Goal: Task Accomplishment & Management: Manage account settings

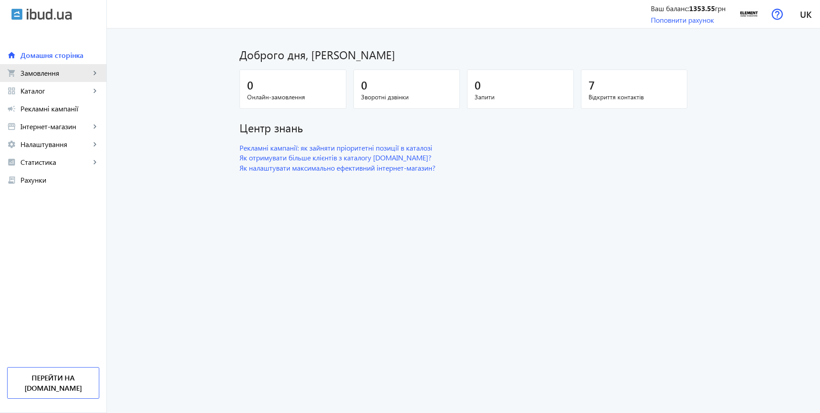
click at [50, 77] on link "shopping_cart Замовлення keyboard_arrow_right" at bounding box center [53, 73] width 106 height 18
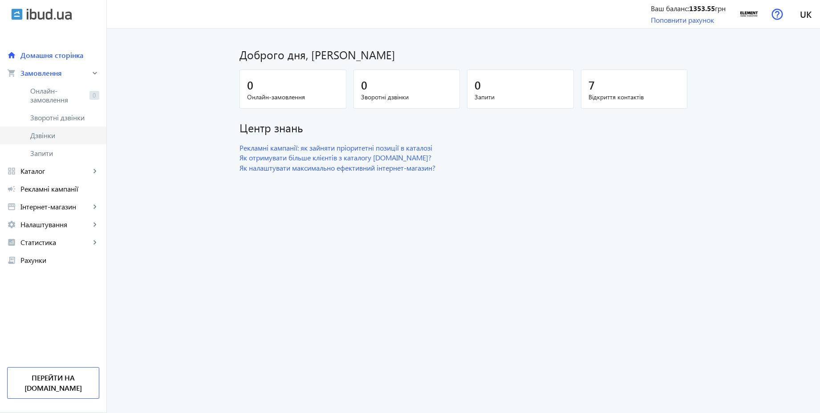
click at [43, 132] on span "Дзвінки" at bounding box center [64, 135] width 69 height 9
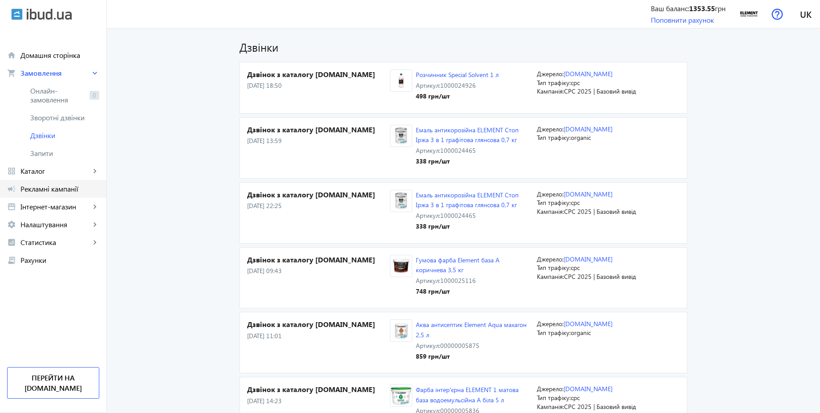
click at [58, 192] on span "Рекламні кампанії" at bounding box center [59, 188] width 79 height 9
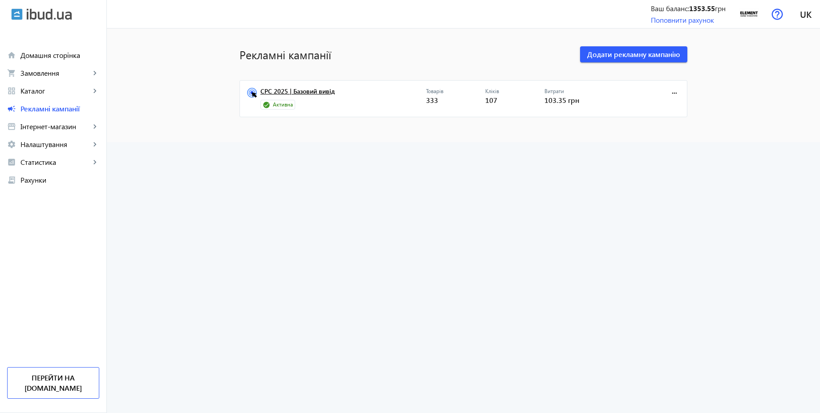
click at [300, 93] on link "CPC 2025 | Базовий вивід" at bounding box center [343, 94] width 166 height 12
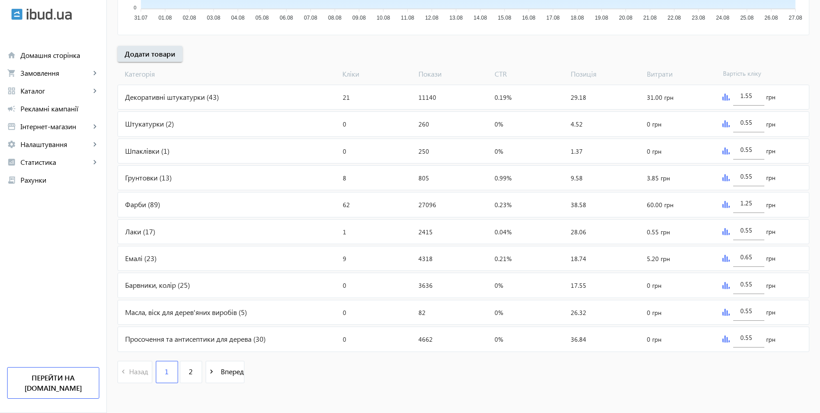
scroll to position [299, 0]
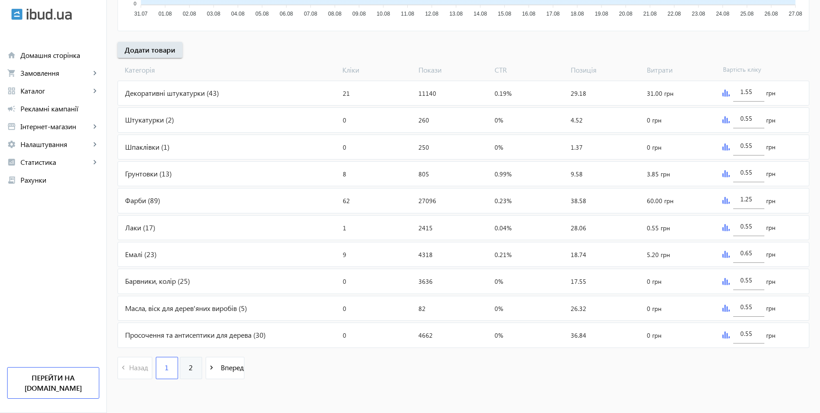
click at [191, 375] on link "2" at bounding box center [191, 368] width 22 height 22
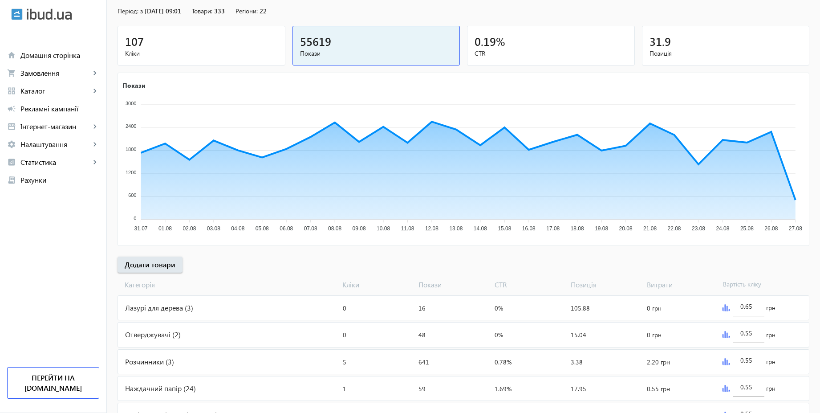
scroll to position [164, 0]
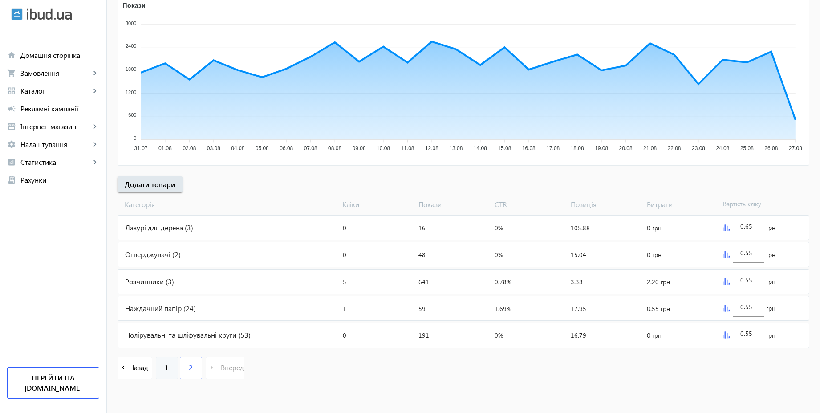
click at [165, 370] on span "1" at bounding box center [167, 367] width 4 height 10
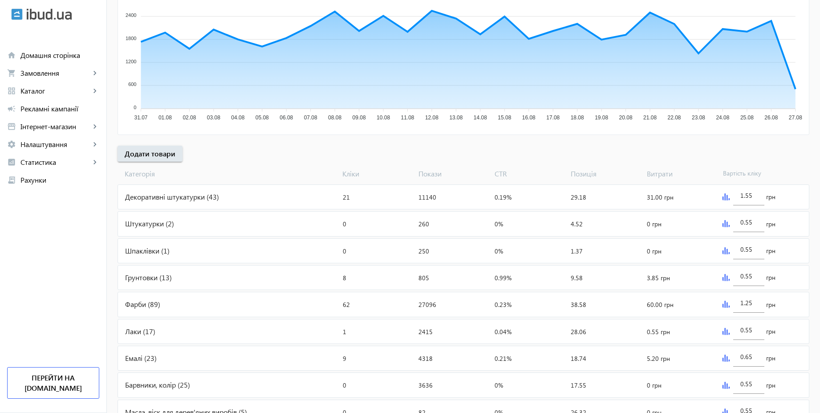
scroll to position [240, 0]
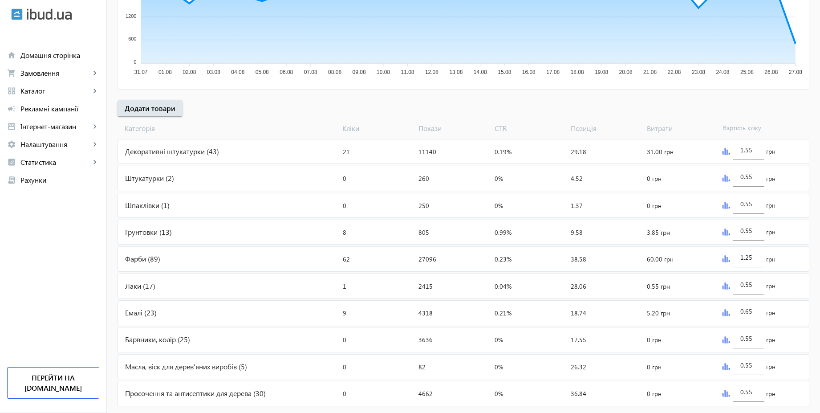
click at [236, 396] on div "Просочення та антисептики для дерева (30)" at bounding box center [228, 393] width 221 height 24
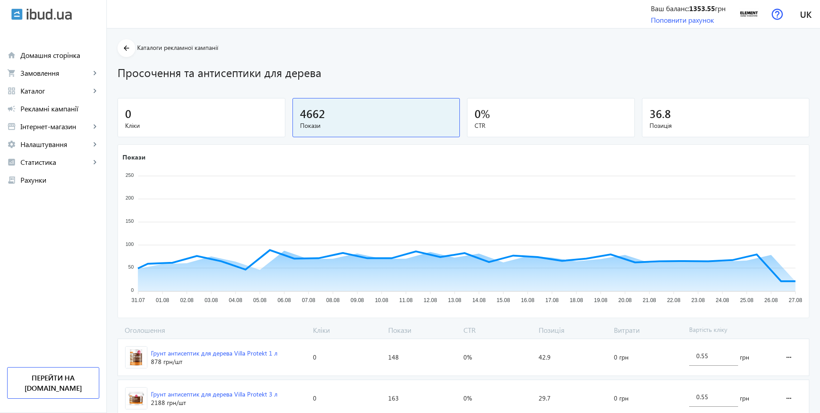
scroll to position [433, 0]
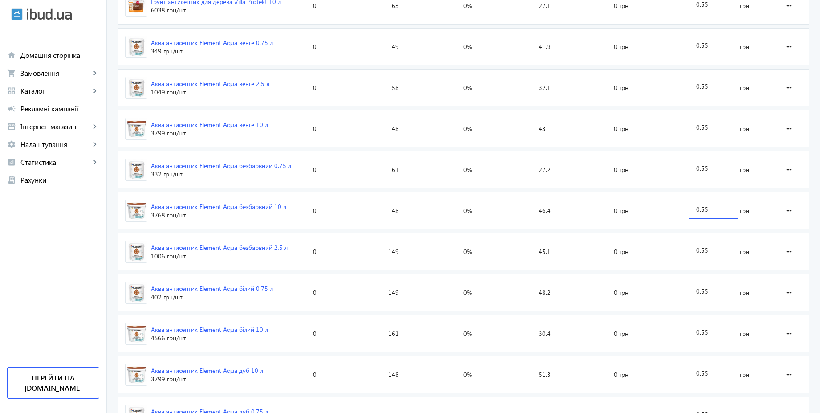
drag, startPoint x: 712, startPoint y: 210, endPoint x: 683, endPoint y: 206, distance: 29.2
click at [683, 206] on section "Аква антисептик Element Aqua безбарвний 10 л 3768 грн /шт Кліки: 0 Покази: 148 …" at bounding box center [464, 210] width 692 height 37
type input "3"
click at [811, 210] on div "arrow_back Каталоги рекламної кампанії Просочення та антисептики для дерева 0 К…" at bounding box center [463, 370] width 713 height 1528
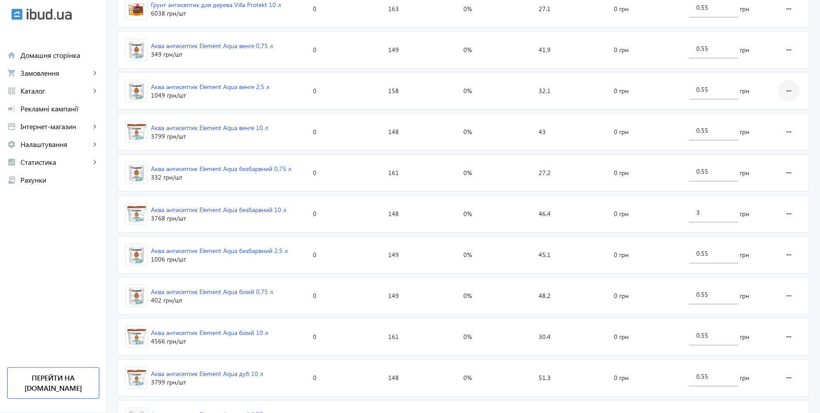
scroll to position [350, 0]
click at [719, 91] on input "0.55" at bounding box center [713, 87] width 35 height 8
type input "3"
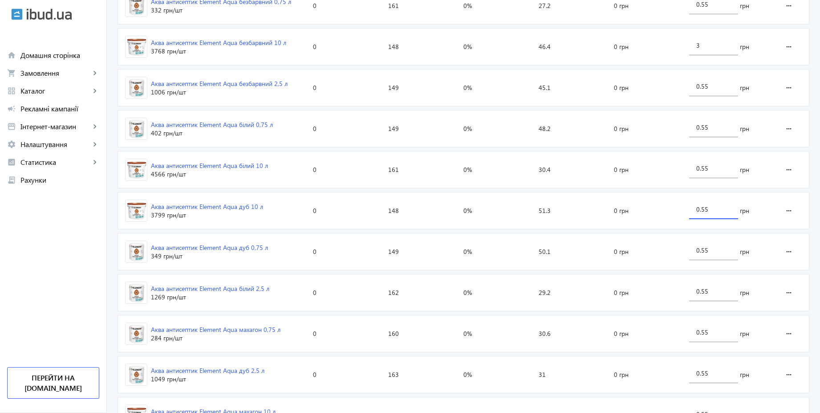
drag, startPoint x: 718, startPoint y: 212, endPoint x: 689, endPoint y: 205, distance: 30.2
click at [689, 205] on div "0.55" at bounding box center [713, 206] width 49 height 25
type input "3"
click at [817, 200] on div "arrow_back Каталоги рекламної кампанії Просочення та антисептики для дерева 0 К…" at bounding box center [463, 206] width 713 height 1528
drag, startPoint x: 712, startPoint y: 170, endPoint x: 694, endPoint y: 166, distance: 18.8
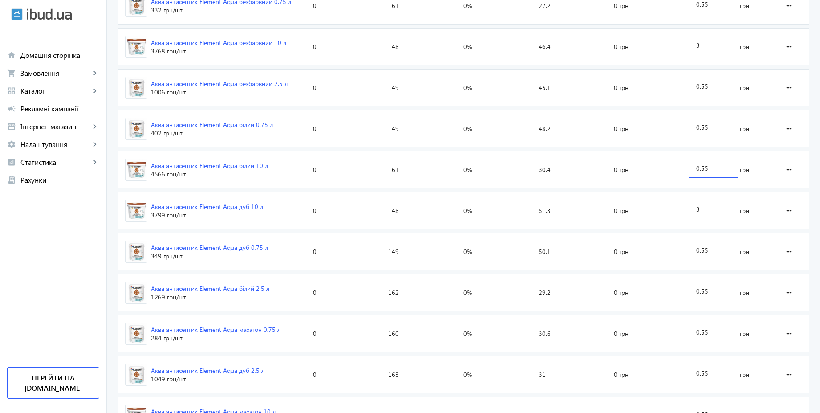
click at [694, 166] on div "0.55" at bounding box center [713, 165] width 49 height 25
type input "3"
click at [813, 158] on div "arrow_back Каталоги рекламної кампанії Просочення та антисептики для дерева 0 К…" at bounding box center [463, 206] width 713 height 1528
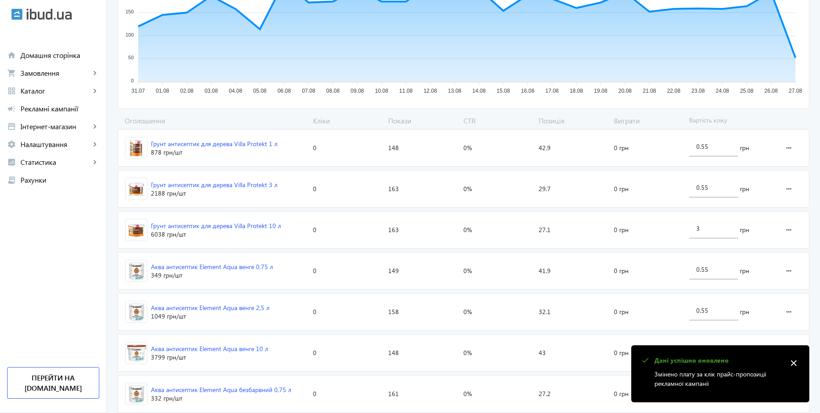
scroll to position [0, 0]
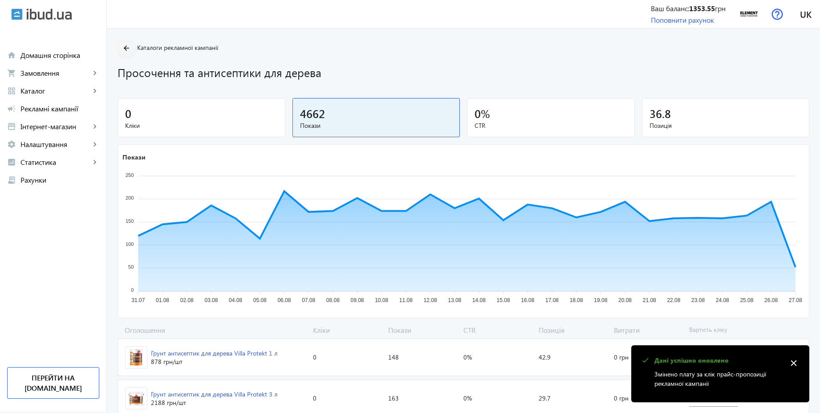
click at [121, 50] on mat-icon "arrow_back" at bounding box center [126, 48] width 11 height 11
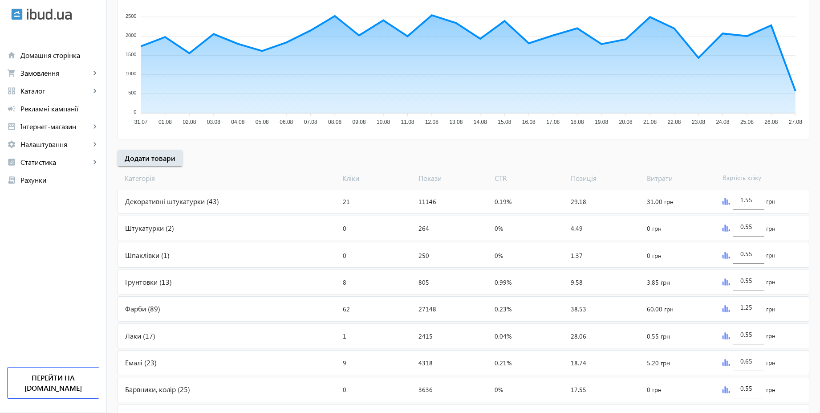
scroll to position [240, 0]
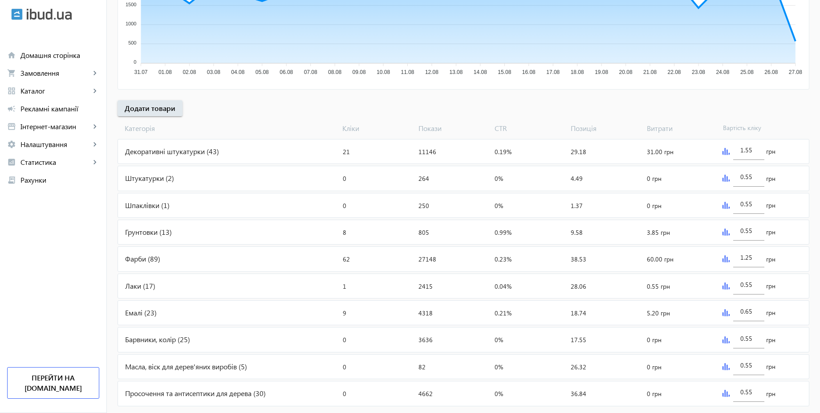
click at [157, 309] on div "Емалі (23)" at bounding box center [228, 313] width 221 height 24
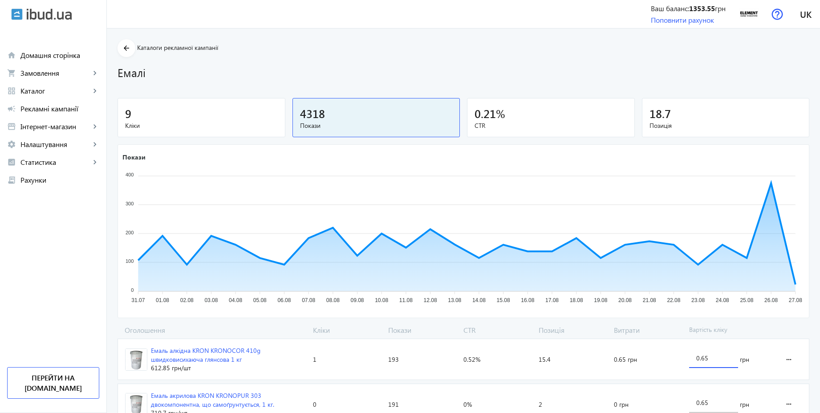
drag, startPoint x: 725, startPoint y: 361, endPoint x: 674, endPoint y: 352, distance: 52.1
click at [674, 352] on section "Емаль алкідна KRON KRONOCOR 410g швидковисихаюча глянсова 1 кг 612.85 грн /шт К…" at bounding box center [464, 358] width 692 height 41
type input "3"
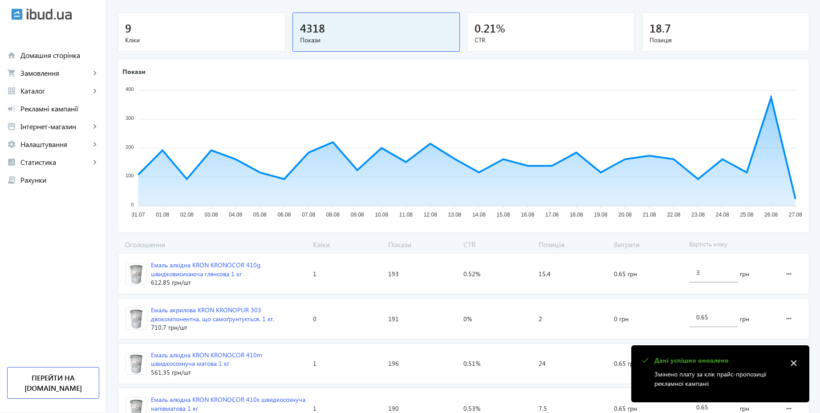
scroll to position [166, 0]
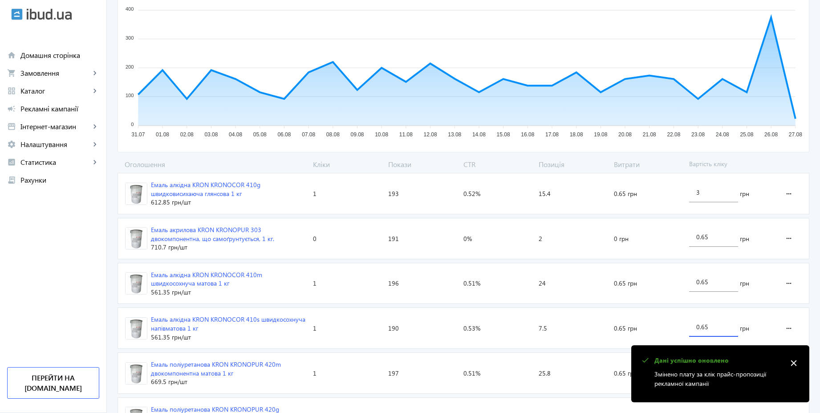
drag, startPoint x: 710, startPoint y: 326, endPoint x: 689, endPoint y: 324, distance: 20.6
click at [689, 324] on div "0.65" at bounding box center [713, 324] width 49 height 25
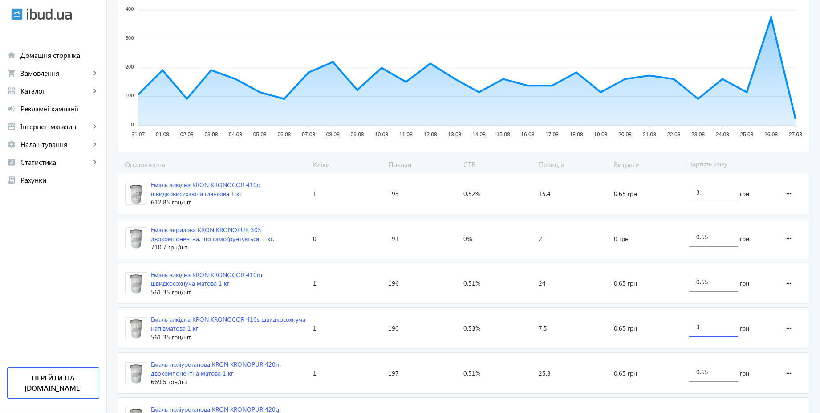
type input "3"
drag, startPoint x: 714, startPoint y: 284, endPoint x: 681, endPoint y: 280, distance: 33.2
click at [681, 280] on section "Емаль алкідна KRON KRONOCOR 410m швидкосохнуча матова 1 кг 561.35 грн /шт Кліки…" at bounding box center [464, 283] width 692 height 41
type input "3"
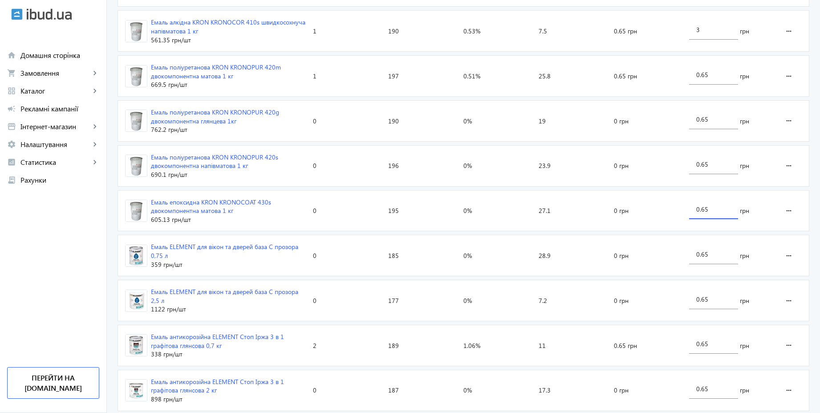
drag, startPoint x: 710, startPoint y: 208, endPoint x: 694, endPoint y: 208, distance: 16.1
click at [694, 208] on div "0.65" at bounding box center [713, 206] width 49 height 25
type input "3"
click at [815, 218] on div "arrow_back Каталоги рекламної кампанії Емалі 9 Кліки 4318 Покази 0.21 % CTR 18.…" at bounding box center [463, 237] width 713 height 1320
drag, startPoint x: 714, startPoint y: 302, endPoint x: 690, endPoint y: 300, distance: 24.2
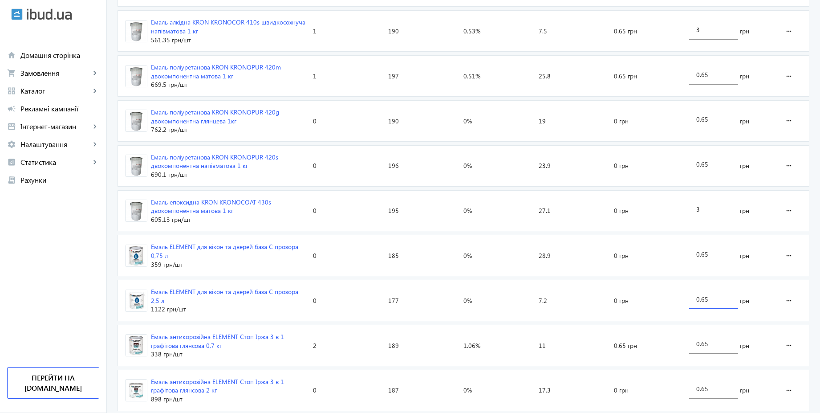
click at [690, 300] on div "0.65" at bounding box center [713, 296] width 49 height 25
type input "3"
click at [816, 279] on div "arrow_back Каталоги рекламної кампанії Емалі 9 Кліки 4318 Покази 0.21 % CTR 18.…" at bounding box center [463, 237] width 713 height 1320
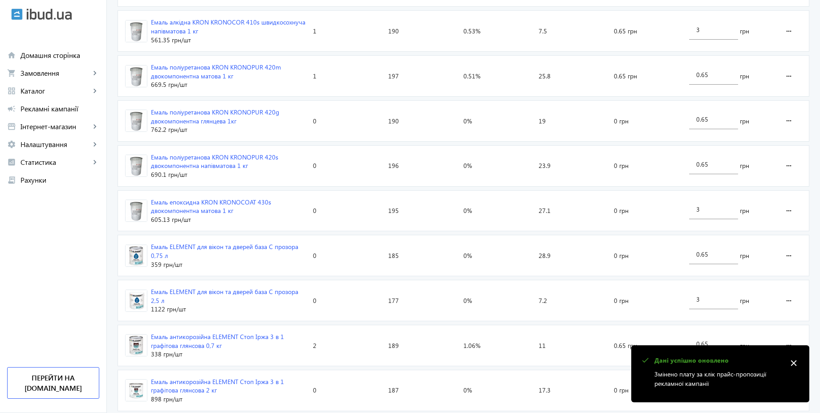
scroll to position [0, 0]
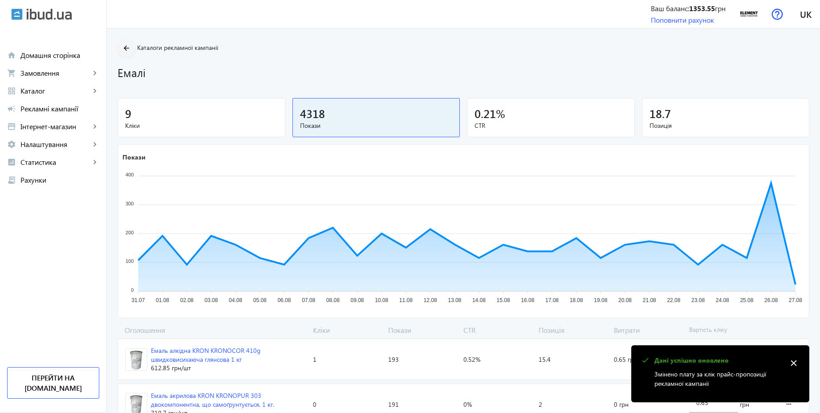
click at [121, 48] on mat-icon "arrow_back" at bounding box center [126, 48] width 11 height 11
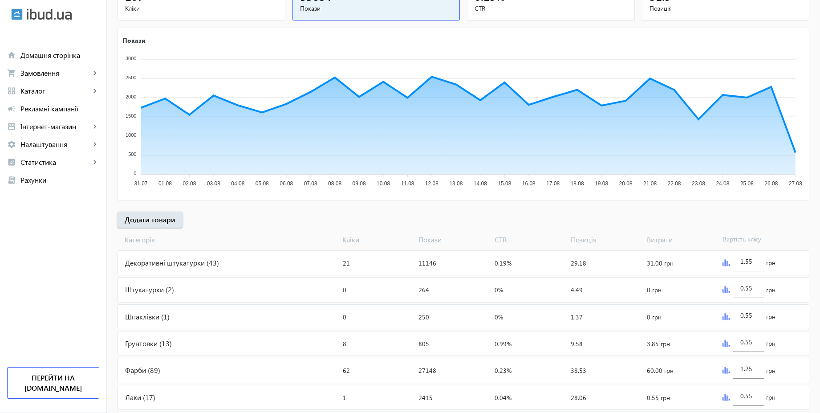
scroll to position [160, 0]
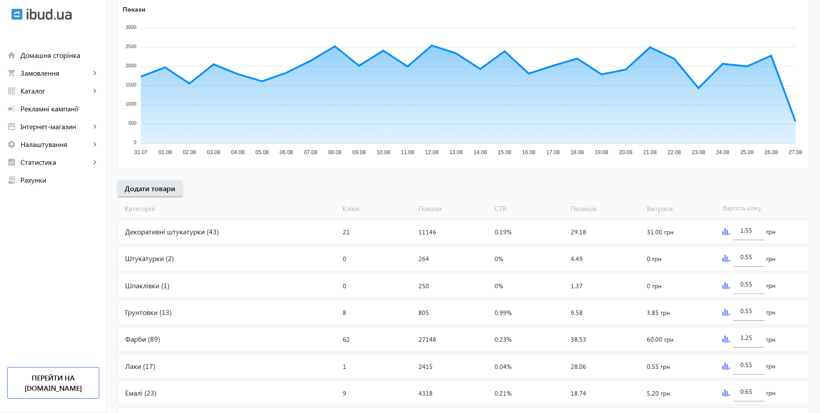
click at [164, 366] on div "Лаки (17)" at bounding box center [228, 366] width 221 height 24
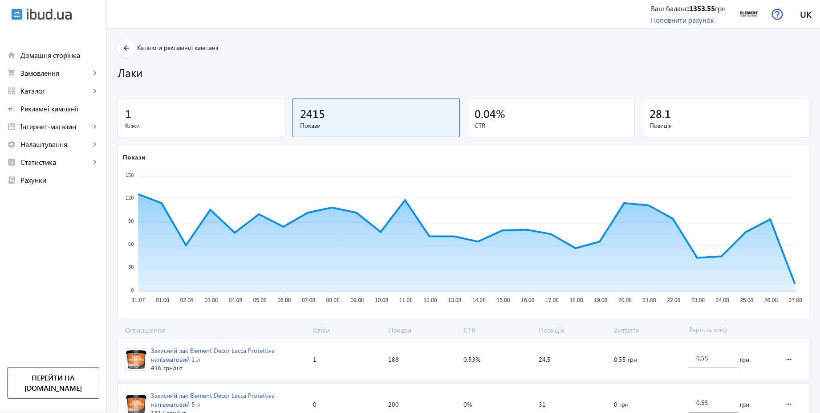
scroll to position [283, 0]
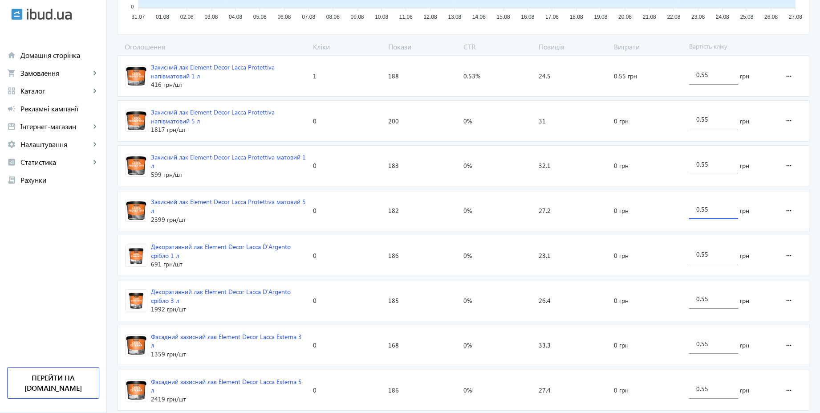
drag, startPoint x: 723, startPoint y: 212, endPoint x: 692, endPoint y: 208, distance: 31.8
click at [692, 208] on div "0.55" at bounding box center [713, 206] width 49 height 25
type input "3"
click at [814, 211] on div "arrow_back Каталоги рекламної кампанії Лаки 1 Кліки 2415 Покази 0.04 % CTR 28.1…" at bounding box center [463, 283] width 713 height 1054
drag, startPoint x: 714, startPoint y: 122, endPoint x: 687, endPoint y: 121, distance: 27.2
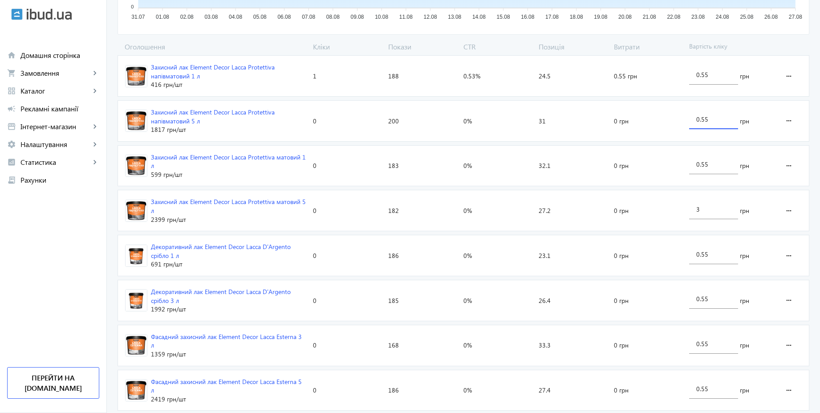
click at [687, 121] on div "0.55 грн" at bounding box center [730, 121] width 89 height 41
type input "3"
click at [810, 108] on div "arrow_back Каталоги рекламної кампанії Лаки 1 Кліки 2415 Покази 0.04 % CTR 28.1…" at bounding box center [463, 283] width 713 height 1054
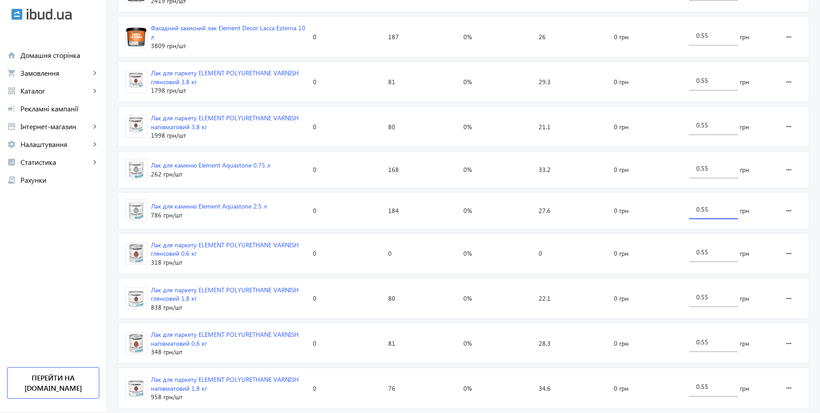
drag, startPoint x: 710, startPoint y: 208, endPoint x: 692, endPoint y: 209, distance: 18.3
click at [692, 209] on div "0.55" at bounding box center [713, 206] width 49 height 25
type input "3"
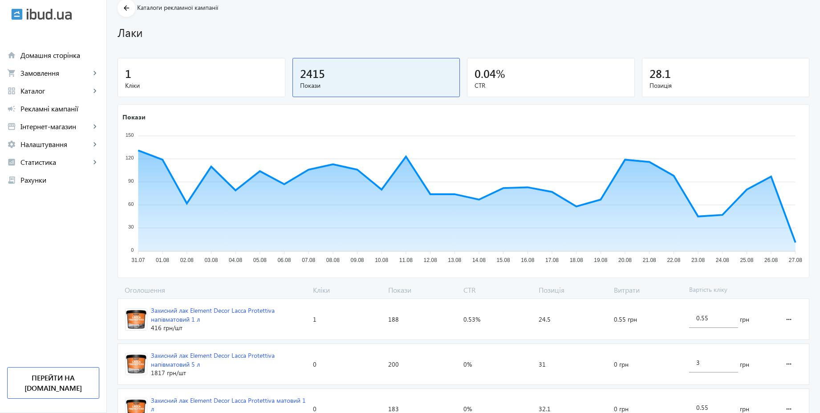
scroll to position [0, 0]
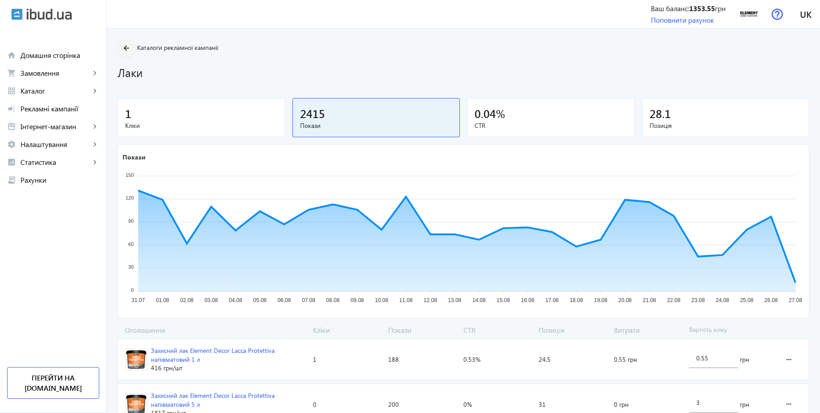
click at [121, 46] on mat-icon "arrow_back" at bounding box center [126, 48] width 11 height 11
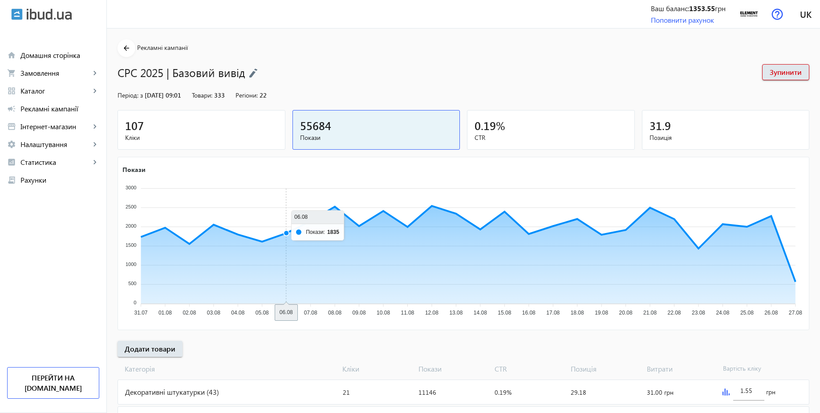
scroll to position [299, 0]
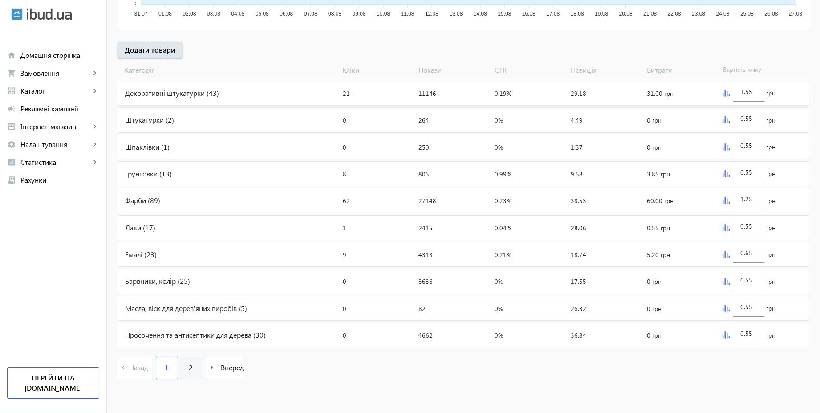
click at [188, 366] on link "2" at bounding box center [191, 368] width 22 height 22
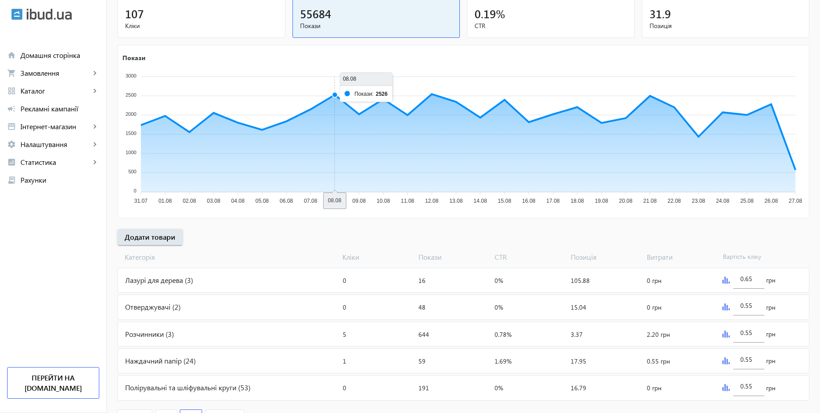
scroll to position [164, 0]
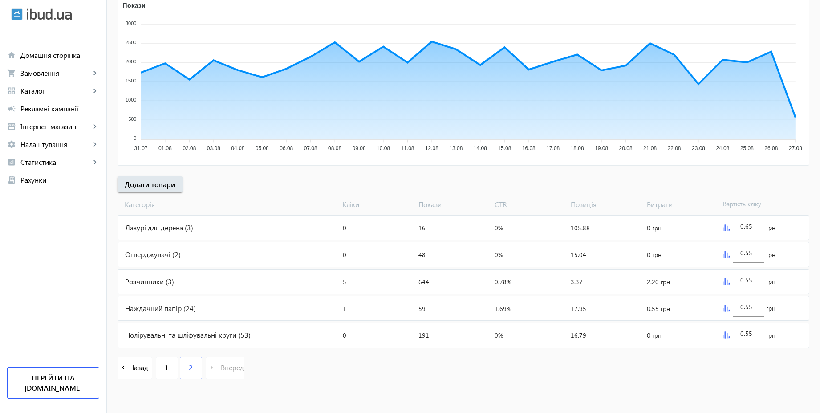
click at [227, 289] on div "Розчинники (3)" at bounding box center [228, 281] width 221 height 24
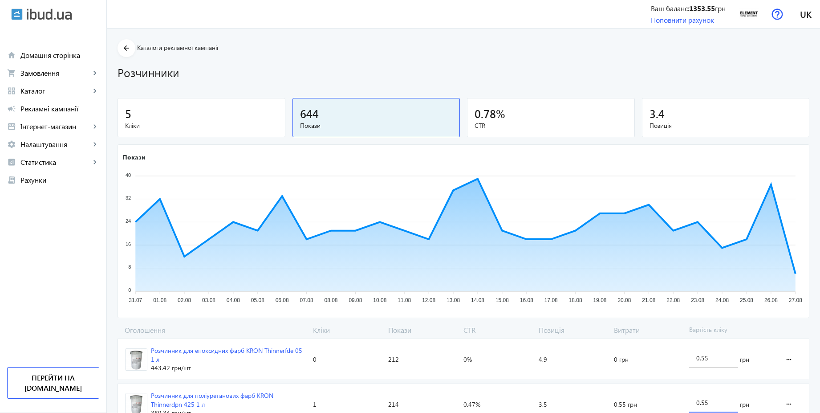
drag, startPoint x: 719, startPoint y: 404, endPoint x: 680, endPoint y: 399, distance: 39.0
click at [682, 400] on section "Розчинник для поліуретанових фарб KRON Thinnerdpn 425 1 л 389.34 грн /шт Кліки:…" at bounding box center [464, 403] width 692 height 41
type input "3"
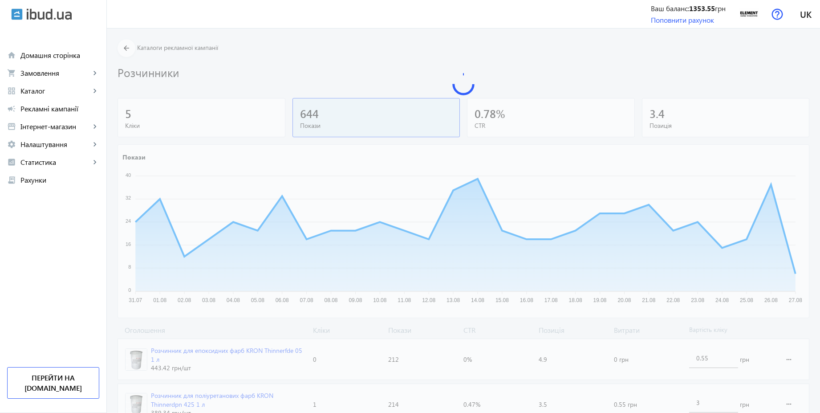
click at [790, 323] on div "arrow_back Каталоги рекламної кампанії Розчинники 5 Кліки 644 Покази 0.78 % CTR…" at bounding box center [463, 254] width 713 height 430
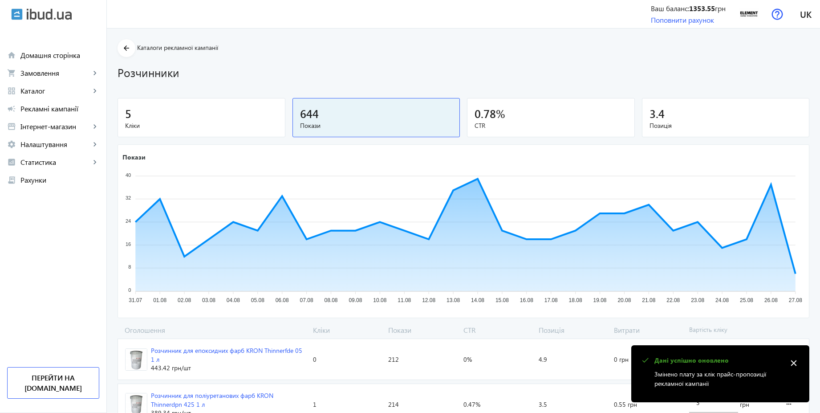
scroll to position [81, 0]
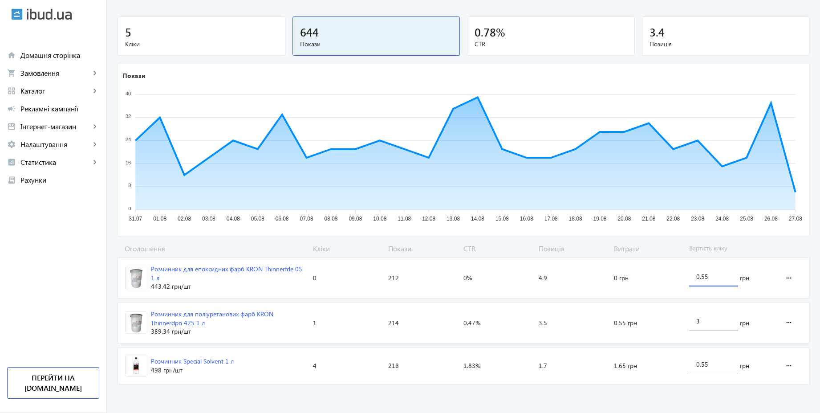
drag, startPoint x: 712, startPoint y: 279, endPoint x: 681, endPoint y: 276, distance: 31.8
click at [681, 276] on section "Розчинник для епоксидних фарб KRON Thinnerfde 05 1 л 443.42 грн /шт Кліки: 0 По…" at bounding box center [464, 277] width 692 height 41
type input "3"
click at [751, 247] on loading-spinner "Оголошення Кліки Покази CTR Позиція Витрати Вартість кліку Розчинник для епокси…" at bounding box center [464, 316] width 692 height 144
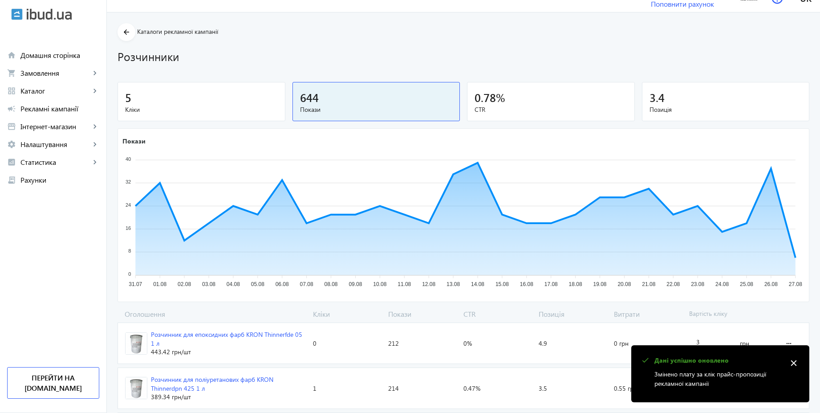
scroll to position [0, 0]
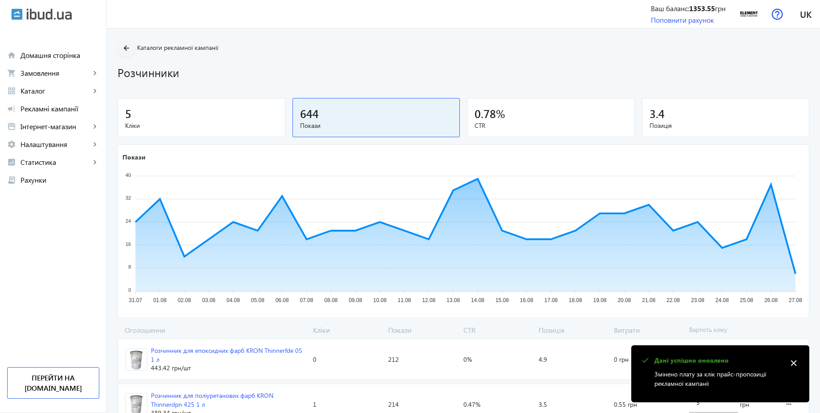
click at [126, 51] on mat-icon "arrow_back" at bounding box center [126, 48] width 11 height 11
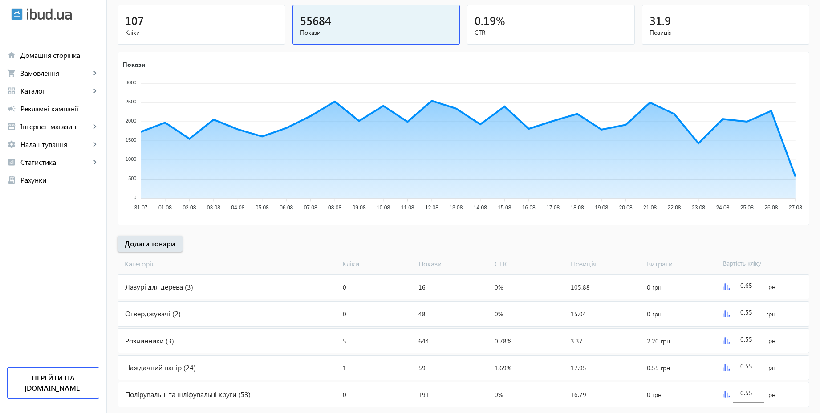
scroll to position [160, 0]
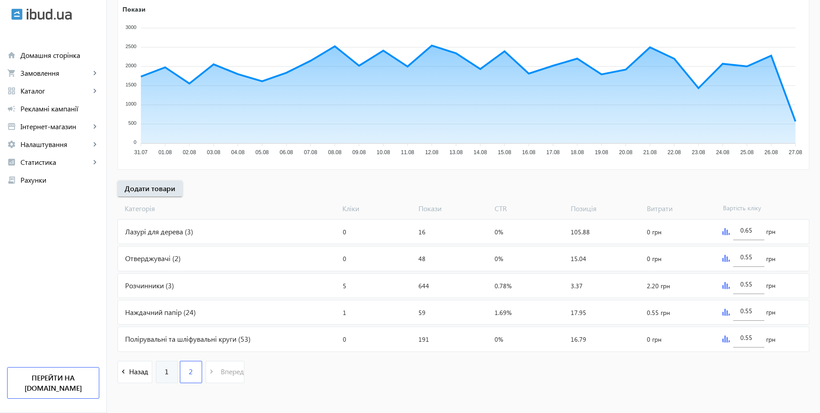
click at [167, 371] on link "1" at bounding box center [167, 372] width 22 height 22
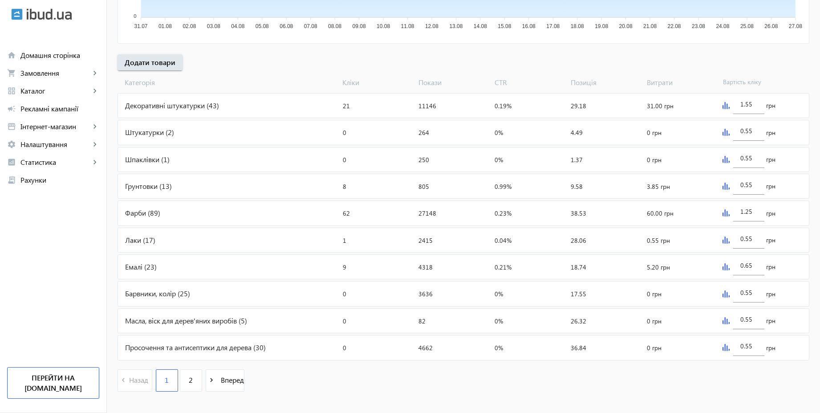
scroll to position [299, 0]
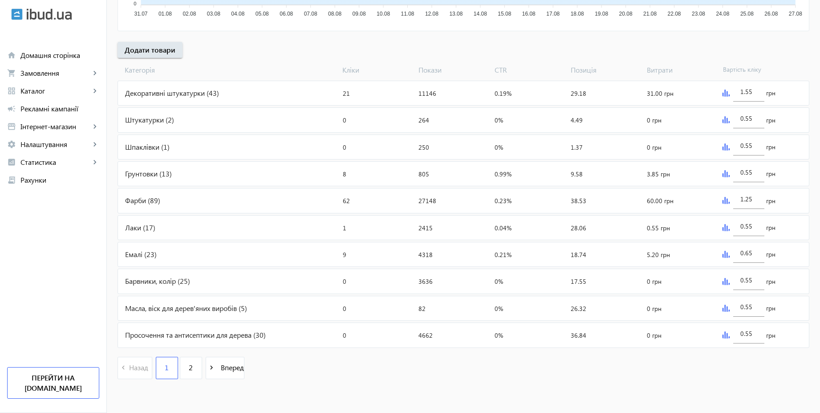
click at [172, 200] on div "Фарби (89)" at bounding box center [228, 200] width 221 height 24
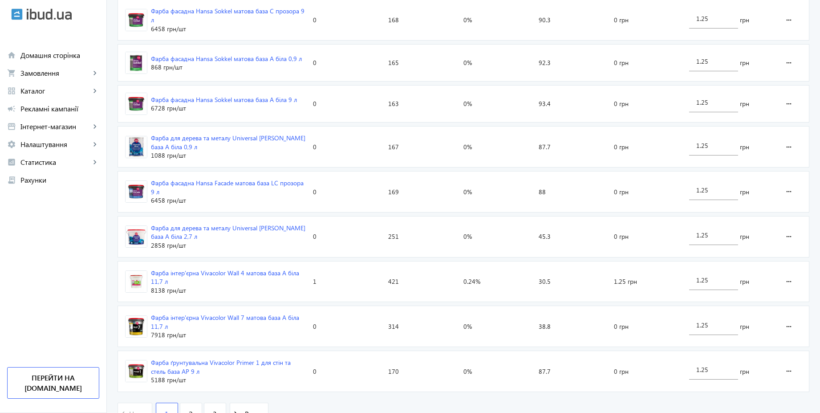
scroll to position [1265, 0]
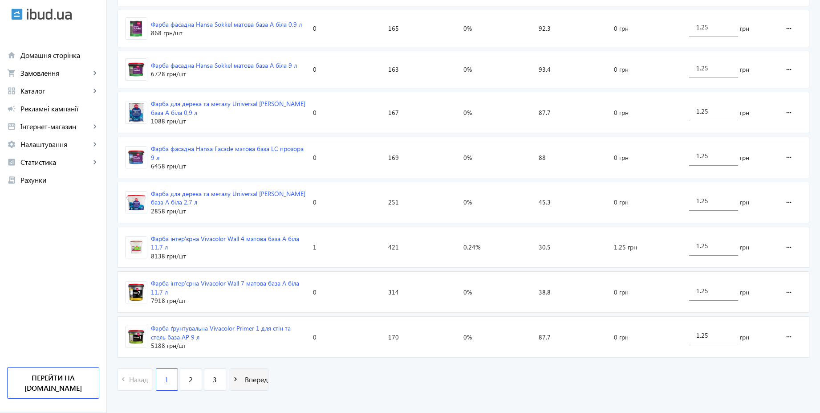
click at [255, 374] on span "Вперед" at bounding box center [254, 379] width 27 height 10
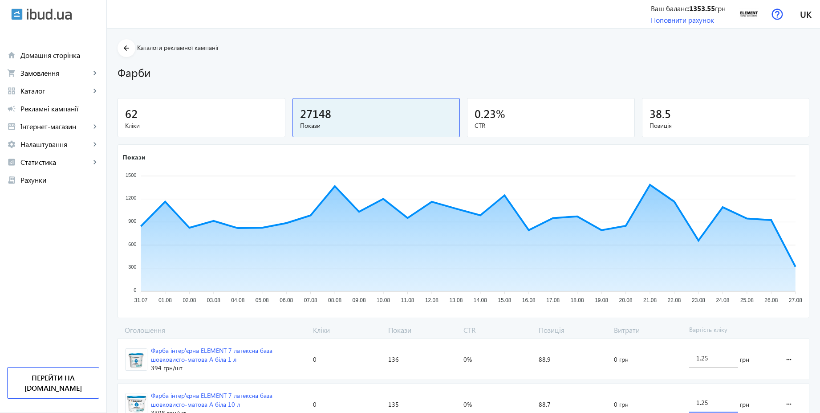
drag, startPoint x: 710, startPoint y: 403, endPoint x: 695, endPoint y: 401, distance: 15.7
click at [695, 401] on div "1.25" at bounding box center [713, 399] width 49 height 25
type input "3"
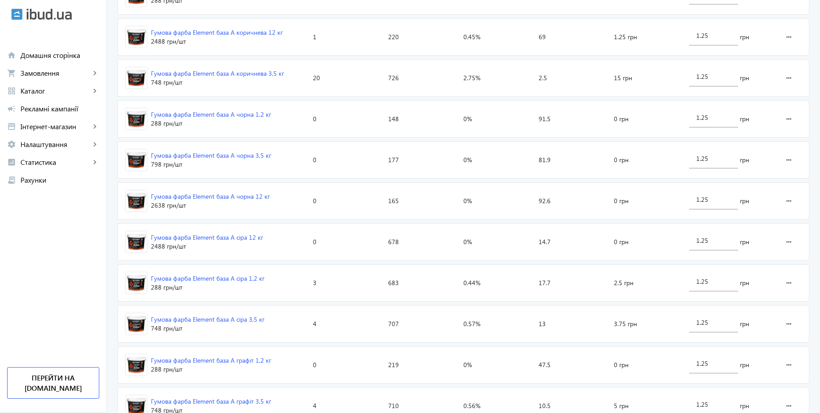
scroll to position [1281, 0]
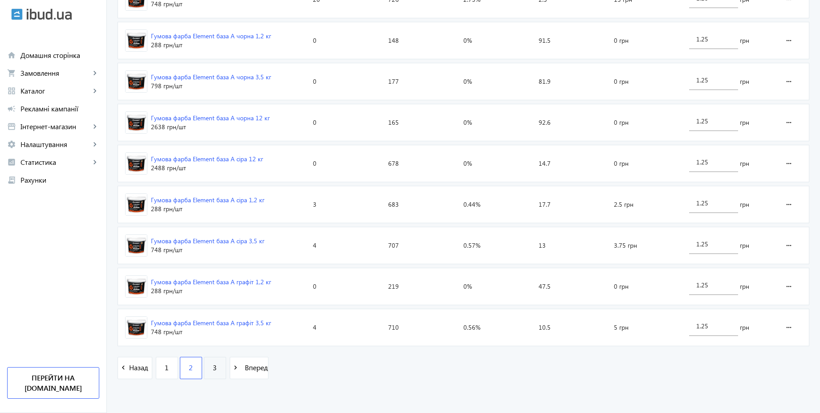
click at [213, 365] on link "3" at bounding box center [215, 368] width 22 height 22
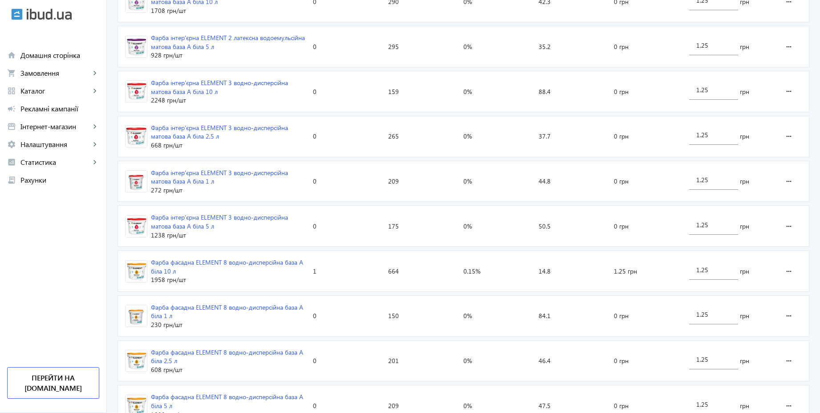
scroll to position [1282, 0]
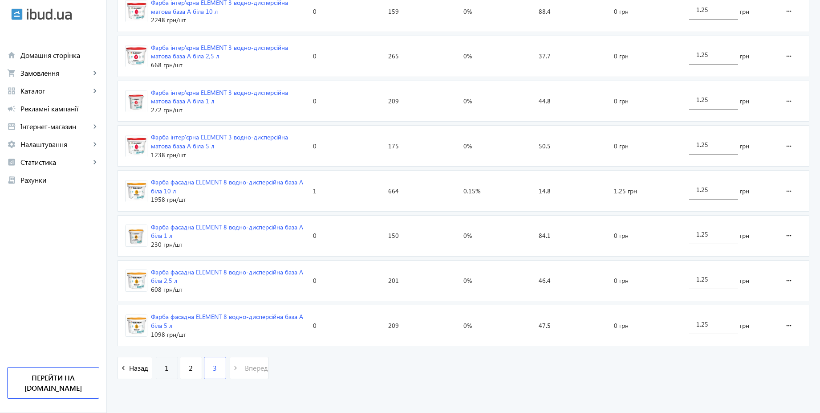
click at [164, 366] on link "1" at bounding box center [167, 368] width 22 height 22
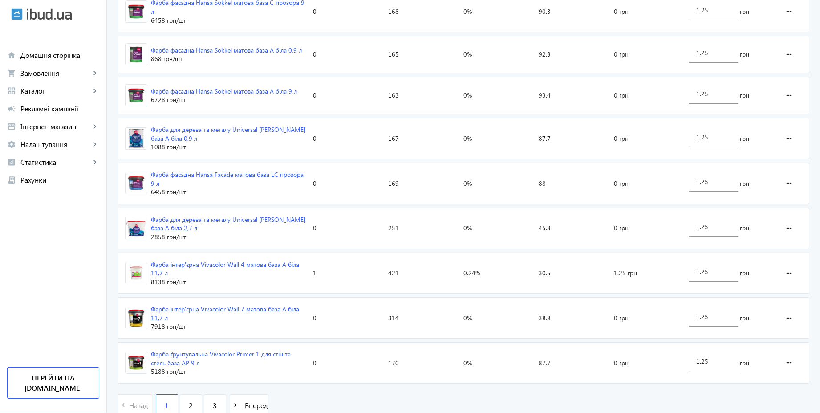
scroll to position [1265, 0]
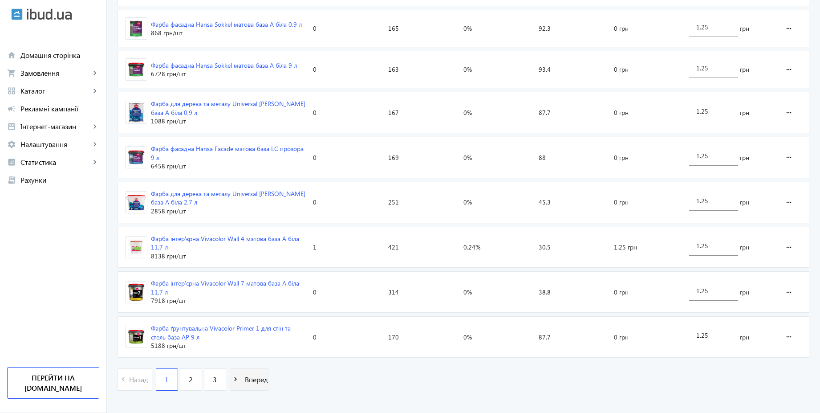
click at [242, 374] on span "Вперед" at bounding box center [254, 379] width 27 height 10
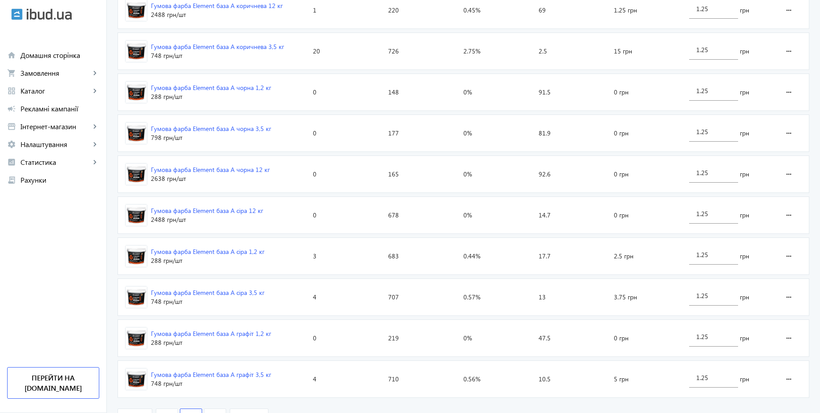
scroll to position [1281, 0]
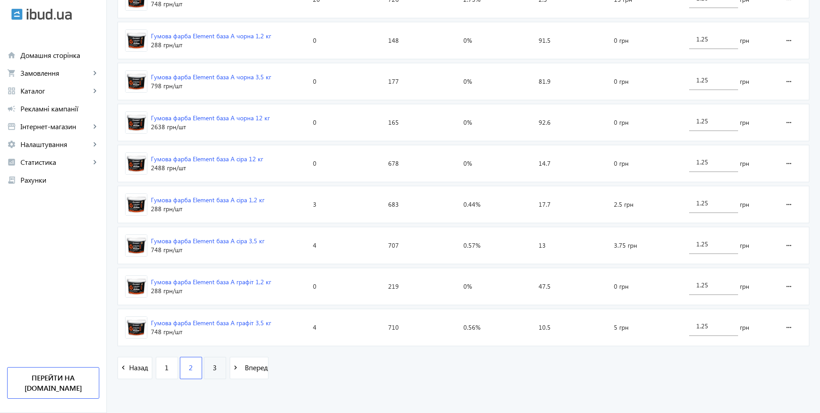
click at [213, 369] on span "3" at bounding box center [215, 367] width 4 height 10
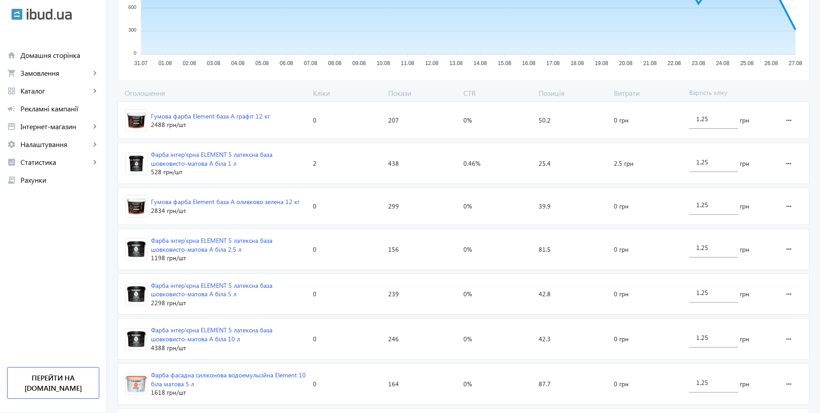
scroll to position [240, 0]
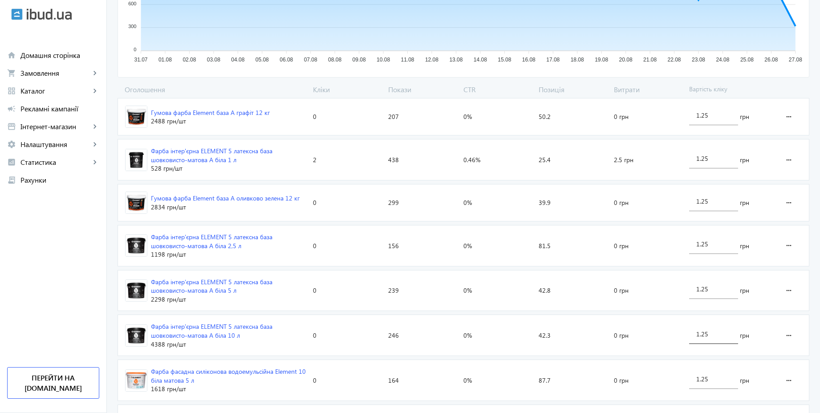
click at [717, 338] on div "1.25" at bounding box center [713, 331] width 35 height 25
drag, startPoint x: 713, startPoint y: 332, endPoint x: 680, endPoint y: 330, distance: 33.0
click at [680, 330] on section "Фарба інтер'єрна ELEMENT 5 латексна база шовковисто-матова А біла 10 л 4388 грн…" at bounding box center [464, 334] width 692 height 41
type input "3"
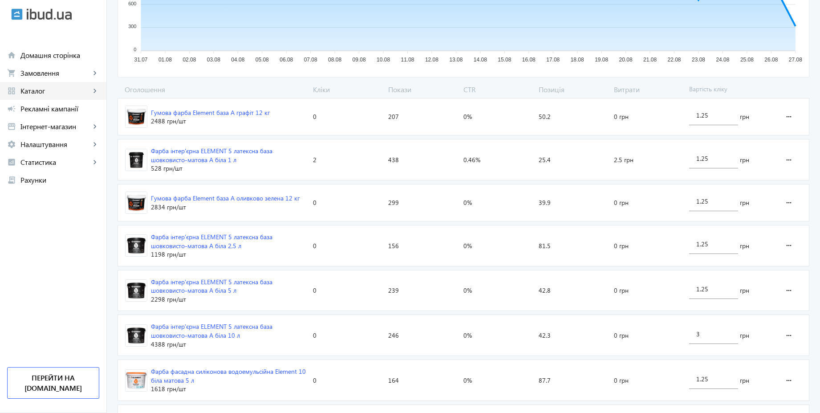
scroll to position [1083, 0]
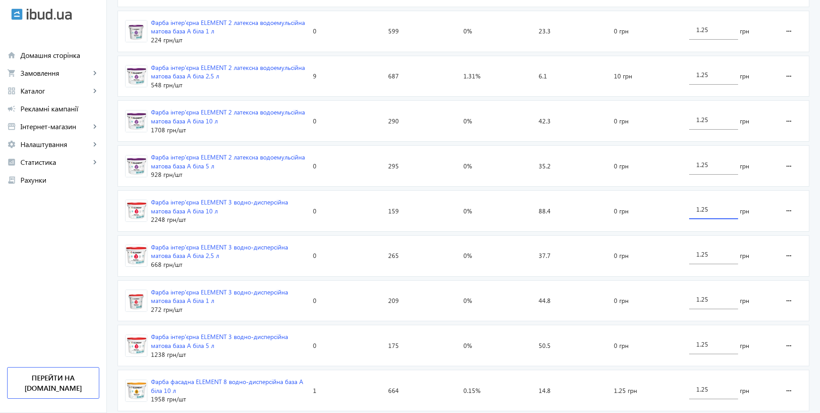
drag, startPoint x: 706, startPoint y: 211, endPoint x: 691, endPoint y: 211, distance: 15.1
click at [691, 211] on div "1.25" at bounding box center [713, 206] width 49 height 25
type input "3"
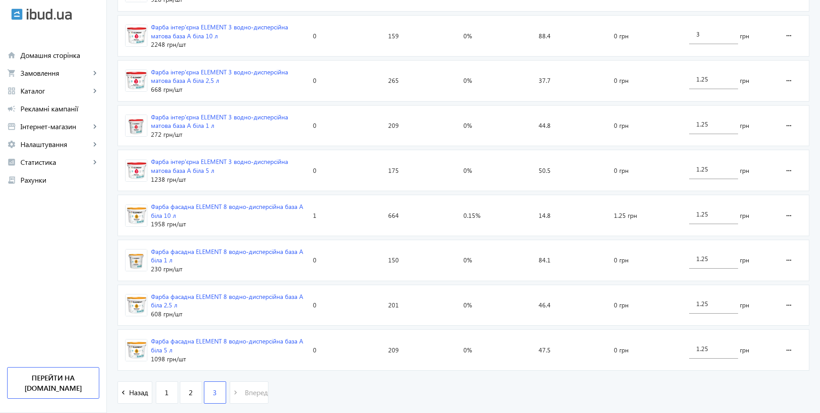
scroll to position [1282, 0]
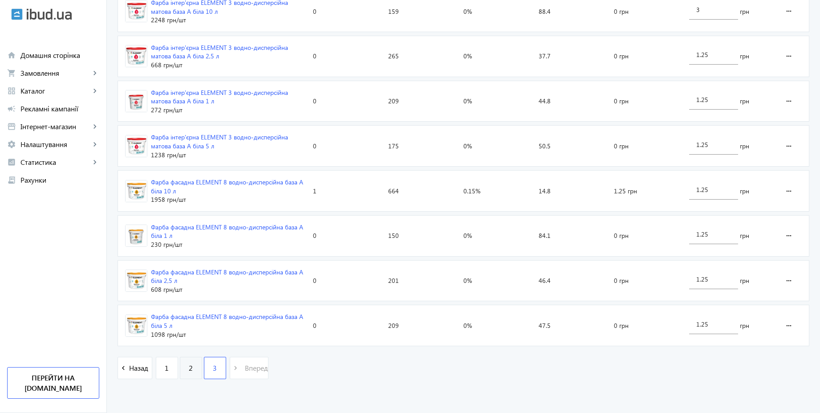
click at [189, 366] on span "2" at bounding box center [191, 368] width 4 height 10
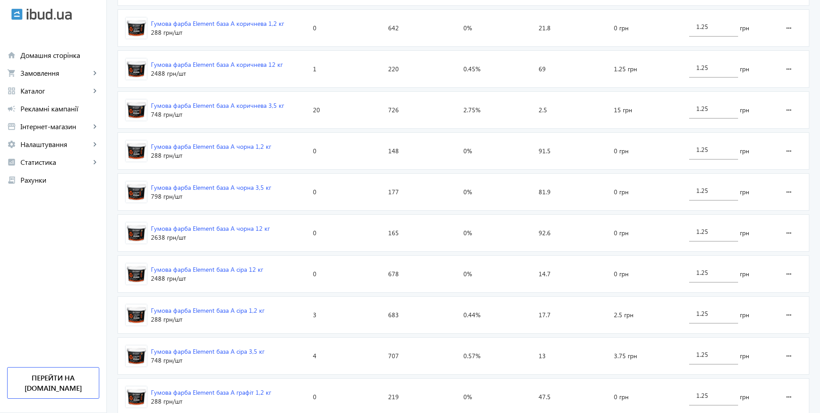
scroll to position [1281, 0]
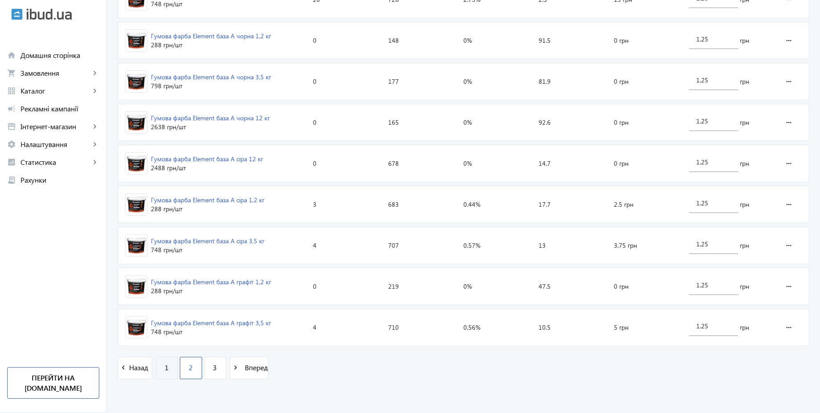
click at [169, 370] on link "1" at bounding box center [167, 368] width 22 height 22
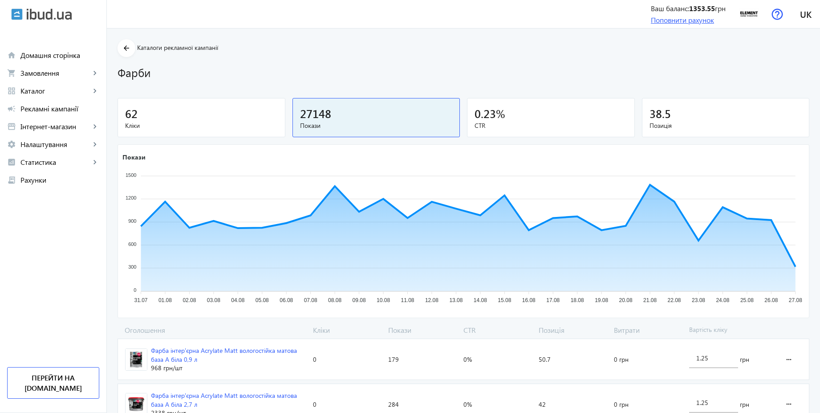
scroll to position [1265, 0]
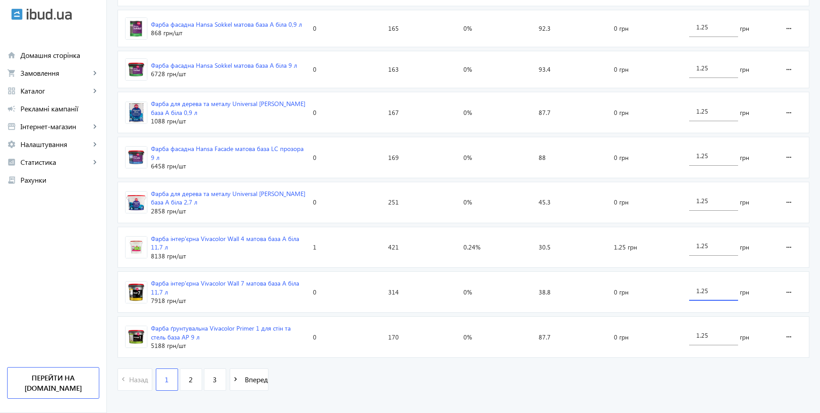
drag, startPoint x: 716, startPoint y: 277, endPoint x: 692, endPoint y: 278, distance: 23.2
click at [692, 278] on div "1.25" at bounding box center [713, 288] width 49 height 25
type input "3"
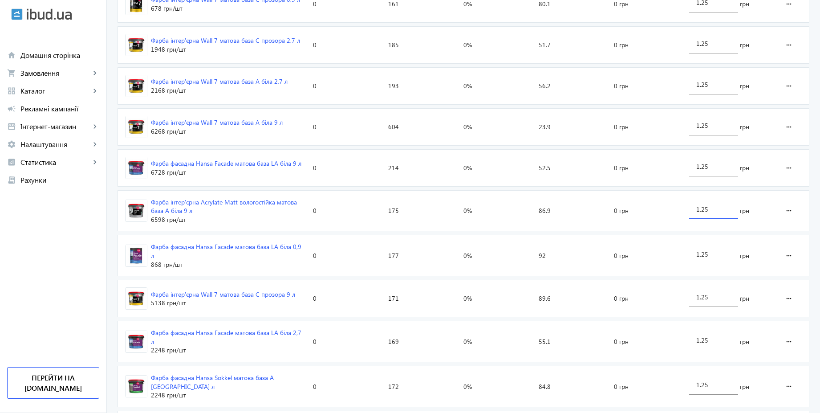
drag, startPoint x: 711, startPoint y: 208, endPoint x: 693, endPoint y: 205, distance: 18.5
click at [693, 205] on div "1.25" at bounding box center [713, 206] width 49 height 25
type input "3"
click at [814, 184] on div "arrow_back Каталоги рекламної кампанії Фарби 62 Кліки 27148 Покази 0.23 % CTR 3…" at bounding box center [463, 121] width 713 height 1625
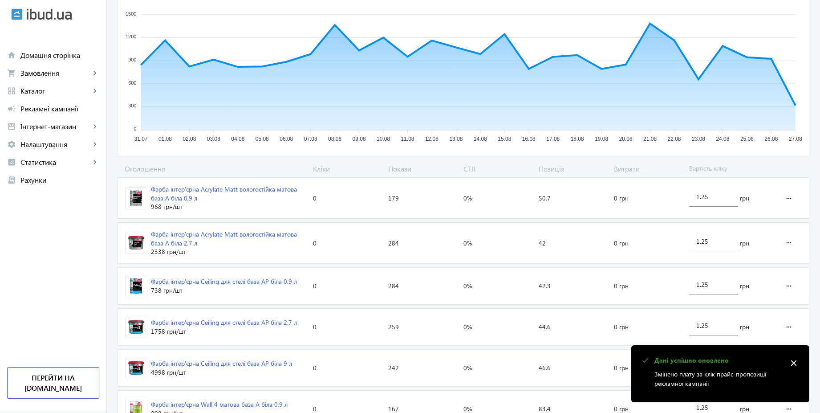
scroll to position [0, 0]
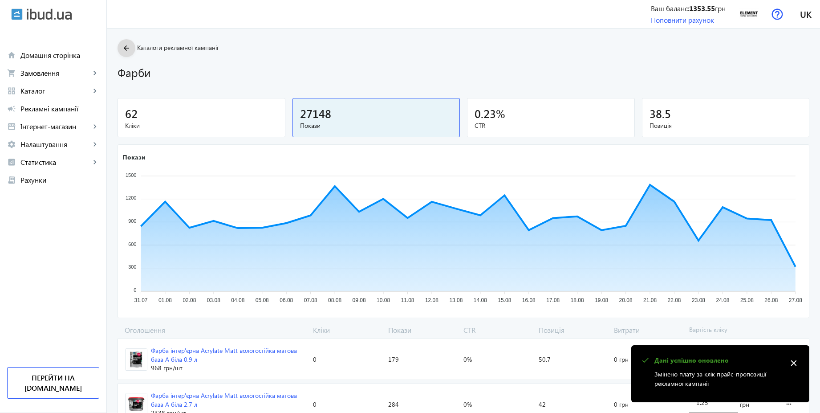
click at [121, 51] on mat-icon "arrow_back" at bounding box center [126, 48] width 11 height 11
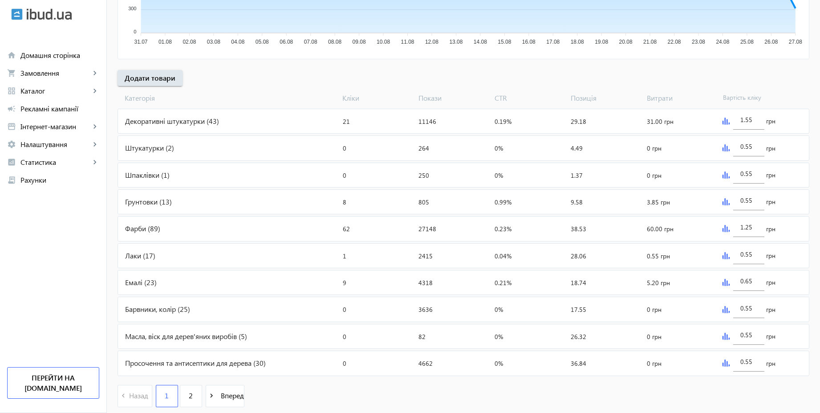
scroll to position [299, 0]
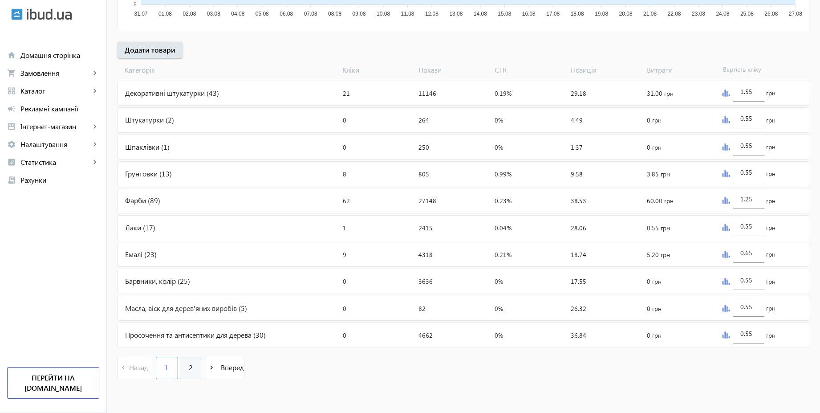
click at [189, 364] on span "2" at bounding box center [191, 367] width 4 height 10
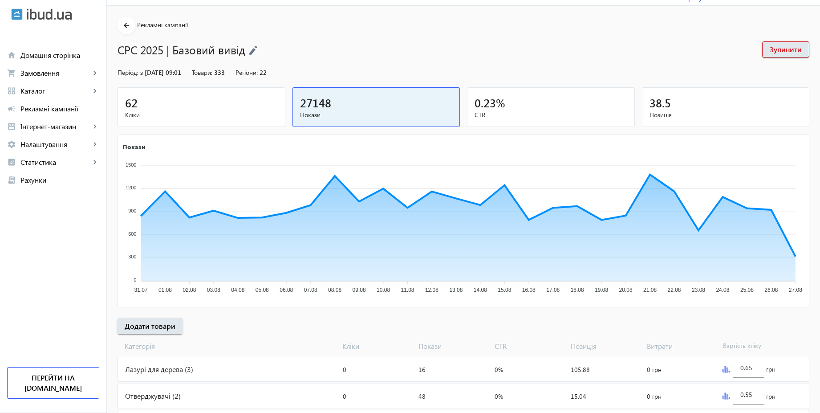
scroll to position [160, 0]
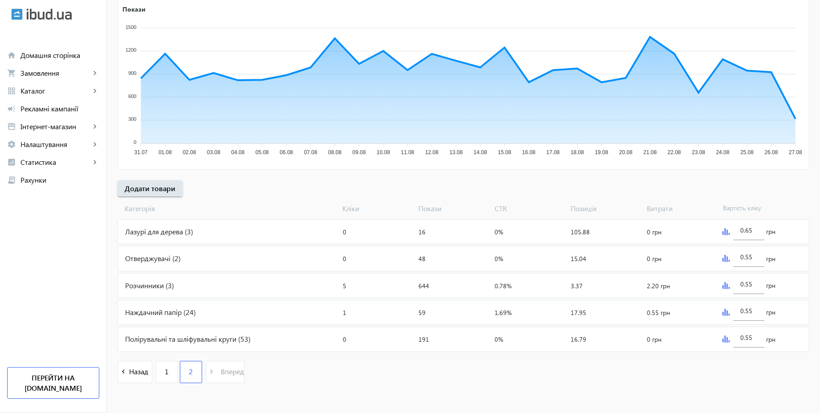
click at [192, 259] on div "Отверджувачі (2)" at bounding box center [228, 258] width 221 height 24
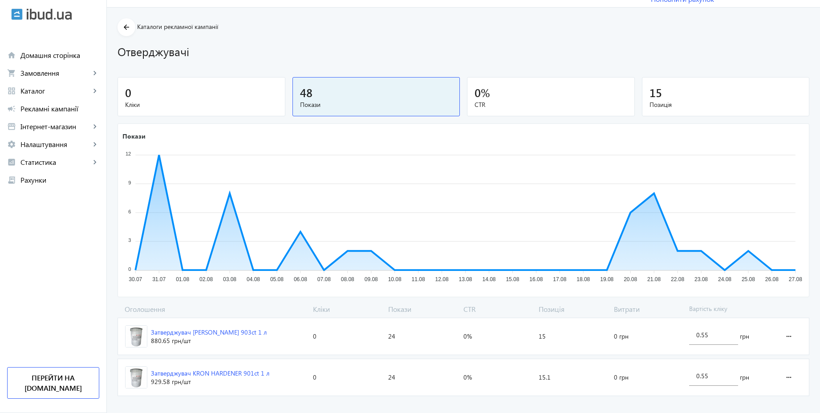
scroll to position [33, 0]
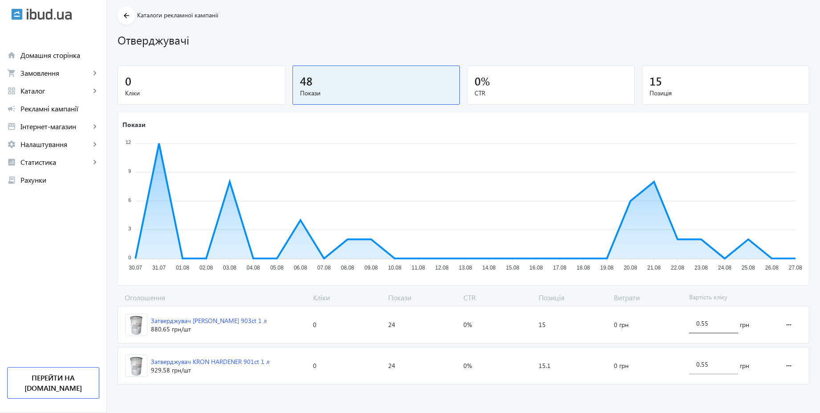
drag, startPoint x: 718, startPoint y: 328, endPoint x: 716, endPoint y: 324, distance: 4.6
click at [717, 328] on div "0.55" at bounding box center [713, 320] width 35 height 25
drag, startPoint x: 715, startPoint y: 324, endPoint x: 674, endPoint y: 324, distance: 41.0
click at [674, 324] on section "Затверджувач KRON HARDENER 903ct 1 л 880.65 грн /шт Кліки: 0 Покази: 24 CTR: 0%…" at bounding box center [464, 324] width 692 height 37
type input "3"
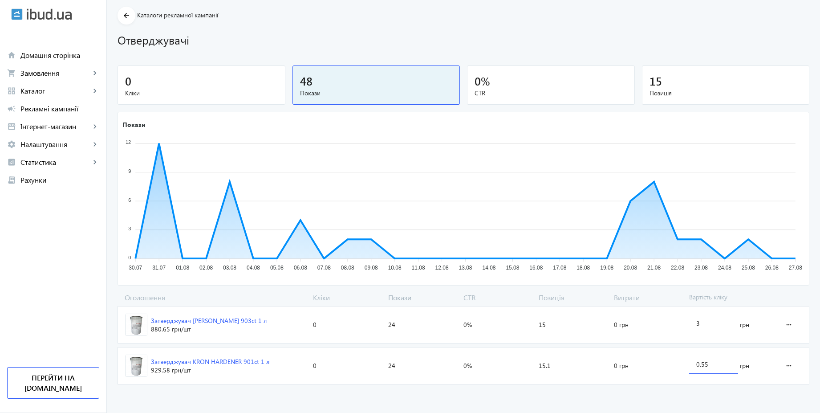
drag, startPoint x: 716, startPoint y: 364, endPoint x: 681, endPoint y: 365, distance: 34.3
click at [681, 365] on body "arrow_back home Домашня сторінка shopping_cart Замовлення keyboard_arrow_right …" at bounding box center [410, 189] width 820 height 445
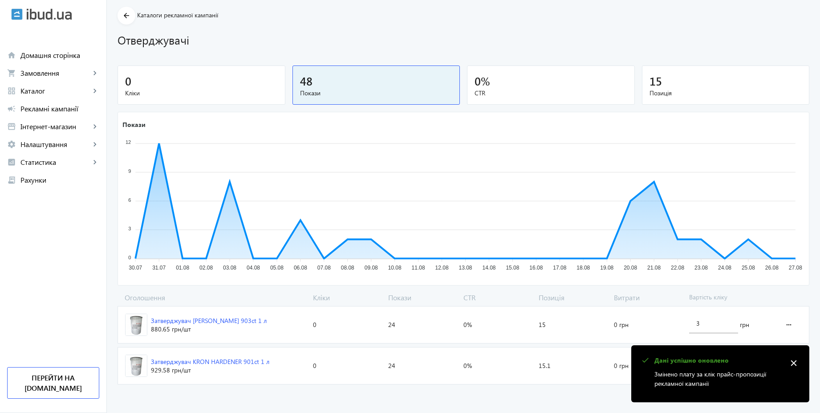
type input "3"
click at [788, 294] on loading-spinner "Оголошення Кліки Покази CTR Позиція Витрати Вартість кліку Затверджувач KRON HA…" at bounding box center [464, 340] width 692 height 95
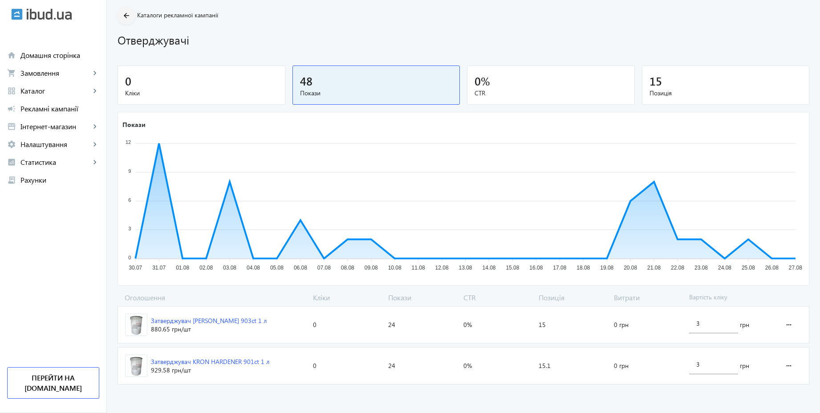
click at [121, 11] on mat-icon "arrow_back" at bounding box center [126, 15] width 11 height 11
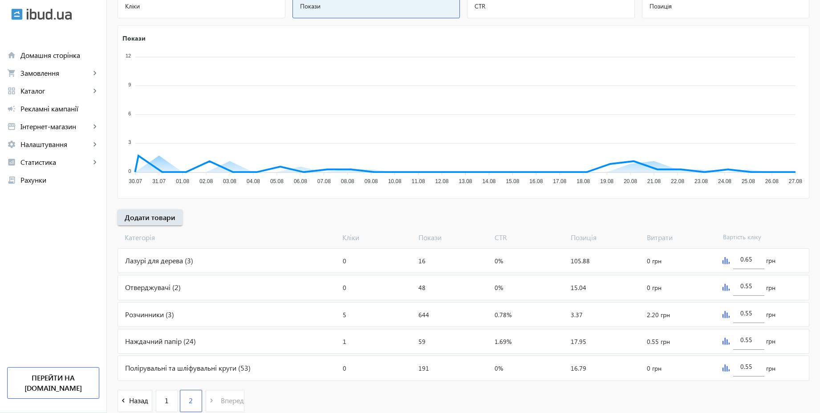
scroll to position [164, 0]
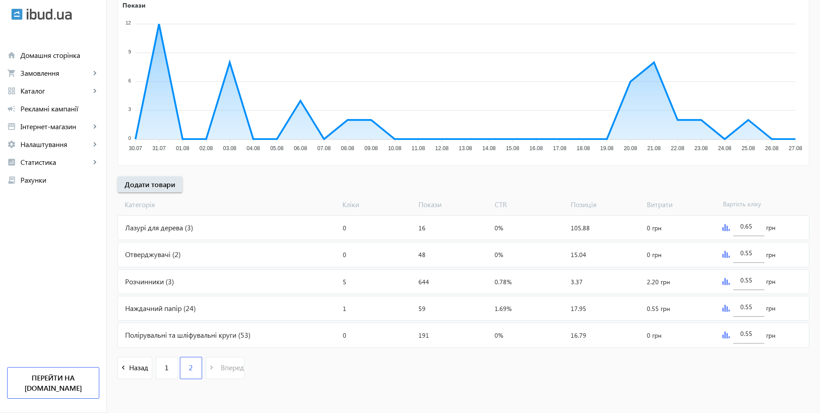
click at [195, 232] on div "Лазурі для дерева (3)" at bounding box center [228, 228] width 221 height 24
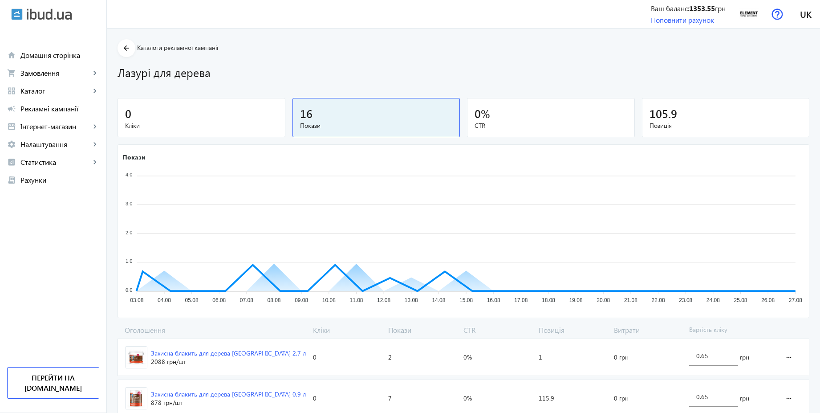
scroll to position [73, 0]
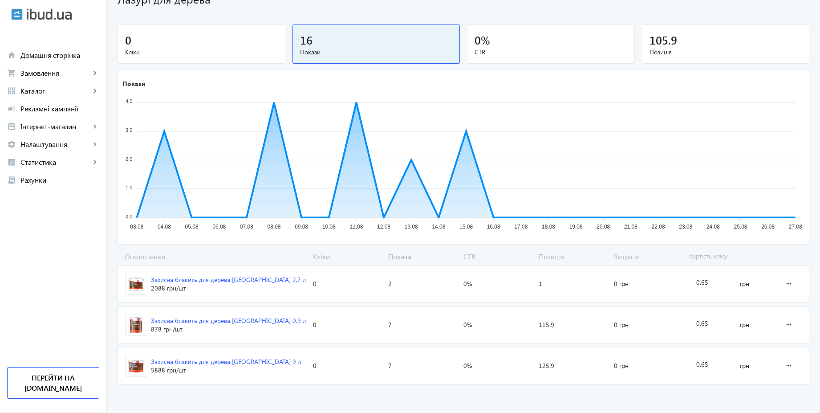
click at [720, 284] on input "0.65" at bounding box center [713, 282] width 35 height 8
drag, startPoint x: 718, startPoint y: 364, endPoint x: 683, endPoint y: 362, distance: 35.2
click at [683, 362] on section "Захисна блакить для дерева Villa Lasur 9 л 5888 грн /шт Кліки: 0 Покази: 7 CTR:…" at bounding box center [464, 365] width 692 height 37
type input "3"
click at [698, 326] on loading-spinner "Оголошення Кліки Покази CTR Позиція Витрати Вартість кліку Захисна блакить для …" at bounding box center [464, 320] width 692 height 136
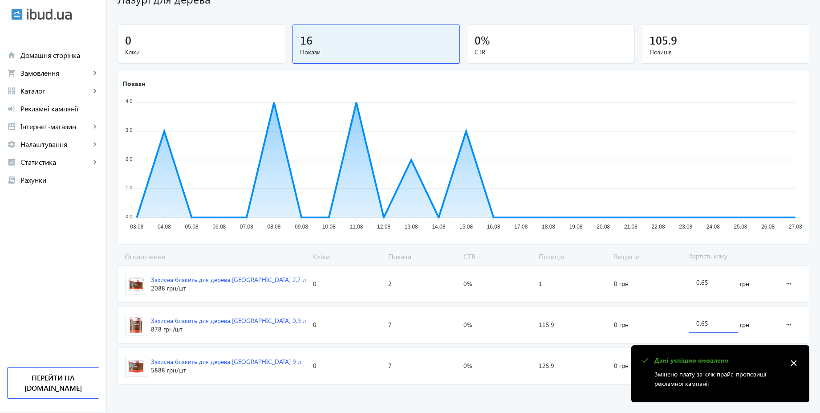
drag, startPoint x: 711, startPoint y: 323, endPoint x: 692, endPoint y: 322, distance: 19.6
click at [692, 322] on div "0.65" at bounding box center [713, 320] width 49 height 25
type input "3"
click at [700, 284] on loading-spinner "Оголошення Кліки Покази CTR Позиція Витрати Вартість кліку Захисна блакить для …" at bounding box center [464, 320] width 692 height 136
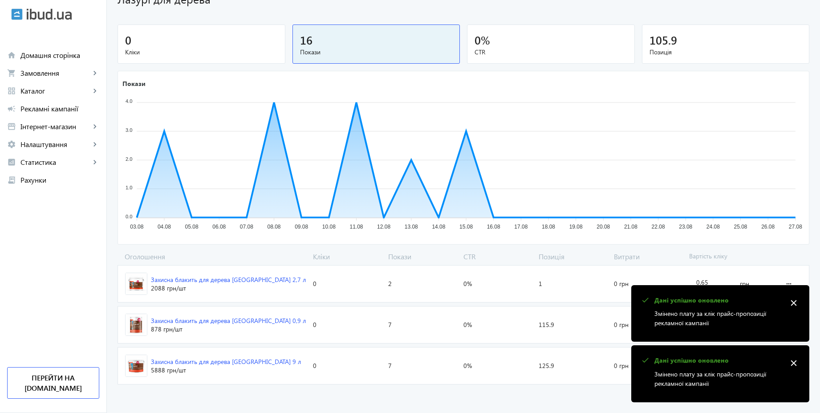
click at [710, 282] on toasts-container "check Дані успішно оновлено Змінено плату за клік прайс-пропозиції рекламної ка…" at bounding box center [720, 341] width 178 height 121
drag, startPoint x: 710, startPoint y: 281, endPoint x: 685, endPoint y: 277, distance: 24.7
click at [686, 277] on div "0.65 грн" at bounding box center [730, 283] width 89 height 37
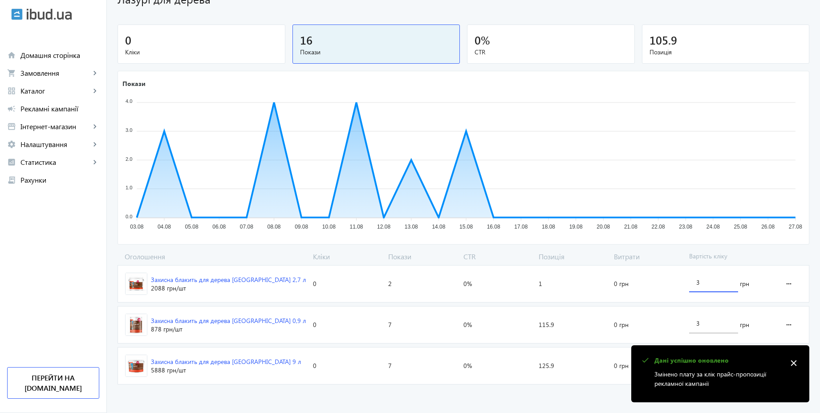
type input "3"
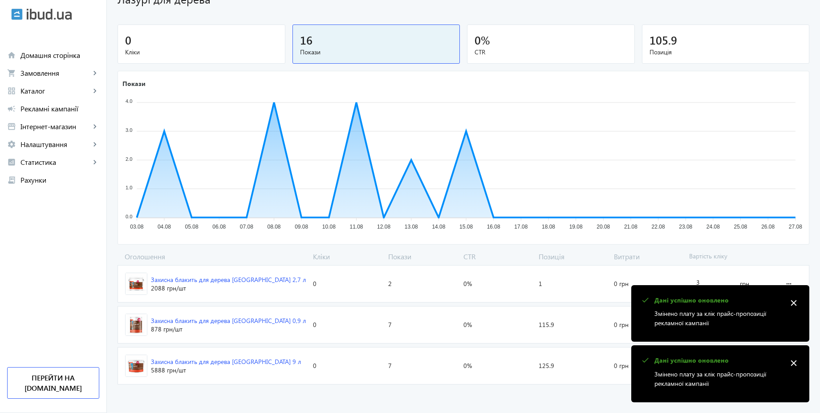
click at [743, 257] on loading-spinner "Оголошення Кліки Покази CTR Позиція Витрати Вартість кліку Захисна блакить для …" at bounding box center [464, 320] width 692 height 136
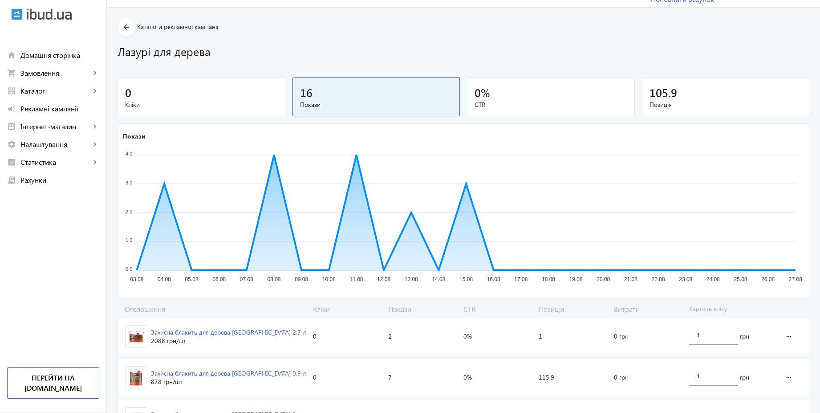
scroll to position [0, 0]
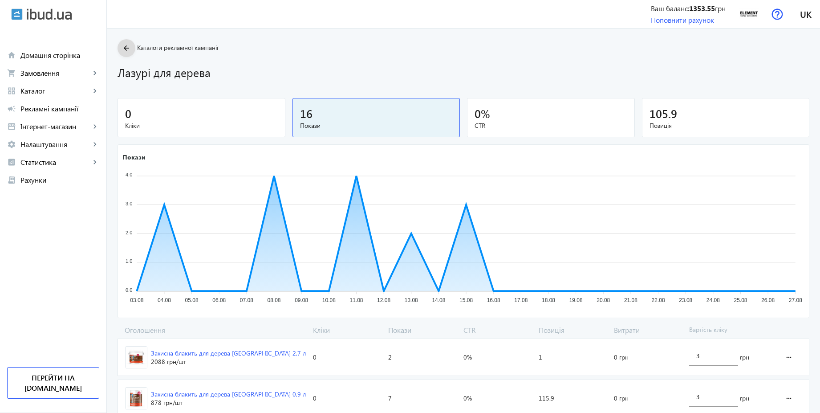
click at [123, 46] on mat-icon "arrow_back" at bounding box center [126, 48] width 11 height 11
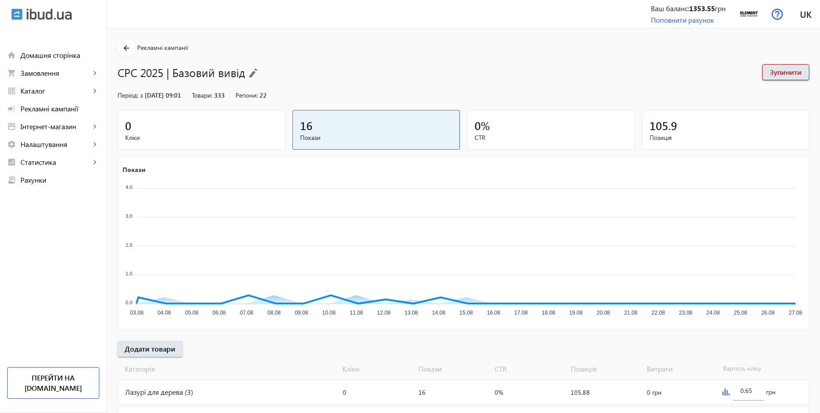
scroll to position [164, 0]
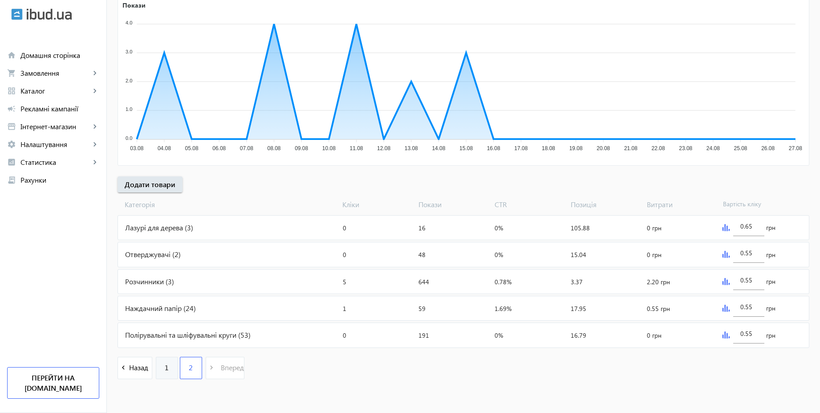
click at [158, 368] on link "1" at bounding box center [167, 368] width 22 height 22
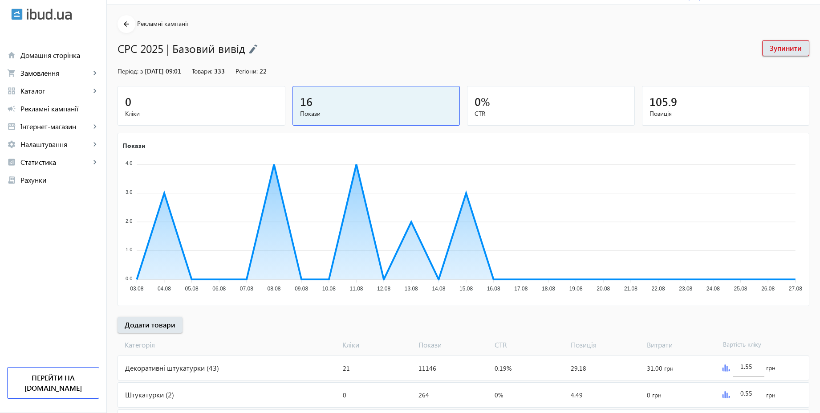
scroll to position [160, 0]
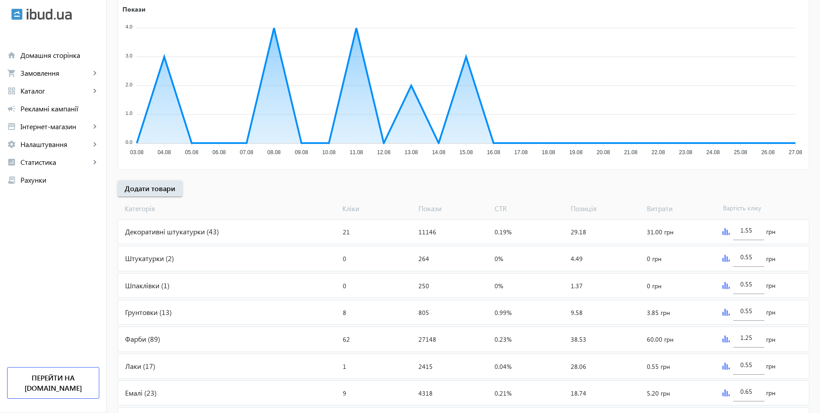
click at [226, 226] on div "Декоративні штукатурки (43)" at bounding box center [228, 232] width 221 height 24
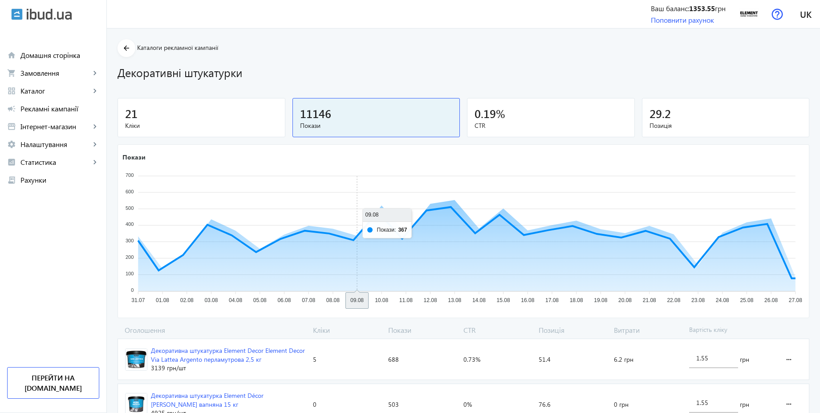
scroll to position [912, 0]
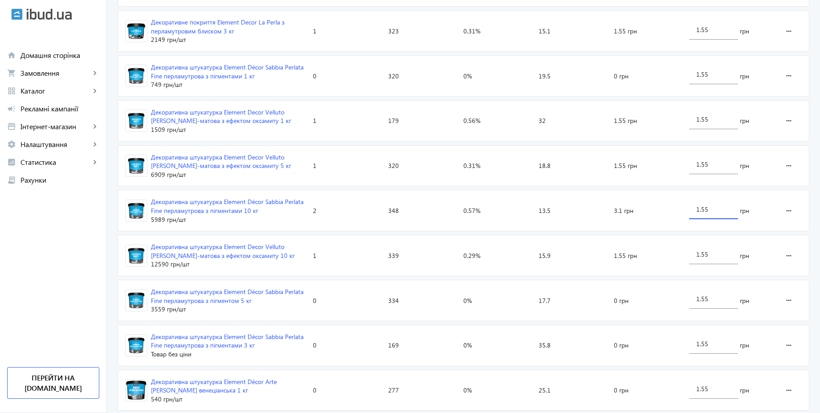
drag, startPoint x: 713, startPoint y: 208, endPoint x: 681, endPoint y: 203, distance: 32.4
click at [681, 203] on section "Декоративна штукатурка Element Décor Sabbia Perlata Fine перламутрова з пігмент…" at bounding box center [464, 210] width 692 height 41
type input "3"
drag, startPoint x: 716, startPoint y: 256, endPoint x: 661, endPoint y: 252, distance: 54.5
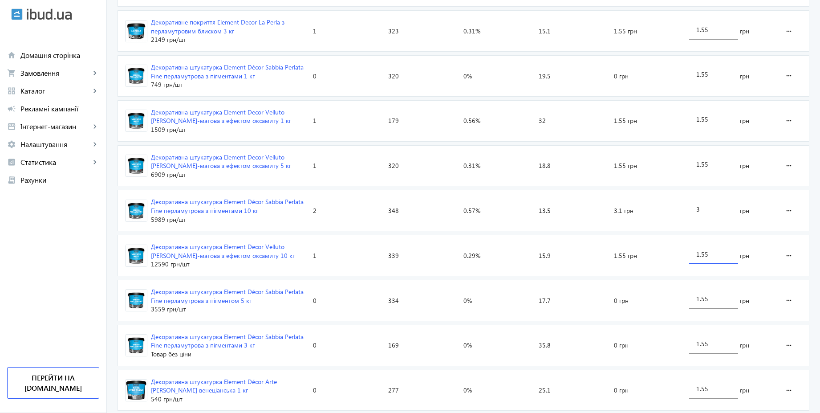
click at [662, 252] on section "Декоративна штукатурка Element Decor Velluto Matt шовковисто-матова з ефектом о…" at bounding box center [464, 255] width 692 height 41
type input "3"
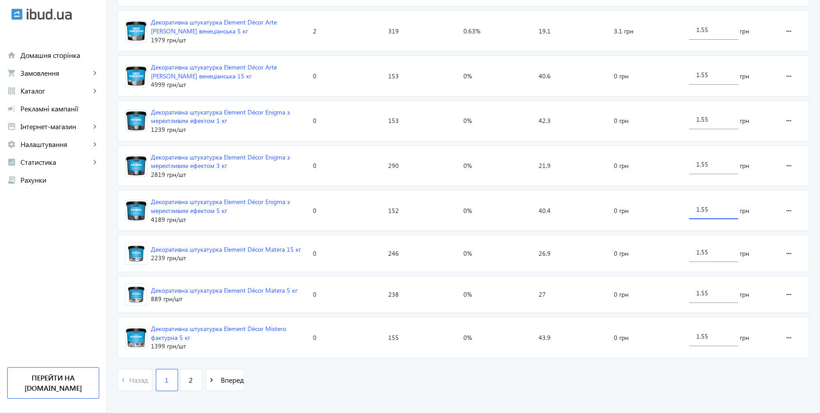
drag, startPoint x: 717, startPoint y: 209, endPoint x: 688, endPoint y: 204, distance: 29.7
click at [688, 204] on div "1.55 грн" at bounding box center [730, 210] width 89 height 41
type input "3"
click at [221, 379] on span "Вперед" at bounding box center [230, 380] width 27 height 10
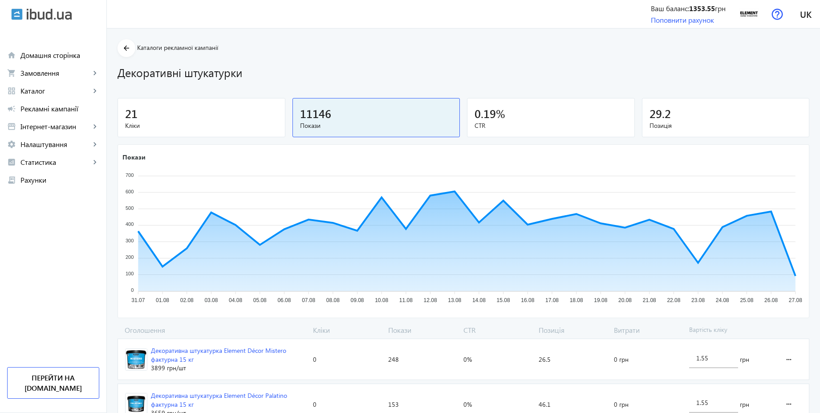
scroll to position [572, 0]
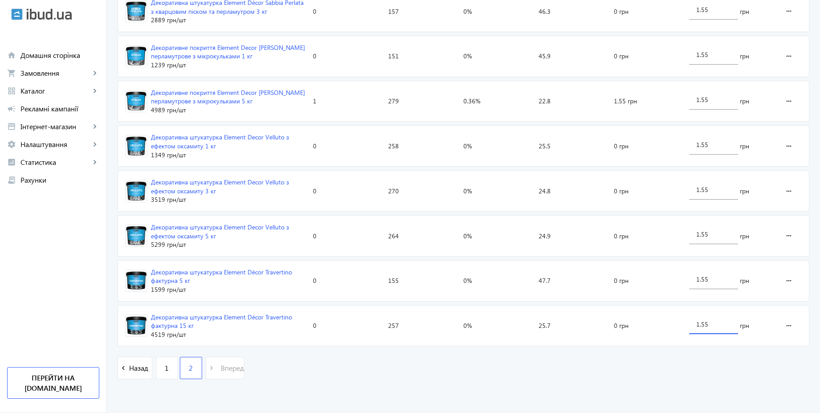
drag, startPoint x: 712, startPoint y: 325, endPoint x: 696, endPoint y: 325, distance: 15.6
click at [696, 325] on input "1.55" at bounding box center [713, 324] width 35 height 8
type input "3"
click at [165, 364] on span "1" at bounding box center [167, 368] width 4 height 10
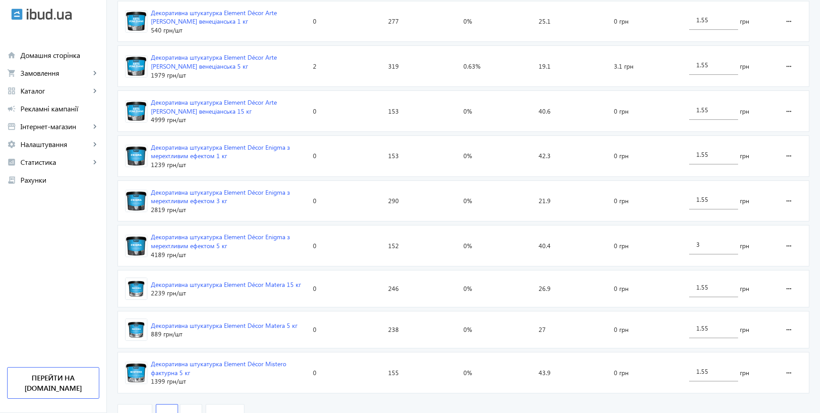
scroll to position [1327, 0]
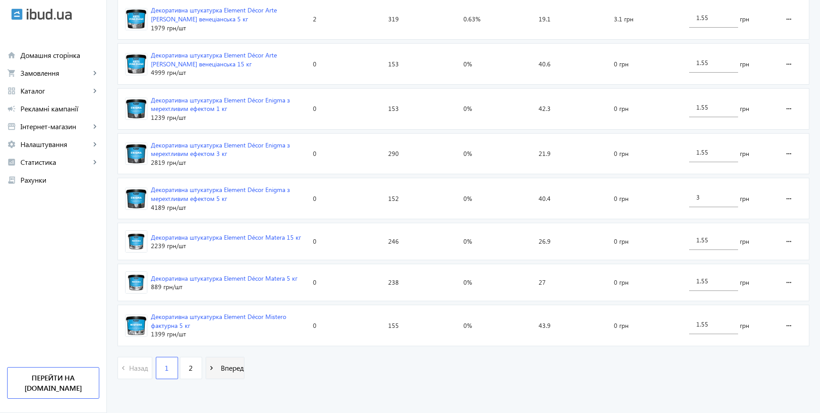
click at [232, 367] on span "Вперед" at bounding box center [230, 368] width 27 height 10
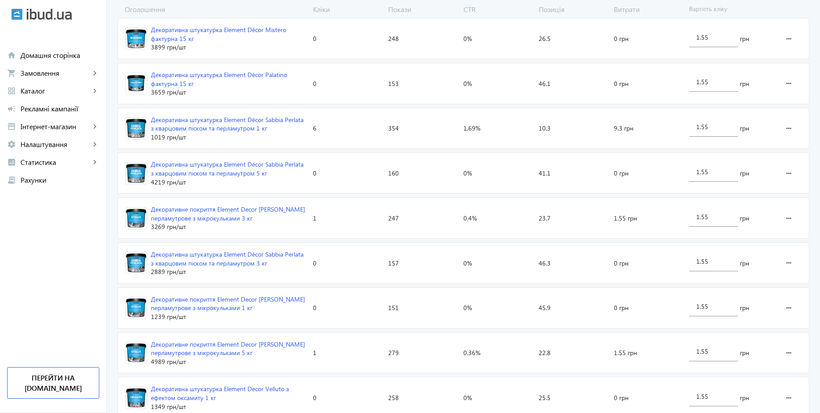
scroll to position [572, 0]
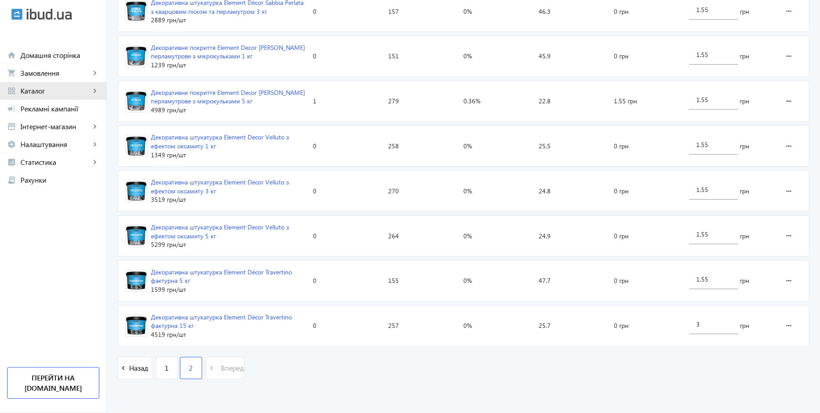
click at [47, 91] on span "Каталог" at bounding box center [55, 90] width 70 height 9
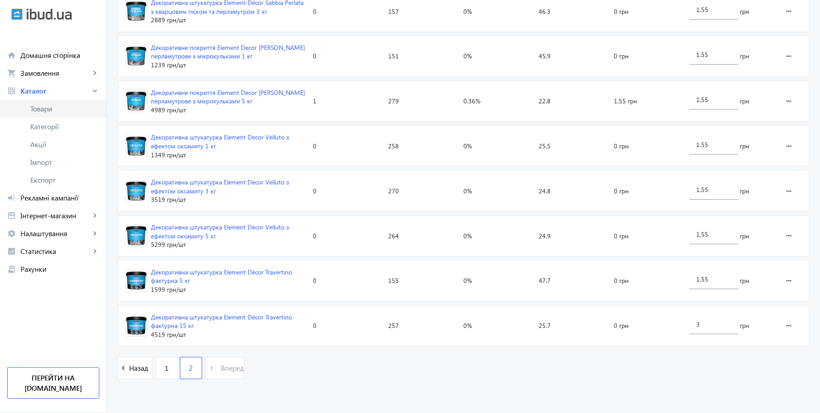
click at [43, 110] on span "Товари" at bounding box center [64, 108] width 69 height 9
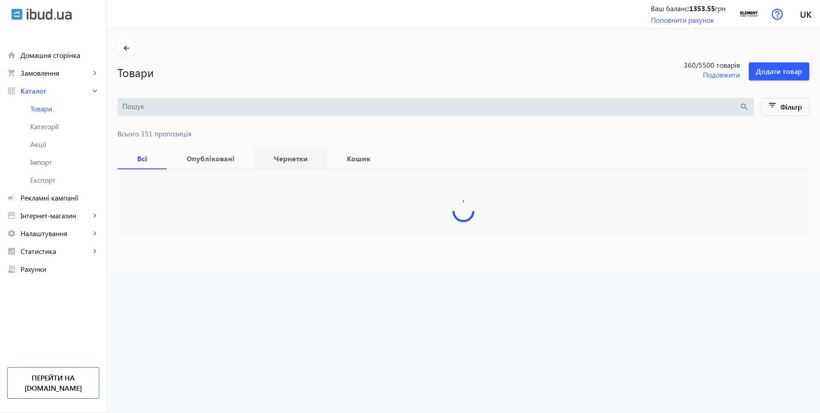
click at [284, 156] on b "Чернетки" at bounding box center [291, 158] width 52 height 7
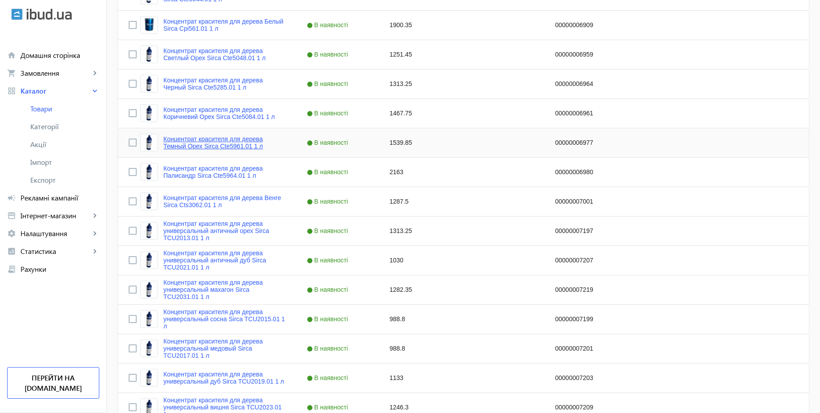
scroll to position [171, 0]
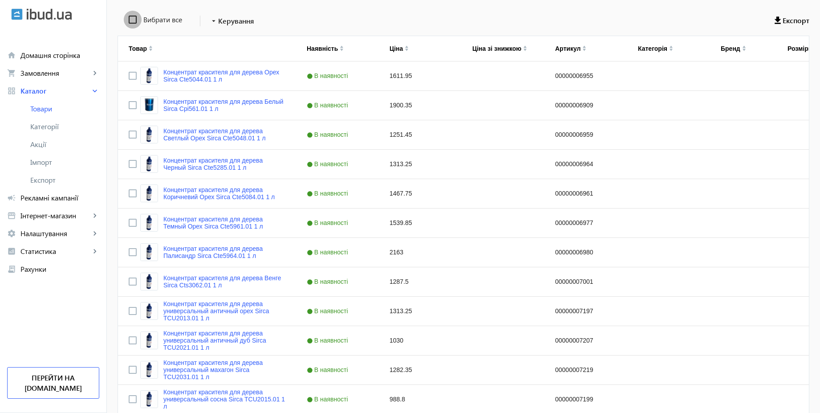
click at [127, 20] on input "Вибрати все" at bounding box center [133, 20] width 18 height 18
checkbox input "true"
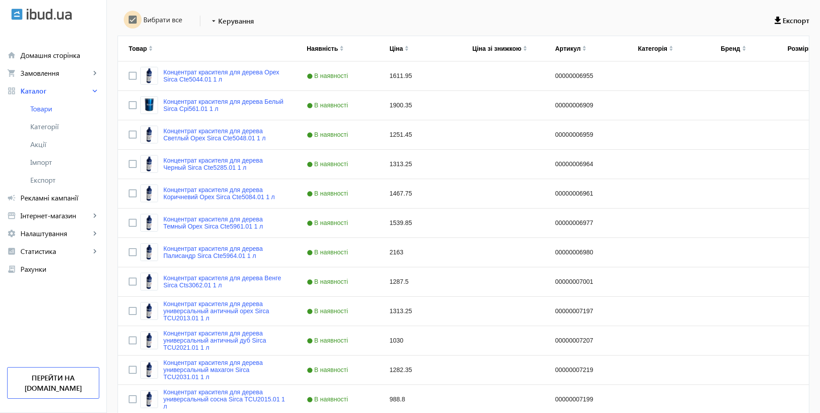
checkbox input "true"
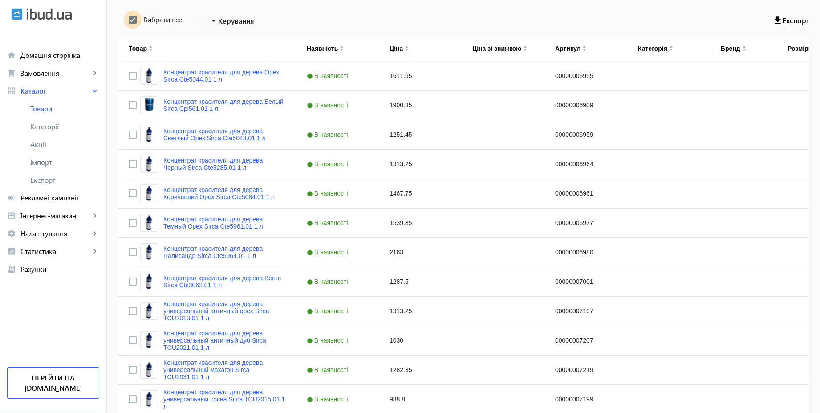
checkbox input "true"
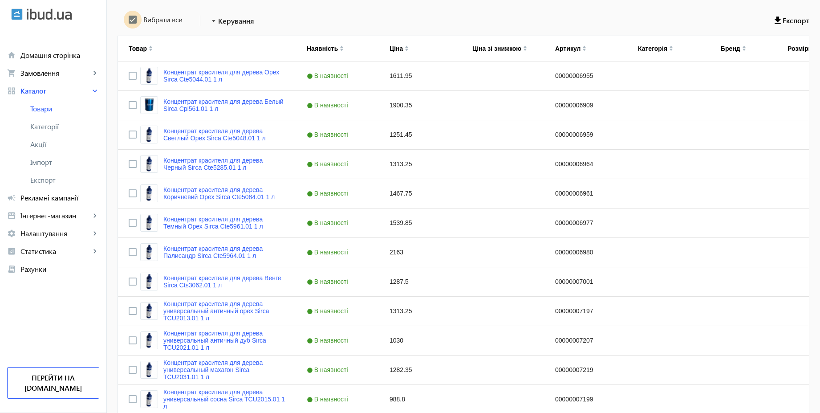
checkbox input "true"
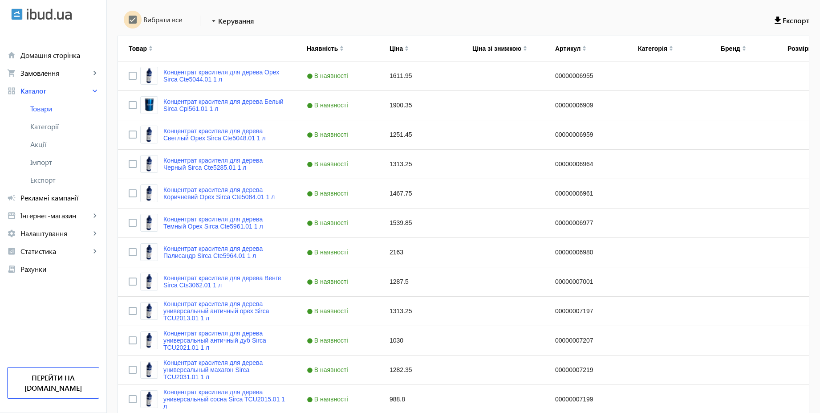
checkbox input "true"
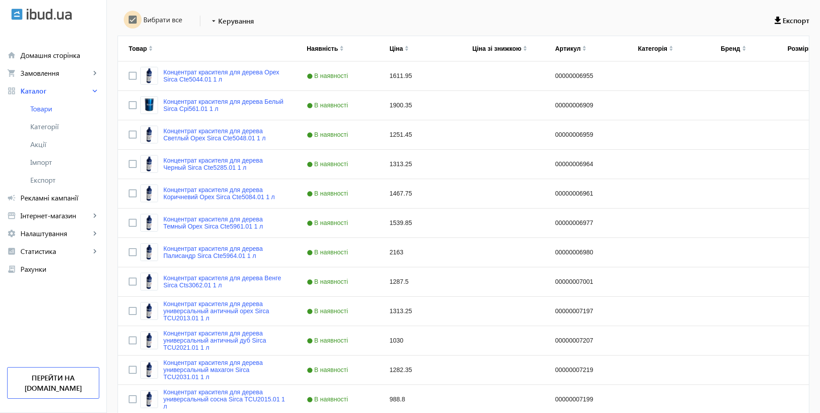
checkbox input "true"
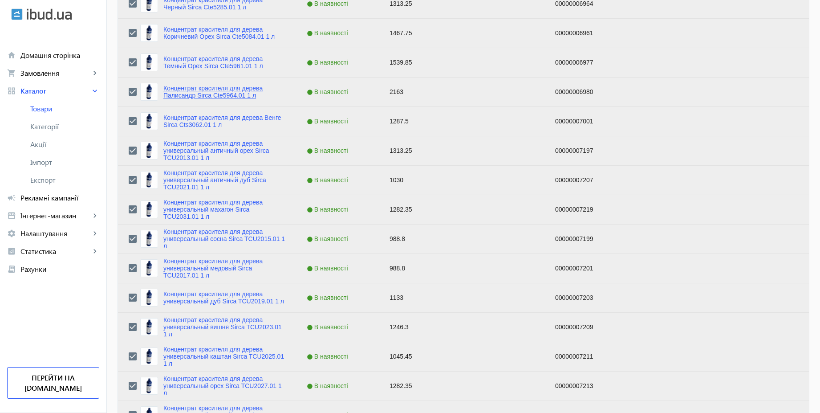
scroll to position [571, 0]
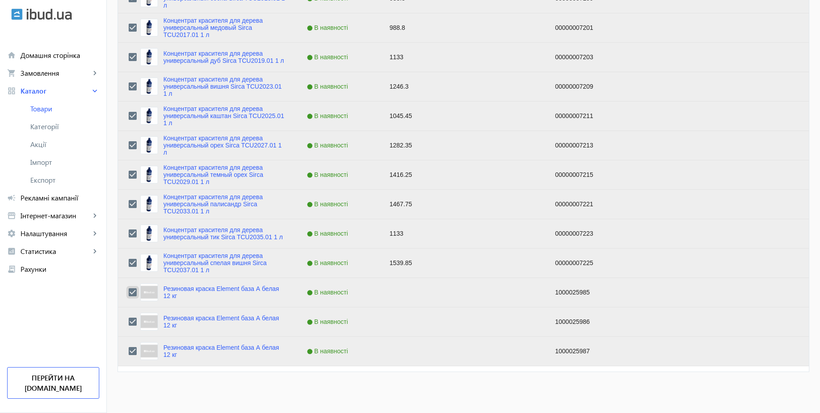
click at [129, 292] on input "Press Space to toggle row selection (checked)" at bounding box center [133, 292] width 8 height 8
checkbox input "false"
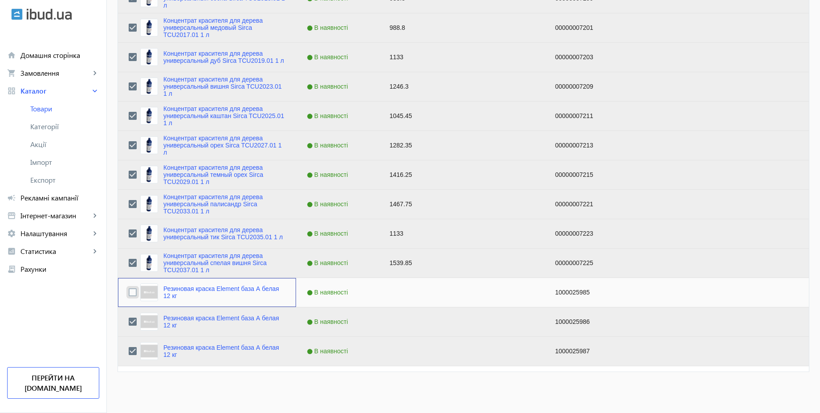
checkbox input "false"
click at [129, 322] on input "Press Space to toggle row selection (checked)" at bounding box center [133, 321] width 8 height 8
checkbox input "false"
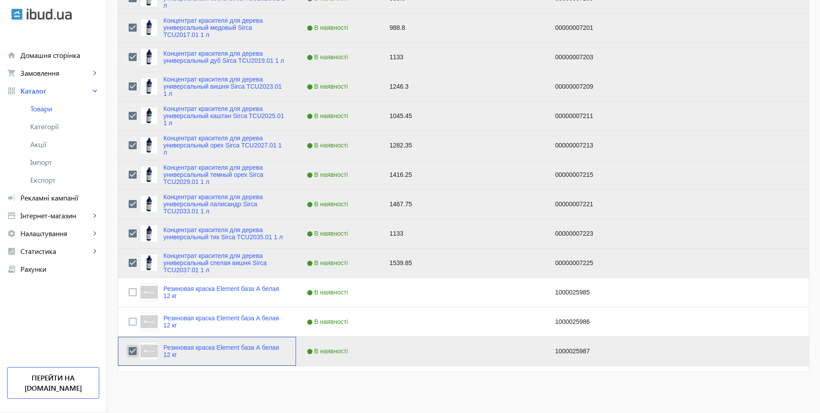
click at [129, 351] on input "Press Space to toggle row selection (checked)" at bounding box center [133, 351] width 8 height 8
checkbox input "false"
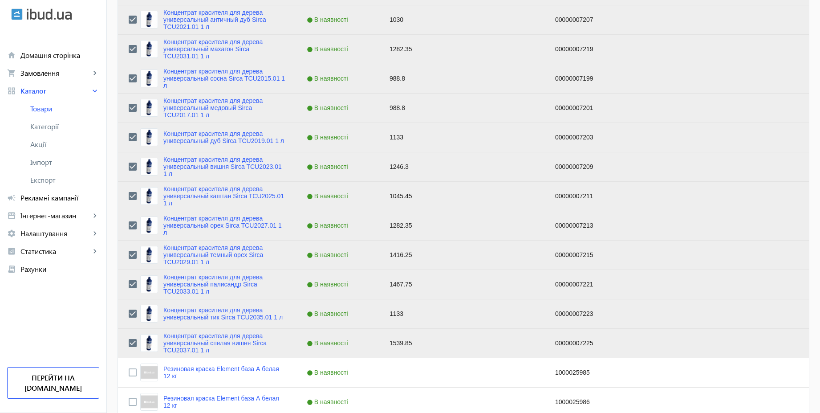
scroll to position [171, 0]
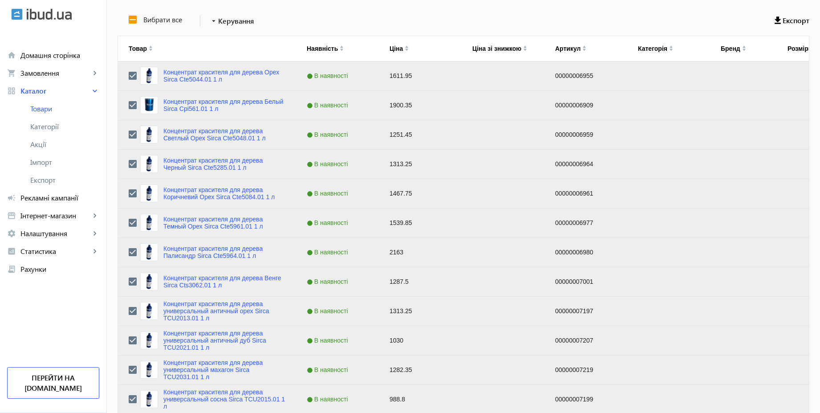
click at [395, 18] on div "Вибрати все arrow_drop_down Керування Експорт" at bounding box center [464, 21] width 692 height 22
drag, startPoint x: 825, startPoint y: 143, endPoint x: 825, endPoint y: 26, distance: 117.1
click at [820, 26] on html "arrow_back home Домашня сторінка shopping_cart Замовлення keyboard_arrow_right …" at bounding box center [410, 321] width 820 height 984
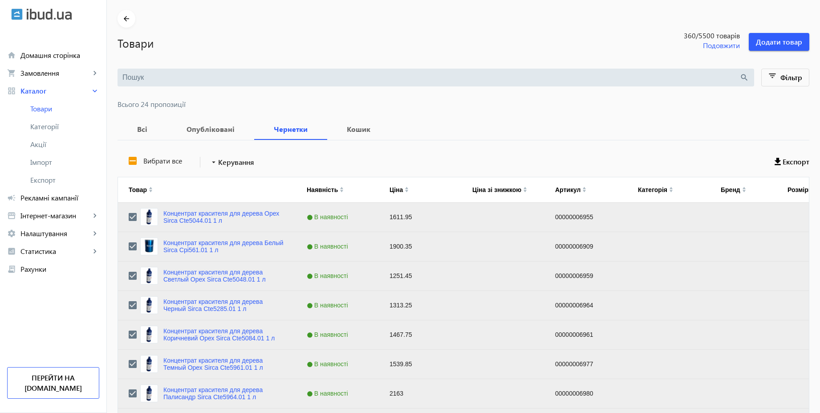
scroll to position [27, 0]
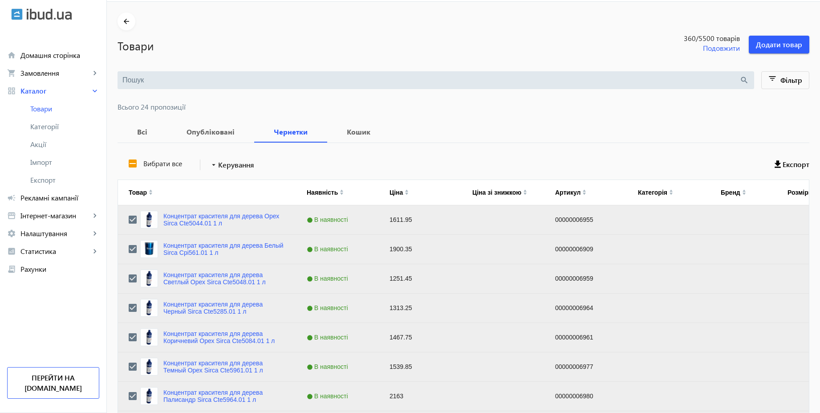
click at [260, 78] on input "search" at bounding box center [430, 80] width 617 height 10
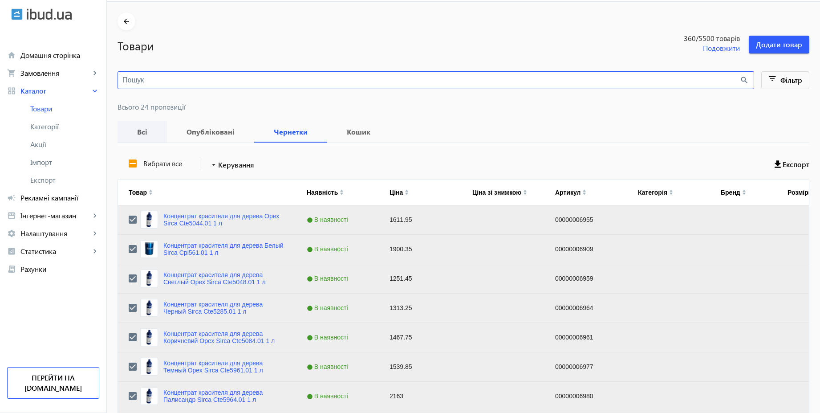
click at [136, 130] on b "Всі" at bounding box center [142, 131] width 28 height 7
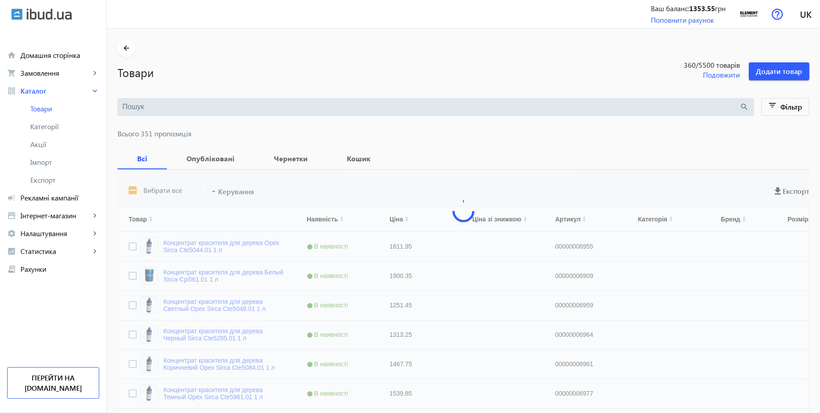
click at [160, 107] on input "search" at bounding box center [430, 107] width 617 height 10
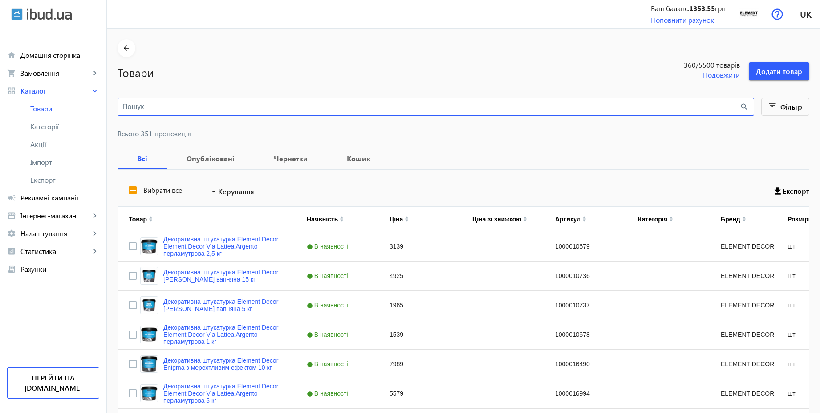
paste input "Декоративне покриття Element Decor Magma перламутрове з мікрокульками 10 кг"
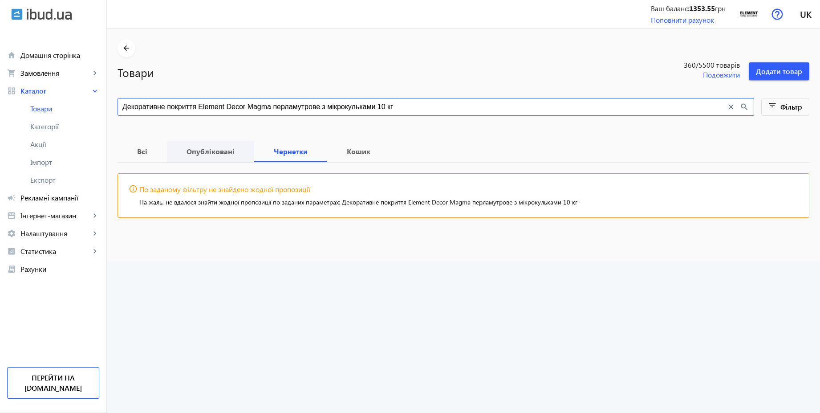
type input "Декоративне покриття Element Decor Magma перламутрове з мікрокульками 10 кг"
click at [210, 154] on b "Опубліковані" at bounding box center [211, 151] width 66 height 7
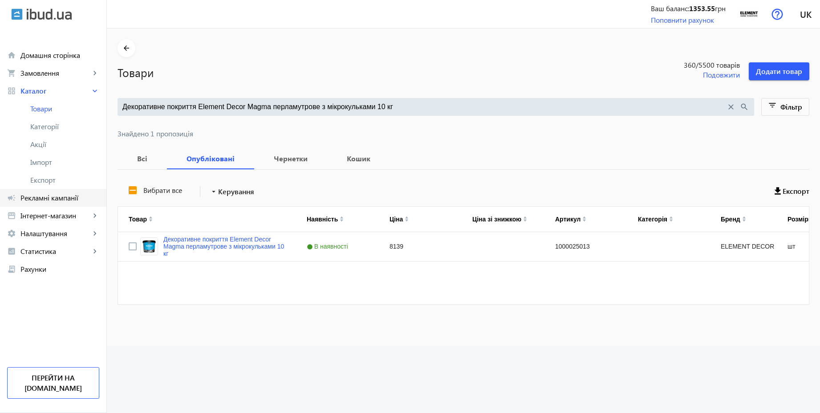
click at [71, 196] on span "Рекламні кампанії" at bounding box center [59, 197] width 79 height 9
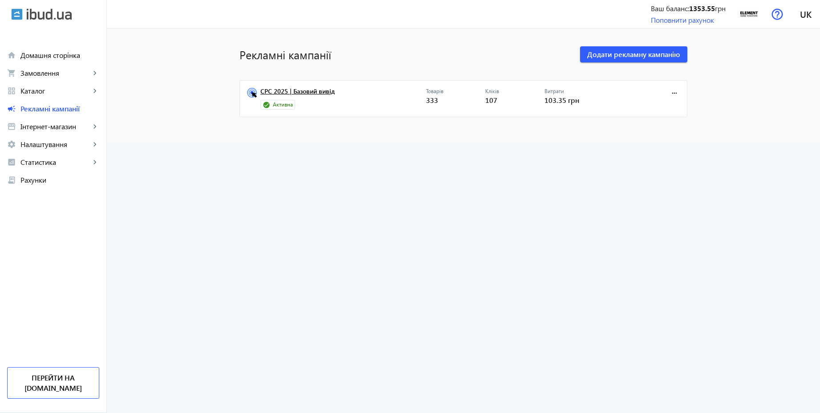
click at [305, 93] on link "CPC 2025 | Базовий вивід" at bounding box center [343, 94] width 166 height 12
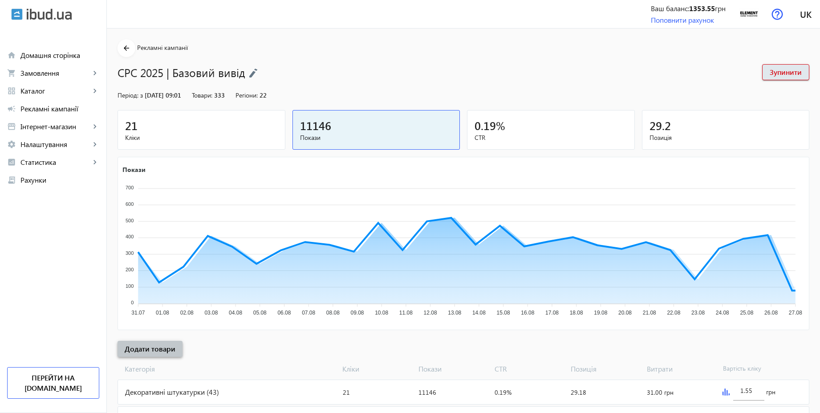
click at [157, 350] on span "Додати товари" at bounding box center [150, 349] width 51 height 10
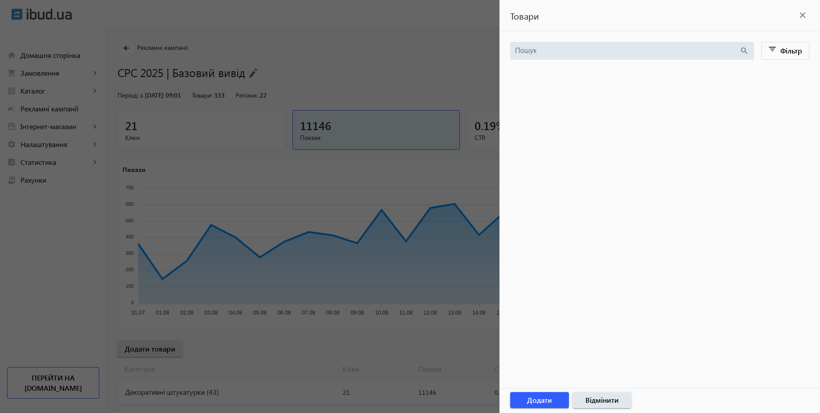
paste input "Декоративне покриття Element Decor Magma перламутрове з мікрокульками 10 кг"
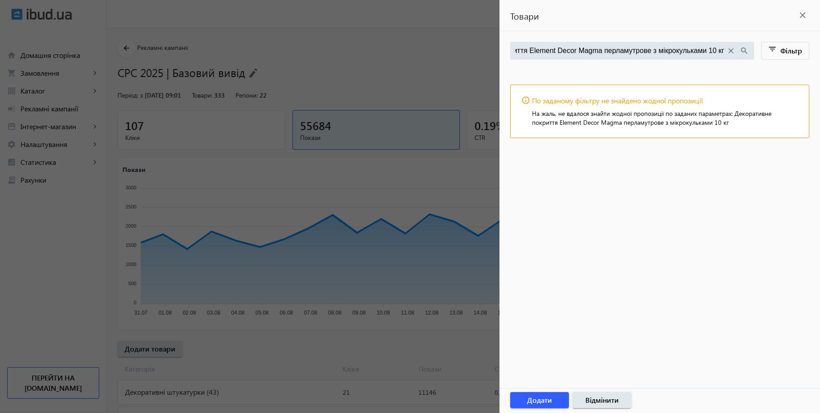
type input "Декоративне покриття Element Decor Magma перламутрове з мікрокульками 10 кг"
click at [803, 12] on mat-icon "close" at bounding box center [802, 14] width 13 height 13
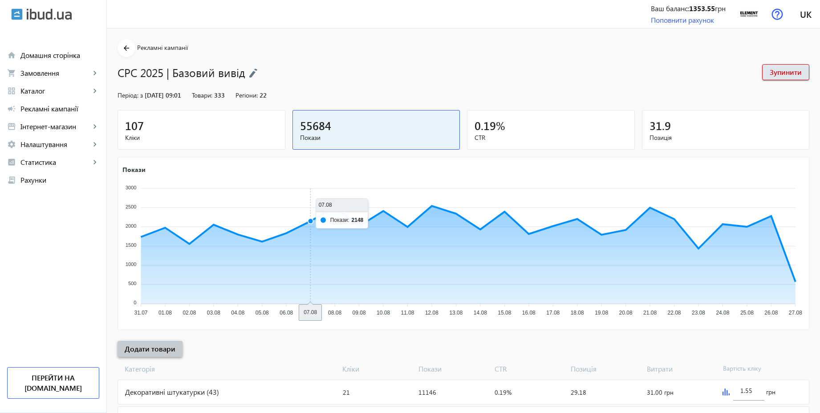
scroll to position [240, 0]
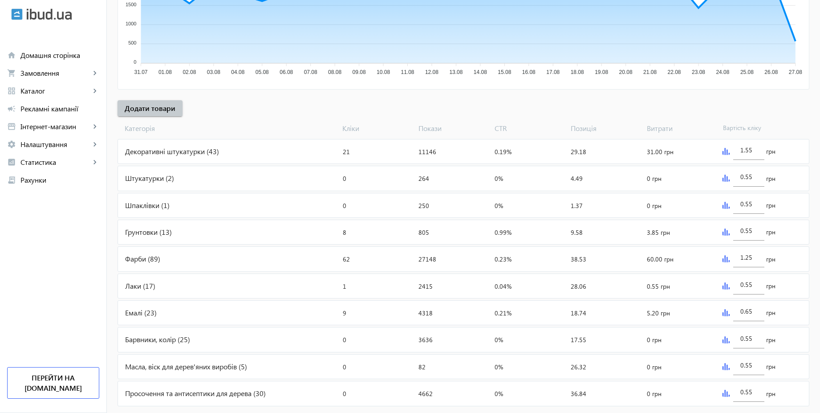
click at [231, 139] on div "Декоративні штукатурки (43)" at bounding box center [228, 151] width 221 height 24
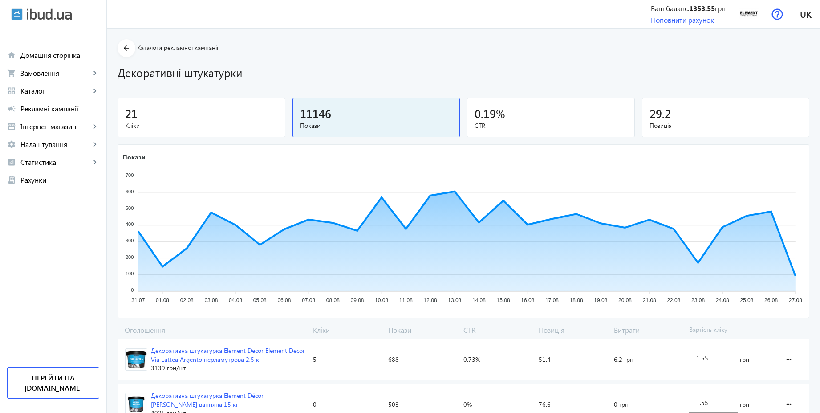
scroll to position [687, 0]
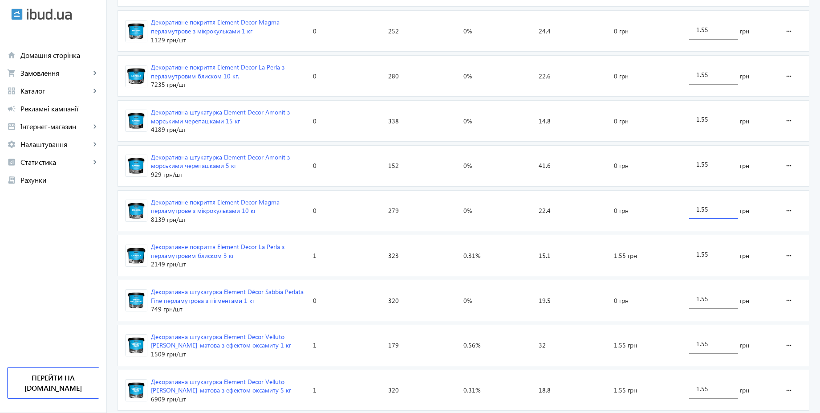
drag, startPoint x: 713, startPoint y: 211, endPoint x: 697, endPoint y: 209, distance: 16.1
click at [697, 209] on input "1.55" at bounding box center [713, 209] width 35 height 8
type input "1"
type input "3"
click at [815, 195] on div "arrow_back Каталоги рекламної кампанії Декоративні штукатурки 21 Кліки 11146 По…" at bounding box center [463, 190] width 713 height 1676
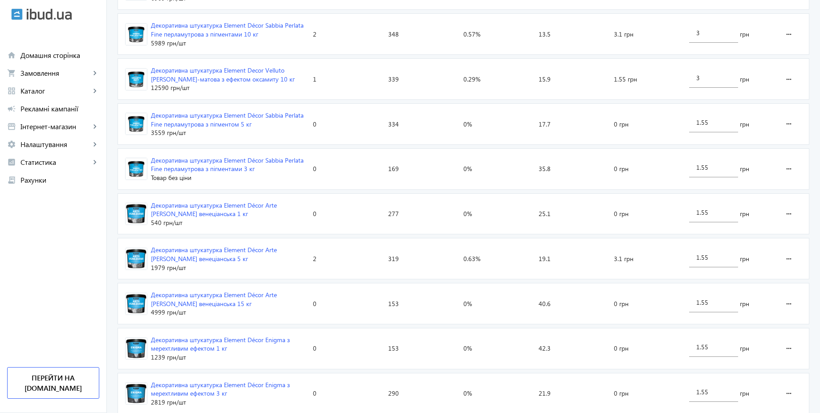
scroll to position [1327, 0]
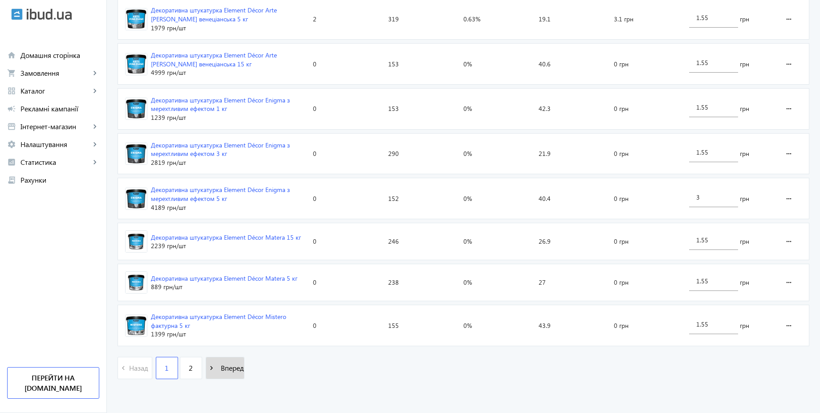
click at [228, 368] on span "Вперед" at bounding box center [230, 368] width 27 height 10
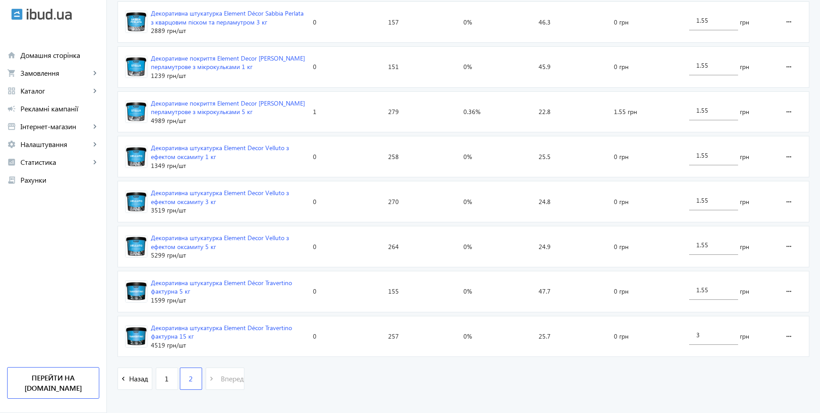
scroll to position [572, 0]
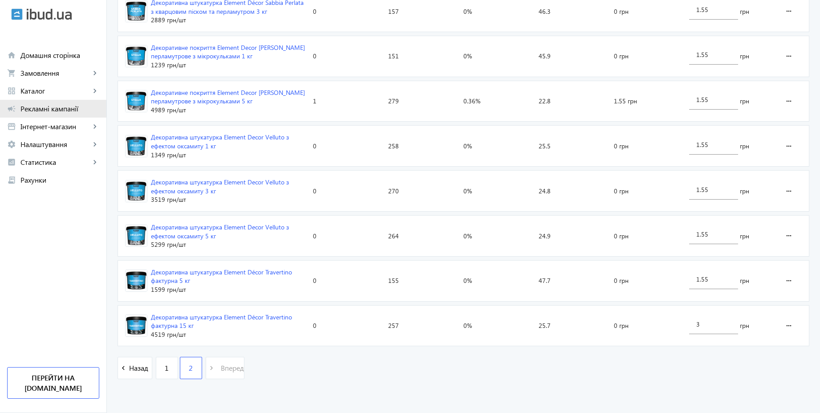
click at [50, 107] on span "Рекламні кампанії" at bounding box center [59, 108] width 79 height 9
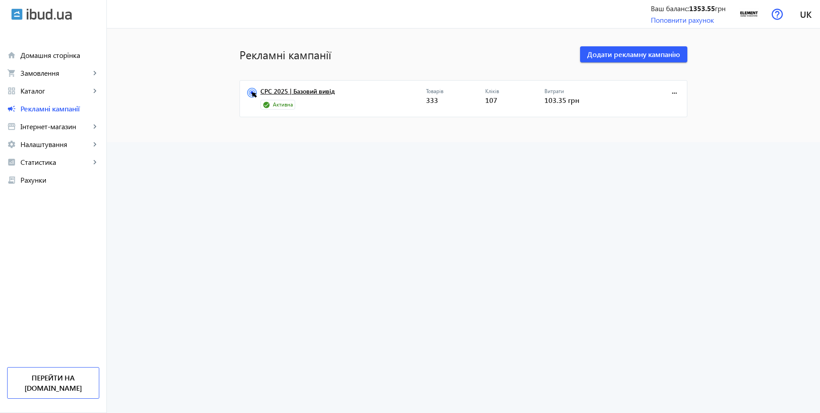
click at [291, 94] on link "CPC 2025 | Базовий вивід" at bounding box center [343, 94] width 166 height 12
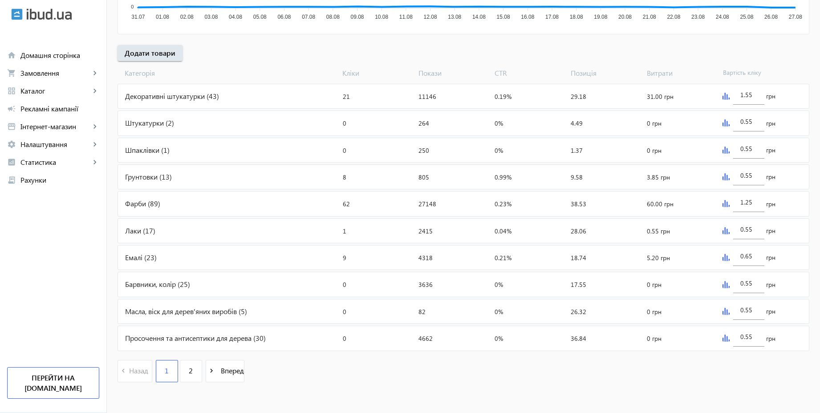
scroll to position [299, 0]
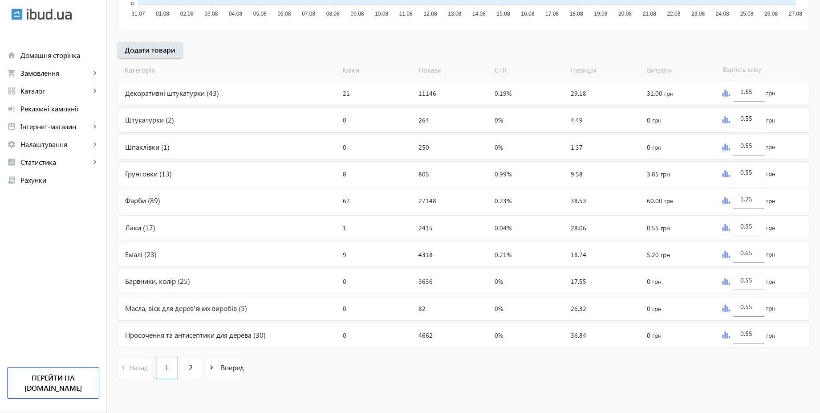
click at [199, 177] on div "Грунтовки (13)" at bounding box center [228, 174] width 221 height 24
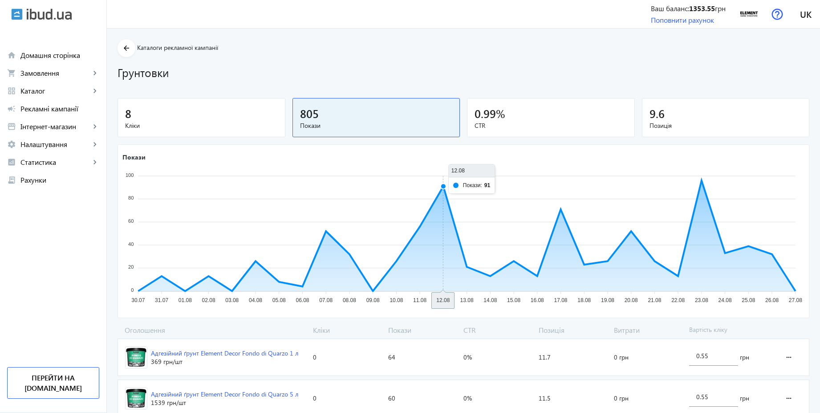
scroll to position [491, 0]
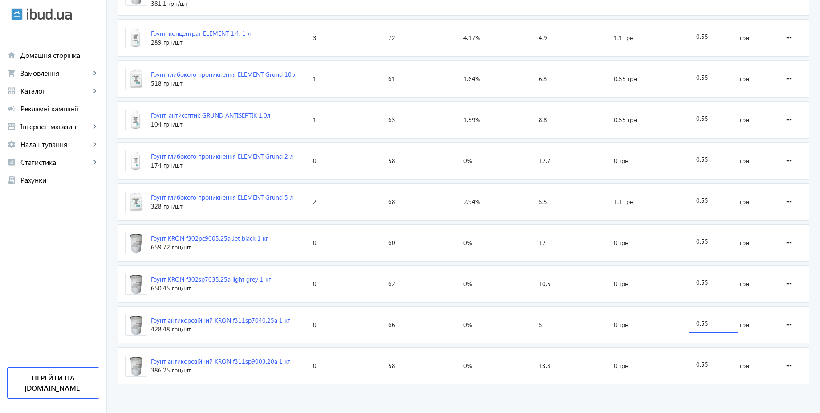
drag, startPoint x: 713, startPoint y: 324, endPoint x: 691, endPoint y: 322, distance: 22.4
click at [691, 322] on div "0.55" at bounding box center [713, 320] width 49 height 25
type input "3"
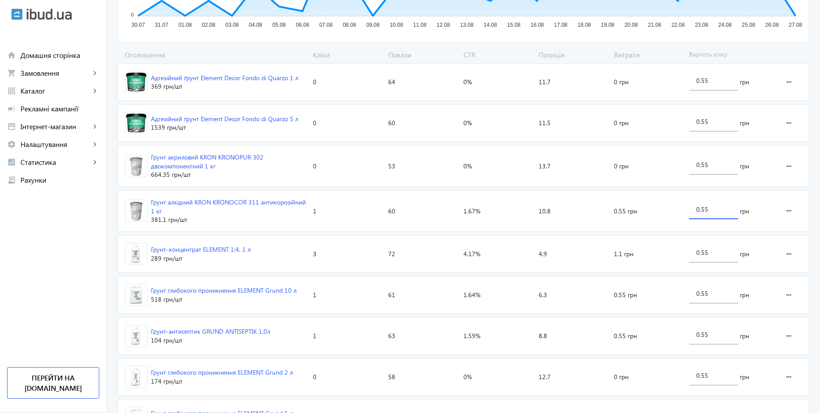
drag, startPoint x: 716, startPoint y: 205, endPoint x: 660, endPoint y: 209, distance: 55.8
click at [660, 209] on section "Грунт алкідний KRON KRONOCOR 311 антикорозійний 1 кг 381.1 грн /шт Кліки: 1 Пок…" at bounding box center [464, 210] width 692 height 41
drag, startPoint x: 716, startPoint y: 211, endPoint x: 679, endPoint y: 206, distance: 38.1
click at [679, 206] on section "Грунт алкідний KRON KRONOCOR 311 антикорозійний 1 кг 381.1 грн /шт Кліки: 1 Пок…" at bounding box center [464, 210] width 692 height 41
type input "3"
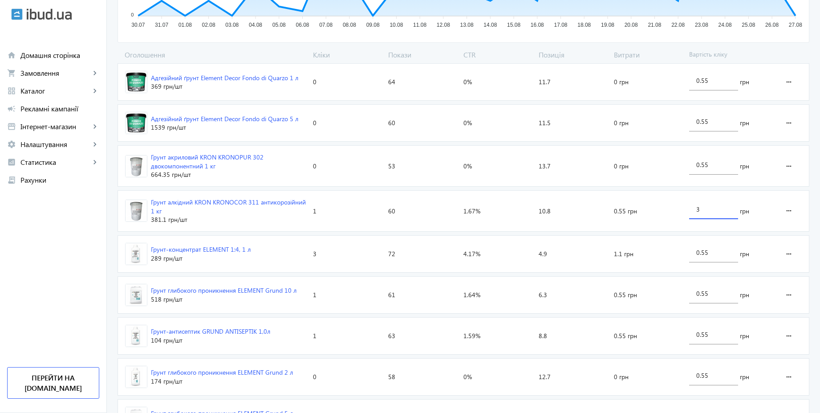
click at [817, 207] on div "arrow_back Каталоги рекламної кампанії Грунтовки 8 Кліки 805 Покази 0.99 % CTR …" at bounding box center [463, 184] width 713 height 840
drag, startPoint x: 714, startPoint y: 166, endPoint x: 682, endPoint y: 161, distance: 32.4
click at [682, 161] on section "Грунт акриловий KRON KRONOPUR 302 двокомпонентний 1 кг 664.35 грн /шт Кліки: 0 …" at bounding box center [464, 165] width 692 height 41
type input "3"
click at [811, 171] on div "arrow_back Каталоги рекламної кампанії Грунтовки 8 Кліки 805 Покази 0.99 % CTR …" at bounding box center [463, 184] width 713 height 840
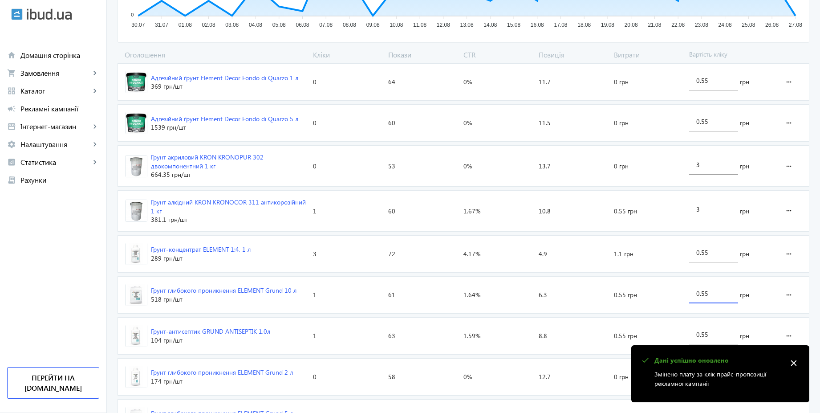
drag, startPoint x: 714, startPoint y: 297, endPoint x: 691, endPoint y: 293, distance: 23.9
click at [691, 293] on div "0.55" at bounding box center [713, 290] width 49 height 25
type input "3"
click at [813, 269] on div "arrow_back Каталоги рекламної кампанії Грунтовки 8 Кліки 805 Покази 0.99 % CTR …" at bounding box center [463, 184] width 713 height 840
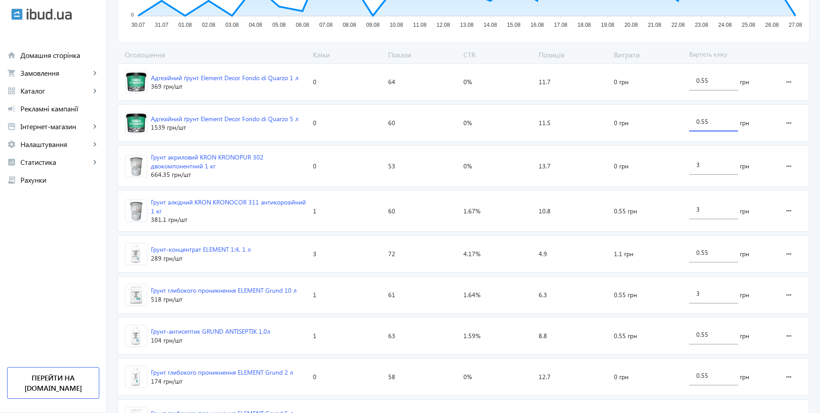
drag, startPoint x: 709, startPoint y: 124, endPoint x: 687, endPoint y: 119, distance: 22.8
click at [687, 119] on div "0.55 грн" at bounding box center [730, 123] width 89 height 37
type input "3"
click at [810, 115] on div "arrow_back Каталоги рекламної кампанії Грунтовки 8 Кліки 805 Покази 0.99 % CTR …" at bounding box center [463, 184] width 713 height 840
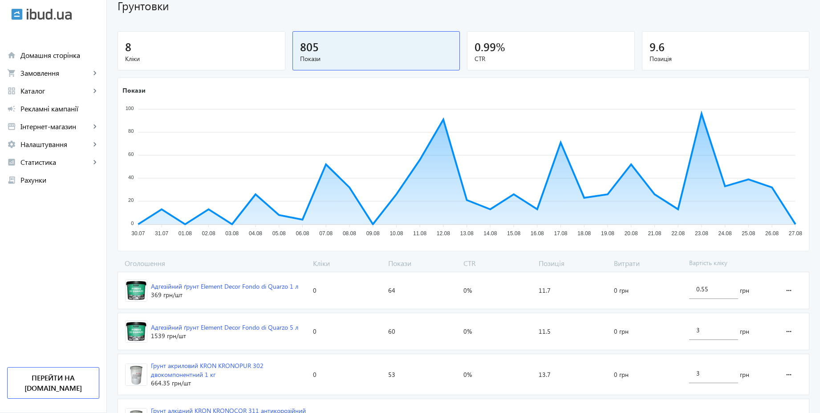
scroll to position [10, 0]
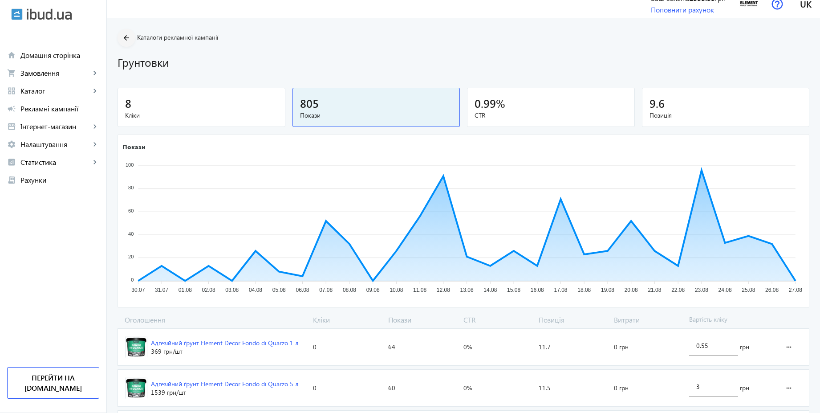
click at [118, 37] on span at bounding box center [127, 37] width 18 height 21
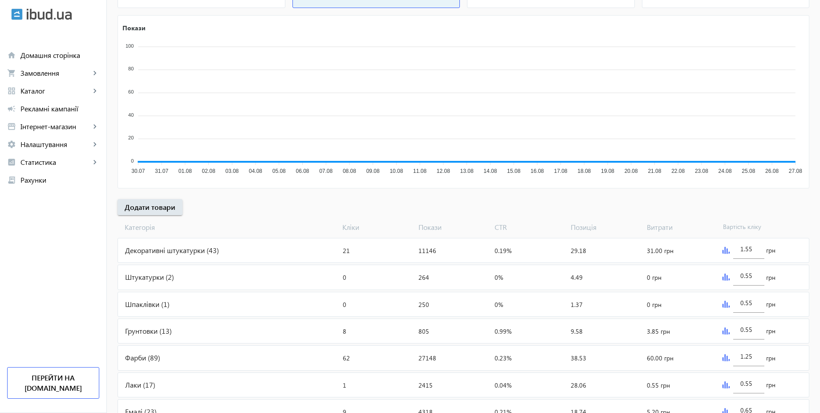
scroll to position [240, 0]
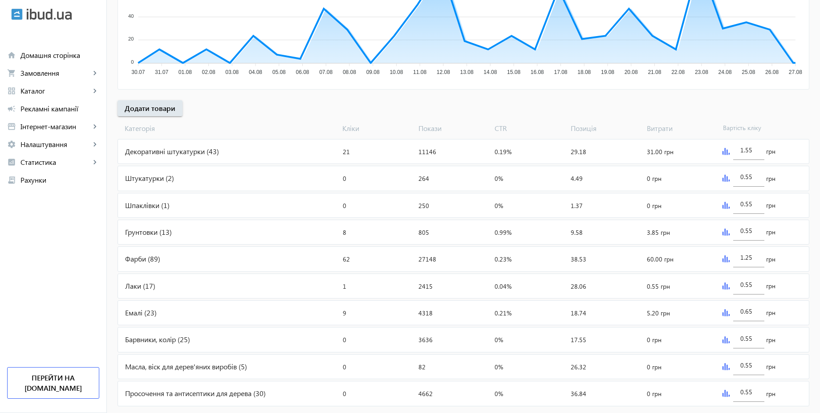
click at [200, 182] on div "Штукатурки (2)" at bounding box center [228, 178] width 221 height 24
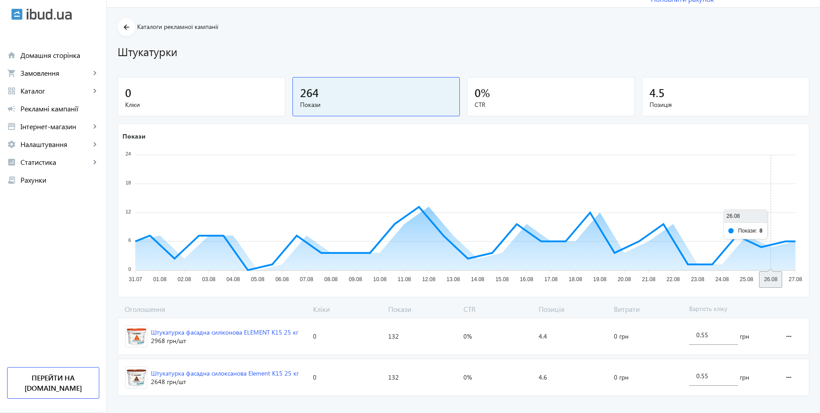
scroll to position [33, 0]
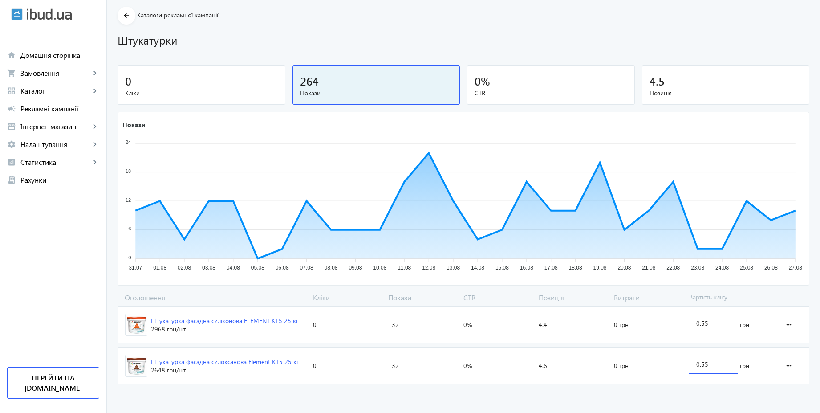
drag, startPoint x: 713, startPoint y: 365, endPoint x: 688, endPoint y: 366, distance: 24.6
click at [689, 366] on div "0.55" at bounding box center [713, 361] width 49 height 25
type input "3"
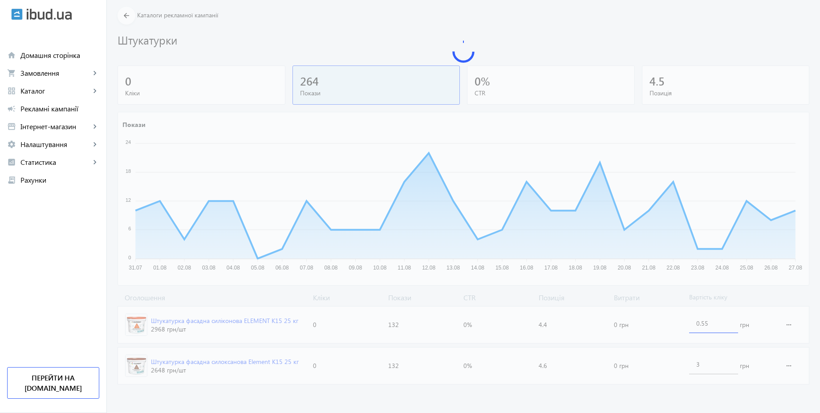
click at [697, 324] on loading-spinner "Оголошення Кліки Покази CTR Позиція Витрати Вартість кліку Штукатурка фасадна с…" at bounding box center [464, 340] width 692 height 95
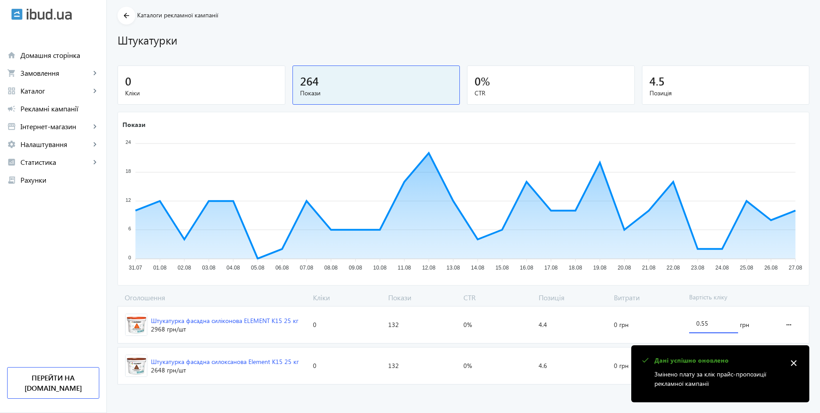
drag, startPoint x: 710, startPoint y: 322, endPoint x: 686, endPoint y: 322, distance: 24.0
click at [686, 322] on div "0.55 грн" at bounding box center [730, 324] width 89 height 37
type input "3"
click at [798, 292] on div "arrow_back Каталоги рекламної кампанії Штукатурки 0 Кліки 264 Покази 0 % CTR 4.…" at bounding box center [463, 197] width 713 height 381
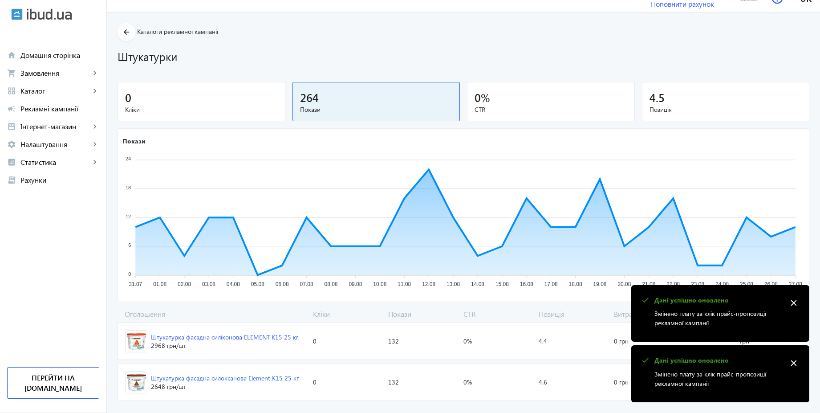
scroll to position [0, 0]
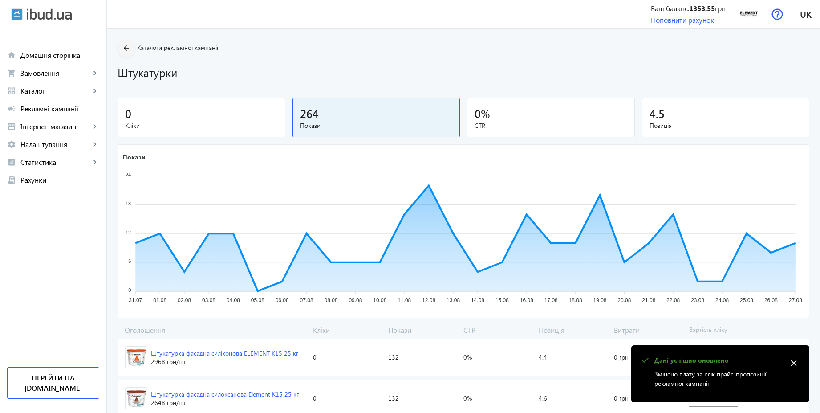
click at [122, 44] on mat-icon "arrow_back" at bounding box center [126, 48] width 11 height 11
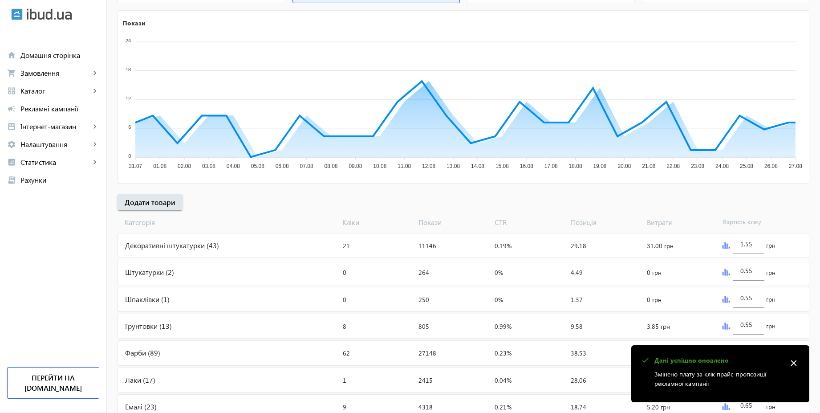
scroll to position [299, 0]
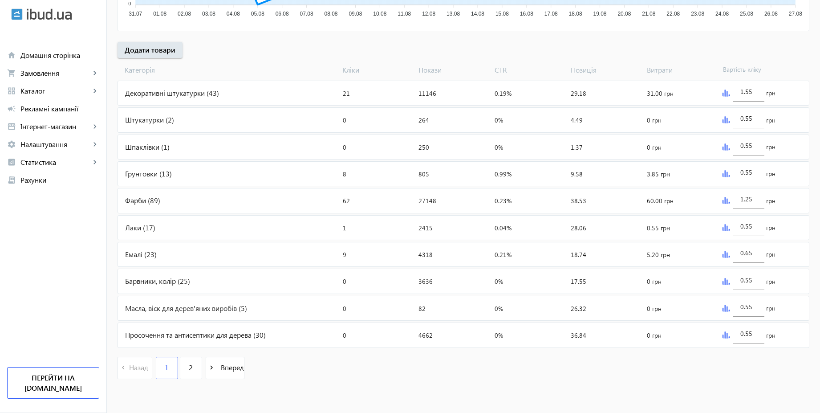
click at [201, 142] on div "Шпаклівки (1)" at bounding box center [228, 147] width 221 height 24
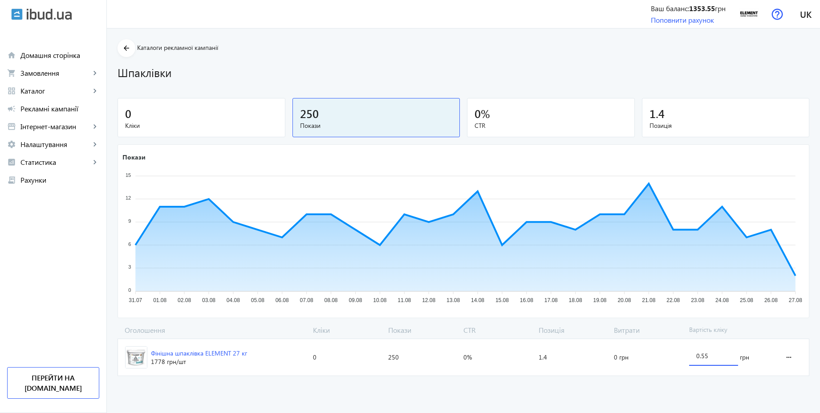
drag, startPoint x: 710, startPoint y: 357, endPoint x: 684, endPoint y: 354, distance: 26.1
click at [686, 354] on div "0.55 грн" at bounding box center [730, 357] width 89 height 37
type input "3"
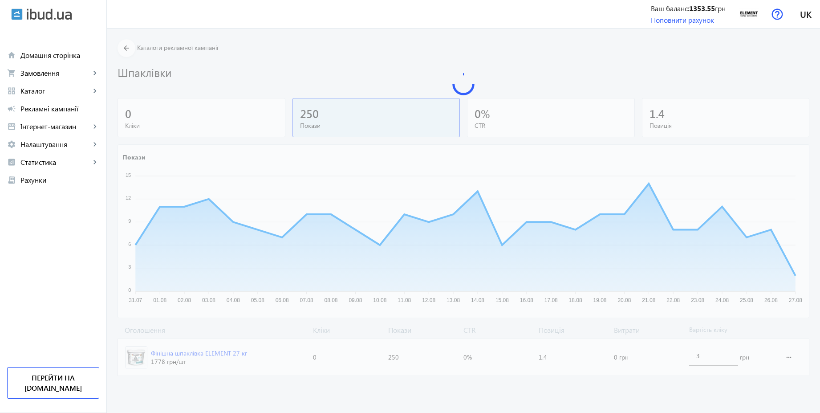
click at [680, 339] on loading-spinner "Оголошення Кліки Покази CTR Позиція Витрати Вартість кліку Фінішна шпаклівка EL…" at bounding box center [464, 352] width 692 height 54
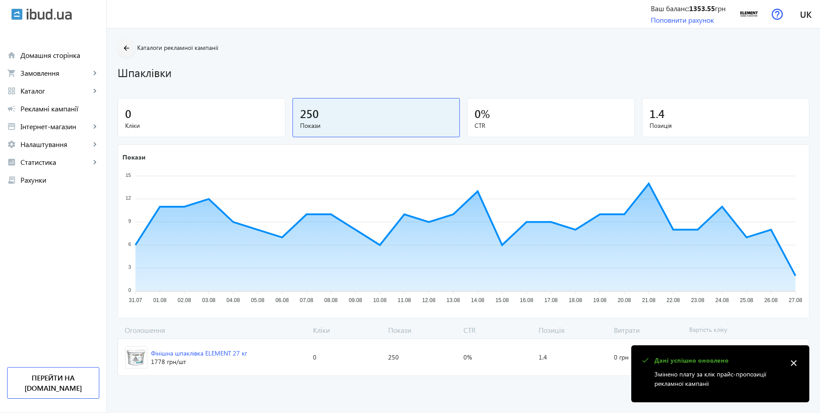
click at [123, 49] on mat-icon "arrow_back" at bounding box center [126, 48] width 11 height 11
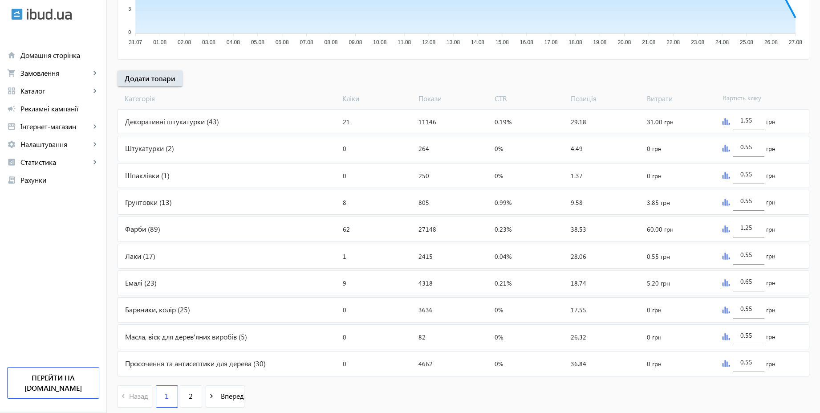
scroll to position [299, 0]
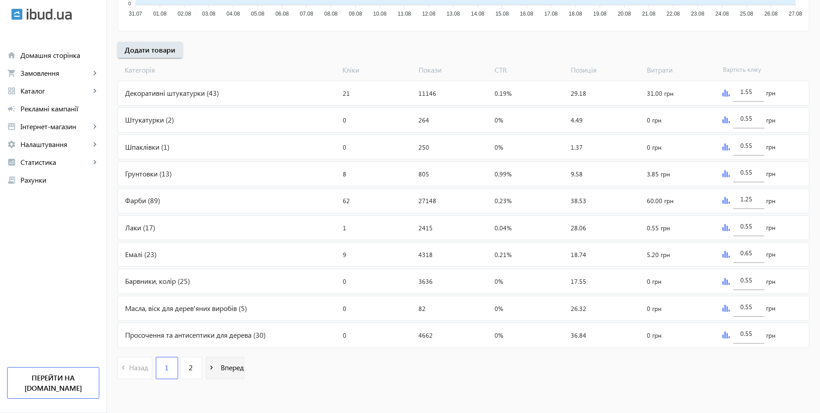
click at [224, 372] on span "Вперед" at bounding box center [230, 367] width 27 height 10
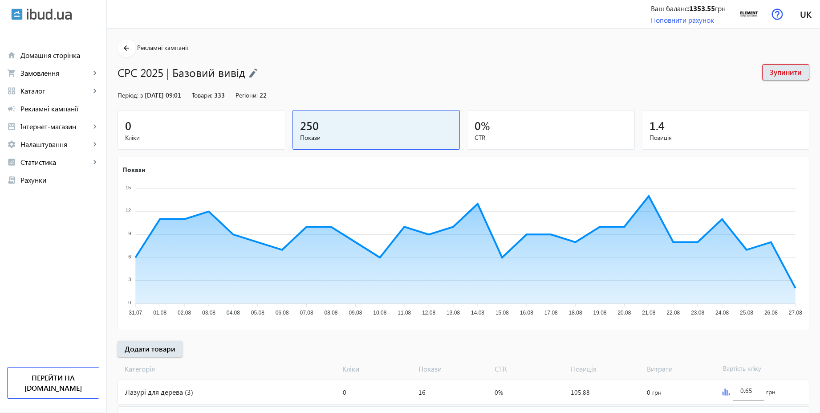
scroll to position [164, 0]
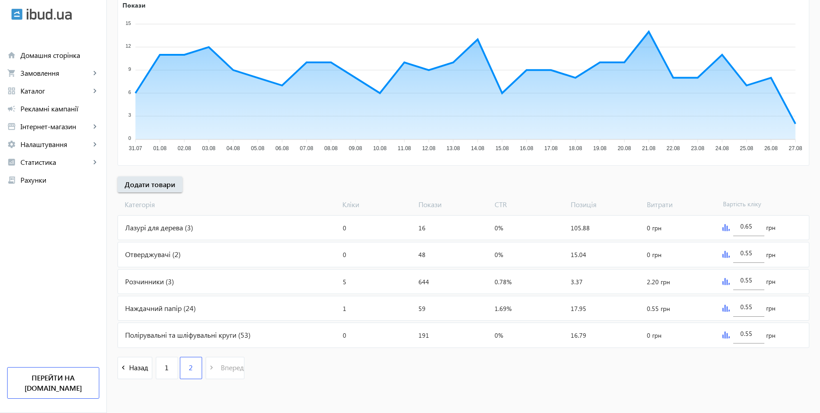
click at [724, 334] on img at bounding box center [726, 334] width 7 height 7
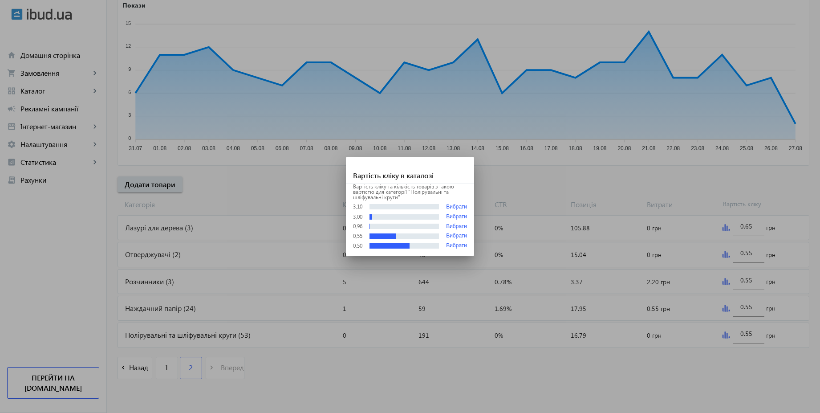
scroll to position [0, 0]
click at [651, 364] on div at bounding box center [410, 206] width 820 height 413
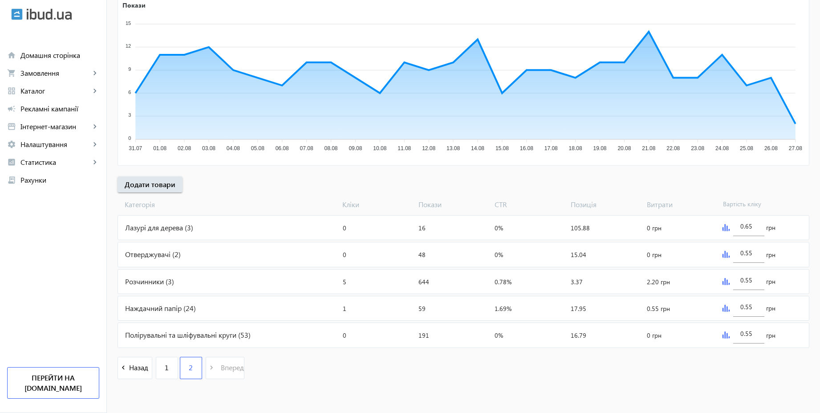
scroll to position [164, 0]
click at [53, 97] on link "grid_view Каталог keyboard_arrow_right" at bounding box center [53, 91] width 106 height 18
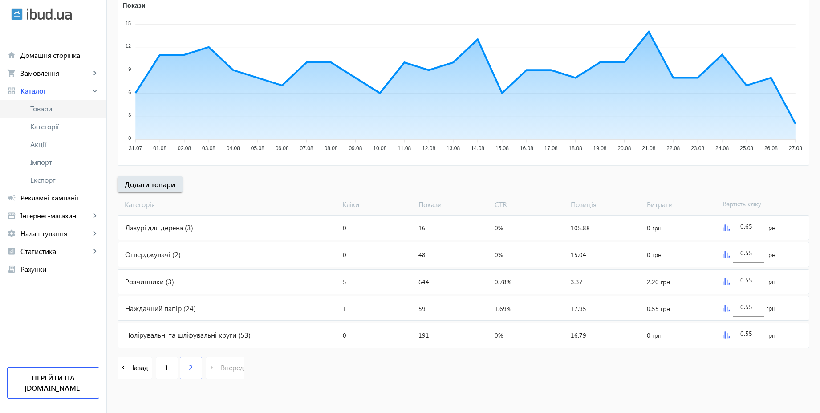
click at [49, 109] on span "Товари" at bounding box center [64, 108] width 69 height 9
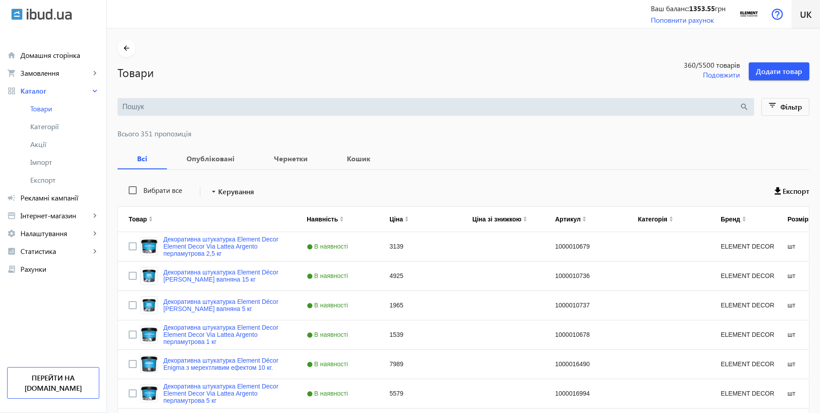
click at [799, 14] on span at bounding box center [806, 14] width 28 height 21
click at [797, 39] on span "Русский" at bounding box center [794, 37] width 27 height 11
click at [298, 159] on b "Черновики" at bounding box center [309, 158] width 57 height 7
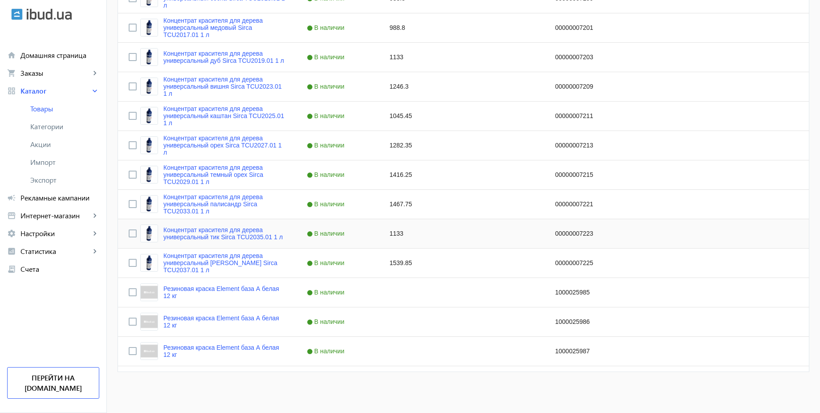
scroll to position [90, 0]
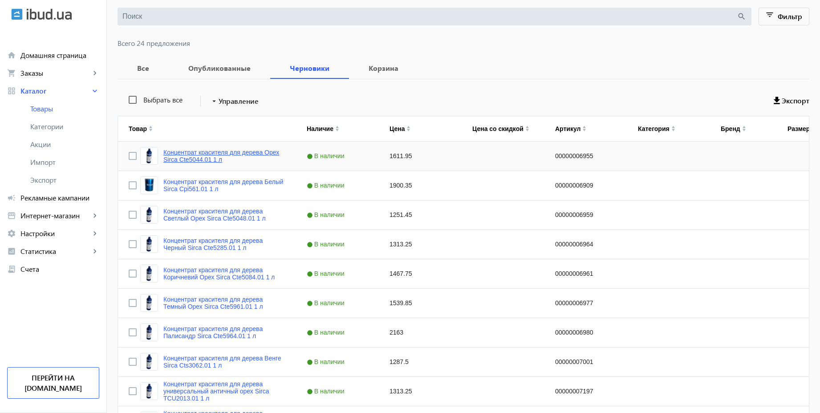
click at [237, 149] on link "Концентрат красителя для дерева Орех Sirca Cte5044.01 1 л" at bounding box center [224, 156] width 122 height 14
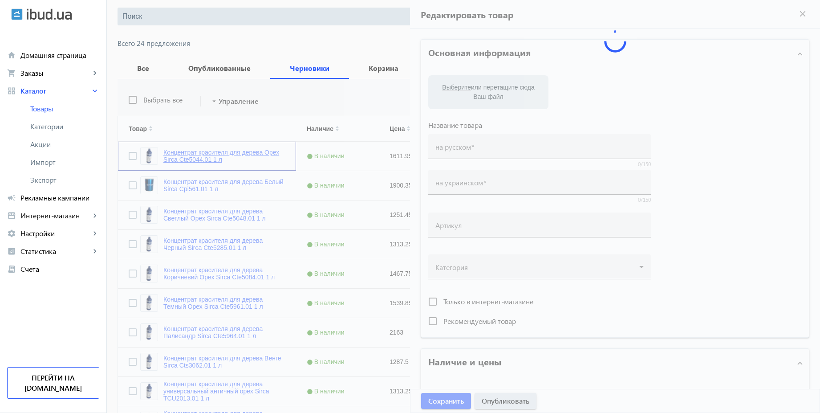
type input "Концентрат красителя для дерева Орех Sirca Cte5044.01 1 л"
type input "00000006955"
type input "1611.95"
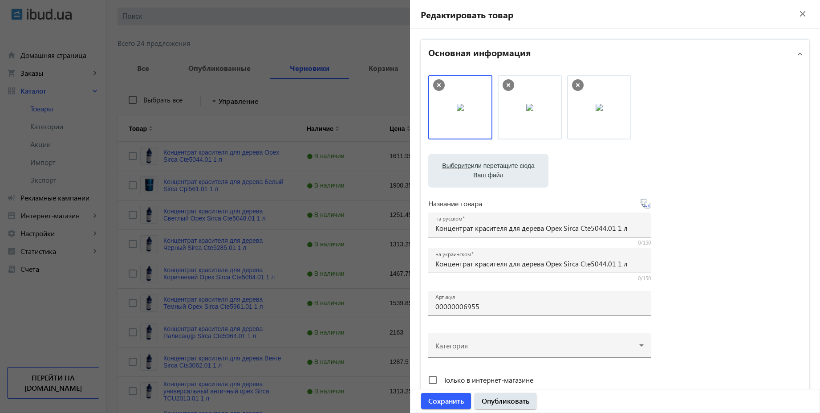
click at [647, 207] on icon at bounding box center [645, 203] width 11 height 11
type input "Концентрат фарбника для дерева Горіх Sirca Cte5044.01 1 л"
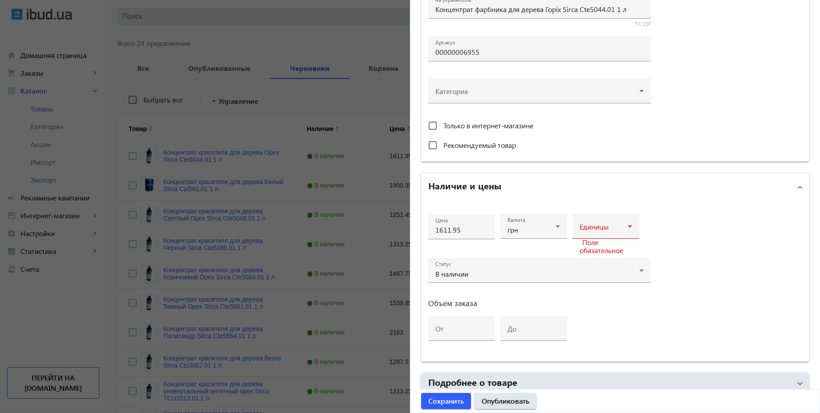
scroll to position [321, 0]
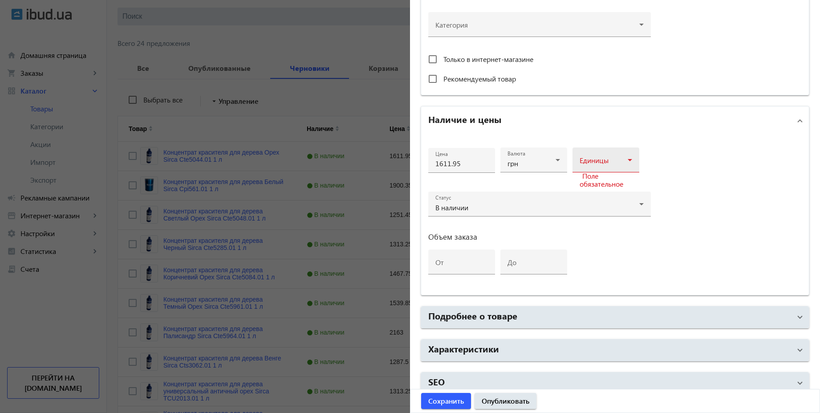
click at [613, 161] on span at bounding box center [604, 163] width 48 height 7
click at [588, 227] on mat-option "шт" at bounding box center [603, 229] width 67 height 21
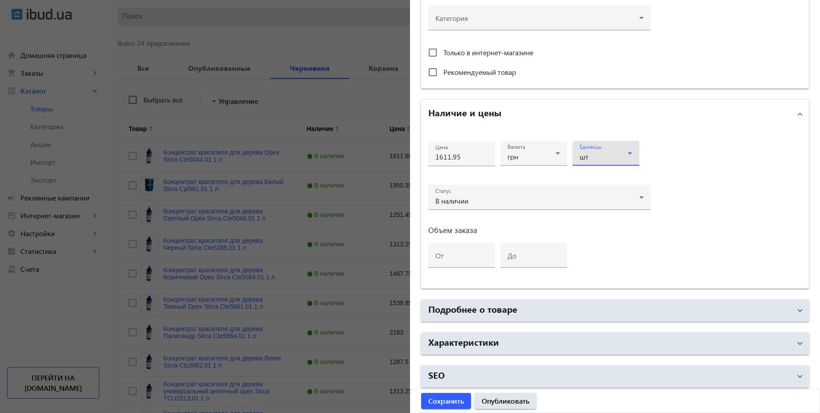
scroll to position [330, 0]
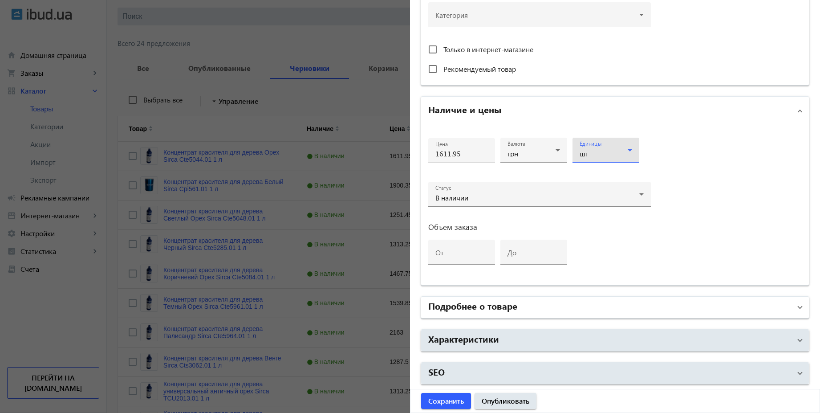
click at [549, 307] on mat-panel-title "Подробнее о товаре" at bounding box center [609, 307] width 363 height 16
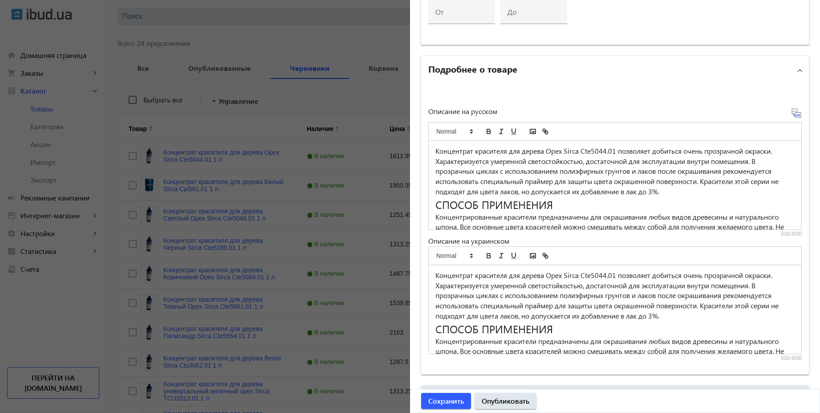
scroll to position [627, 0]
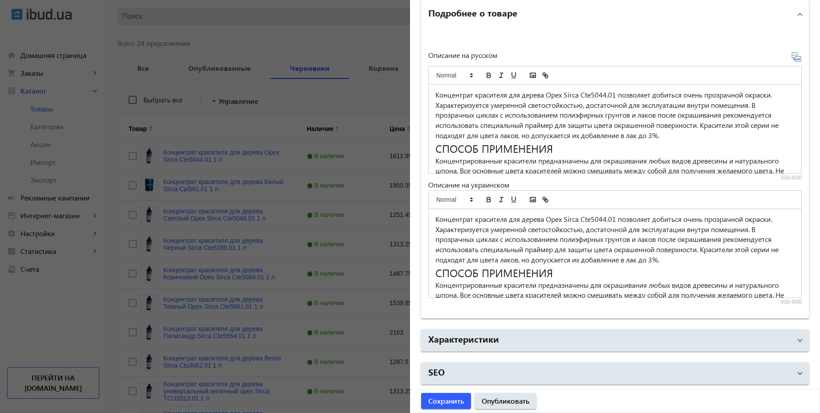
click at [799, 59] on icon at bounding box center [800, 59] width 2 height 2
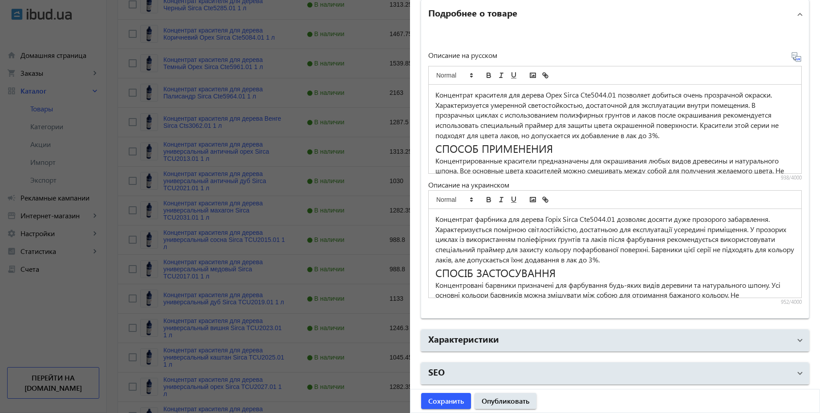
scroll to position [331, 0]
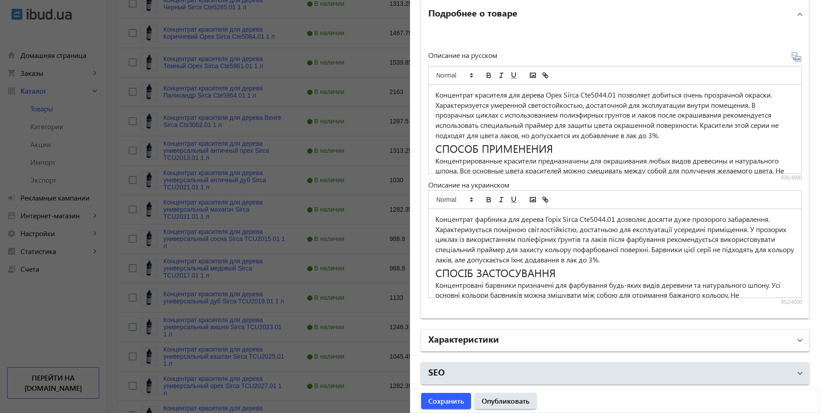
click at [483, 346] on mat-panel-title "Характеристики" at bounding box center [609, 340] width 363 height 16
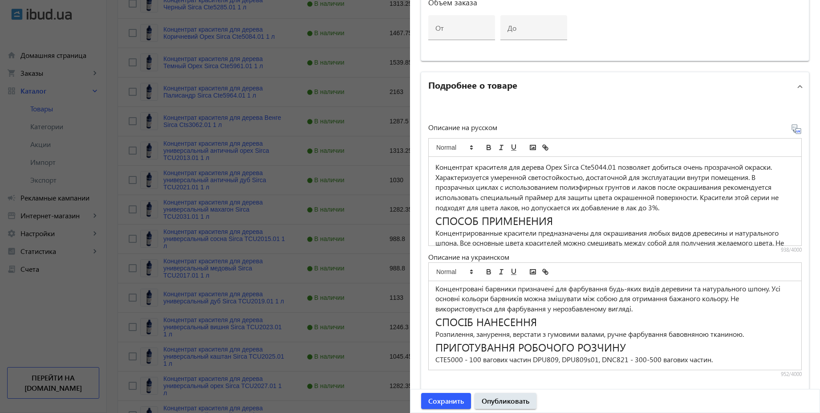
scroll to position [715, 0]
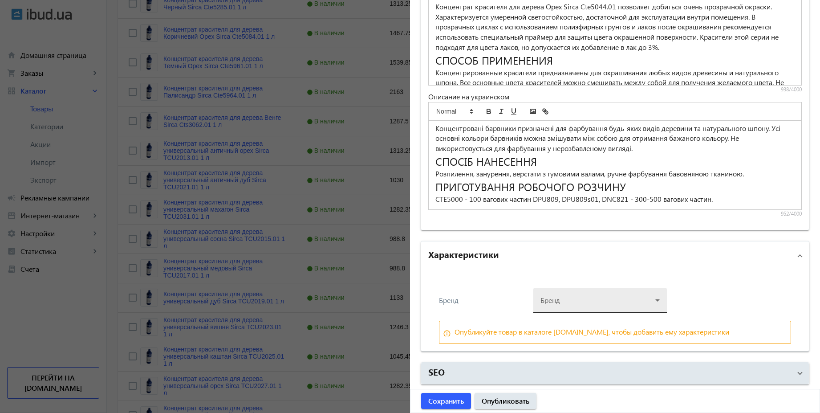
click at [583, 301] on div at bounding box center [600, 297] width 119 height 32
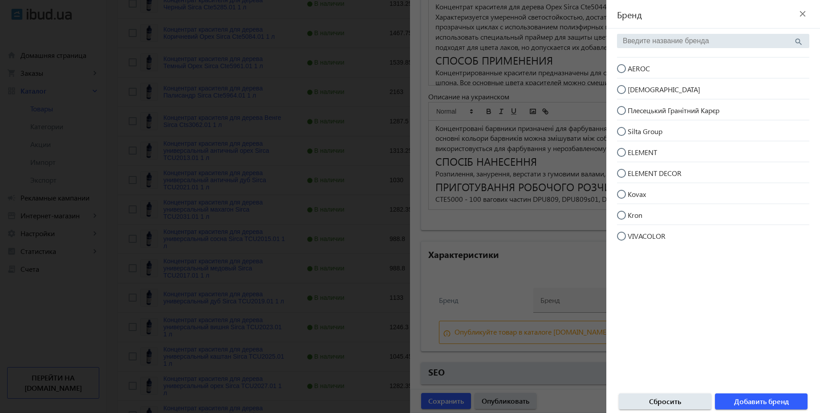
click at [656, 37] on input "search" at bounding box center [708, 41] width 171 height 8
type input "C"
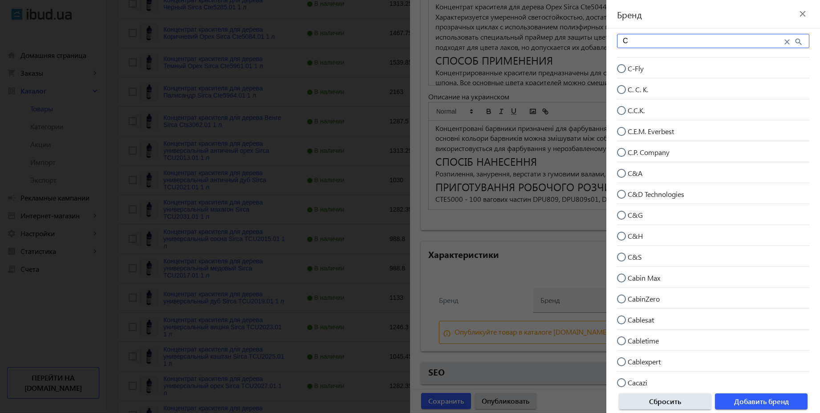
click at [802, 14] on mat-icon "close" at bounding box center [802, 13] width 13 height 13
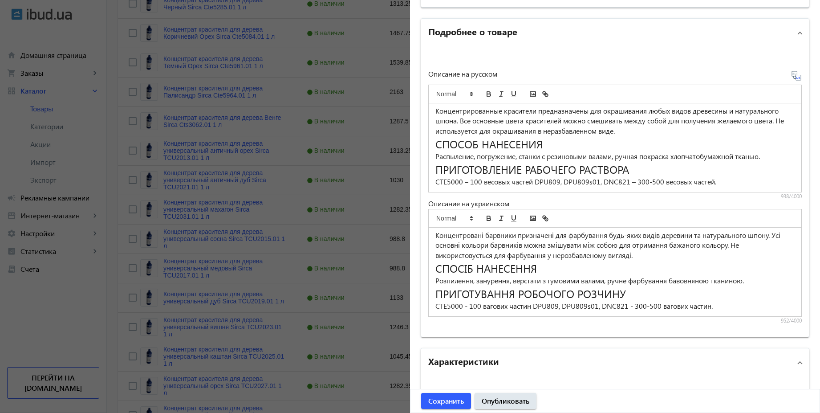
scroll to position [635, 0]
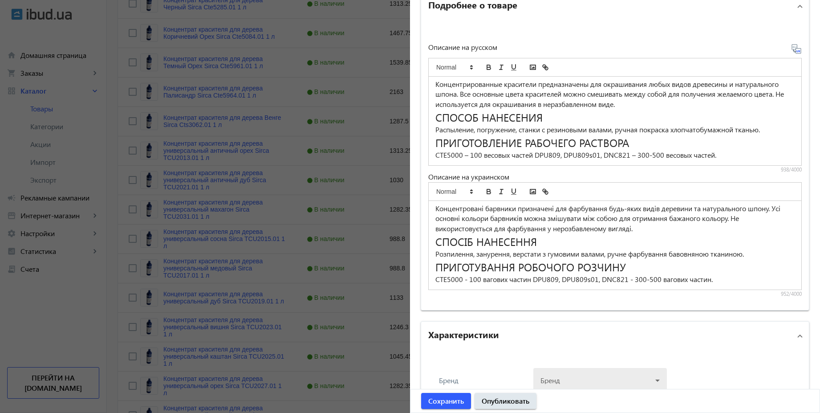
click at [565, 374] on div at bounding box center [600, 377] width 119 height 32
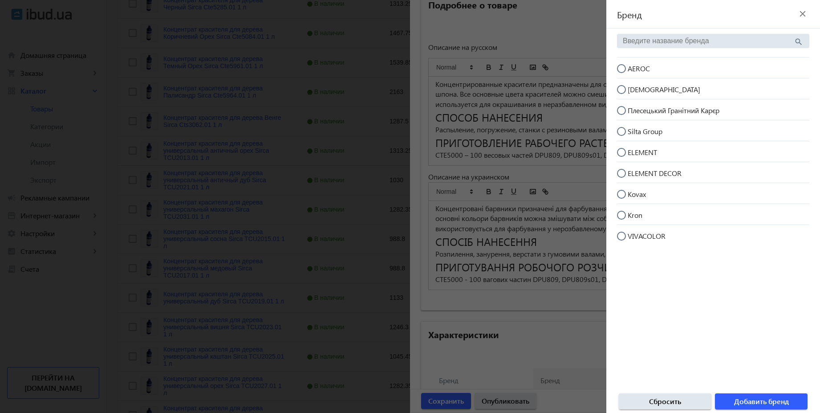
click at [643, 43] on input "search" at bounding box center [708, 41] width 171 height 8
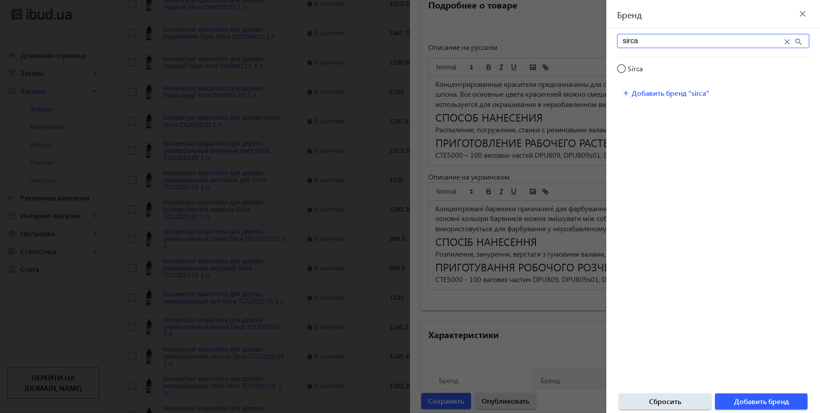
type input "sirca"
click at [626, 67] on input "Sirca" at bounding box center [626, 73] width 18 height 18
radio input "true"
click at [781, 403] on span "Добавить бренд" at bounding box center [761, 401] width 55 height 10
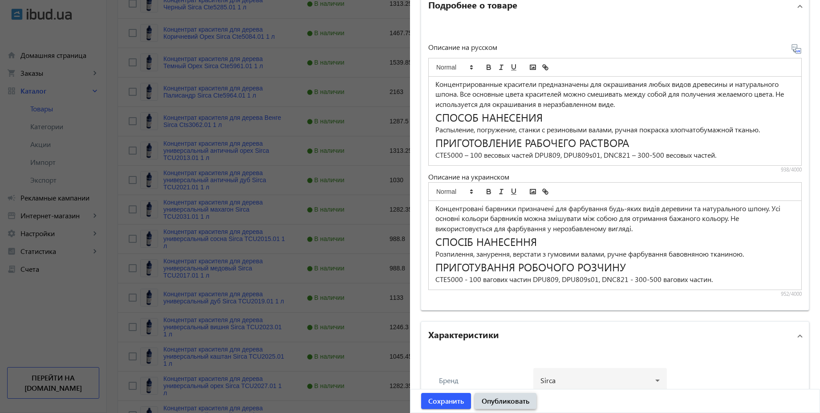
click at [496, 404] on span "Опубликовать" at bounding box center [506, 401] width 48 height 10
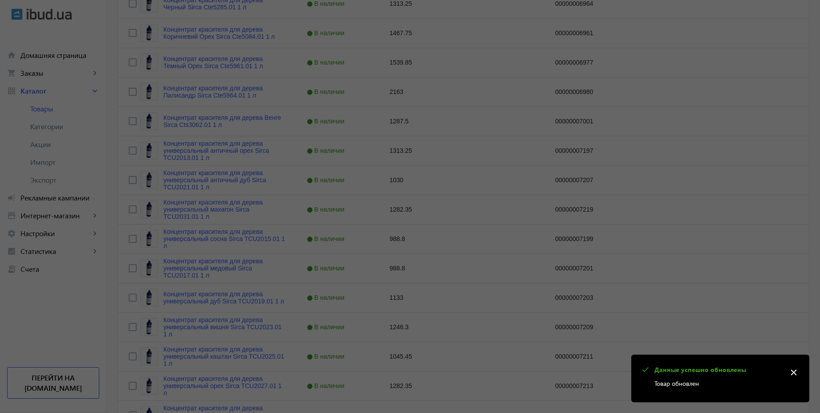
scroll to position [0, 0]
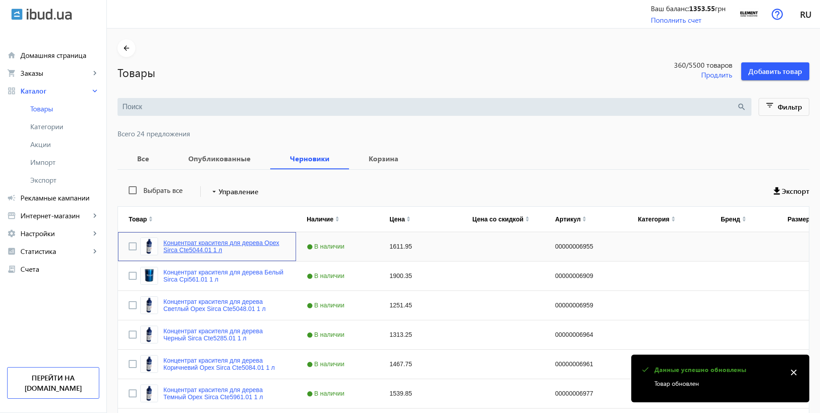
click at [237, 244] on link "Концентрат красителя для дерева Орех Sirca Cte5044.01 1 л" at bounding box center [224, 246] width 122 height 14
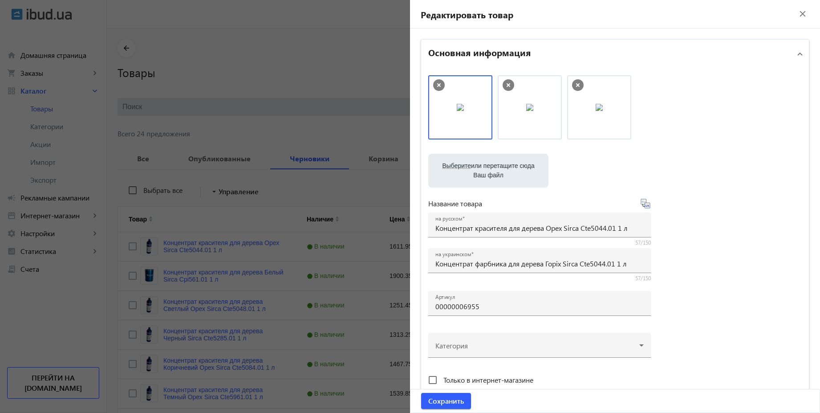
click at [645, 206] on icon at bounding box center [645, 203] width 11 height 11
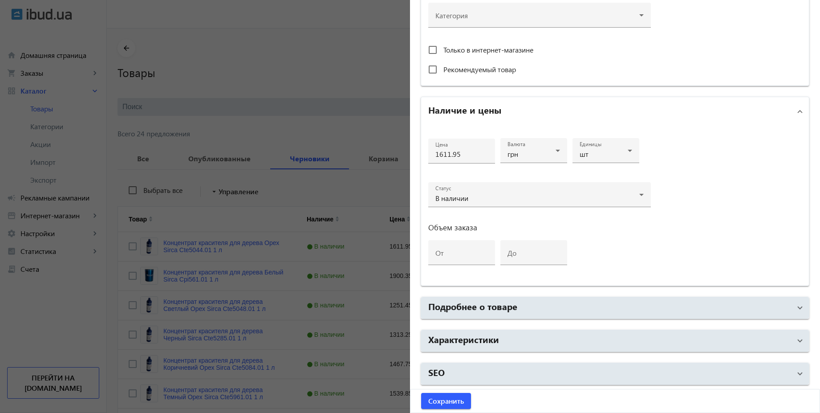
scroll to position [330, 0]
click at [321, 130] on div at bounding box center [410, 206] width 820 height 413
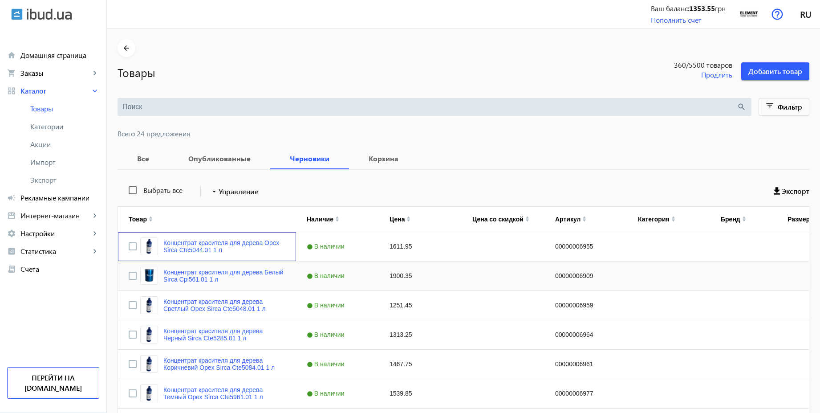
scroll to position [80, 0]
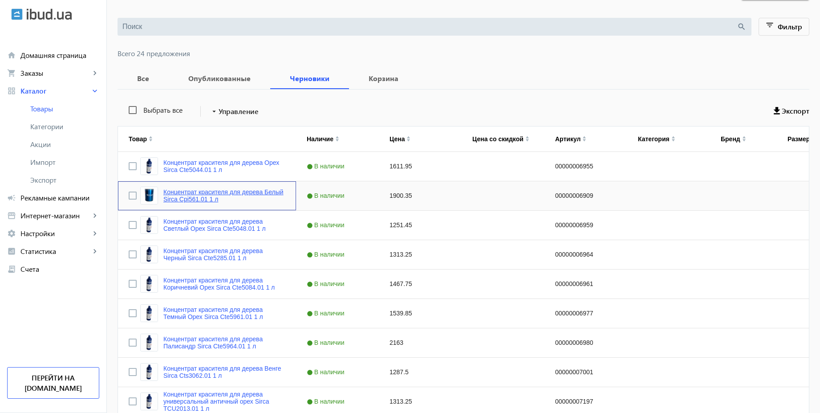
click at [265, 191] on link "Концентрат красителя для дерева Белый Sirca Cpi561.01 1 л" at bounding box center [224, 195] width 122 height 14
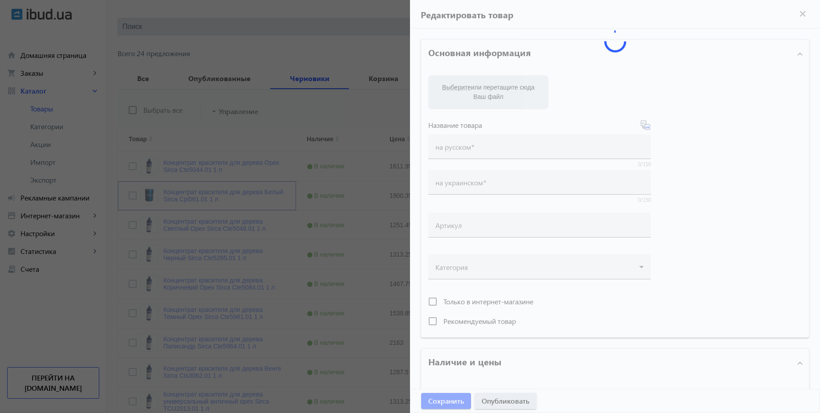
type input "Концентрат красителя для дерева Белый Sirca Cpi561.01 1 л"
type input "00000006909"
type input "1900.35"
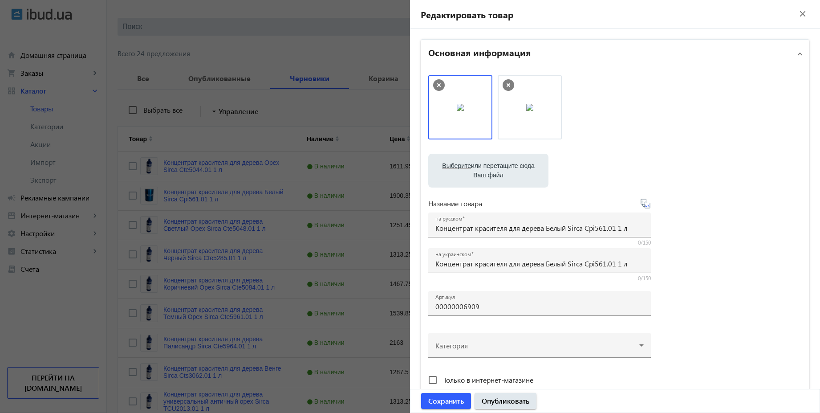
click at [644, 207] on icon at bounding box center [645, 203] width 11 height 11
type input "Концентрат барвника для дерева Sirca Cpi561.01 1 л"
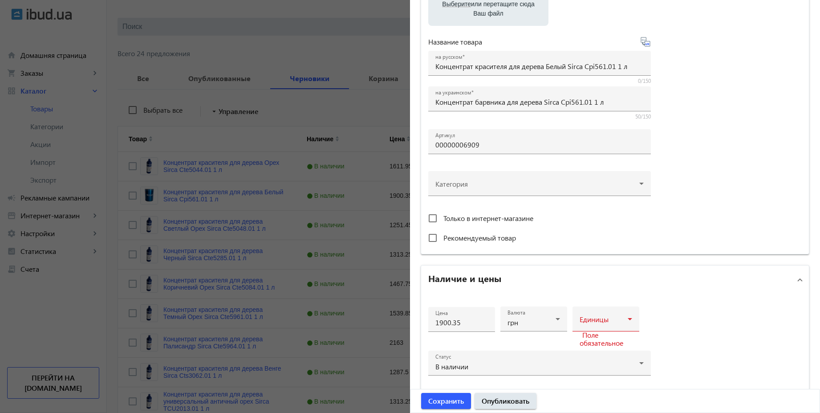
scroll to position [240, 0]
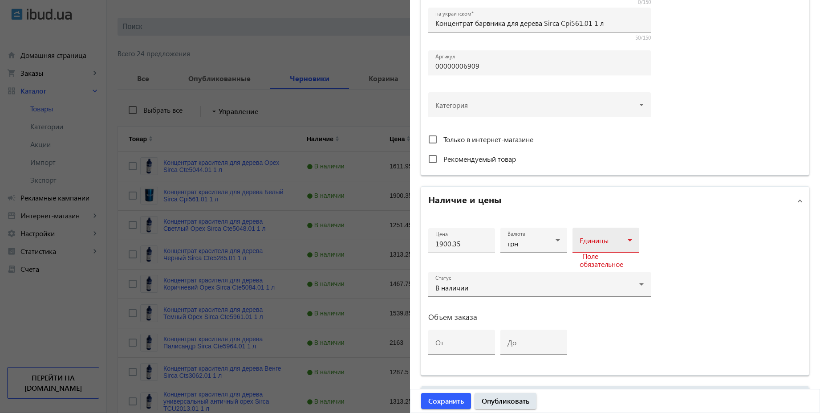
click at [610, 238] on div at bounding box center [606, 243] width 53 height 11
click at [583, 313] on mat-option "шт" at bounding box center [603, 309] width 67 height 21
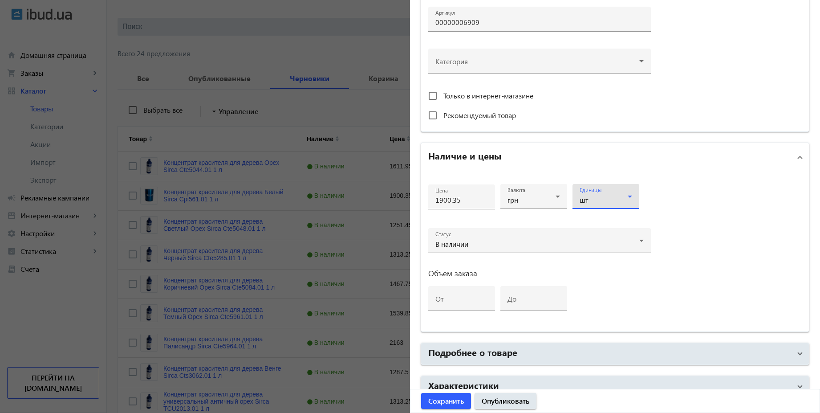
scroll to position [330, 0]
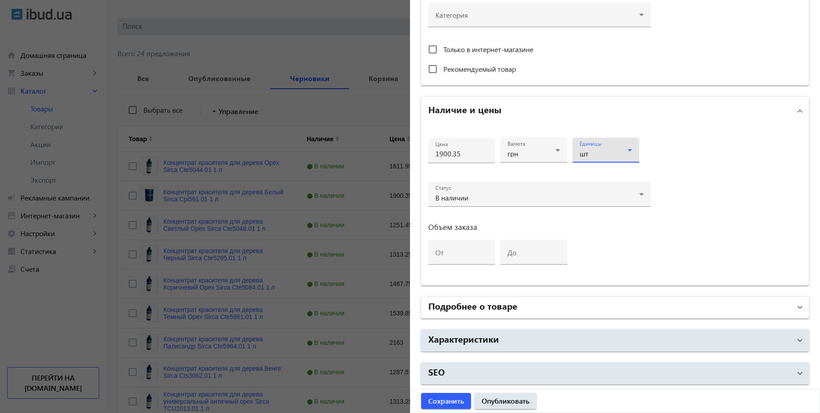
click at [551, 307] on mat-panel-title "Подробнее о товаре" at bounding box center [609, 307] width 363 height 16
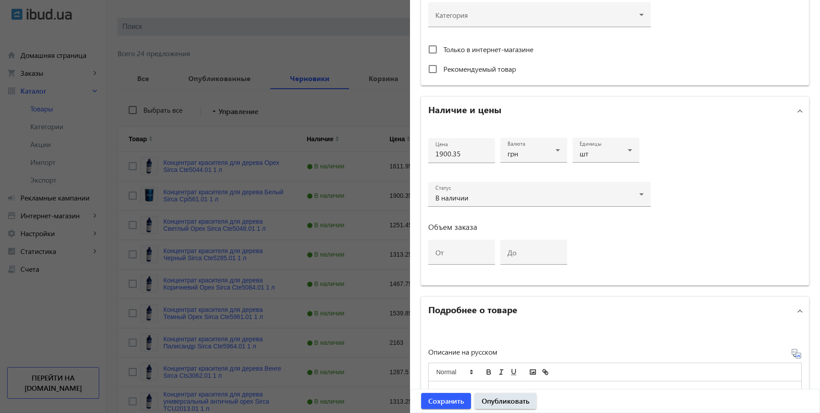
scroll to position [411, 0]
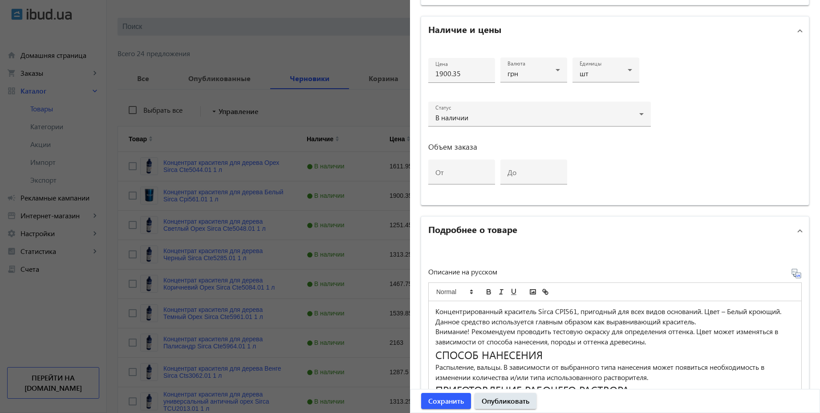
click at [794, 275] on icon at bounding box center [796, 273] width 11 height 11
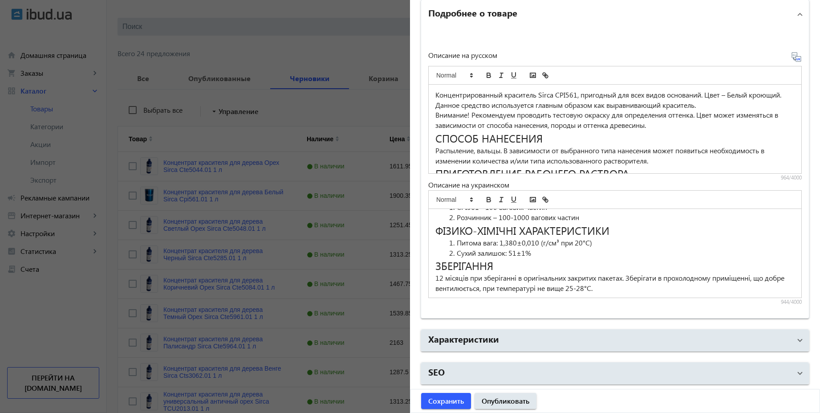
scroll to position [145, 0]
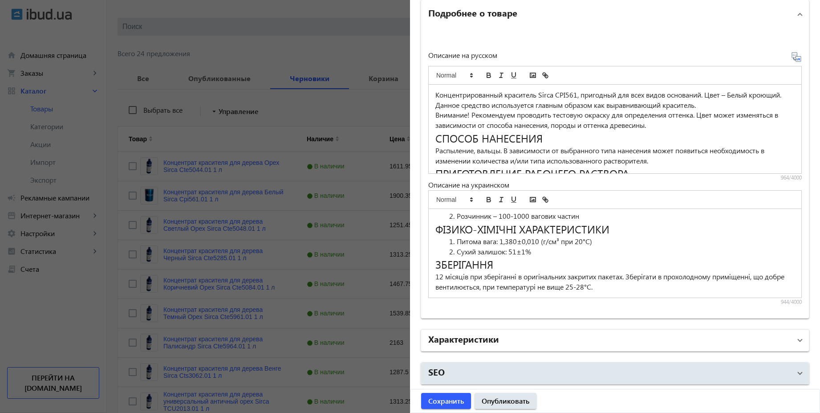
click at [552, 338] on mat-panel-title "Характеристики" at bounding box center [609, 340] width 363 height 16
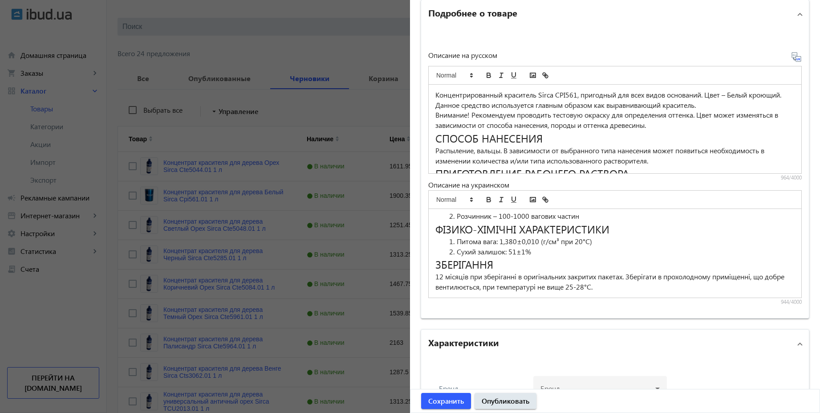
scroll to position [715, 0]
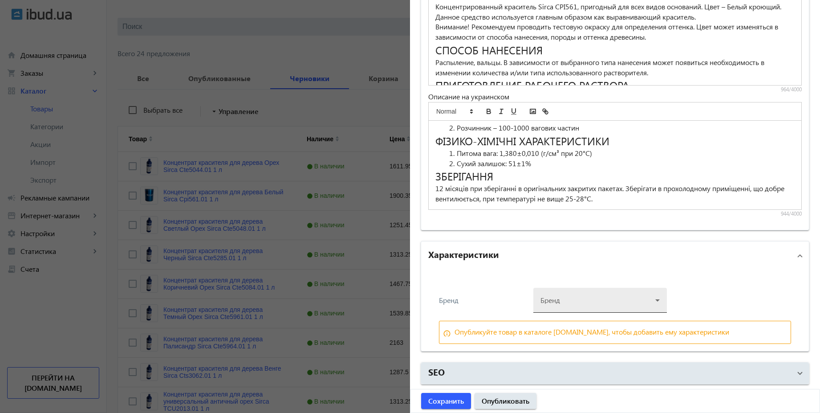
click at [593, 302] on div at bounding box center [600, 297] width 119 height 32
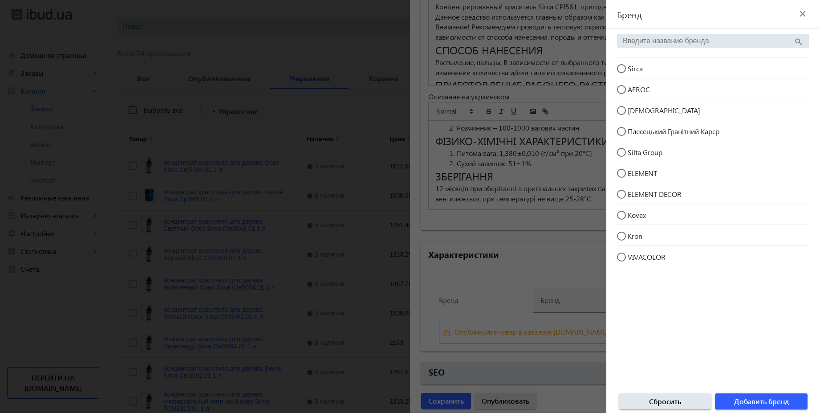
click at [639, 65] on span "Sirca" at bounding box center [635, 68] width 15 height 9
click at [635, 65] on input "Sirca" at bounding box center [626, 73] width 18 height 18
radio input "true"
click at [769, 399] on span "Добавить бренд" at bounding box center [761, 401] width 55 height 10
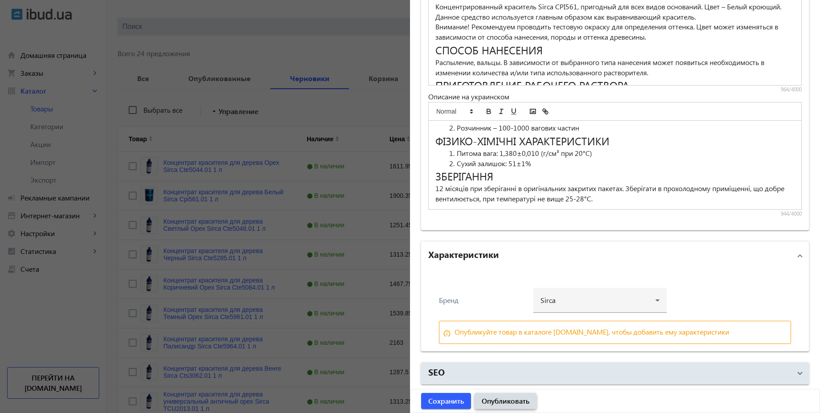
click at [519, 401] on span "Опубликовать" at bounding box center [506, 401] width 48 height 10
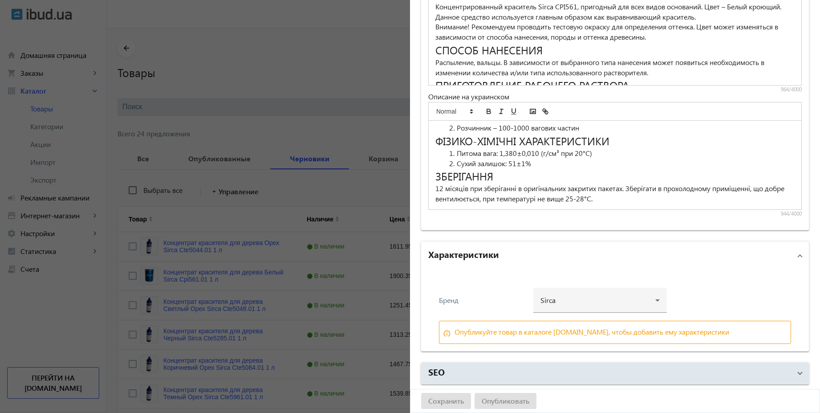
scroll to position [0, 0]
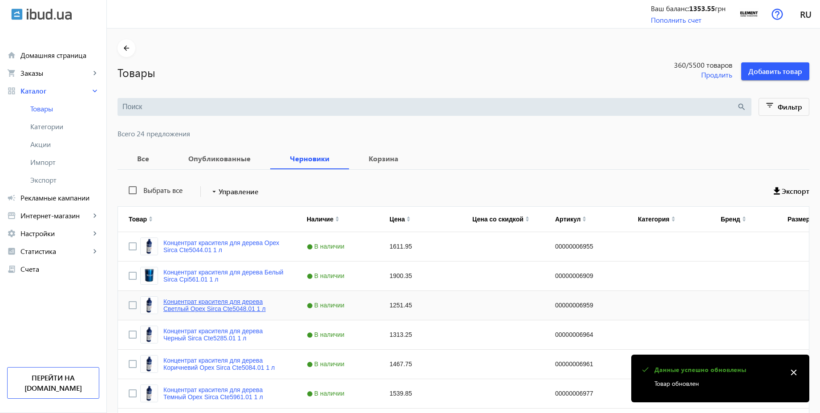
click at [244, 301] on link "Концентрат красителя для дерева Светлый Орех Sirca Cte5048.01 1 л" at bounding box center [224, 305] width 122 height 14
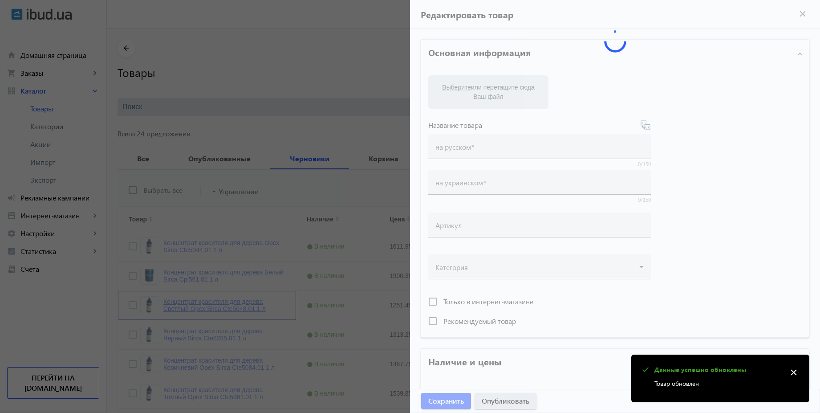
type input "Концентрат красителя для дерева Светлый Орех Sirca Cte5048.01 1 л"
type input "00000006959"
type input "1251.45"
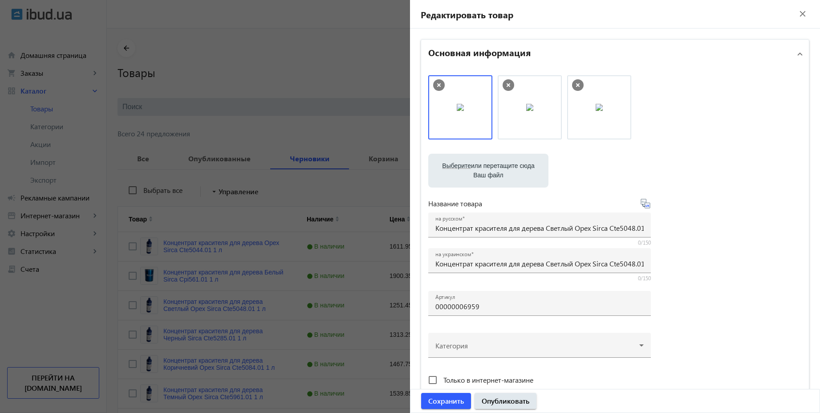
click at [646, 206] on icon at bounding box center [647, 205] width 2 height 2
type input "Концентрат барвника для дерева Світлий горіх Sirca Cte5048.01 1 л"
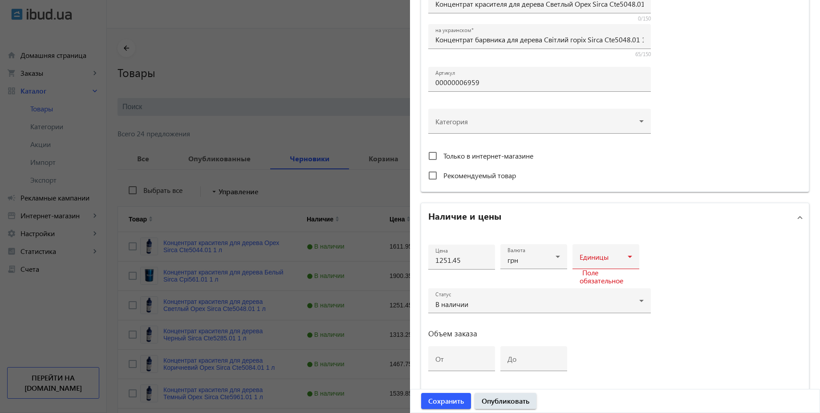
scroll to position [240, 0]
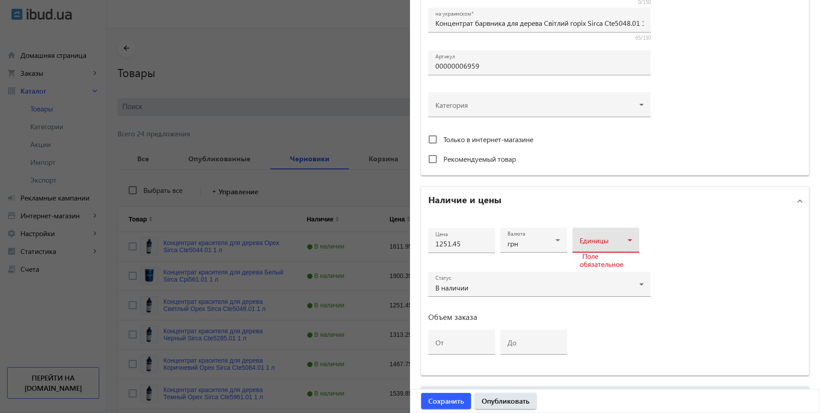
click at [586, 238] on div at bounding box center [606, 243] width 53 height 11
click at [586, 309] on mat-option "шт" at bounding box center [603, 309] width 67 height 21
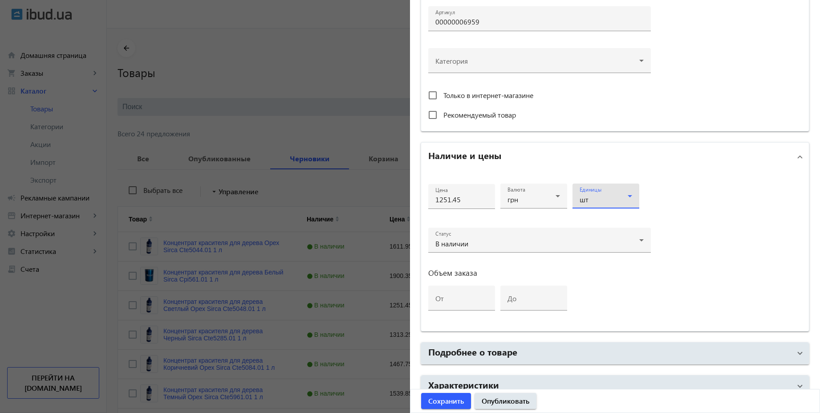
scroll to position [330, 0]
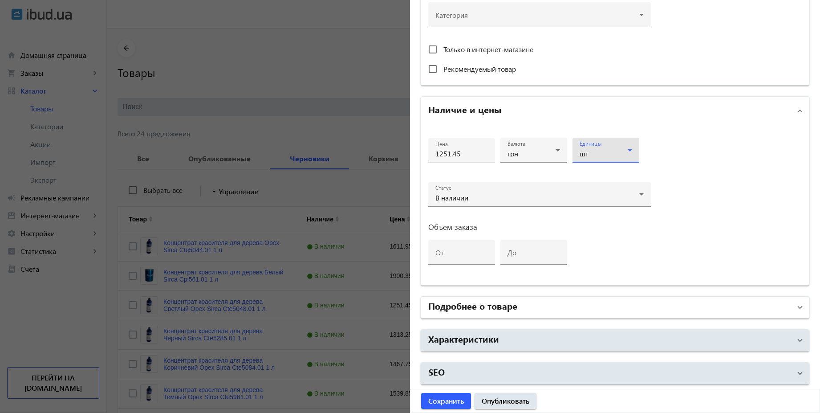
click at [544, 317] on mat-expansion-panel-header "Подробнее о товаре" at bounding box center [615, 307] width 388 height 21
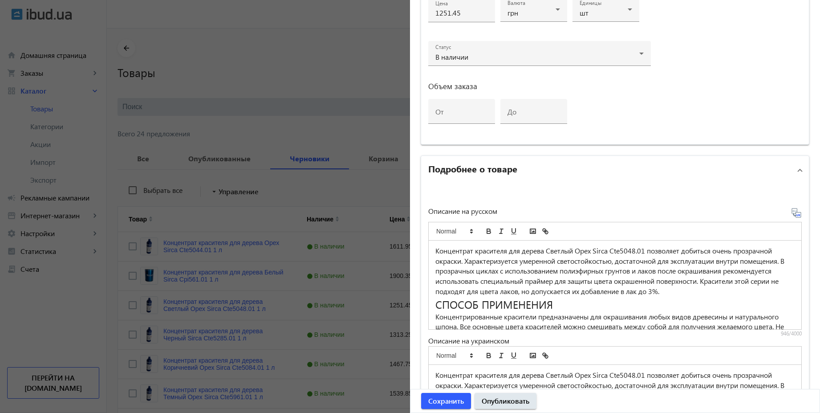
scroll to position [491, 0]
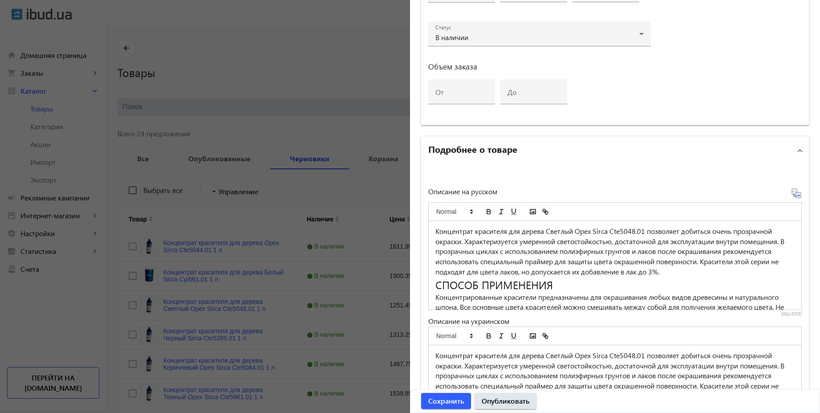
click at [794, 195] on icon at bounding box center [796, 193] width 11 height 11
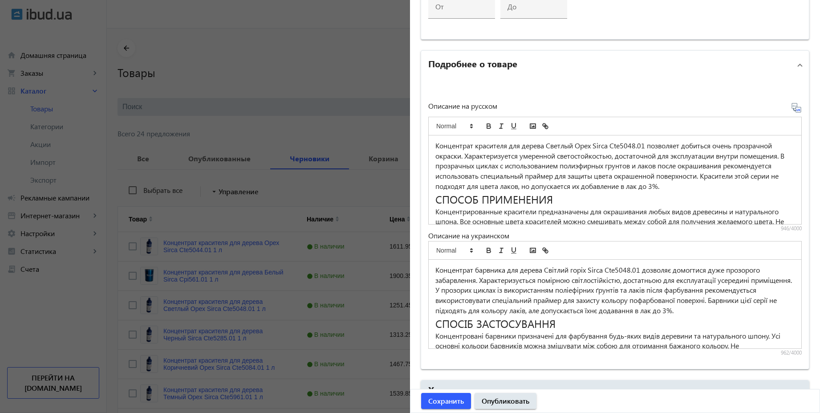
scroll to position [627, 0]
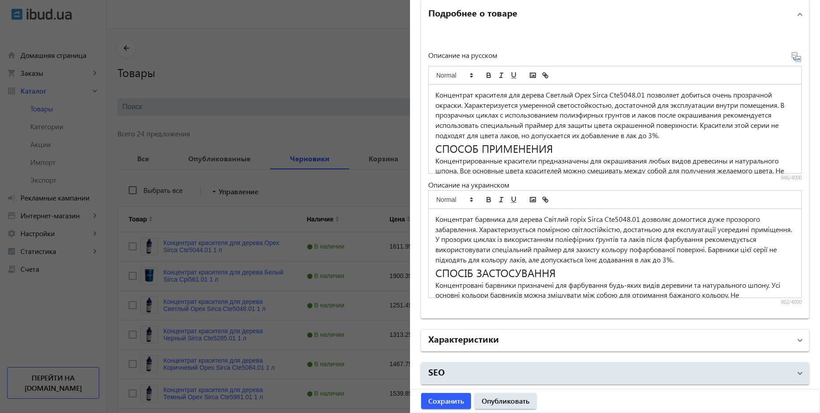
click at [552, 342] on mat-panel-title "Характеристики" at bounding box center [609, 340] width 363 height 16
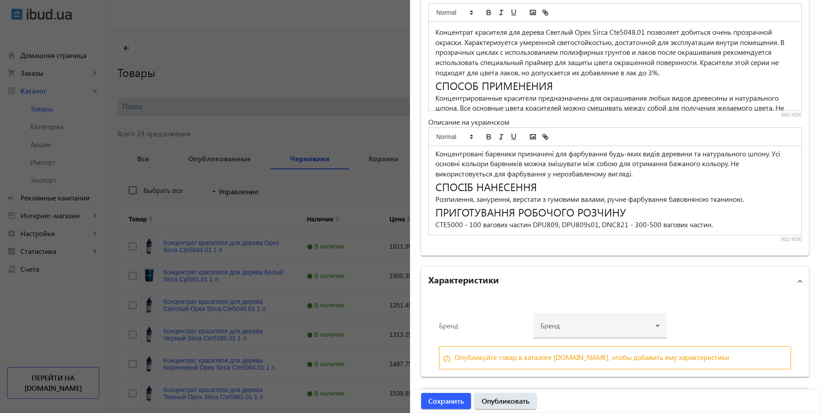
scroll to position [707, 0]
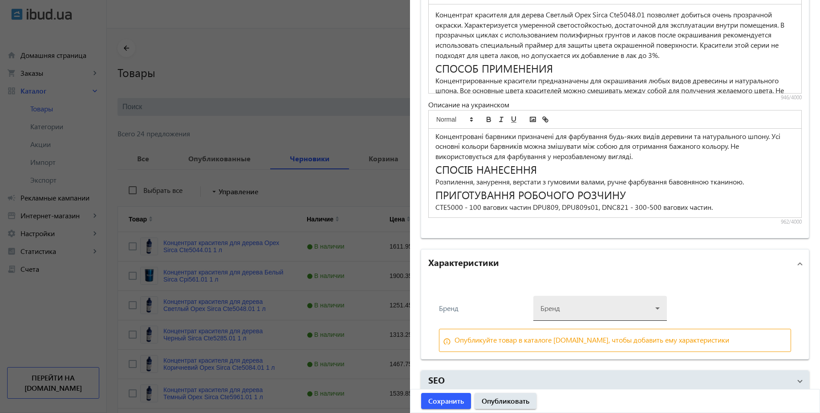
click at [588, 310] on div at bounding box center [600, 305] width 119 height 32
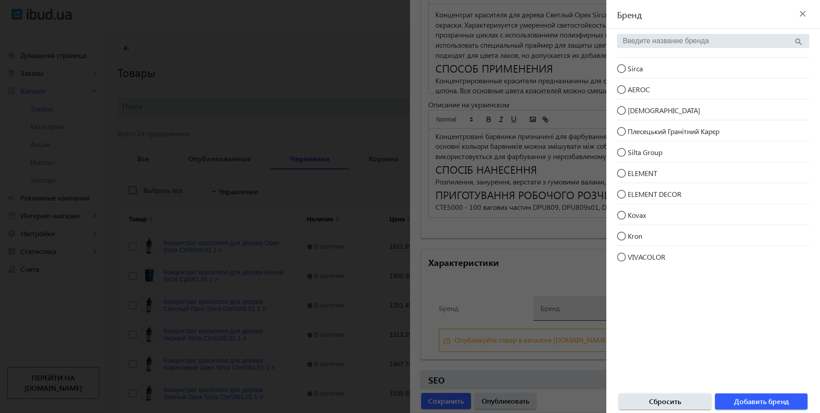
scroll to position [80, 0]
click at [624, 67] on input "Sirca" at bounding box center [626, 73] width 18 height 18
radio input "true"
click at [782, 404] on span "Добавить бренд" at bounding box center [761, 401] width 55 height 10
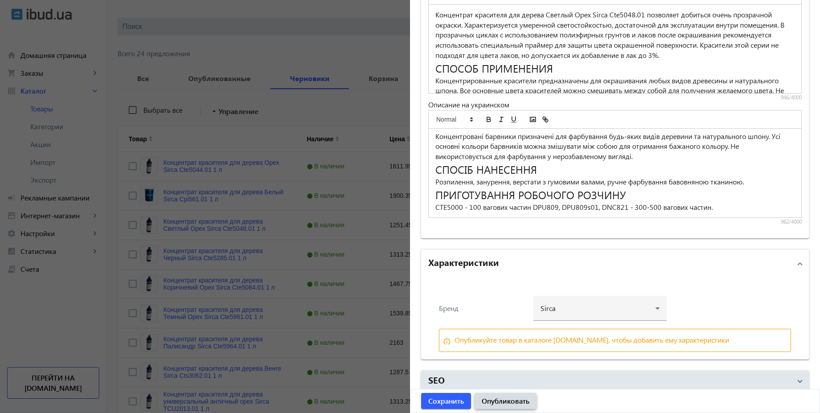
click at [512, 407] on span "submit" at bounding box center [506, 400] width 62 height 21
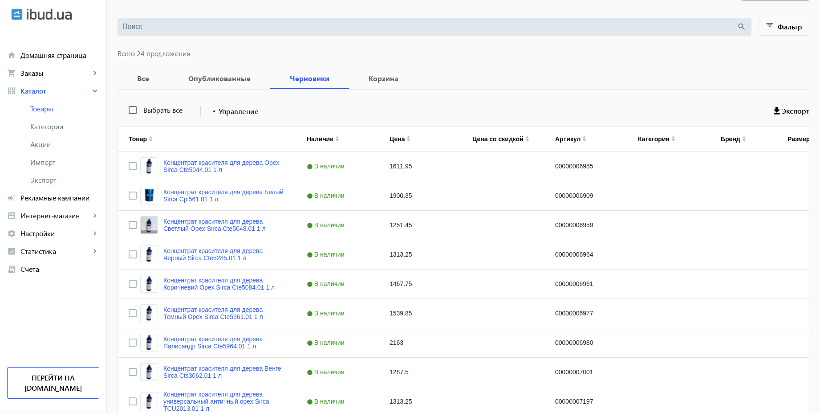
scroll to position [0, 0]
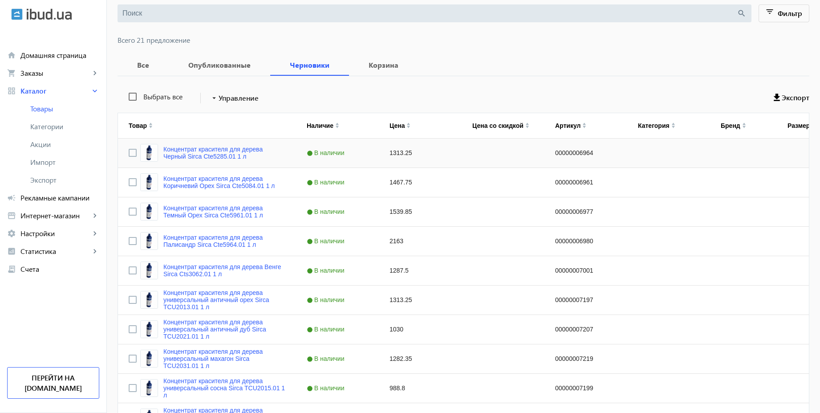
scroll to position [82, 0]
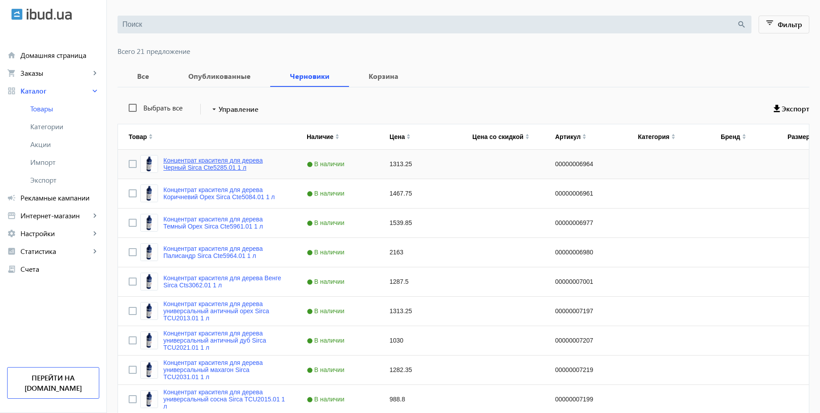
click at [238, 159] on link "Концентрат красителя для дерева Черный Sirca Cte5285.01 1 л" at bounding box center [224, 164] width 122 height 14
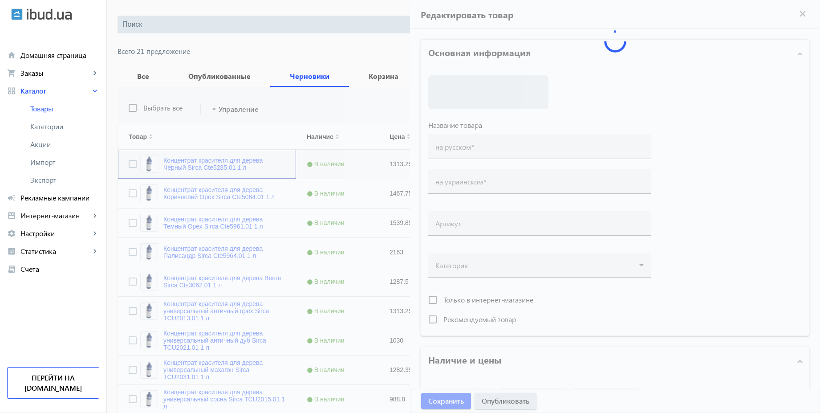
type input "Концентрат красителя для дерева Черный Sirca Cte5285.01 1 л"
type input "00000006964"
type input "1313.25"
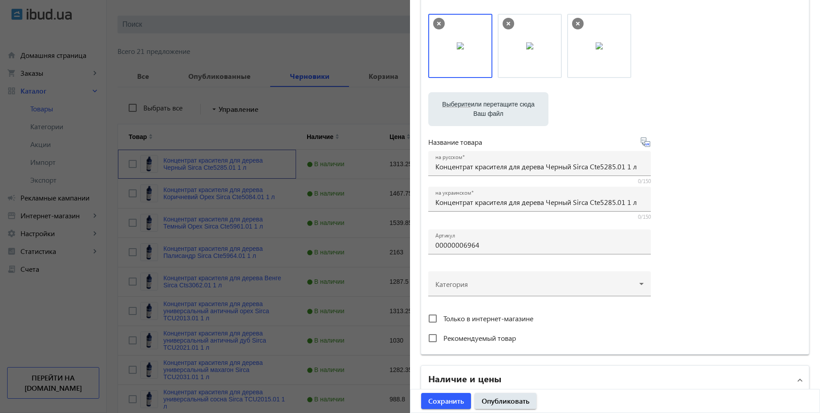
scroll to position [80, 0]
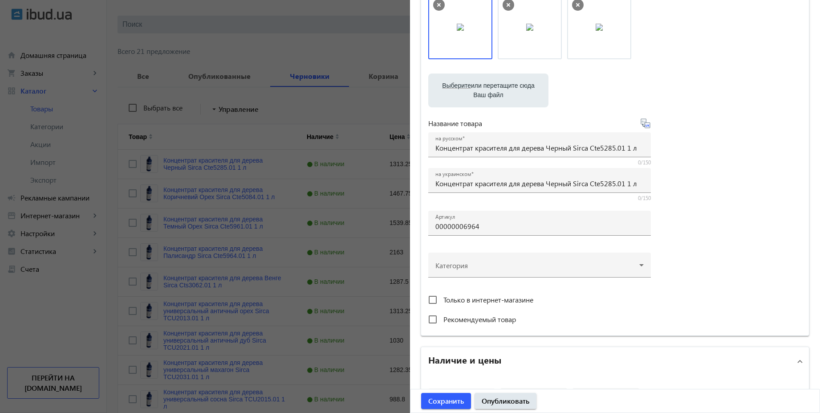
click at [644, 126] on icon at bounding box center [645, 123] width 11 height 11
type input "Концентрат барвника для дерева Sirca Cte5285.01 1 л"
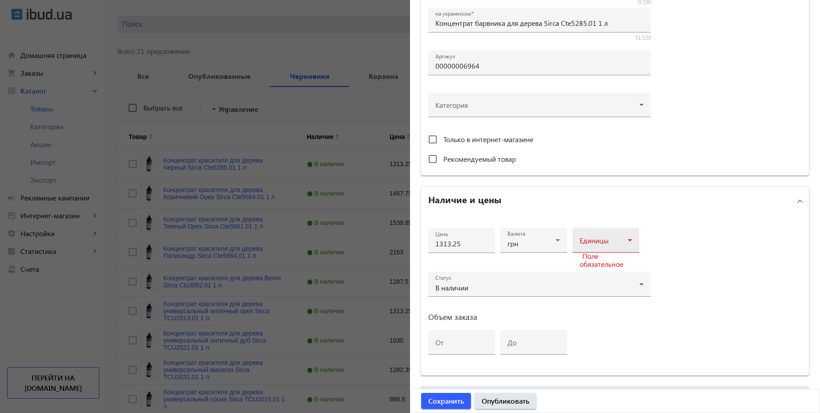
click at [625, 242] on icon at bounding box center [630, 240] width 11 height 11
click at [587, 310] on mat-option "шт" at bounding box center [603, 309] width 67 height 21
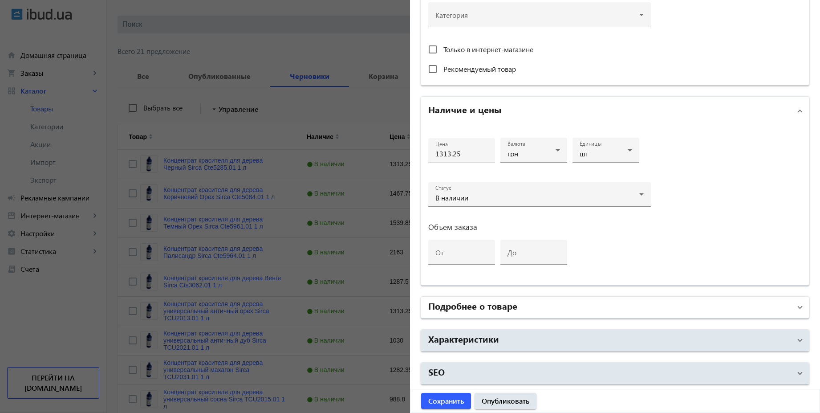
click at [599, 310] on mat-panel-title "Подробнее о товаре" at bounding box center [609, 307] width 363 height 16
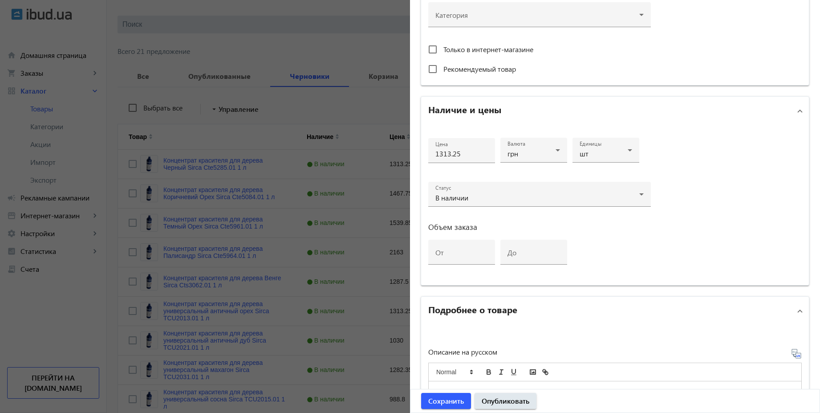
scroll to position [411, 0]
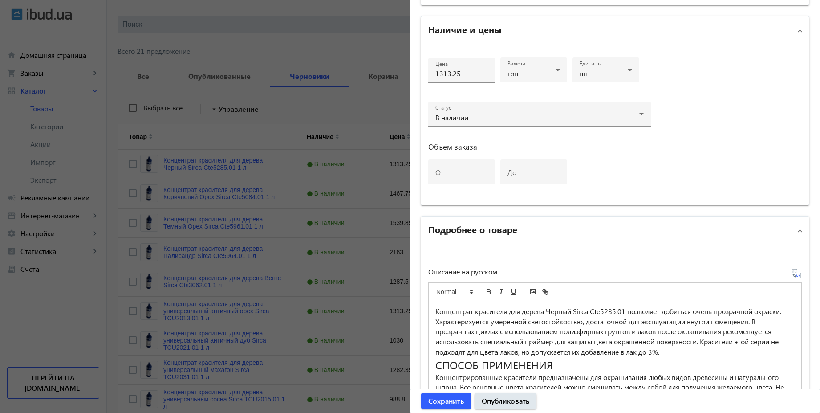
click at [797, 276] on icon at bounding box center [798, 275] width 2 height 2
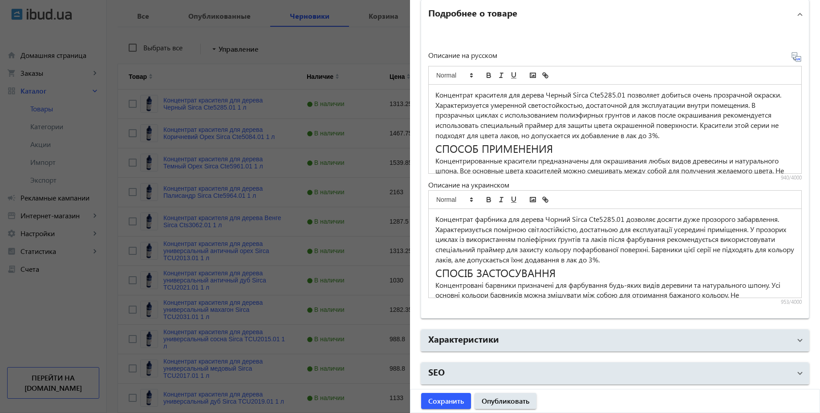
scroll to position [323, 0]
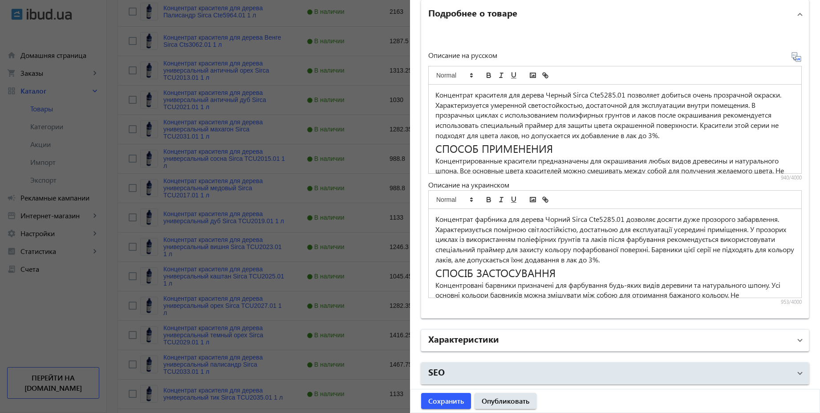
click at [574, 343] on mat-panel-title "Характеристики" at bounding box center [609, 340] width 363 height 16
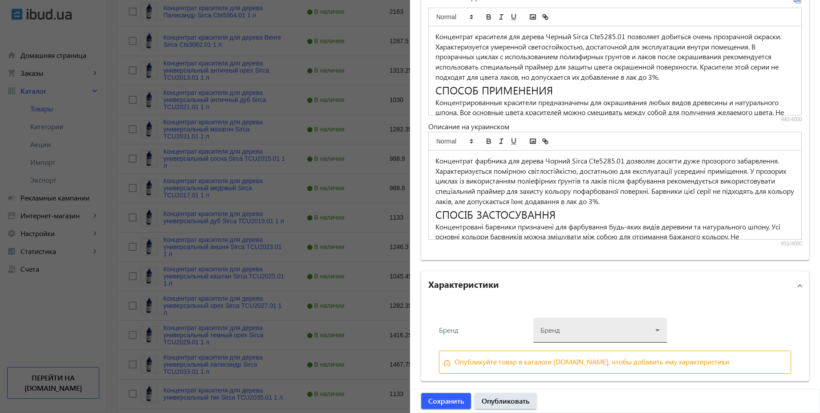
scroll to position [707, 0]
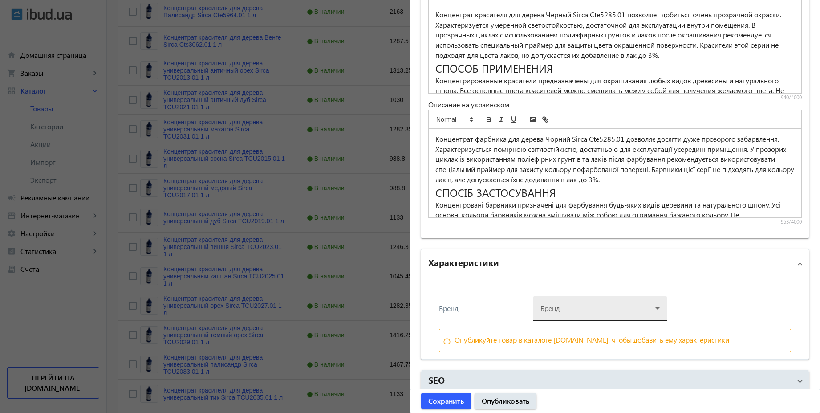
click at [577, 305] on div at bounding box center [600, 305] width 119 height 32
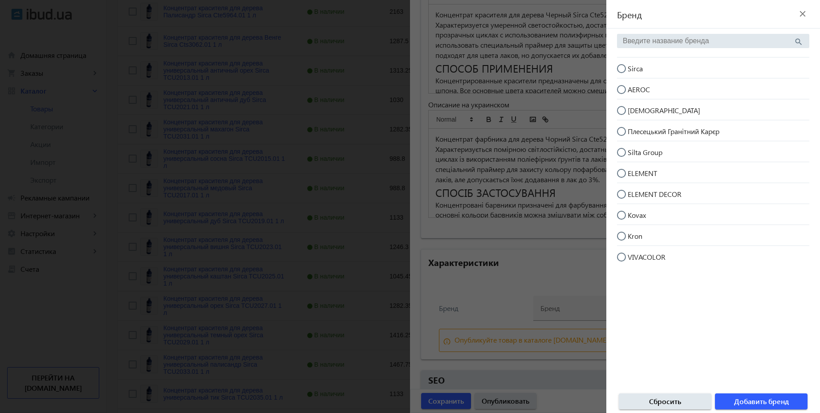
click at [624, 72] on input "Sirca" at bounding box center [626, 73] width 18 height 18
radio input "true"
click at [784, 405] on span "Добавить бренд" at bounding box center [761, 401] width 55 height 10
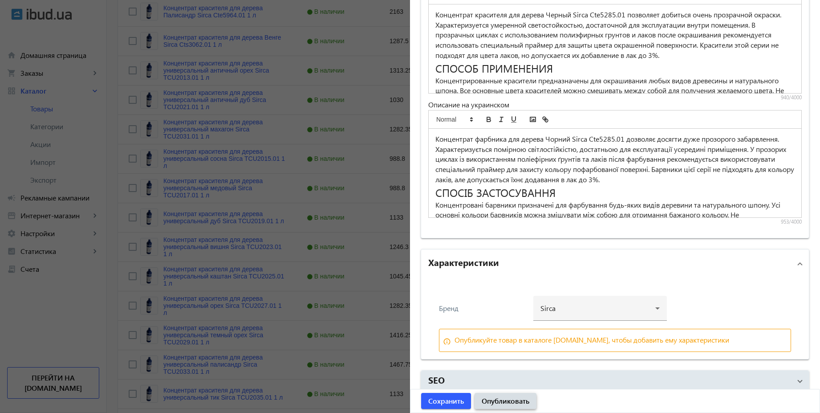
click at [516, 398] on span "Опубликовать" at bounding box center [506, 401] width 48 height 10
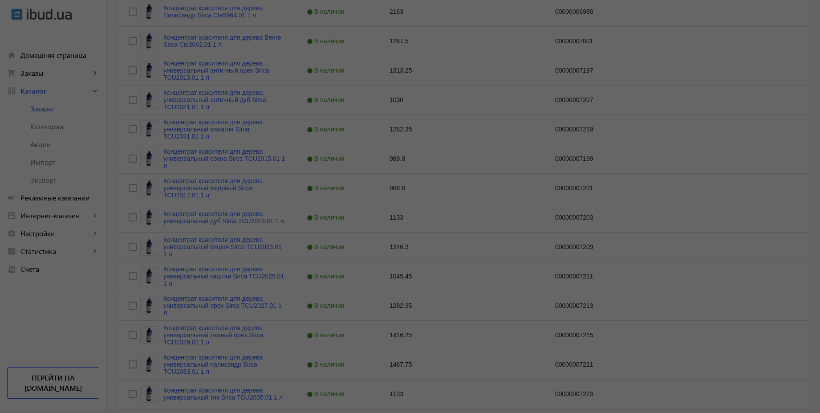
scroll to position [0, 0]
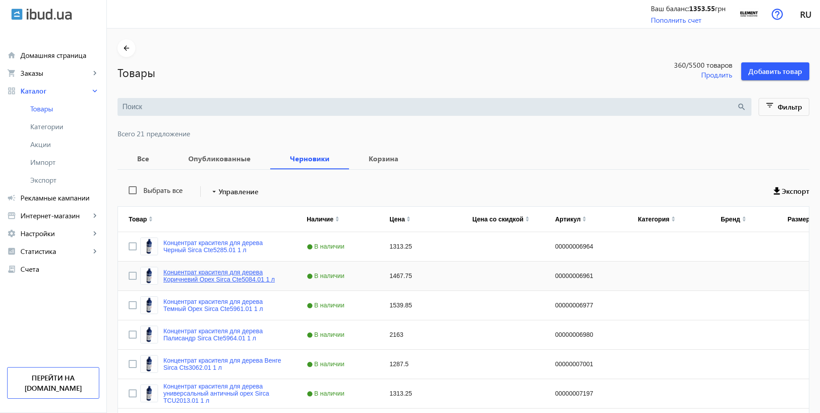
click at [240, 271] on link "Концентрат красителя для дерева Коричневий Орех Sirca Cte5084.01 1 л" at bounding box center [224, 276] width 122 height 14
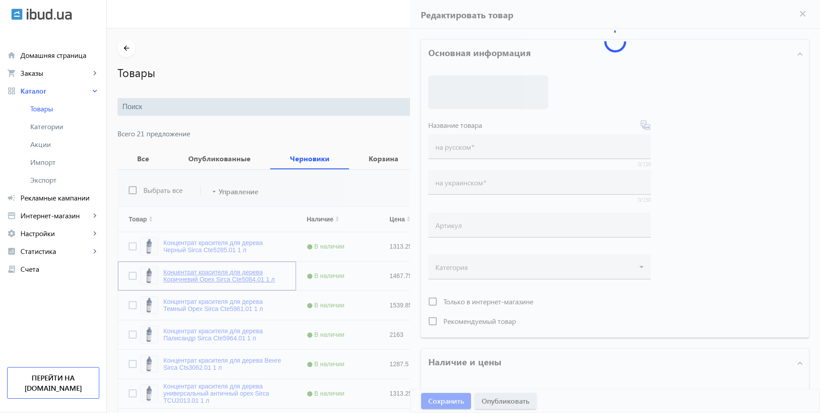
type input "Концентрат красителя для дерева Коричневий Орех Sirca Cte5084.01 1 л"
type input "00000006961"
type input "1467.75"
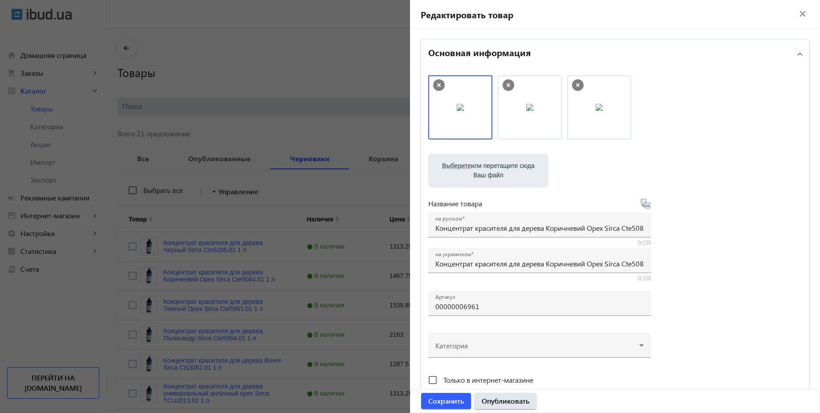
click at [644, 203] on icon at bounding box center [645, 203] width 11 height 11
type input "Концентрат барвника для дерева Коричневий Горіх Sirca Cte5084.01 1 л"
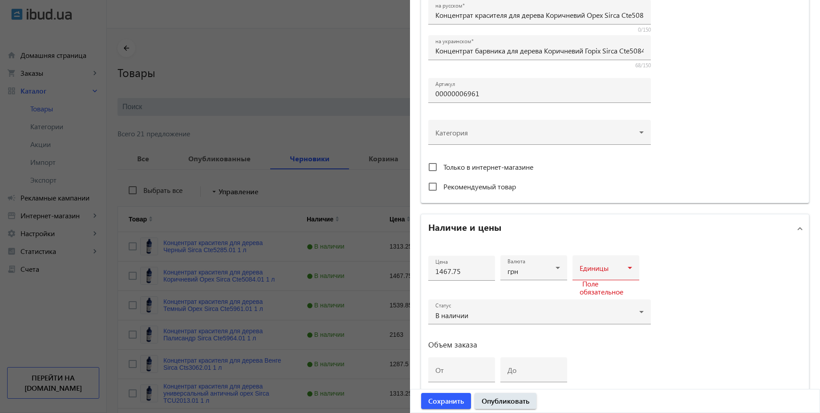
scroll to position [240, 0]
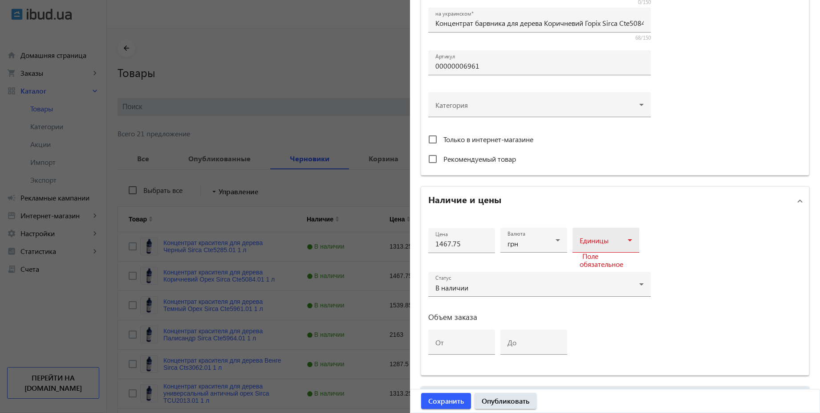
click at [599, 239] on div at bounding box center [606, 243] width 53 height 11
click at [585, 306] on span "шт" at bounding box center [581, 309] width 9 height 7
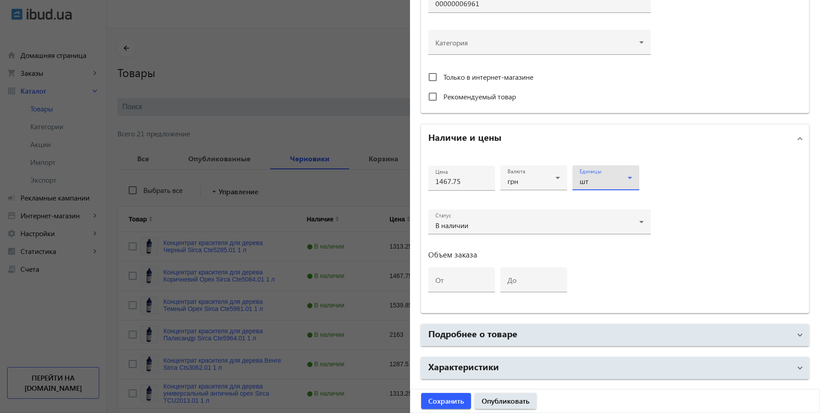
scroll to position [330, 0]
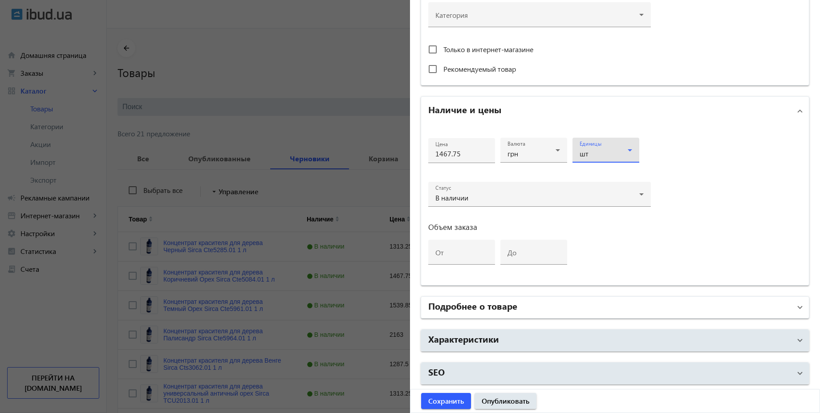
click at [533, 312] on mat-panel-title "Подробнее о товаре" at bounding box center [609, 307] width 363 height 16
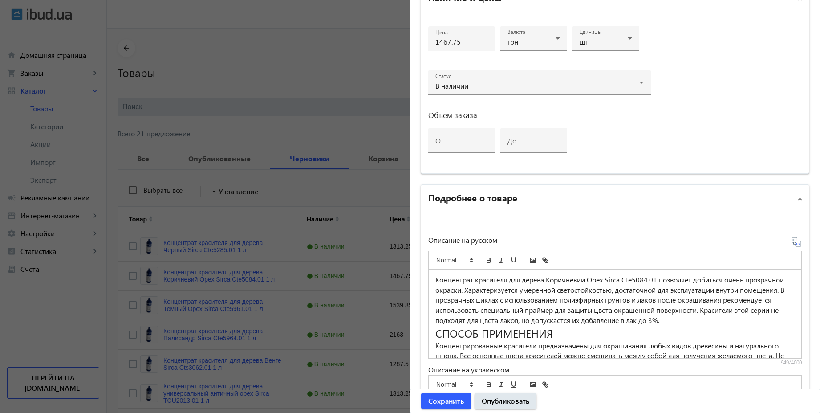
scroll to position [491, 0]
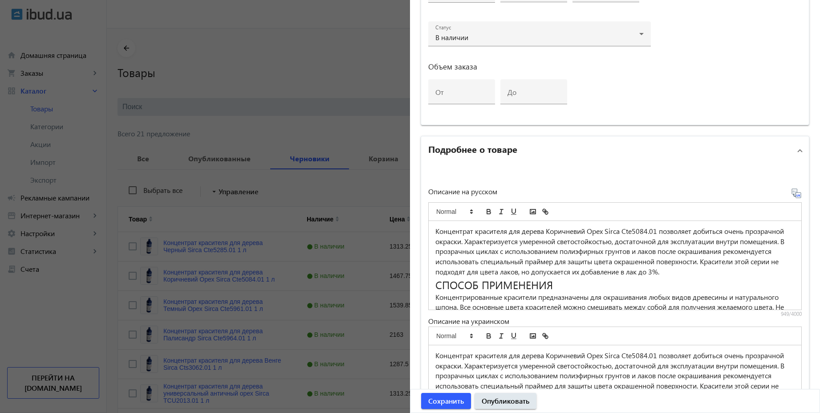
click at [797, 195] on icon at bounding box center [798, 195] width 2 height 2
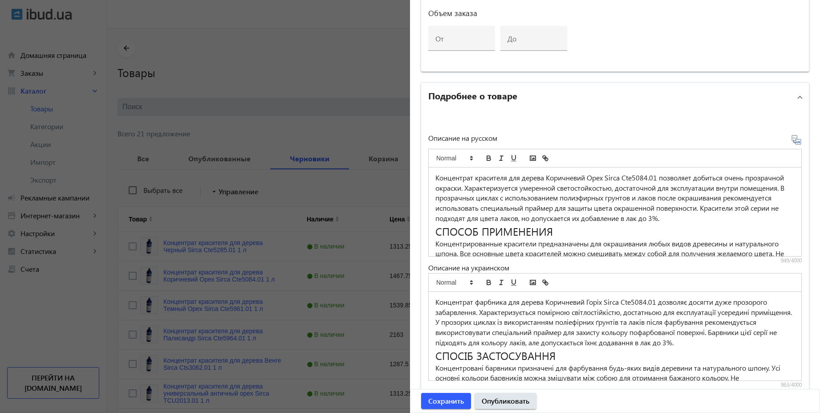
scroll to position [627, 0]
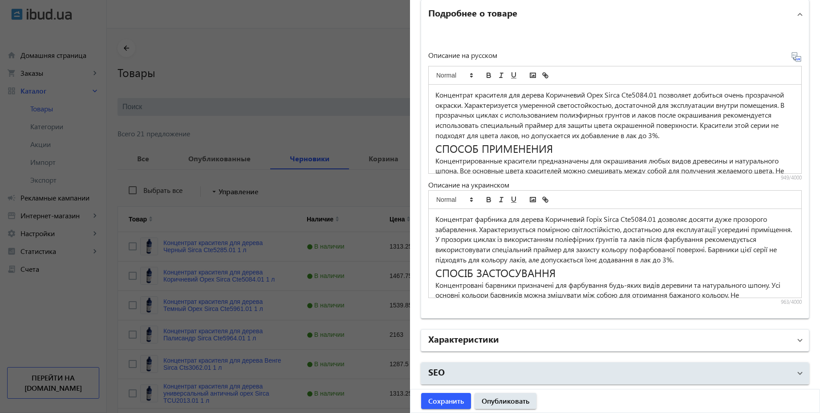
click at [535, 342] on mat-panel-title "Характеристики" at bounding box center [609, 340] width 363 height 16
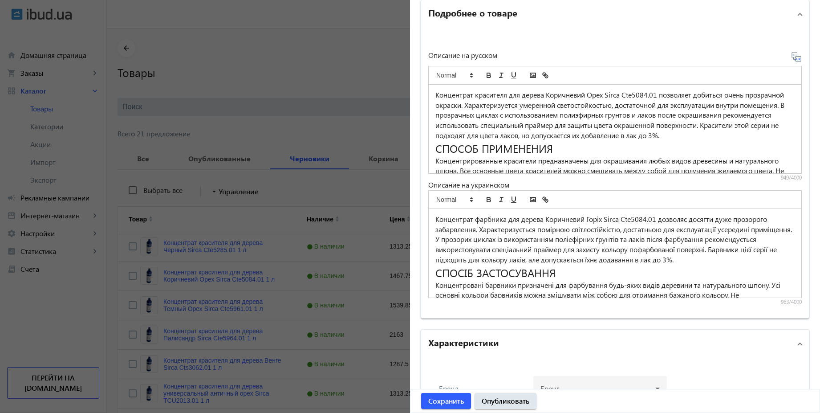
scroll to position [69, 0]
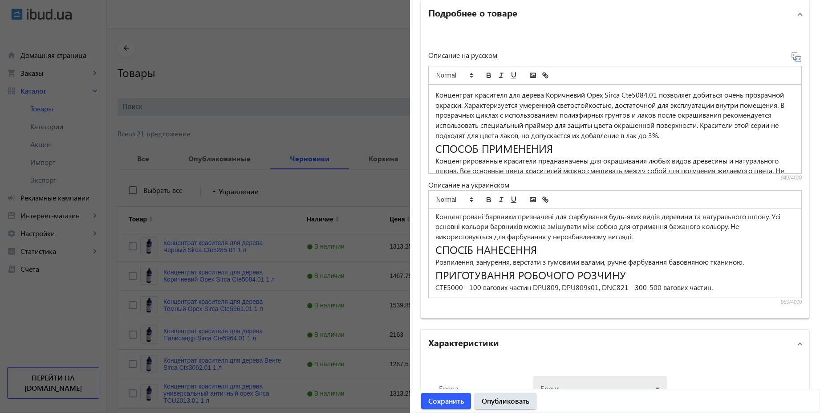
click at [575, 384] on div at bounding box center [600, 385] width 119 height 32
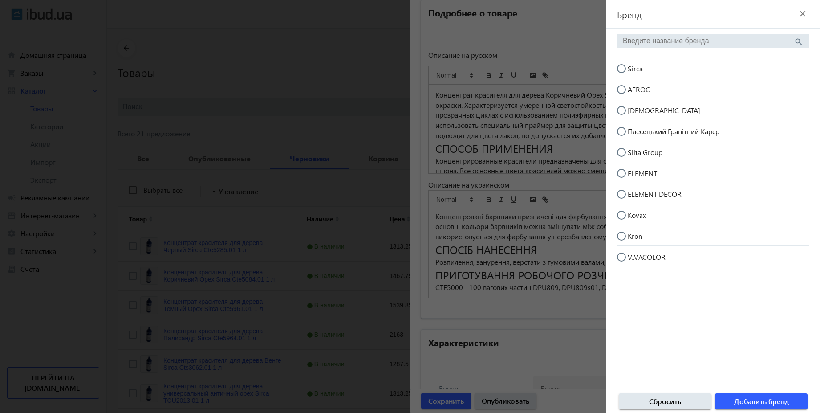
click at [623, 69] on input "Sirca" at bounding box center [626, 73] width 18 height 18
radio input "true"
click at [773, 402] on span "Добавить бренд" at bounding box center [761, 401] width 55 height 10
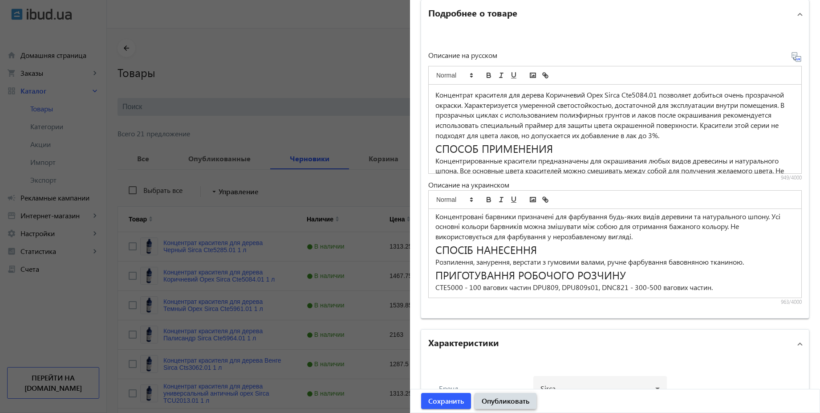
click at [505, 404] on span "Опубликовать" at bounding box center [506, 401] width 48 height 10
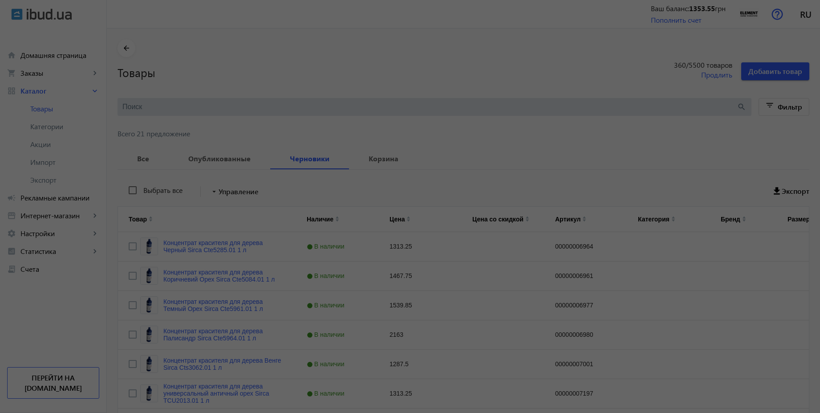
scroll to position [0, 0]
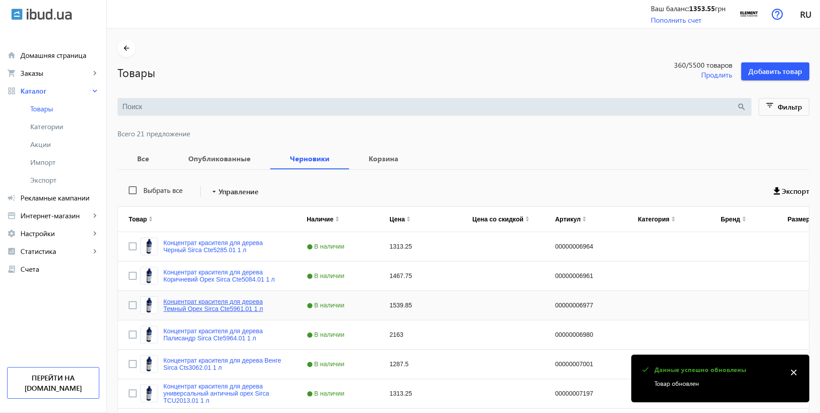
click at [229, 302] on link "Концентрат красителя для дерева Темный Орех Sirca Cte5961.01 1 л" at bounding box center [224, 305] width 122 height 14
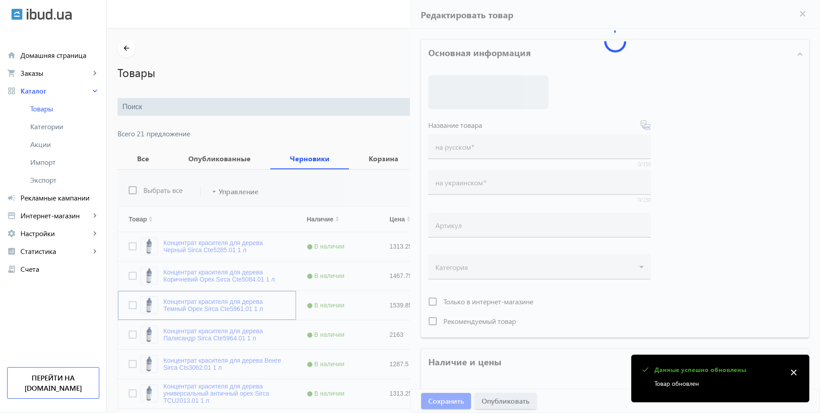
type input "Концентрат красителя для дерева Темный Орех Sirca Cte5961.01 1 л"
type input "00000006977"
type input "1539.85"
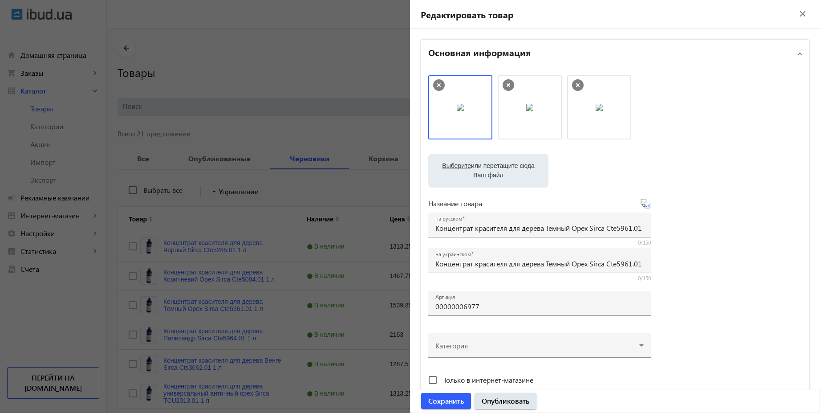
click at [645, 205] on icon at bounding box center [645, 203] width 11 height 11
type input "Концентрат барвника для дерева Темний Горіх Sirca Cte5961.01 1 л"
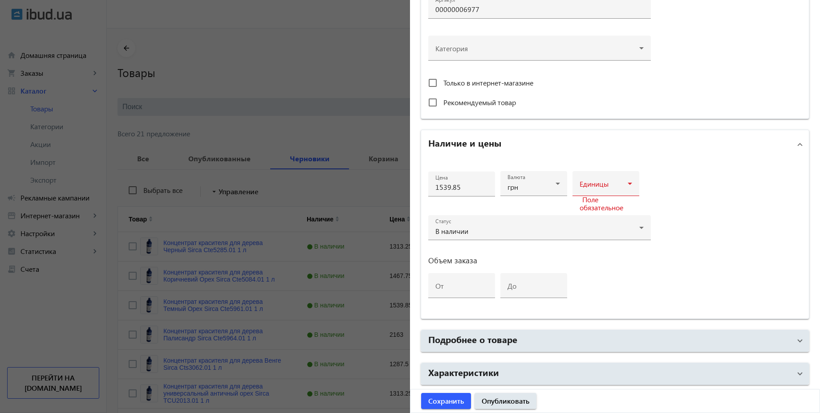
scroll to position [321, 0]
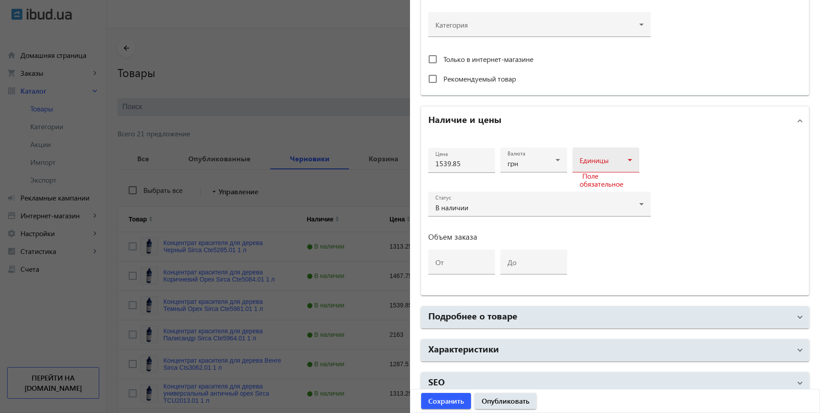
click at [623, 167] on div at bounding box center [606, 163] width 53 height 11
click at [591, 233] on mat-option "шт" at bounding box center [603, 229] width 67 height 21
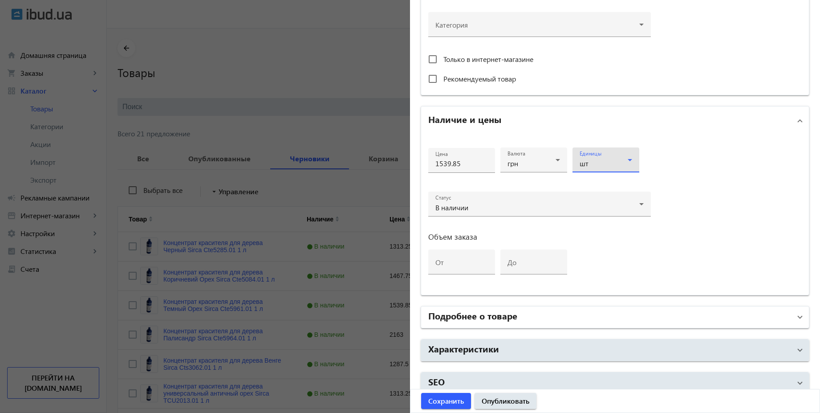
click at [502, 313] on h2 "Подробнее о товаре" at bounding box center [472, 315] width 89 height 12
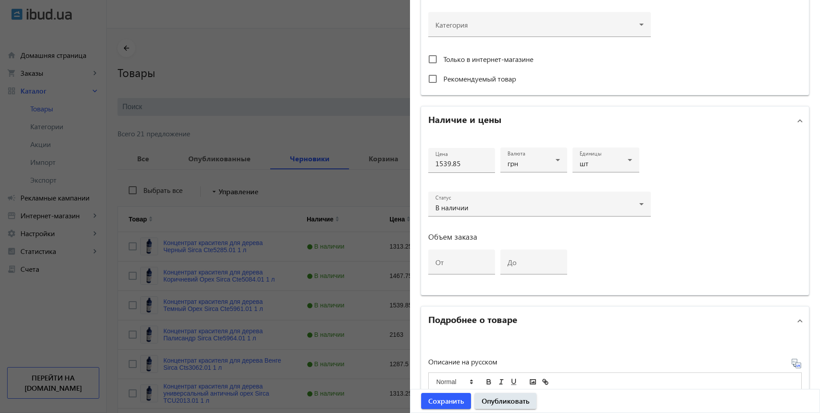
scroll to position [481, 0]
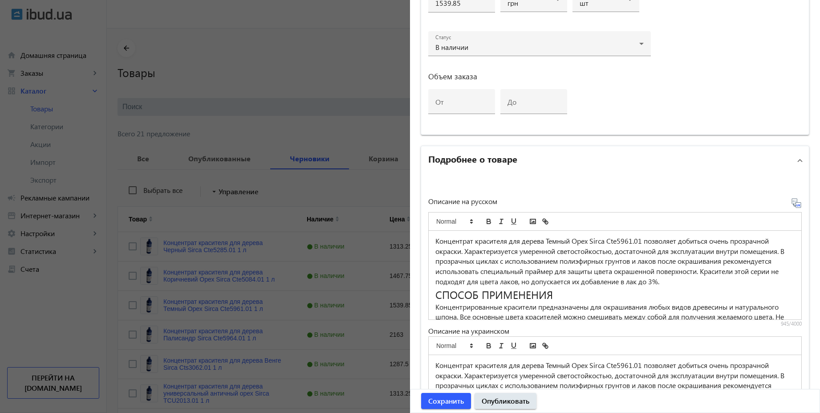
click at [793, 203] on icon at bounding box center [796, 203] width 11 height 11
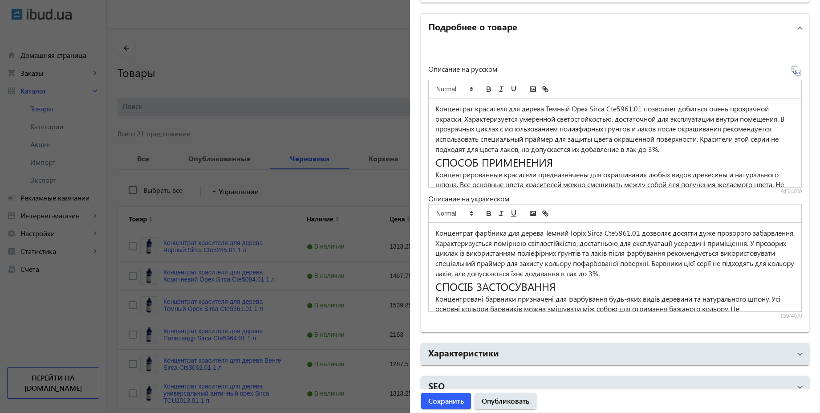
scroll to position [627, 0]
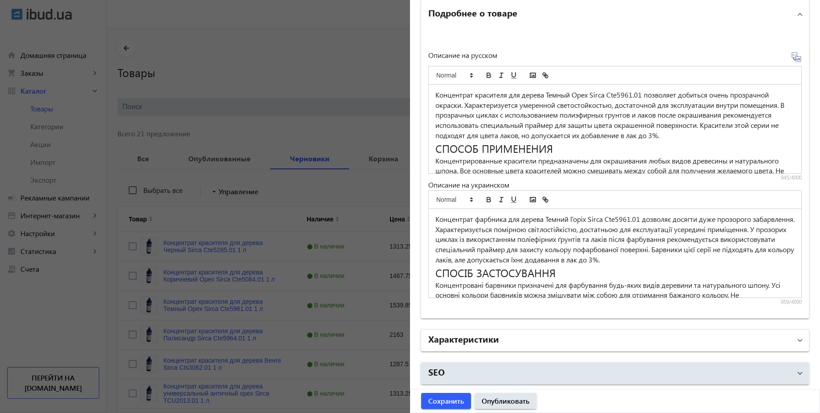
click at [515, 342] on mat-panel-title "Характеристики" at bounding box center [609, 340] width 363 height 16
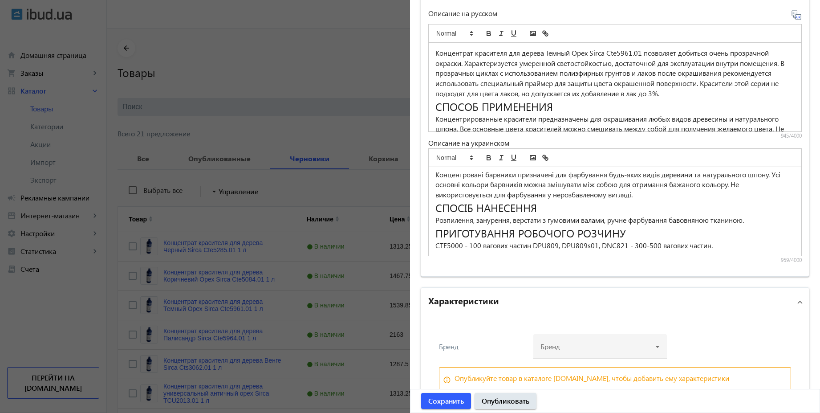
scroll to position [715, 0]
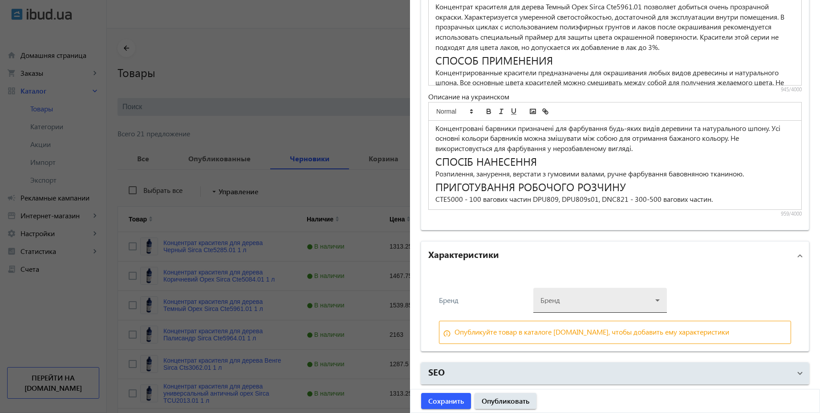
click at [582, 290] on div at bounding box center [600, 297] width 119 height 32
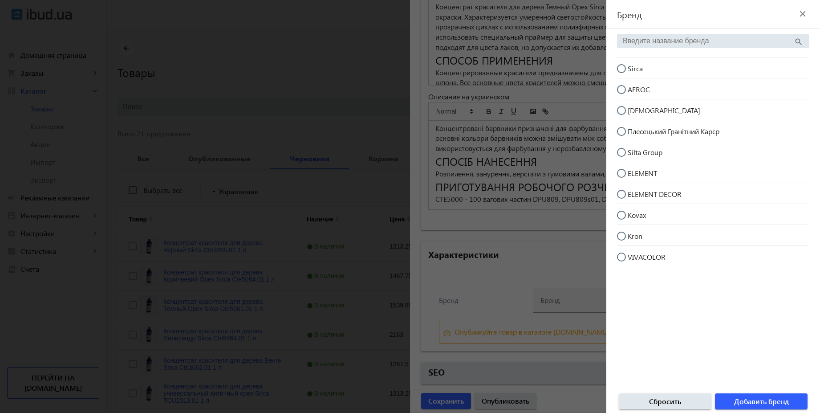
click at [624, 69] on input "Sirca" at bounding box center [626, 73] width 18 height 18
radio input "true"
click at [768, 405] on span "Добавить бренд" at bounding box center [761, 401] width 55 height 10
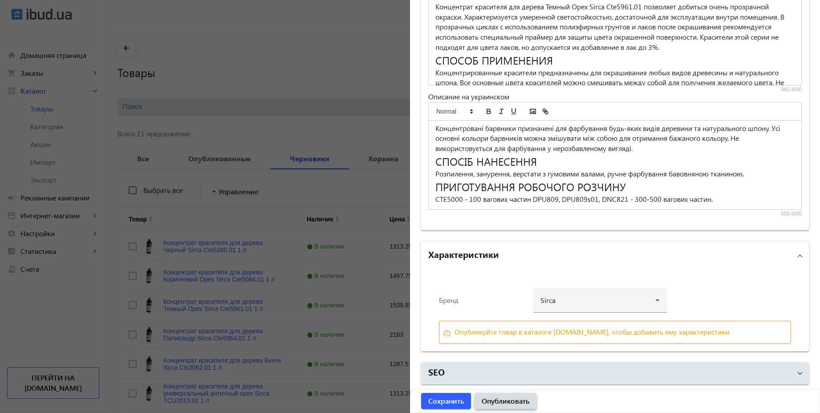
click at [515, 400] on span "Опубликовать" at bounding box center [506, 401] width 48 height 10
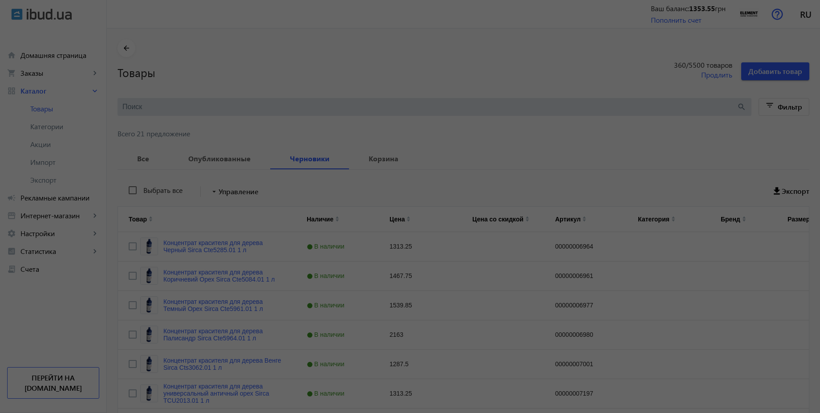
scroll to position [0, 0]
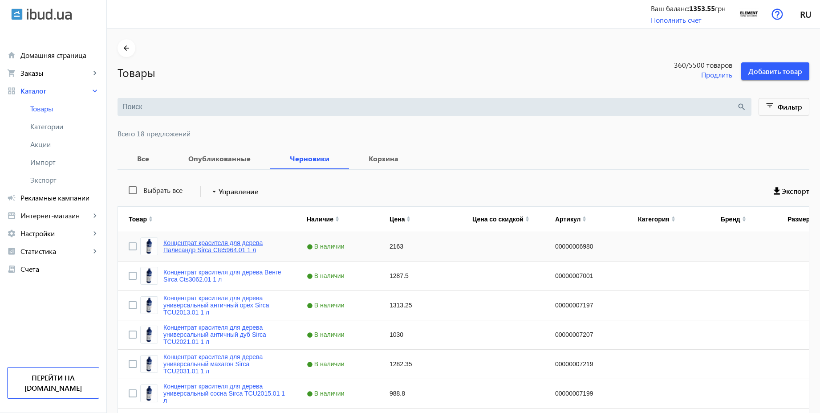
click at [236, 242] on link "Концентрат красителя для дерева Палисандр Sirca Cte5964.01 1 л" at bounding box center [224, 246] width 122 height 14
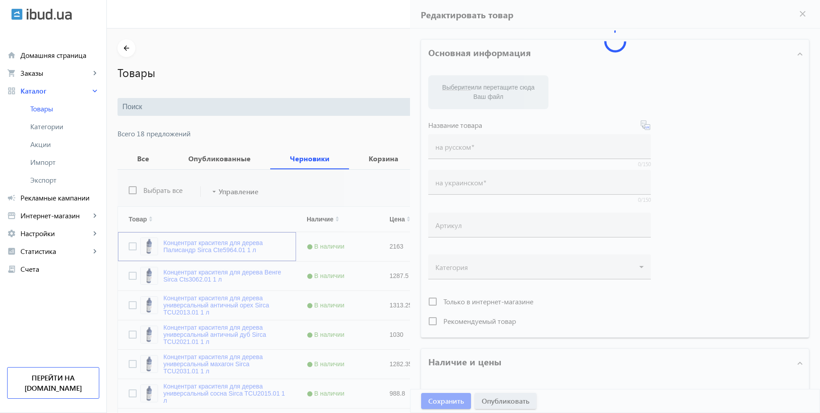
type input "Концентрат красителя для дерева Палисандр Sirca Cte5964.01 1 л"
type input "00000006980"
type input "2163"
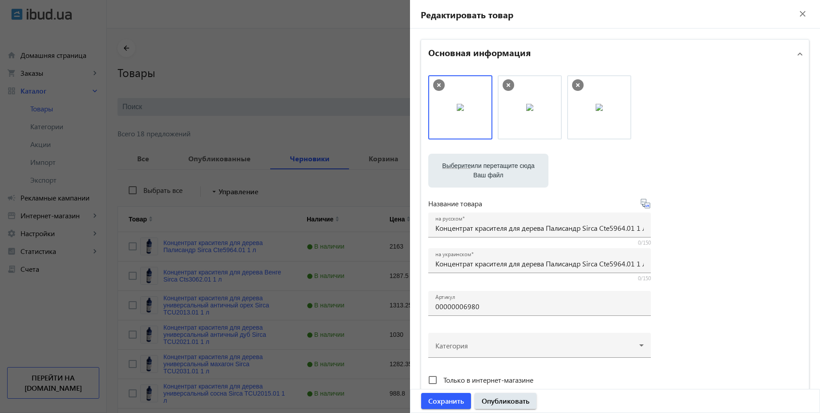
click at [645, 204] on icon at bounding box center [645, 203] width 11 height 11
type input "Концентрат фарбника для дерева Палісандр Sirca Cte5964.01 1 л"
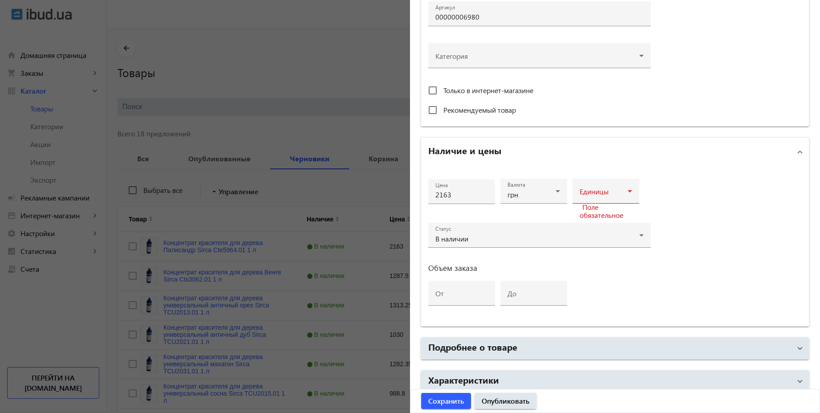
scroll to position [321, 0]
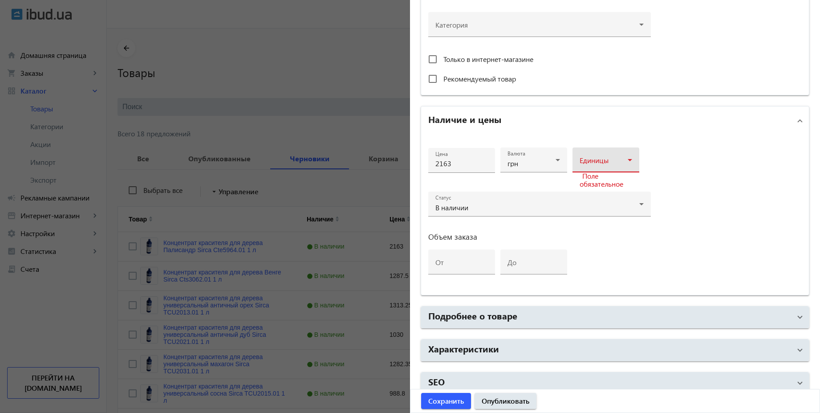
click at [606, 159] on div at bounding box center [606, 163] width 53 height 11
click at [587, 226] on mat-option "шт" at bounding box center [603, 229] width 67 height 21
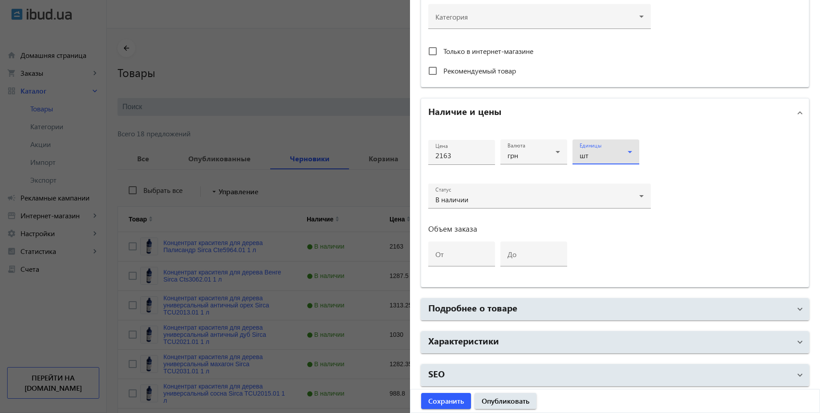
scroll to position [330, 0]
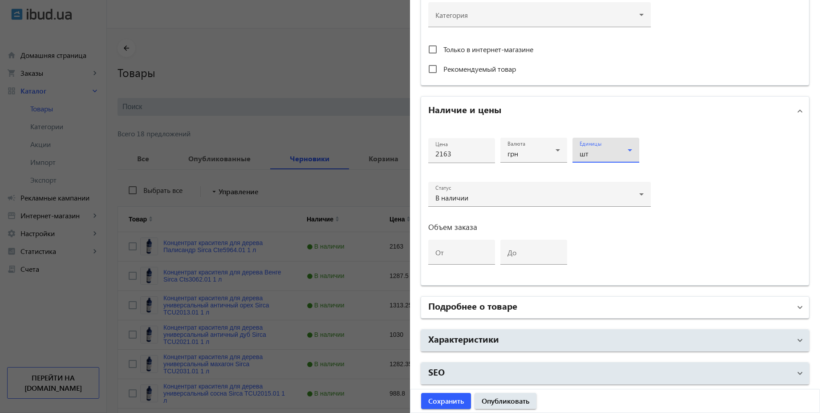
click at [587, 307] on mat-panel-title "Подробнее о товаре" at bounding box center [609, 307] width 363 height 16
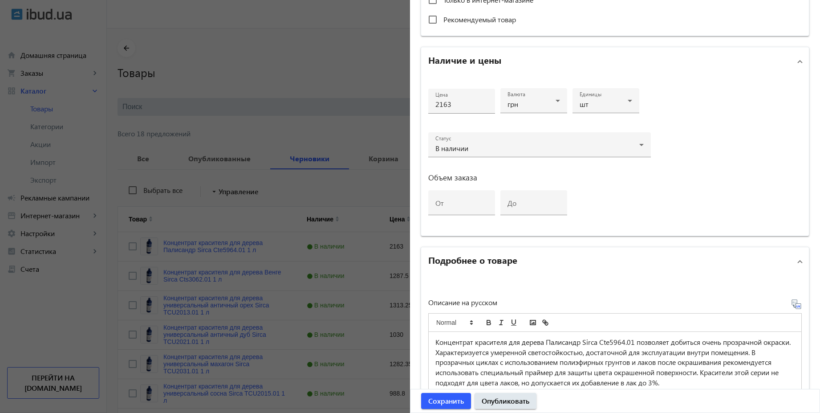
scroll to position [411, 0]
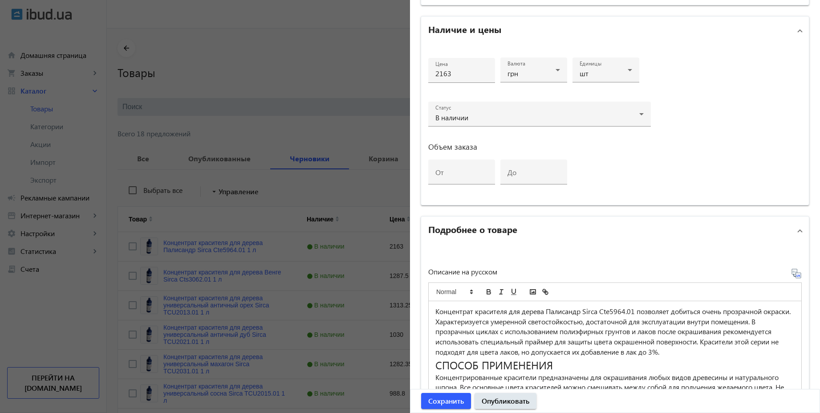
click at [799, 276] on icon at bounding box center [800, 275] width 2 height 2
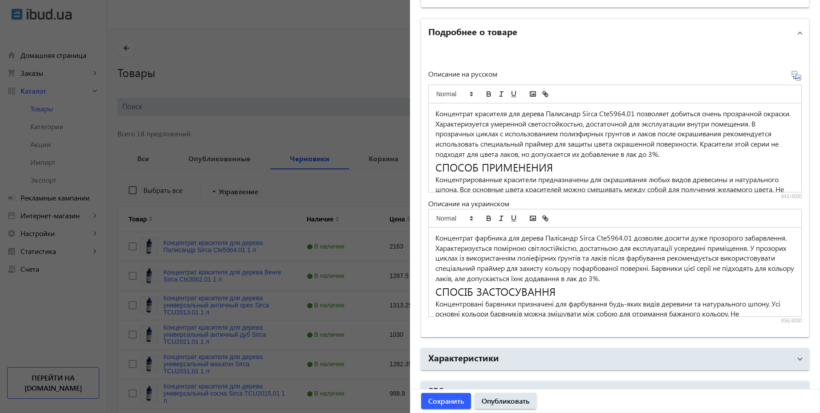
scroll to position [627, 0]
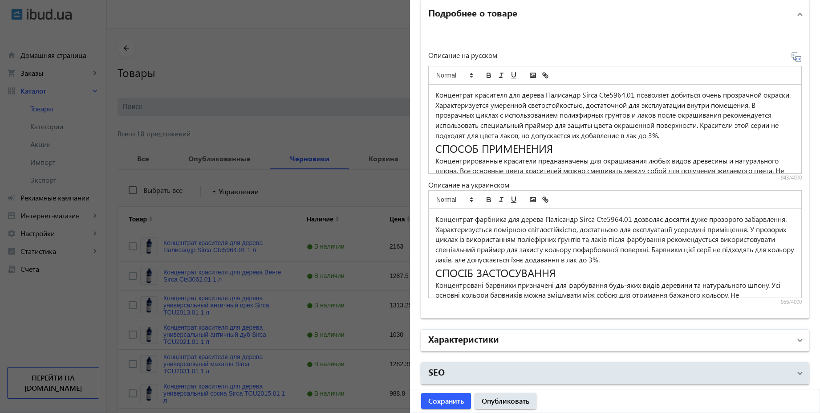
click at [602, 346] on mat-panel-title "Характеристики" at bounding box center [609, 340] width 363 height 16
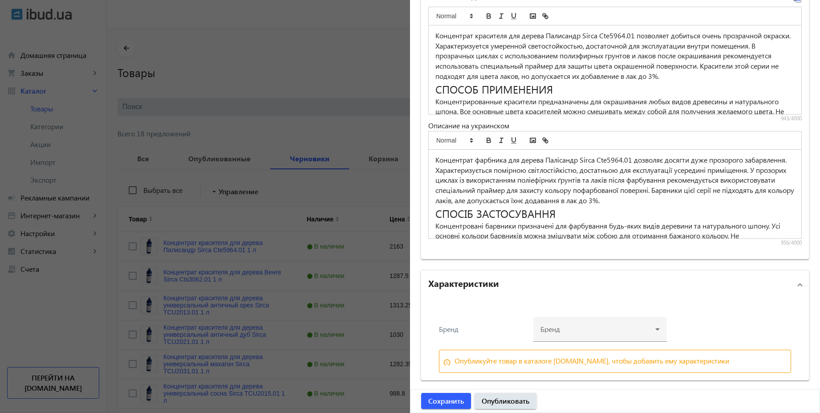
scroll to position [715, 0]
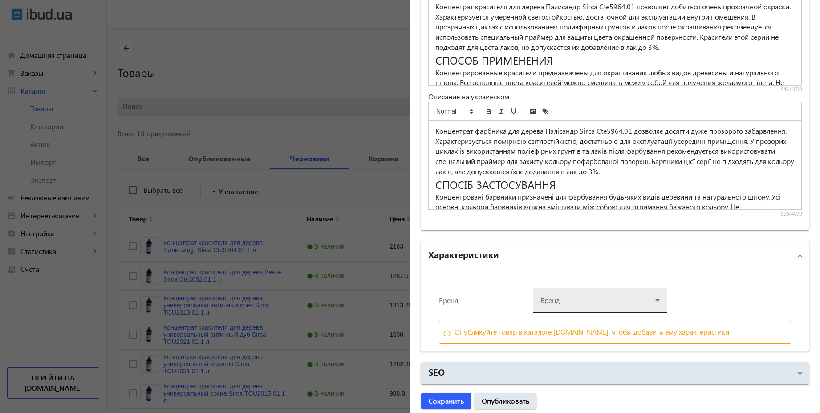
click at [606, 307] on div at bounding box center [600, 297] width 119 height 32
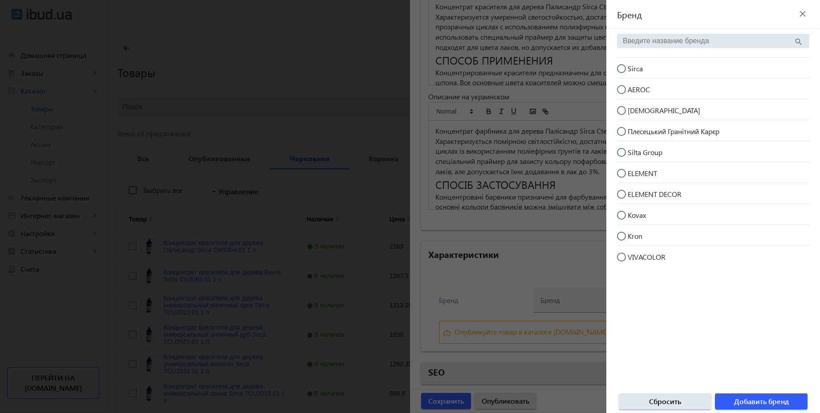
click at [619, 67] on input "Sirca" at bounding box center [626, 73] width 18 height 18
radio input "true"
click at [777, 405] on span "Добавить бренд" at bounding box center [761, 401] width 55 height 10
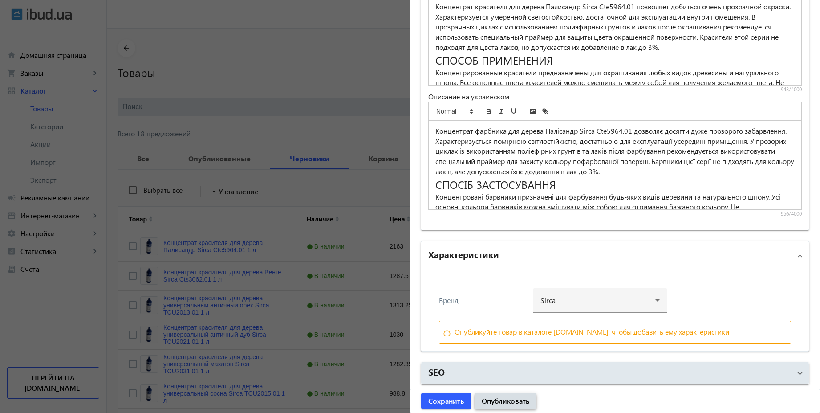
click at [497, 400] on span "Опубликовать" at bounding box center [506, 401] width 48 height 10
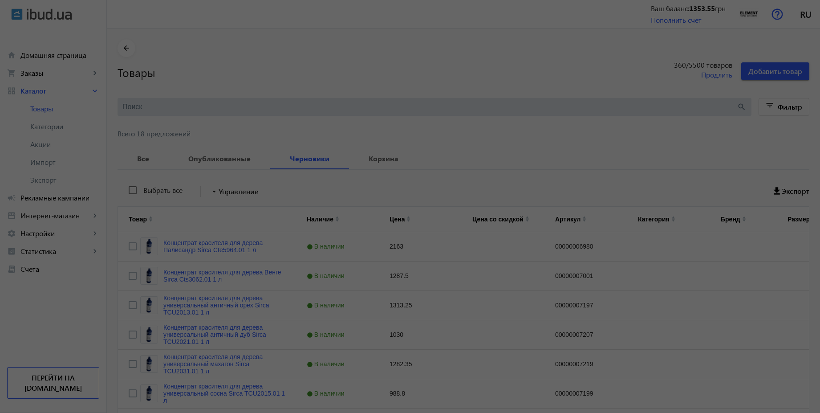
scroll to position [0, 0]
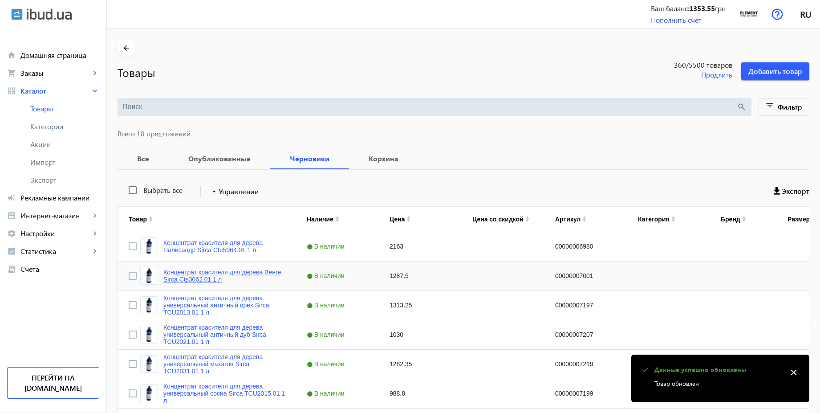
click at [222, 272] on link "Концентрат красителя для дерева Венге Sirca Cts3062.01 1 л" at bounding box center [224, 276] width 122 height 14
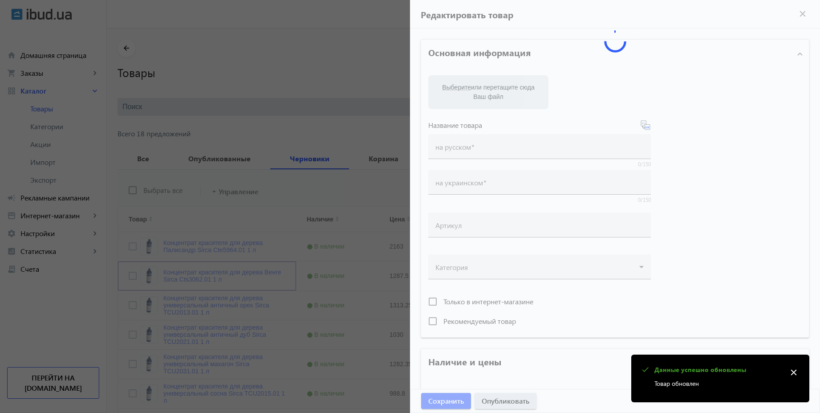
type input "Концентрат красителя для дерева Венге Sirca Cts3062.01 1 л"
type input "00000007001"
type input "1287.5"
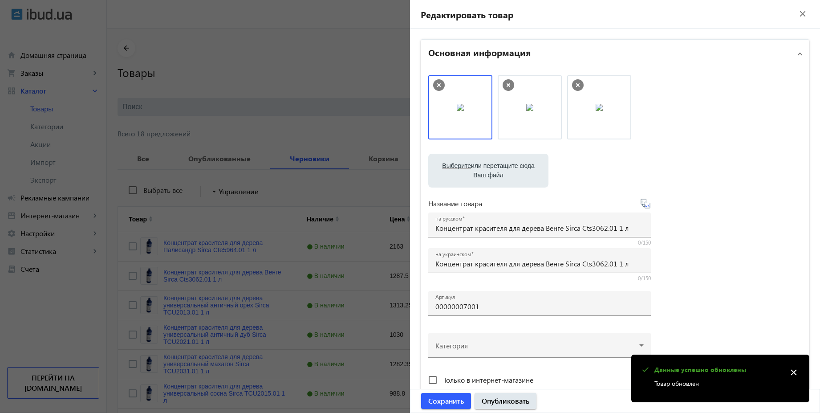
click at [645, 204] on icon at bounding box center [645, 203] width 11 height 11
type input "Концентрат фарбника для дерева Венге Sirca Cts3062.01 1 л"
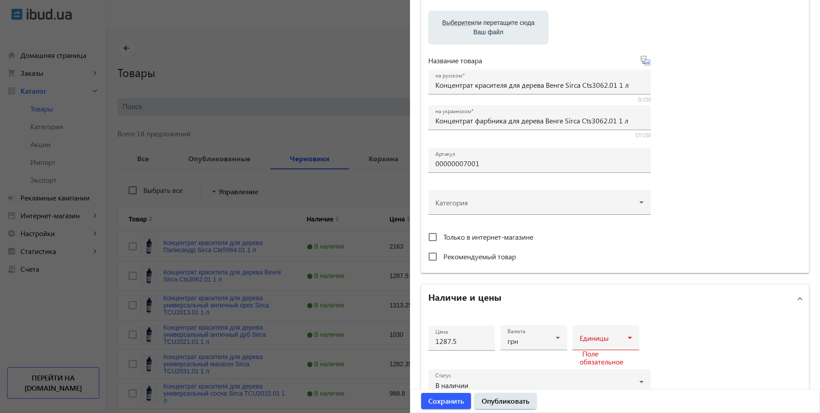
scroll to position [160, 0]
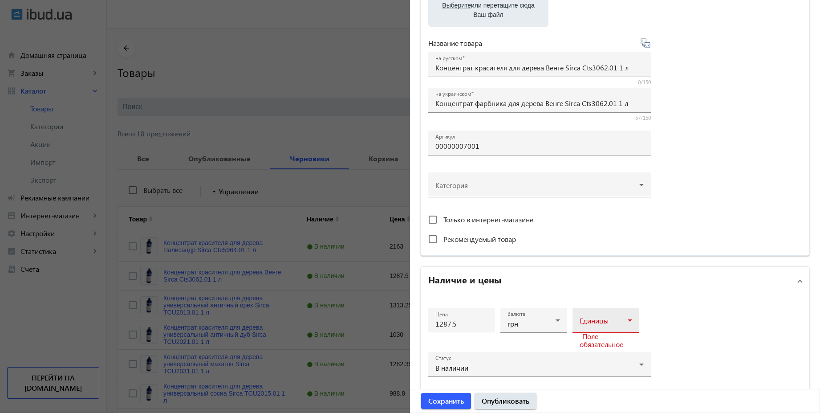
click at [593, 322] on span at bounding box center [604, 323] width 48 height 7
click at [584, 240] on span "шт" at bounding box center [581, 242] width 9 height 7
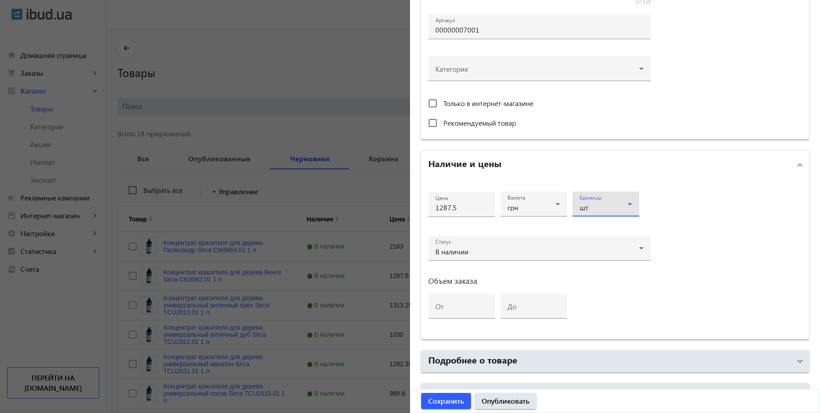
scroll to position [330, 0]
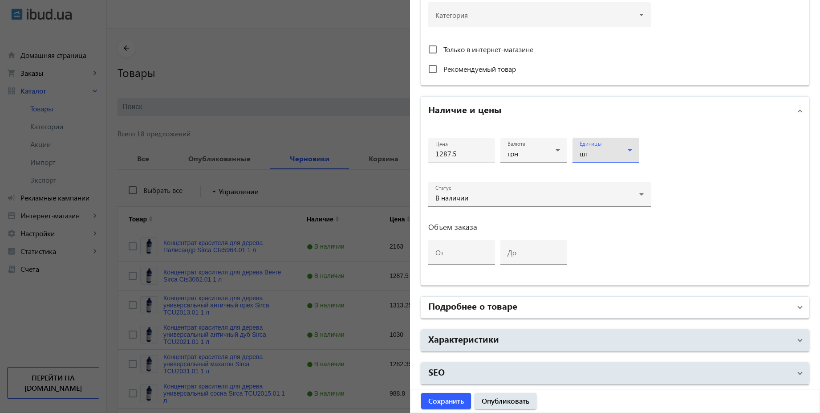
click at [547, 304] on mat-panel-title "Подробнее о товаре" at bounding box center [609, 307] width 363 height 16
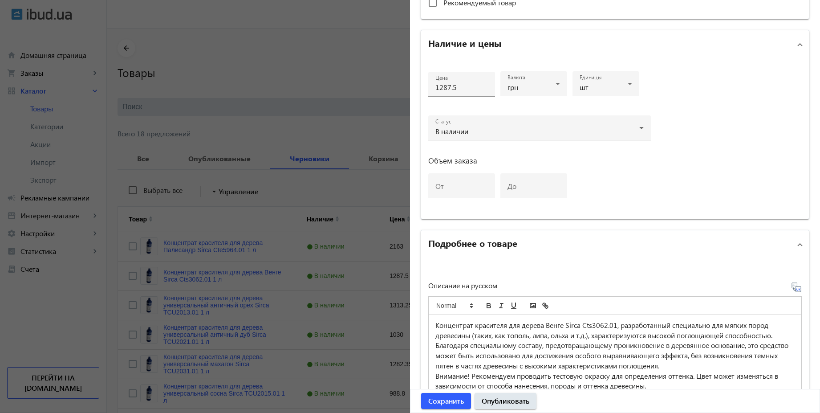
scroll to position [411, 0]
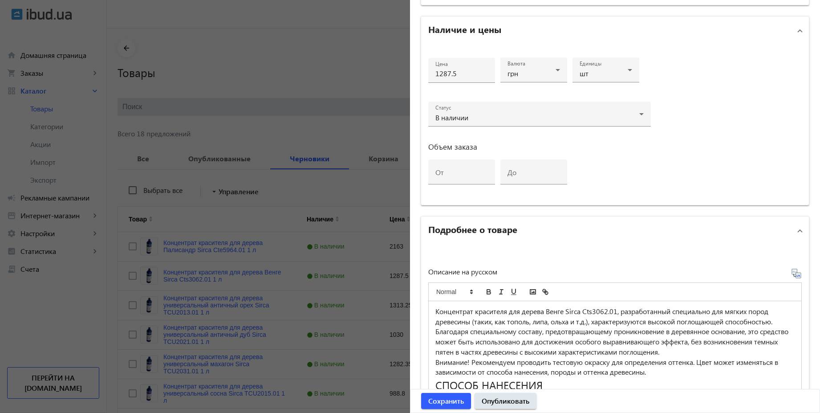
click at [794, 277] on icon at bounding box center [796, 273] width 11 height 11
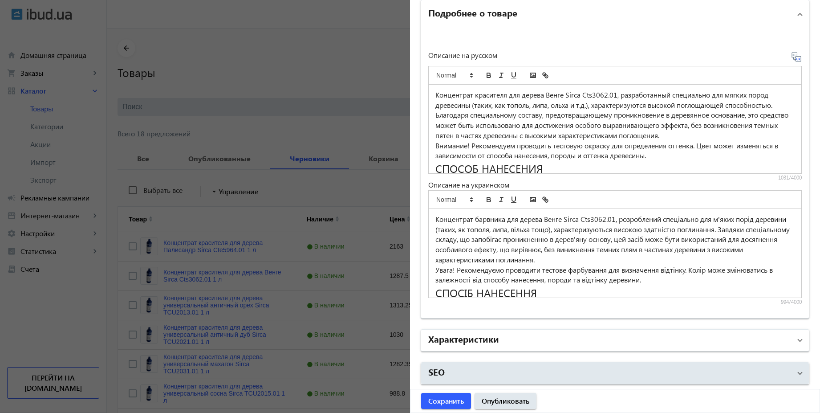
click at [563, 346] on mat-panel-title "Характеристики" at bounding box center [609, 340] width 363 height 16
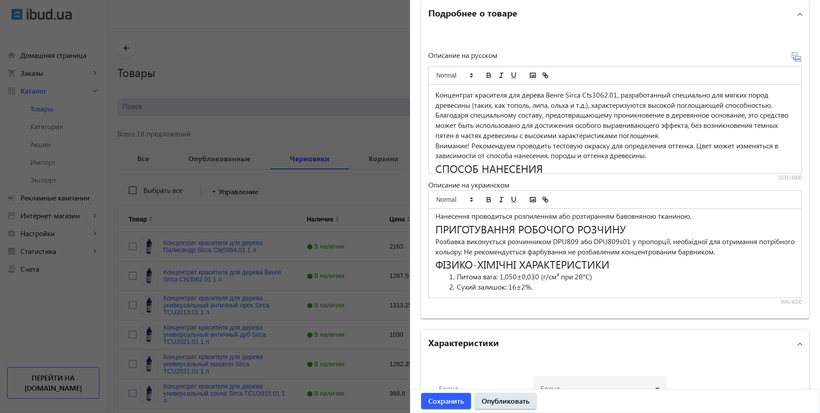
scroll to position [715, 0]
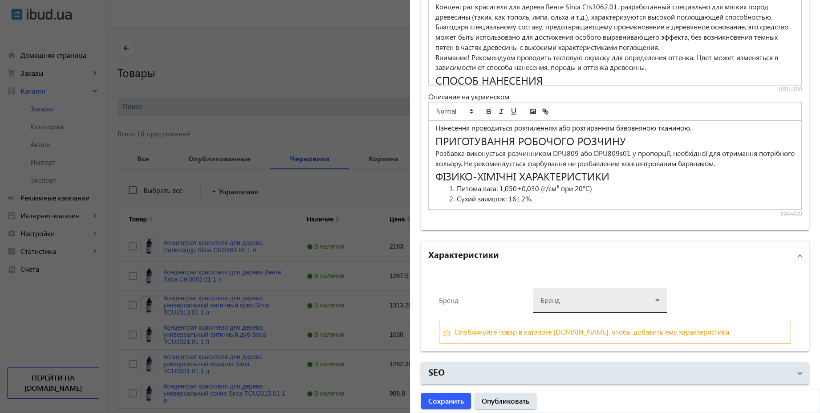
click at [613, 297] on div at bounding box center [600, 297] width 119 height 32
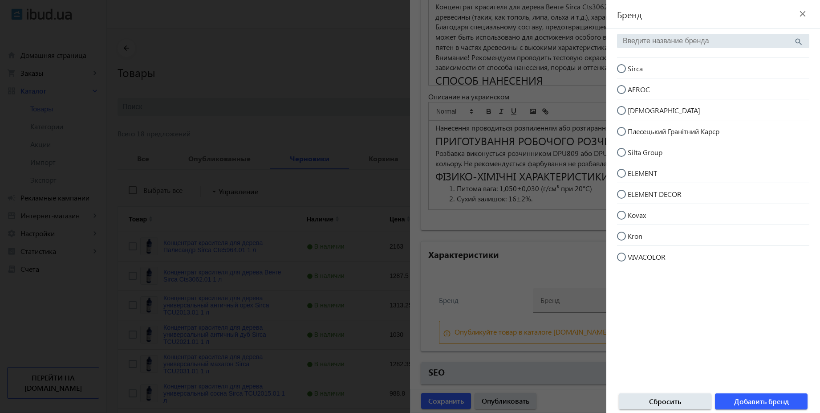
click at [625, 73] on input "Sirca" at bounding box center [626, 73] width 18 height 18
radio input "true"
click at [744, 397] on span "Добавить бренд" at bounding box center [761, 401] width 55 height 10
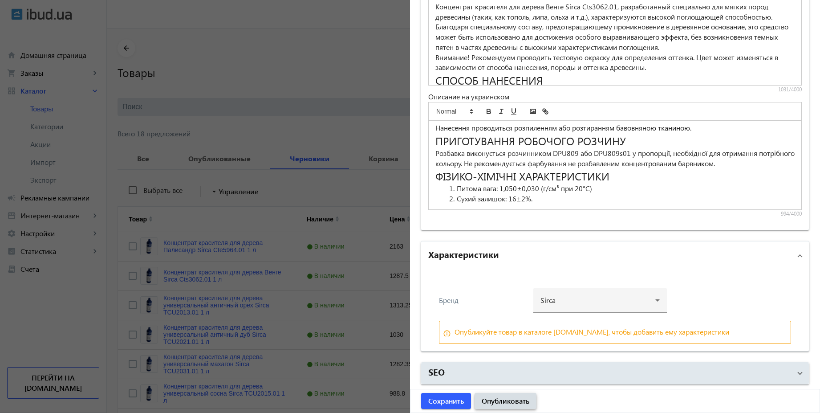
click at [503, 395] on span "submit" at bounding box center [506, 400] width 62 height 21
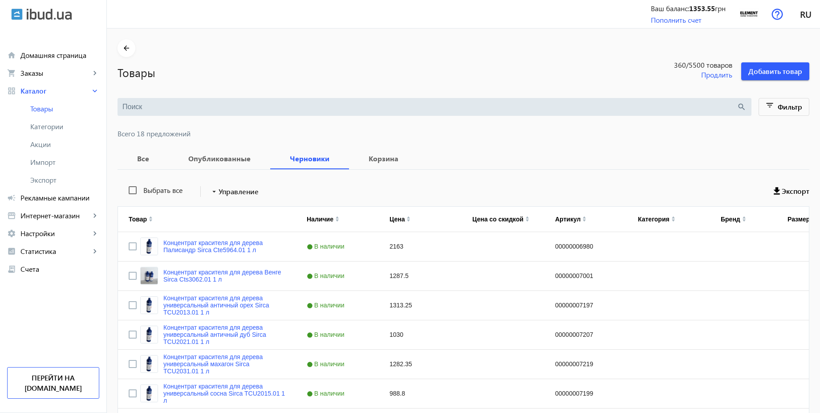
scroll to position [0, 0]
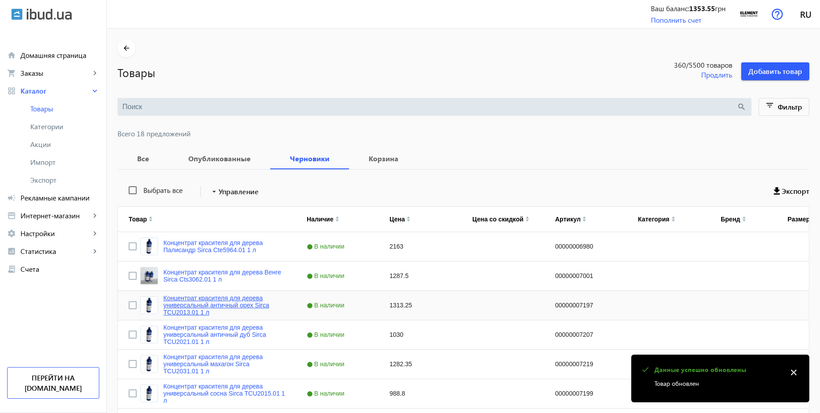
click at [224, 298] on link "Концентрат красителя для дерева универсальный античный орех Sirca TCU2013.01 1 л" at bounding box center [224, 304] width 122 height 21
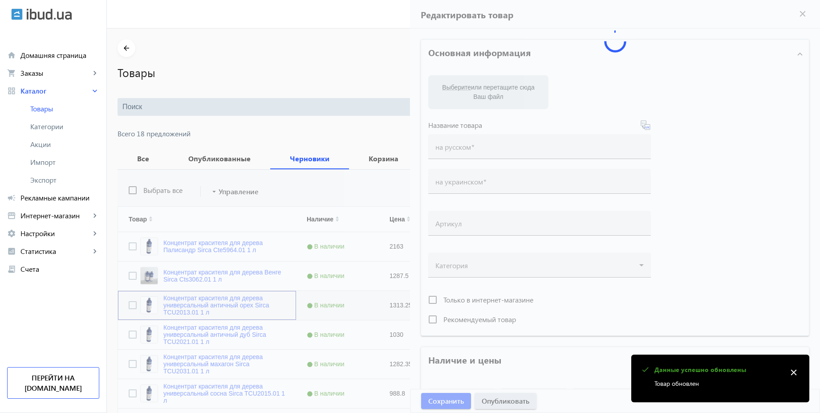
type input "Концентрат красителя для дерева универсальный античный орех Sirca TCU2013.01 1 л"
type input "00000007197"
type input "1313.25"
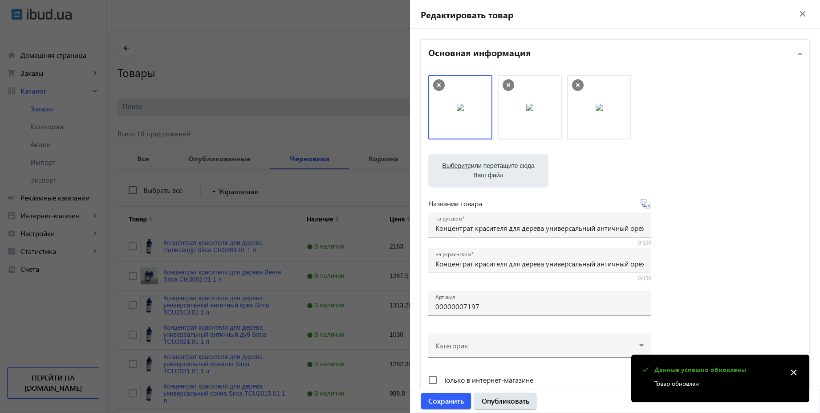
click at [647, 206] on icon at bounding box center [645, 203] width 11 height 11
type input "Концентрат барвника для дерева універсальний античний горіх Sirca TCU2013.01 1 л"
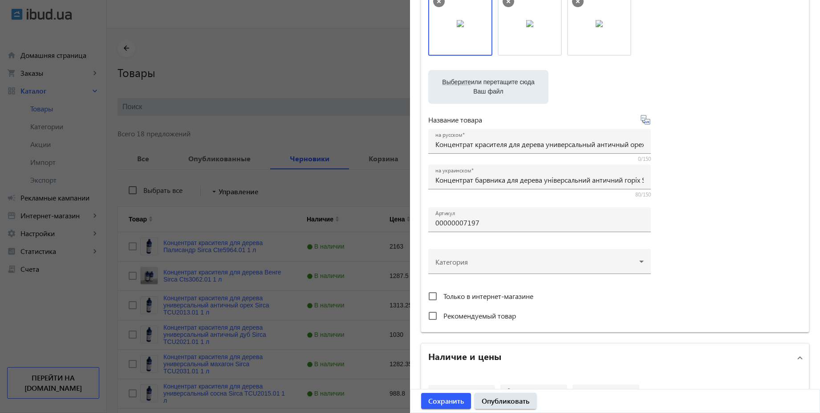
scroll to position [160, 0]
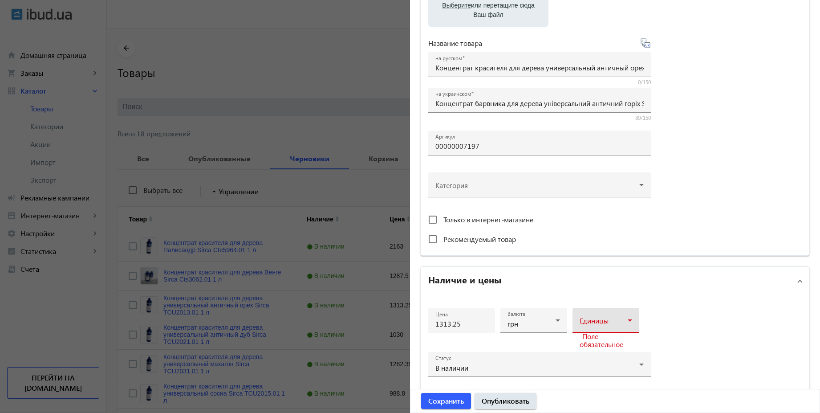
click at [606, 326] on span at bounding box center [604, 323] width 48 height 7
click at [586, 247] on mat-option "шт" at bounding box center [603, 242] width 67 height 21
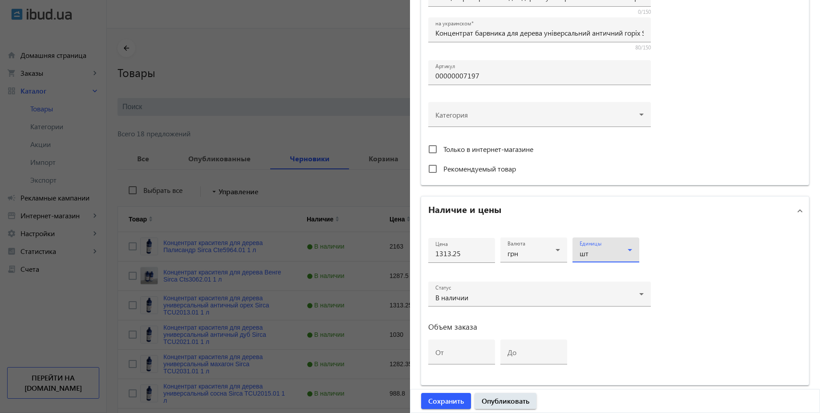
scroll to position [330, 0]
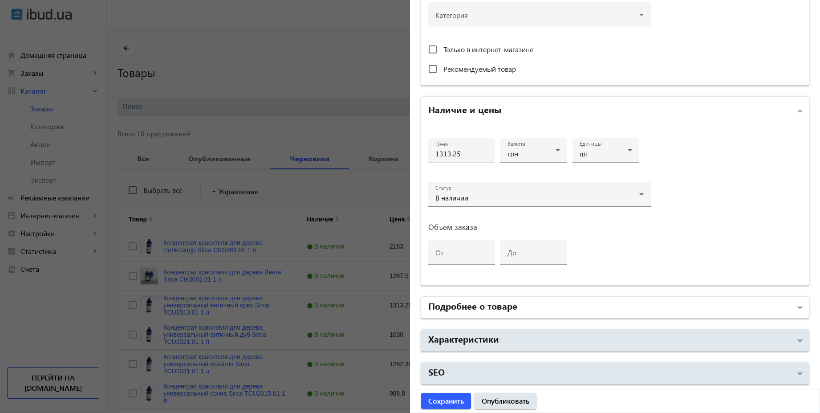
click at [586, 304] on mat-panel-title "Подробнее о товаре" at bounding box center [609, 307] width 363 height 16
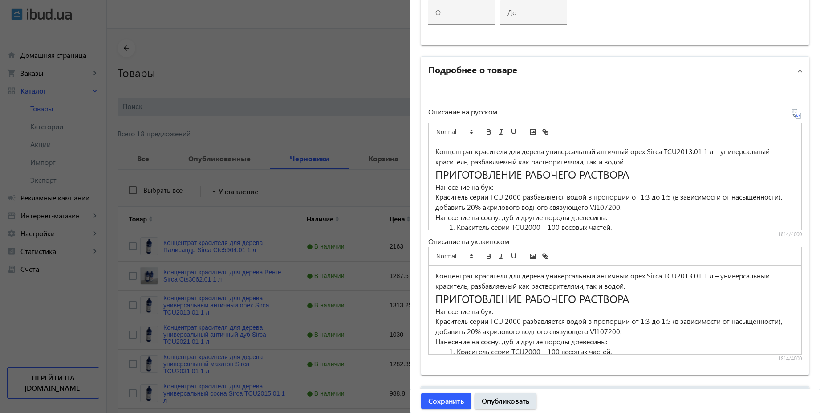
scroll to position [571, 0]
click at [799, 116] on icon at bounding box center [800, 115] width 2 height 2
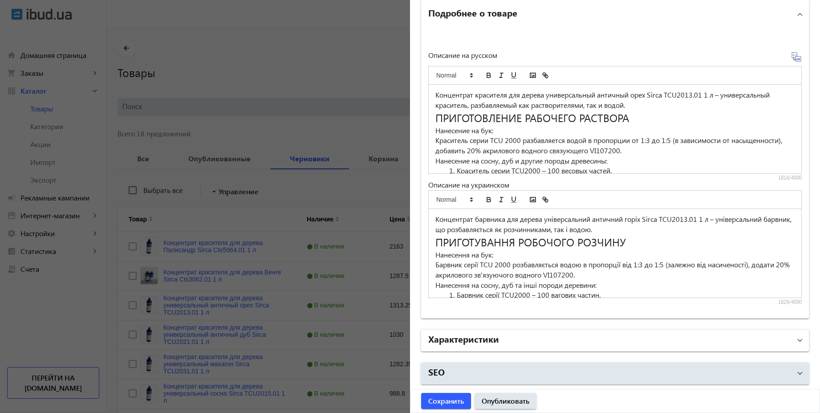
click at [537, 338] on mat-panel-title "Характеристики" at bounding box center [609, 340] width 363 height 16
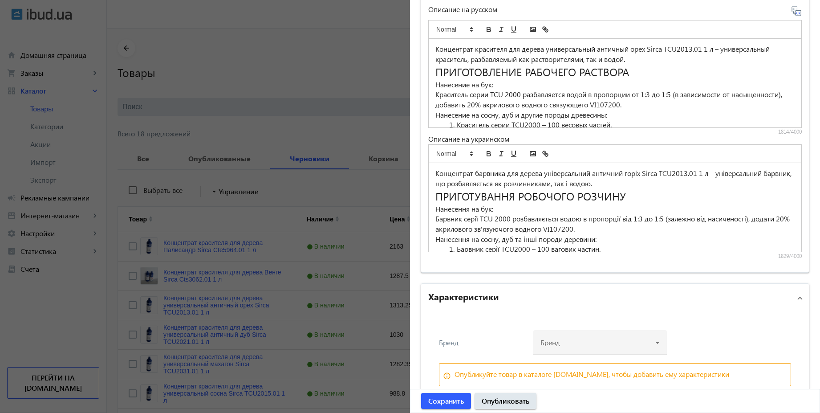
scroll to position [715, 0]
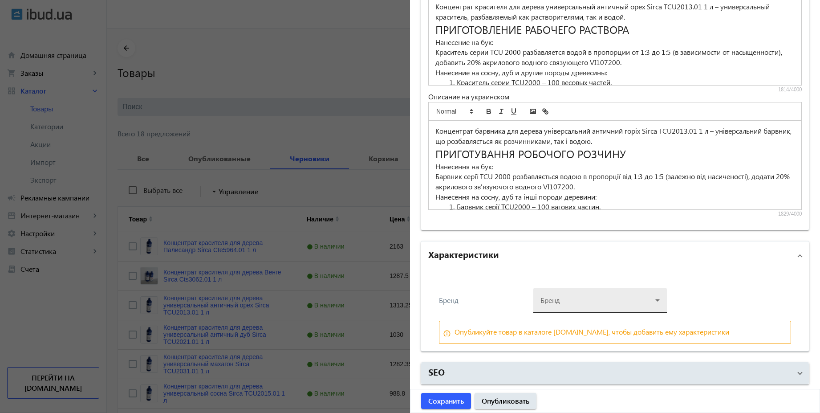
click at [569, 297] on div at bounding box center [600, 297] width 119 height 32
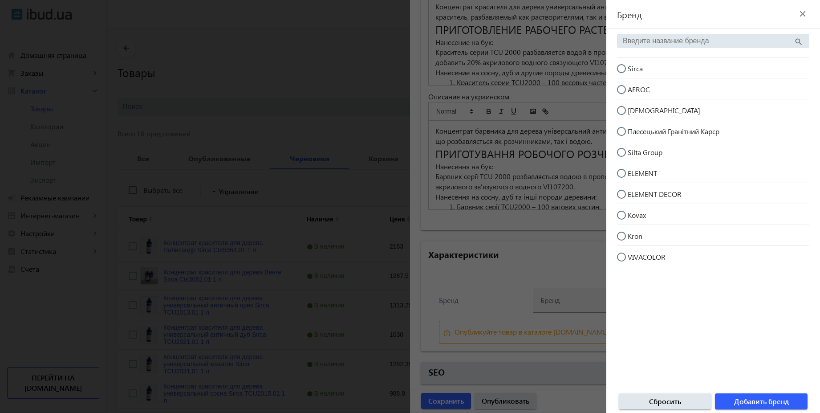
click at [624, 71] on input "Sirca" at bounding box center [626, 73] width 18 height 18
radio input "true"
click at [747, 400] on span "Добавить бренд" at bounding box center [761, 401] width 55 height 10
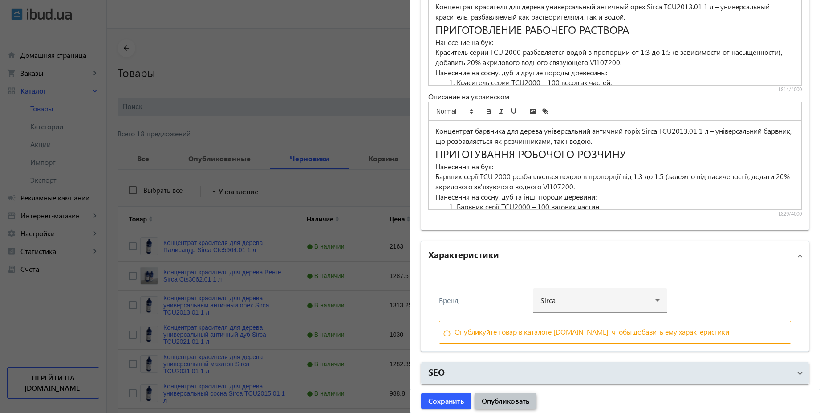
click at [501, 403] on span "Опубликовать" at bounding box center [506, 401] width 48 height 10
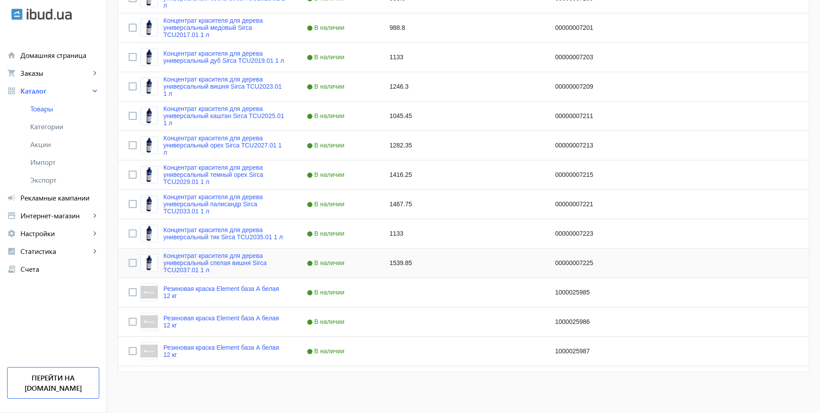
scroll to position [66, 0]
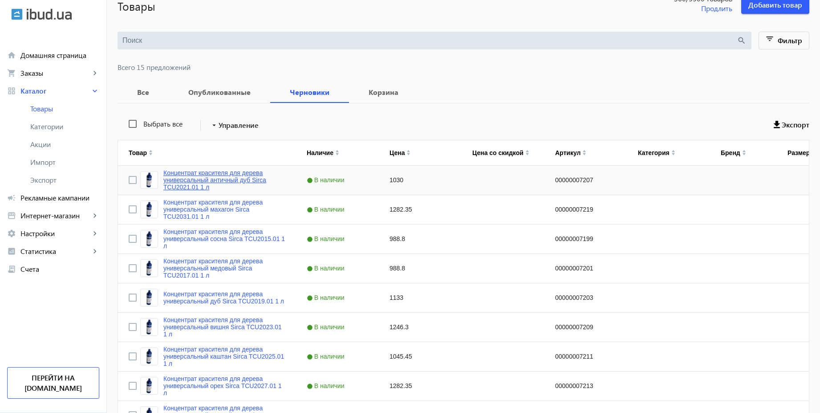
click at [241, 172] on link "Концентрат красителя для дерева универсальный античный дуб Sirca TCU2021.01 1 л" at bounding box center [224, 179] width 122 height 21
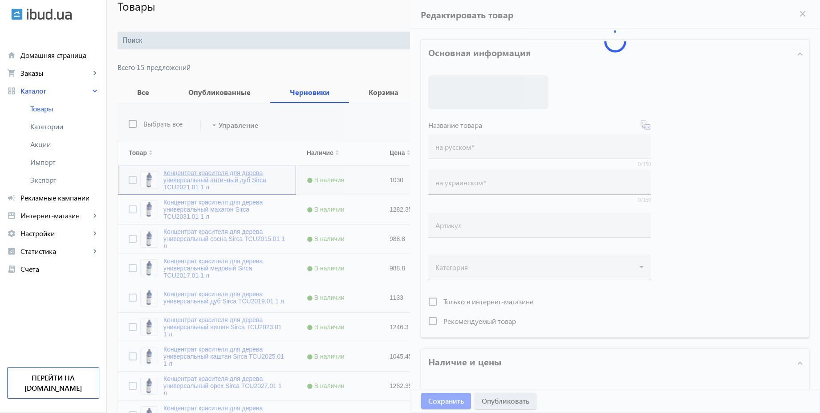
type input "Концентрат красителя для дерева универсальный античный дуб Sirca TCU2021.01 1 л"
type input "00000007207"
type input "1030"
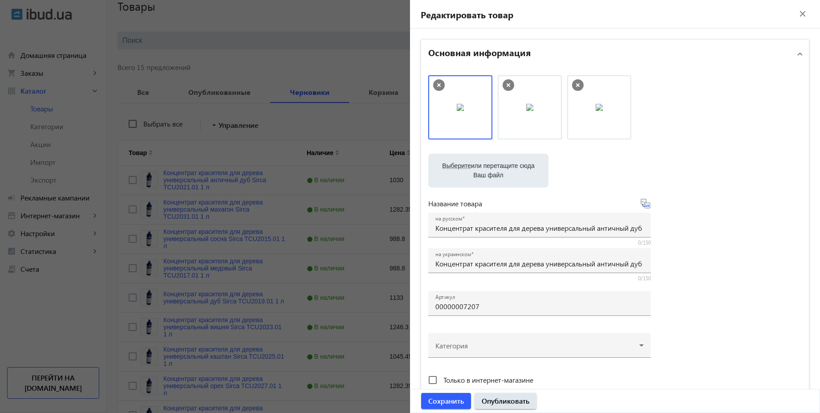
click at [645, 206] on icon at bounding box center [645, 203] width 11 height 11
type input "Концентрат фарбника для дерева універсальний античний дуб Sirca TCU2021.01 1 л"
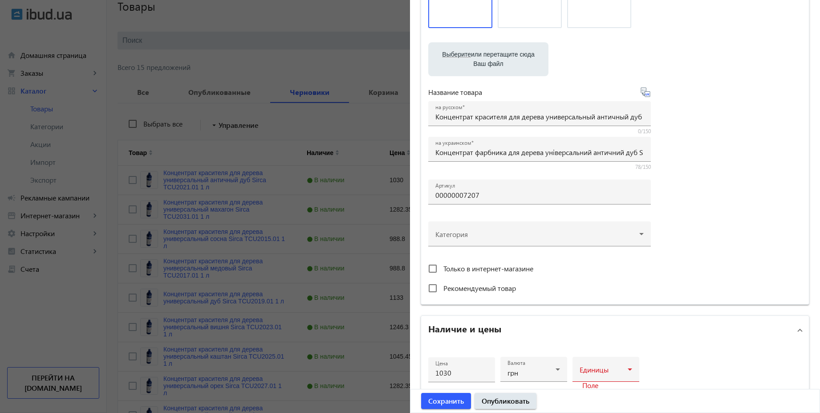
scroll to position [160, 0]
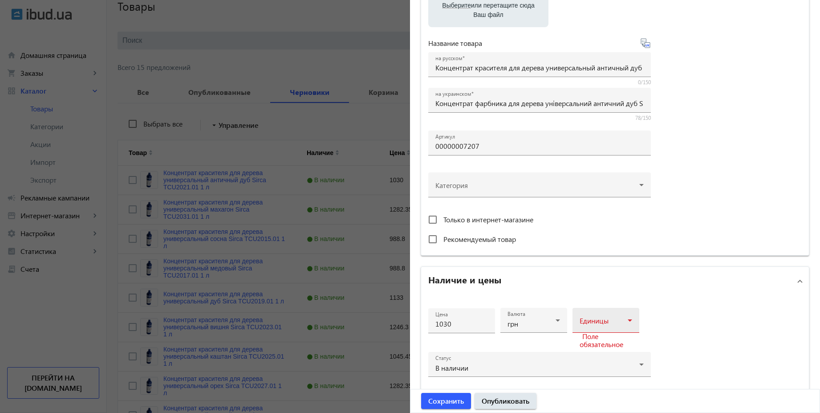
click at [625, 320] on icon at bounding box center [630, 320] width 11 height 11
click at [592, 245] on mat-option "шт" at bounding box center [603, 242] width 67 height 21
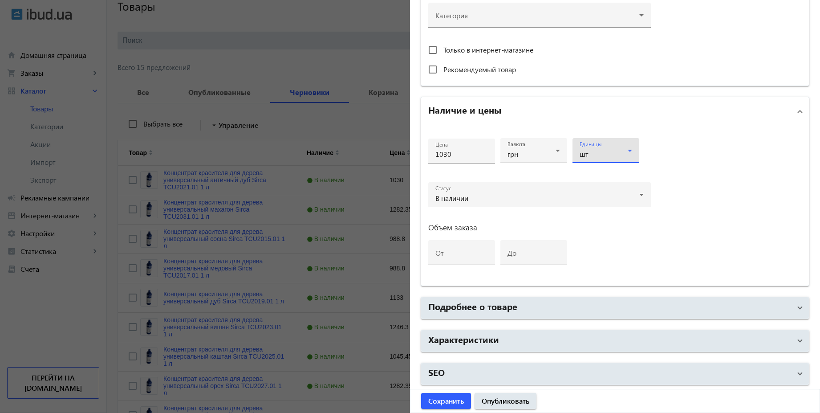
scroll to position [330, 0]
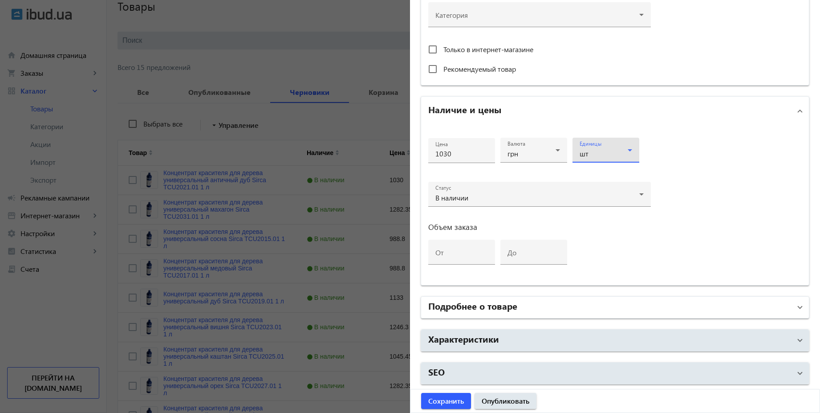
click at [590, 304] on mat-panel-title "Подробнее о товаре" at bounding box center [609, 307] width 363 height 16
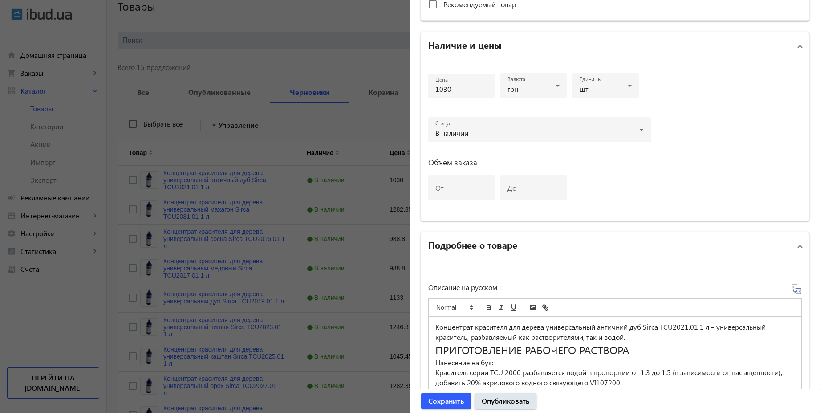
scroll to position [491, 0]
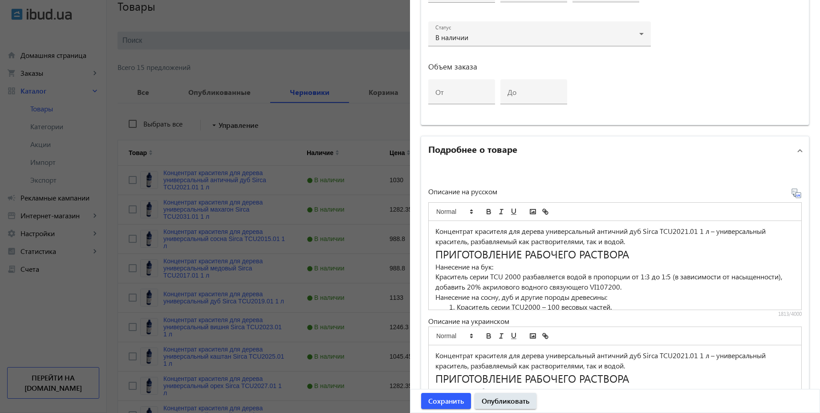
click at [797, 195] on icon at bounding box center [798, 195] width 2 height 2
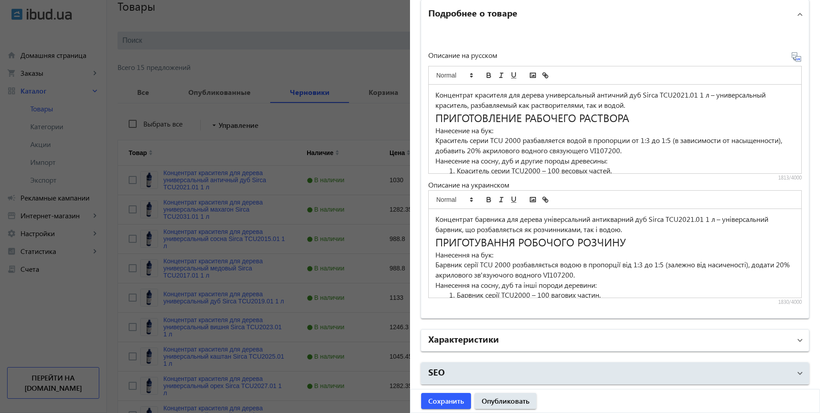
click at [583, 334] on mat-panel-title "Характеристики" at bounding box center [609, 340] width 363 height 16
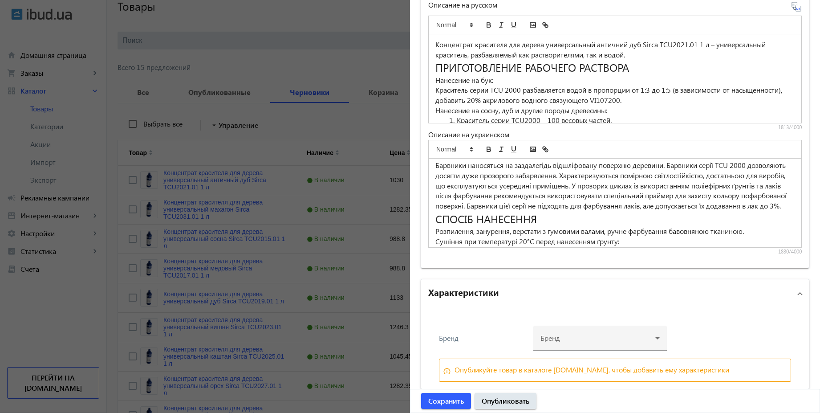
scroll to position [707, 0]
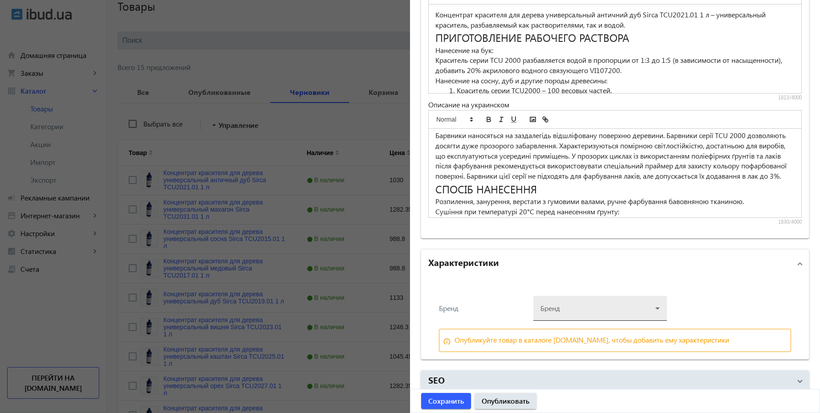
click at [606, 305] on div at bounding box center [600, 305] width 119 height 32
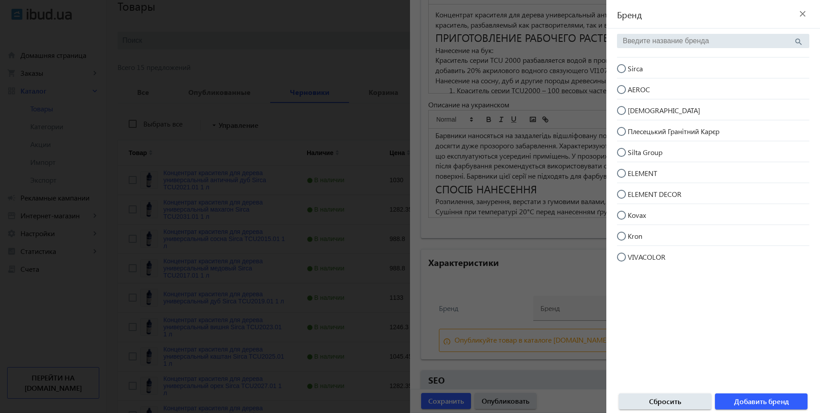
click at [621, 71] on input "Sirca" at bounding box center [626, 73] width 18 height 18
radio input "true"
click at [765, 400] on span "Добавить бренд" at bounding box center [761, 401] width 55 height 10
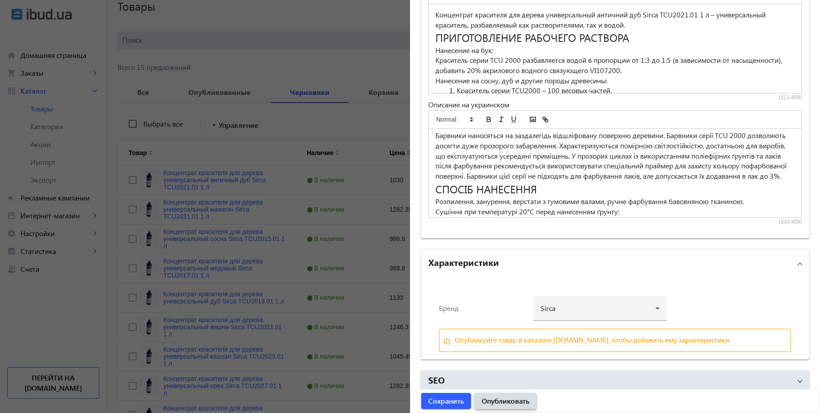
click at [516, 403] on span "Опубликовать" at bounding box center [506, 401] width 48 height 10
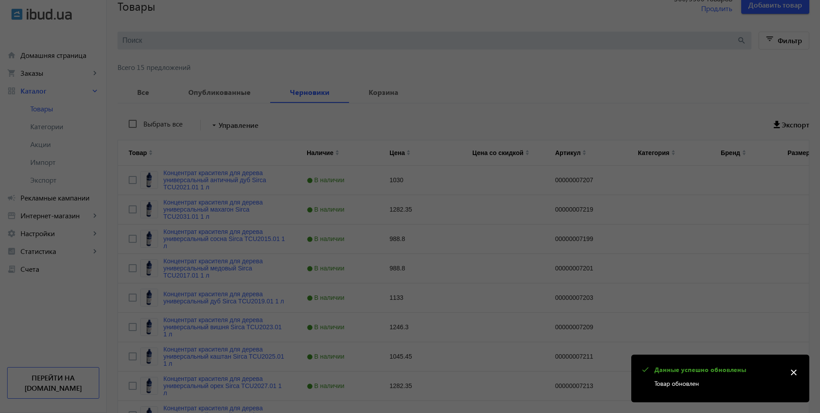
scroll to position [0, 0]
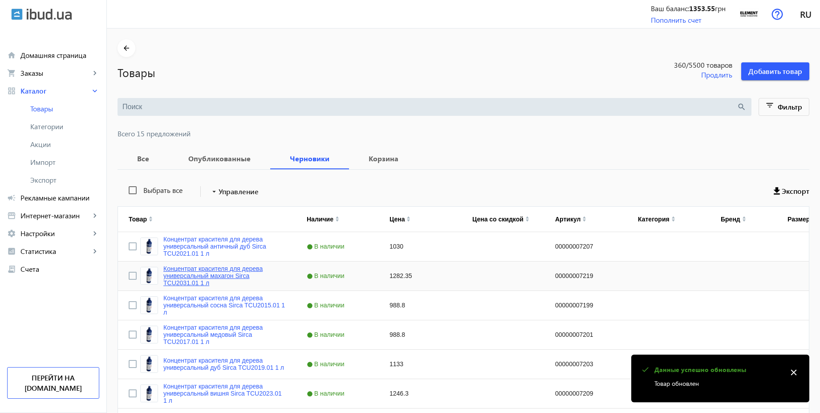
click at [228, 274] on link "Концентрат красителя для дерева универсальный махагон Sirca TCU2031.01 1 л" at bounding box center [224, 275] width 122 height 21
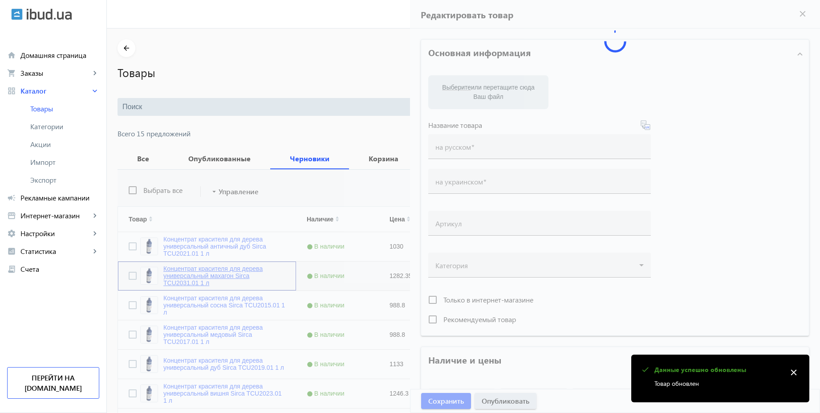
type input "Концентрат красителя для дерева универсальный махагон Sirca TCU2031.01 1 л"
type input "00000007219"
type input "1282.35"
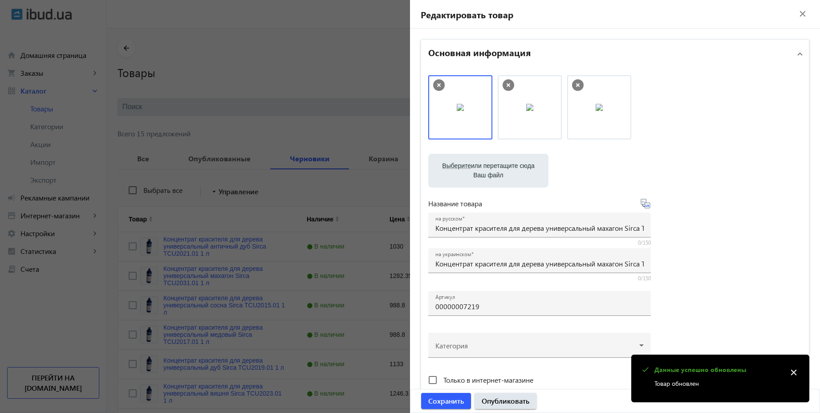
click at [645, 208] on icon at bounding box center [645, 203] width 11 height 11
type input "Концентрат барвника для дерева універсальний махагон Sirca TCU2031.01 1 л"
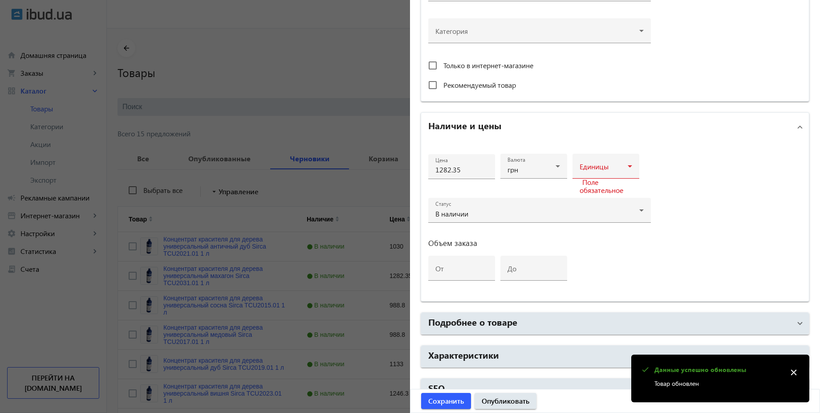
scroll to position [321, 0]
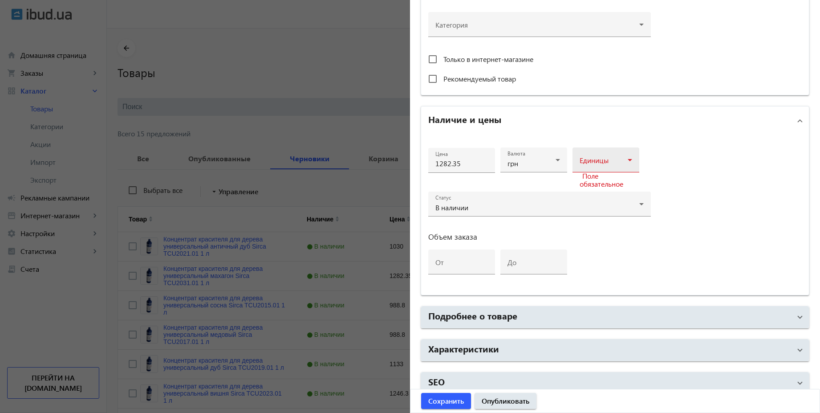
click at [622, 169] on div "Единицы" at bounding box center [606, 159] width 53 height 25
click at [588, 230] on mat-option "шт" at bounding box center [603, 229] width 67 height 21
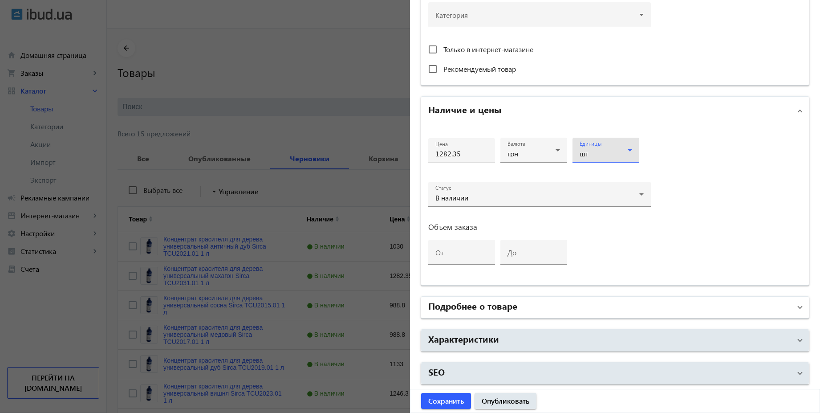
click at [541, 308] on mat-panel-title "Подробнее о товаре" at bounding box center [609, 307] width 363 height 16
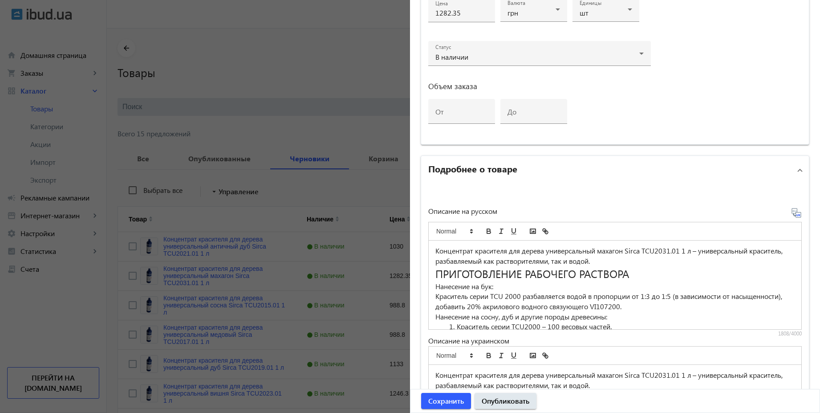
scroll to position [491, 0]
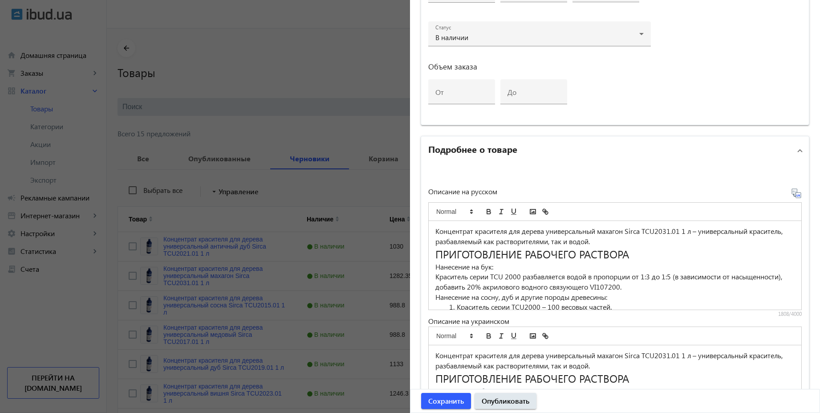
click at [795, 193] on icon at bounding box center [796, 193] width 11 height 11
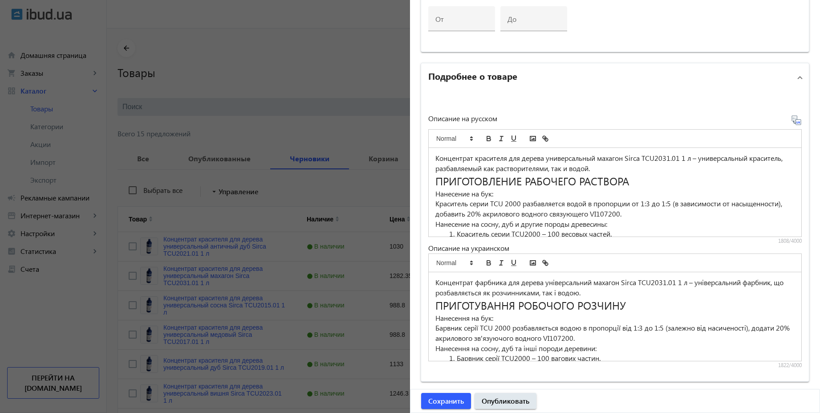
scroll to position [627, 0]
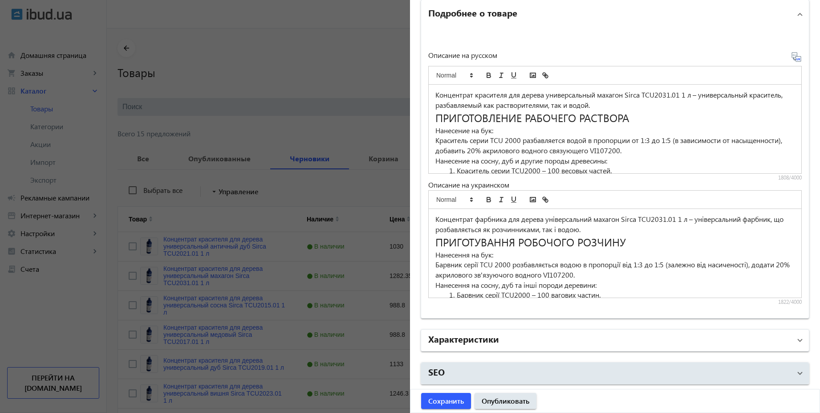
click at [561, 343] on mat-panel-title "Характеристики" at bounding box center [609, 340] width 363 height 16
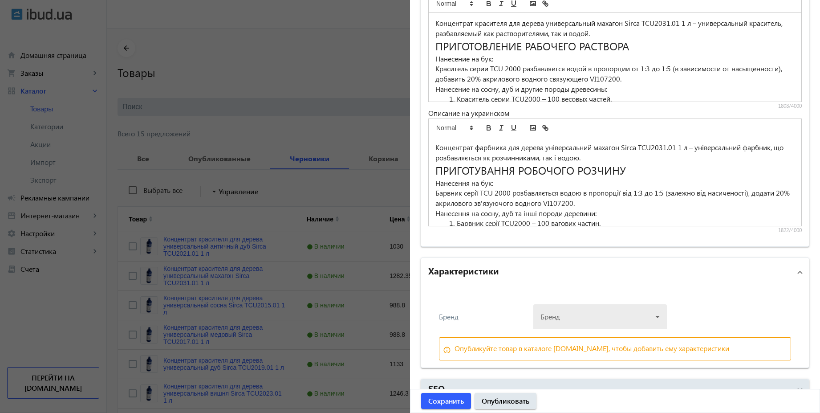
scroll to position [707, 0]
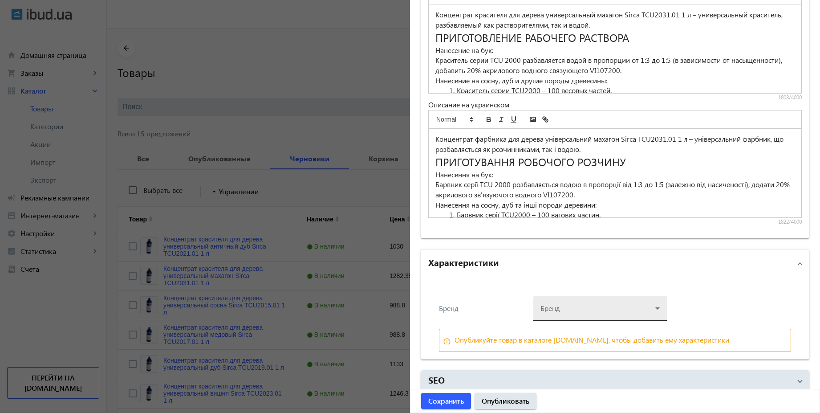
click at [592, 308] on div at bounding box center [600, 305] width 119 height 32
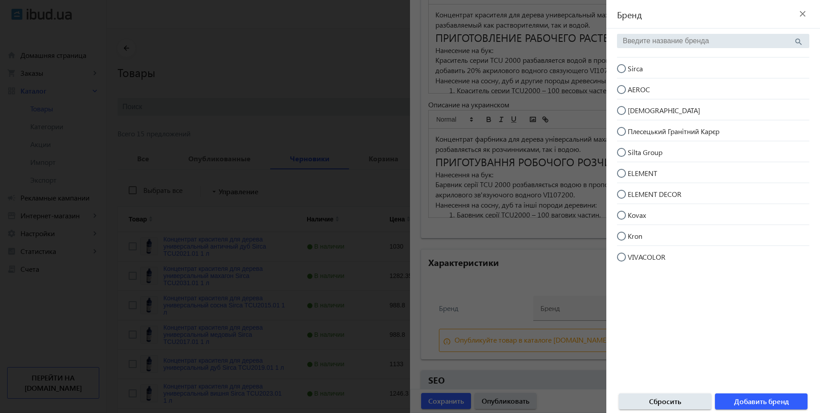
click at [620, 67] on input "Sirca" at bounding box center [626, 73] width 18 height 18
radio input "true"
click at [764, 405] on span "Добавить бренд" at bounding box center [761, 401] width 55 height 10
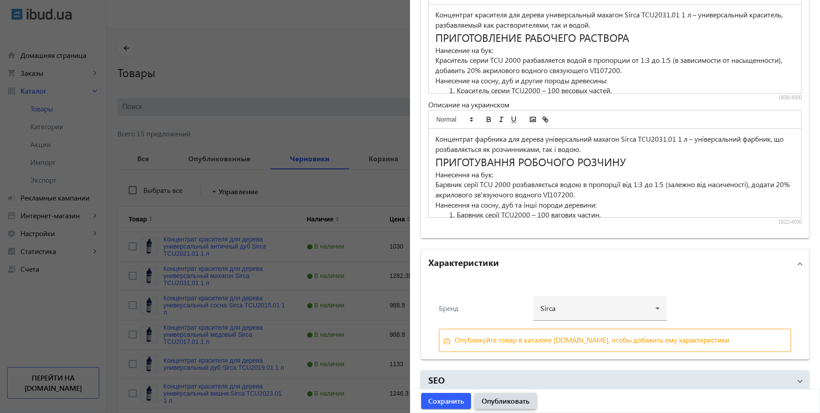
click at [516, 400] on span "Опубликовать" at bounding box center [506, 401] width 48 height 10
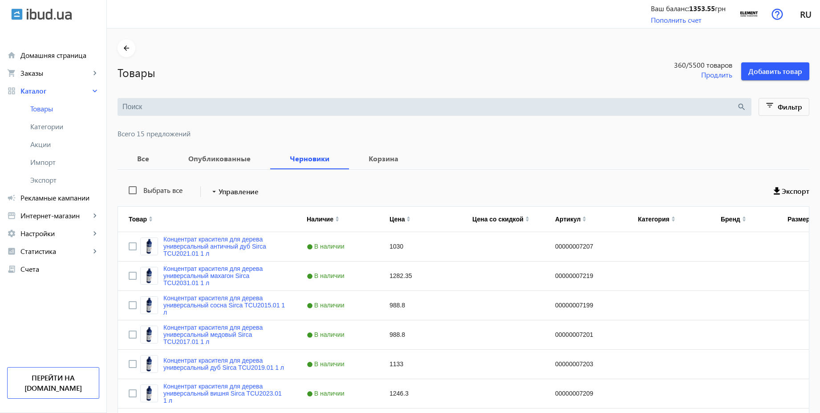
scroll to position [0, 0]
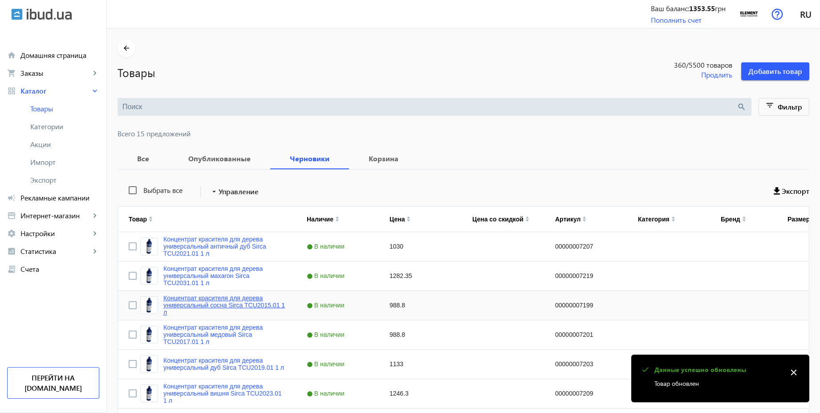
click at [236, 306] on link "Концентрат красителя для дерева универсальный сосна Sirca TCU2015.01 1 л" at bounding box center [224, 304] width 122 height 21
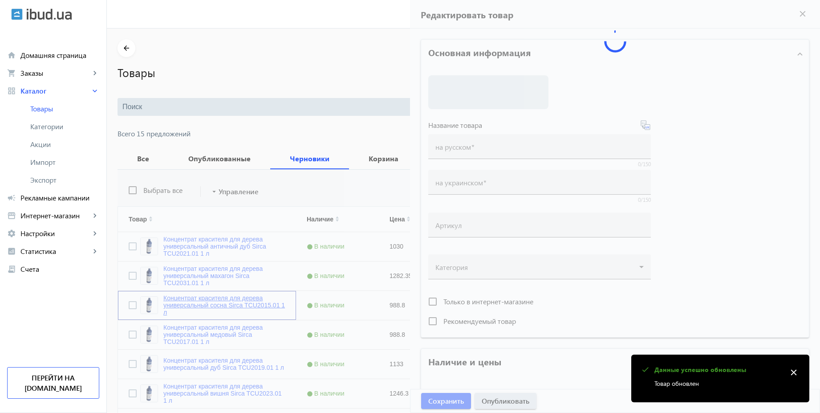
type input "Концентрат красителя для дерева универсальный сосна Sirca TCU2015.01 1 л"
type input "00000007199"
type input "988.8"
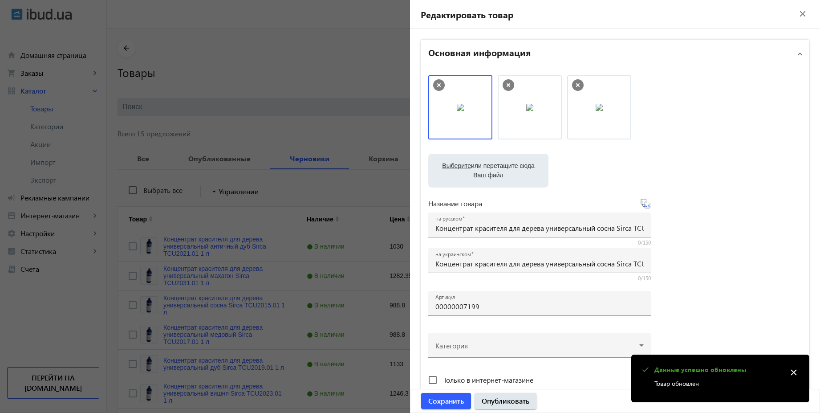
click at [648, 206] on icon at bounding box center [645, 203] width 11 height 11
type input "Концентрат барвника для дерева універсальний сосна Sirca TCU2015.01 1 л"
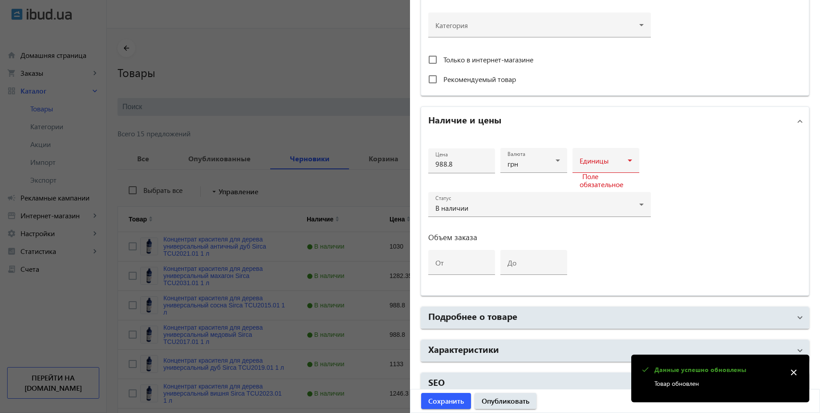
scroll to position [321, 0]
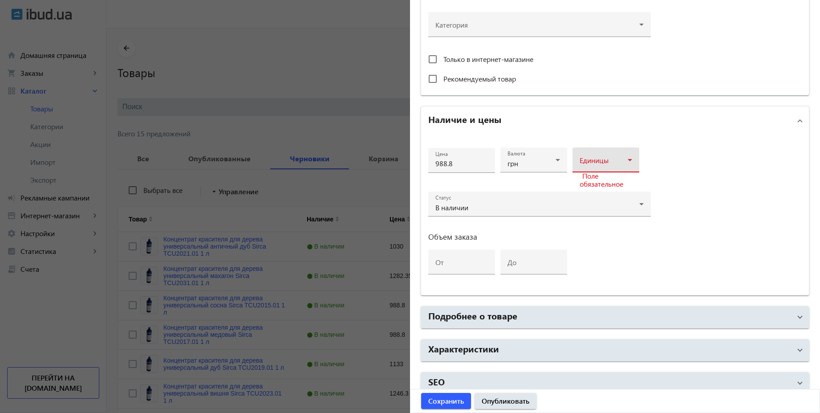
click at [597, 158] on div at bounding box center [606, 163] width 53 height 11
click at [585, 232] on span "шт" at bounding box center [581, 229] width 9 height 7
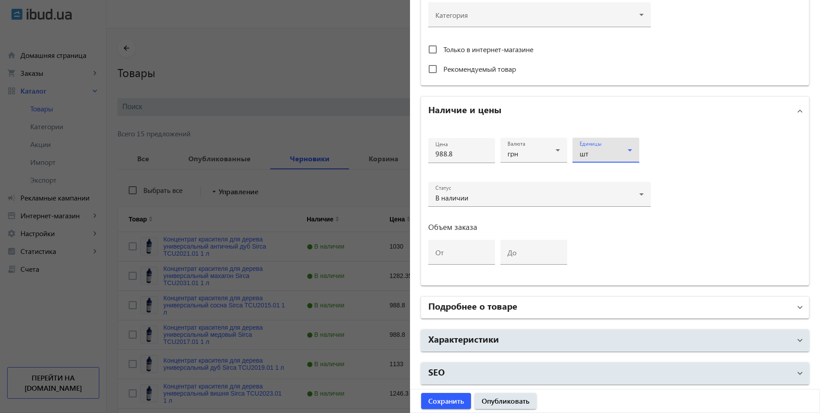
click at [567, 309] on mat-panel-title "Подробнее о товаре" at bounding box center [609, 307] width 363 height 16
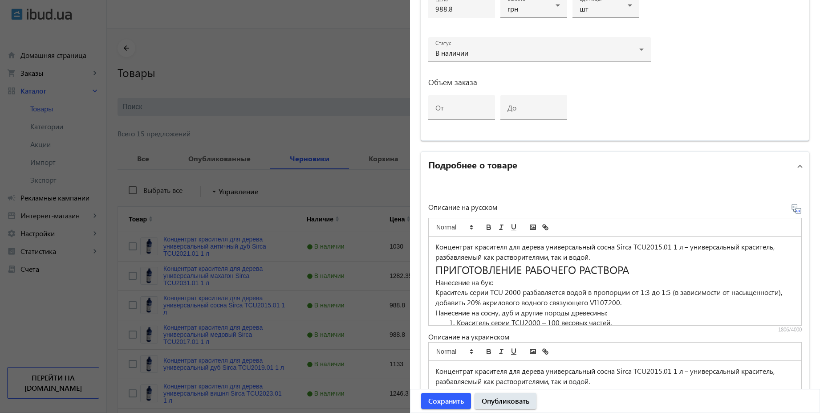
scroll to position [571, 0]
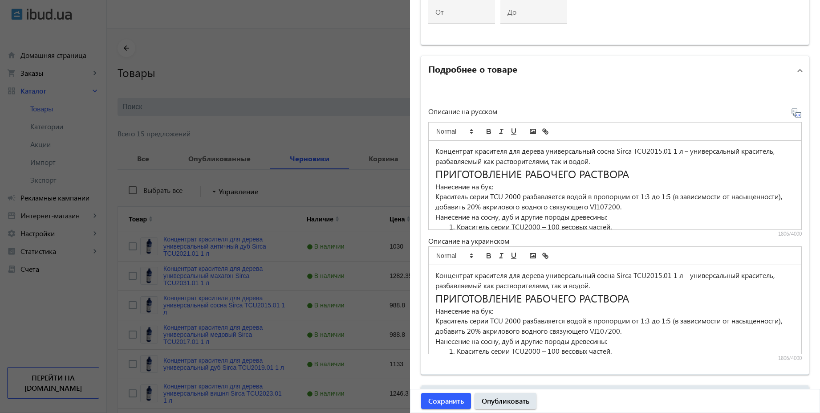
click at [794, 112] on icon at bounding box center [796, 112] width 9 height 9
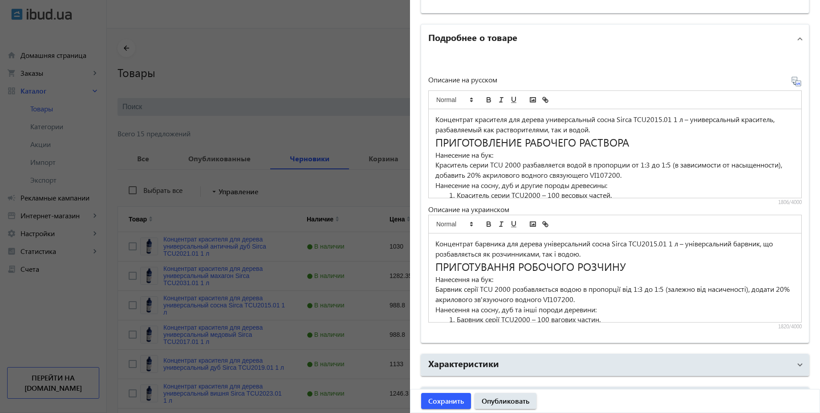
scroll to position [627, 0]
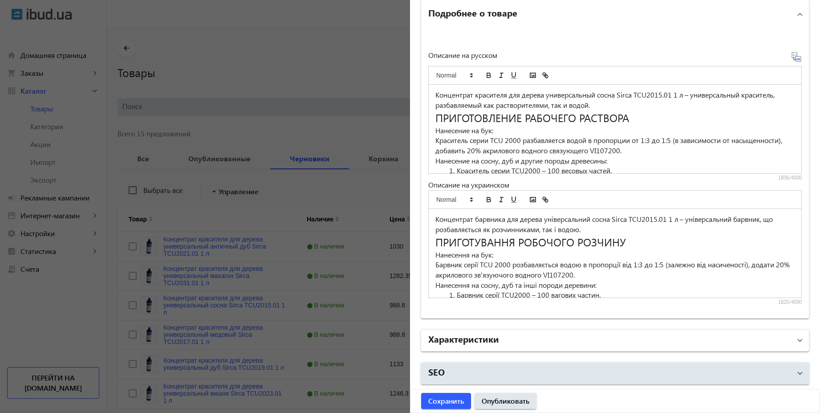
click at [594, 334] on mat-panel-title "Характеристики" at bounding box center [609, 340] width 363 height 16
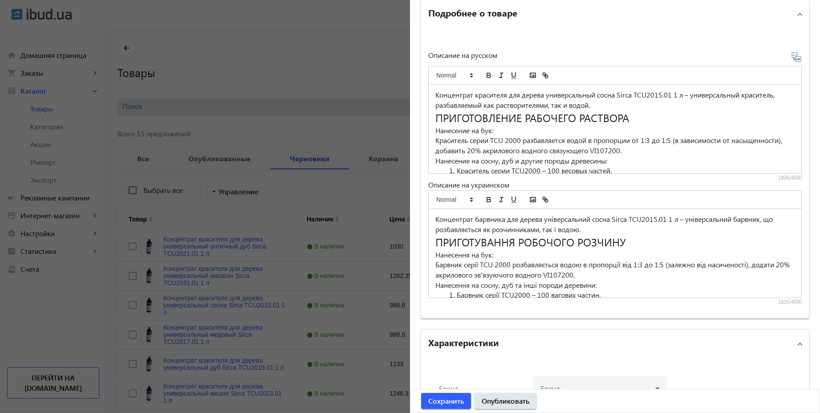
scroll to position [707, 0]
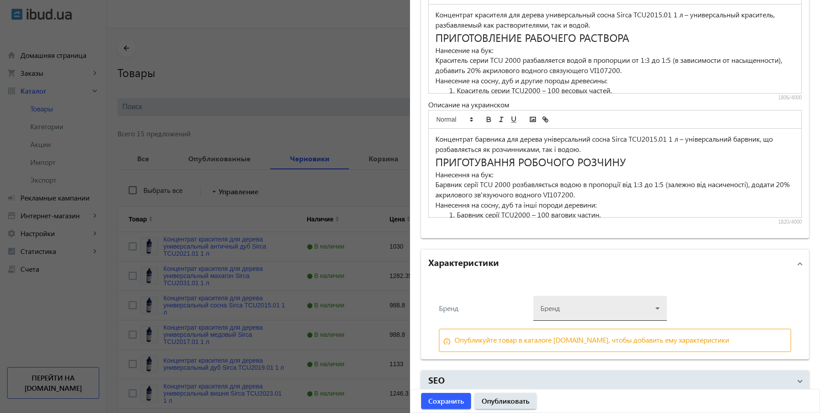
click at [589, 306] on div at bounding box center [600, 305] width 119 height 32
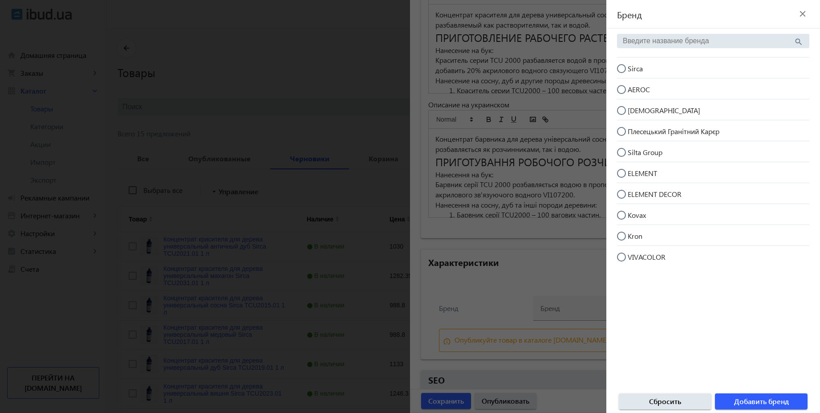
click at [626, 71] on input "Sirca" at bounding box center [626, 73] width 18 height 18
radio input "true"
click at [755, 399] on span "Добавить бренд" at bounding box center [761, 401] width 55 height 10
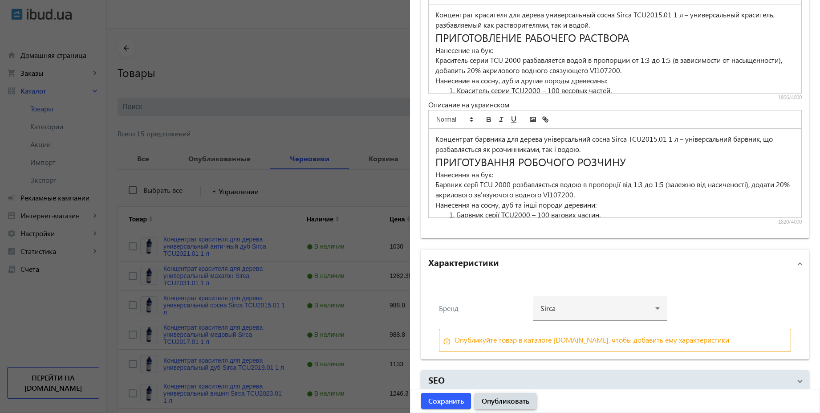
click at [509, 408] on span "submit" at bounding box center [506, 400] width 62 height 21
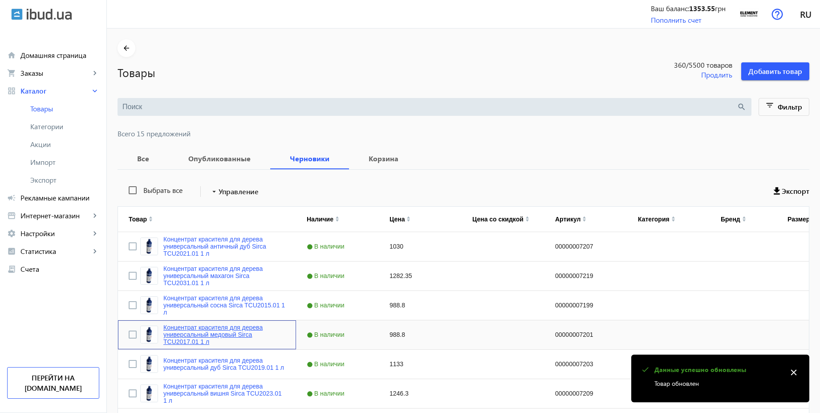
click at [200, 330] on link "Концентрат красителя для дерева универсальный медовый Sirca TCU2017.01 1 л" at bounding box center [224, 334] width 122 height 21
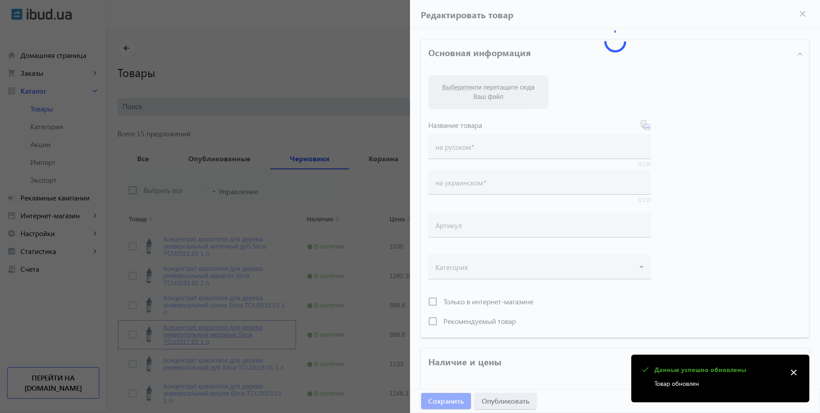
type input "Концентрат красителя для дерева универсальный медовый Sirca TCU2017.01 1 л"
type input "00000007201"
type input "988.8"
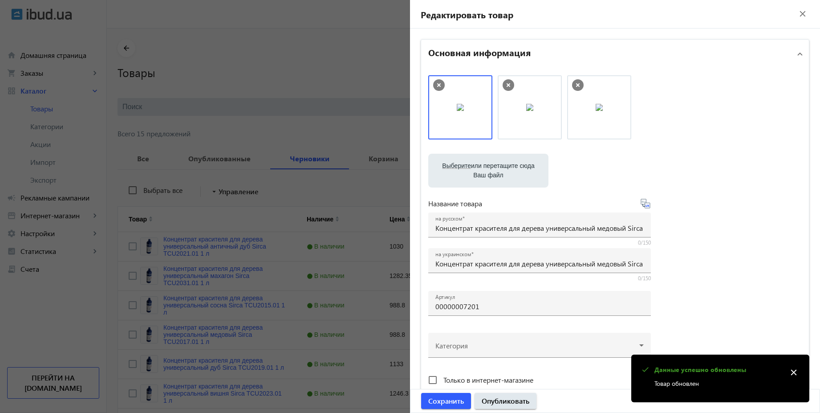
click at [647, 205] on icon at bounding box center [645, 203] width 11 height 11
type input "Концентрат барвника для дерева універсальний медовий Sirca TCU2017.01 1 л"
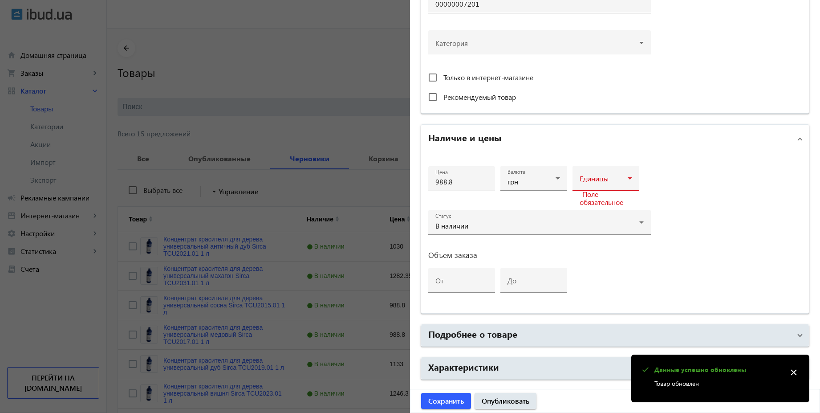
scroll to position [330, 0]
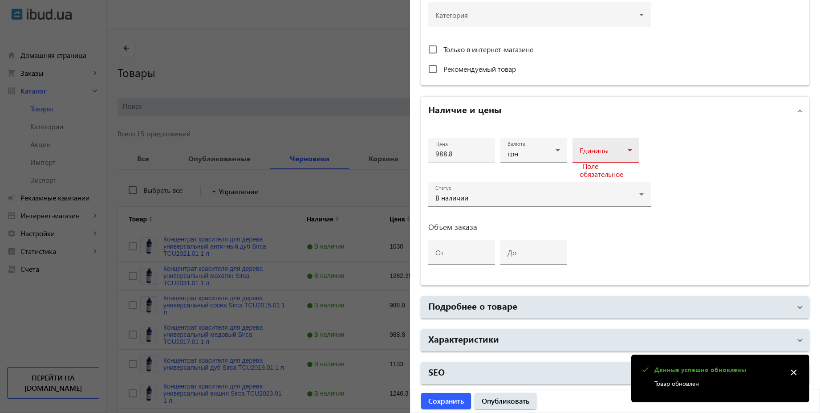
click at [591, 155] on span at bounding box center [604, 153] width 48 height 7
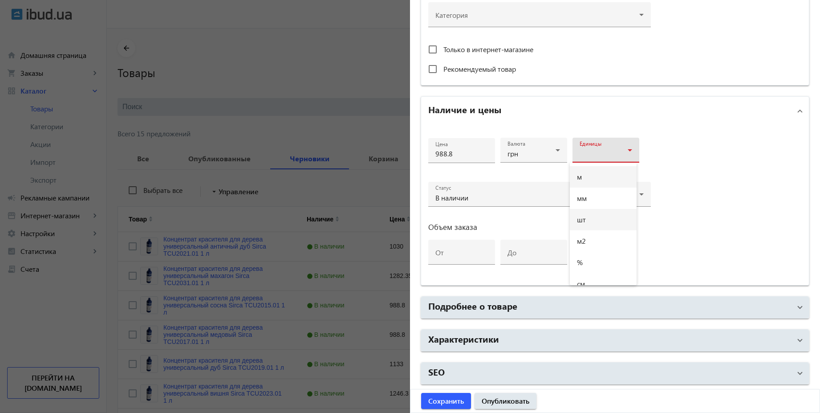
click at [592, 218] on mat-option "шт" at bounding box center [603, 219] width 67 height 21
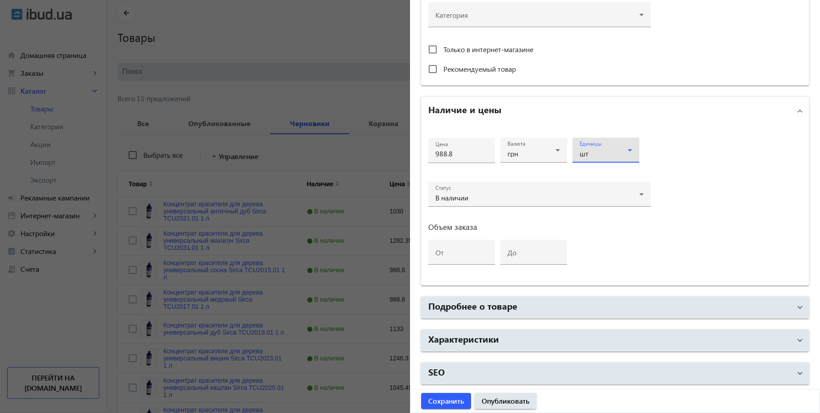
scroll to position [240, 0]
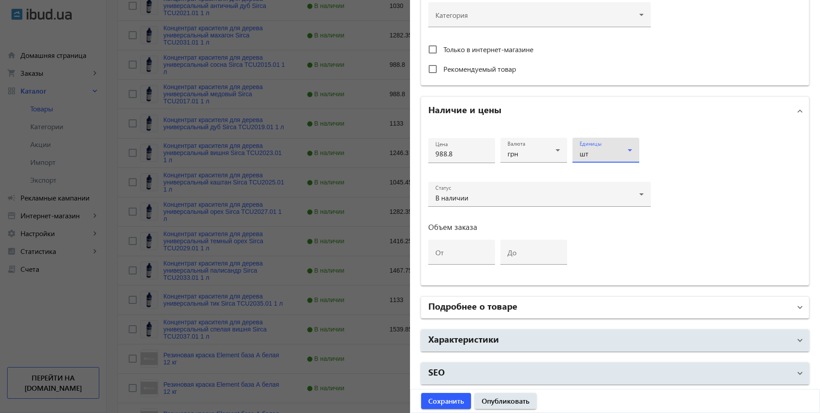
click at [507, 303] on h2 "Подробнее о товаре" at bounding box center [472, 305] width 89 height 12
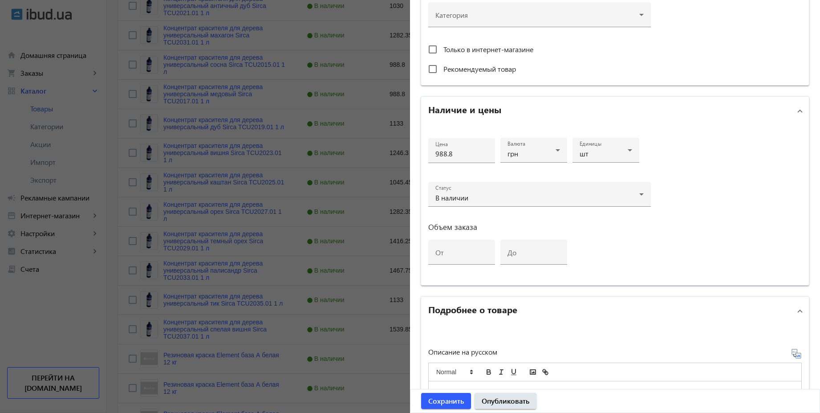
scroll to position [411, 0]
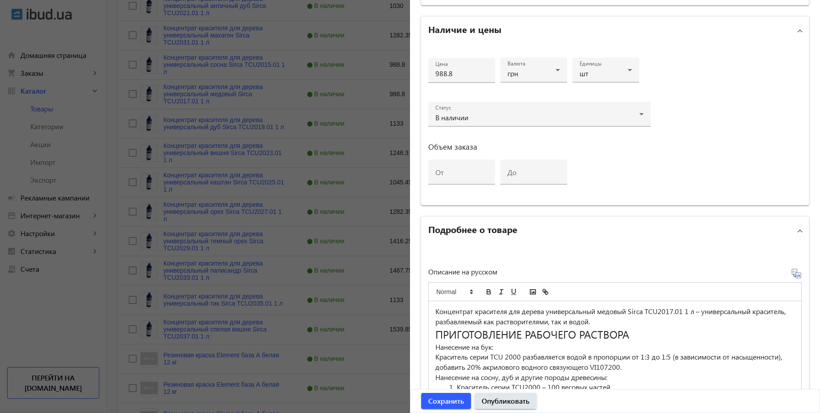
click at [795, 277] on icon at bounding box center [796, 273] width 11 height 11
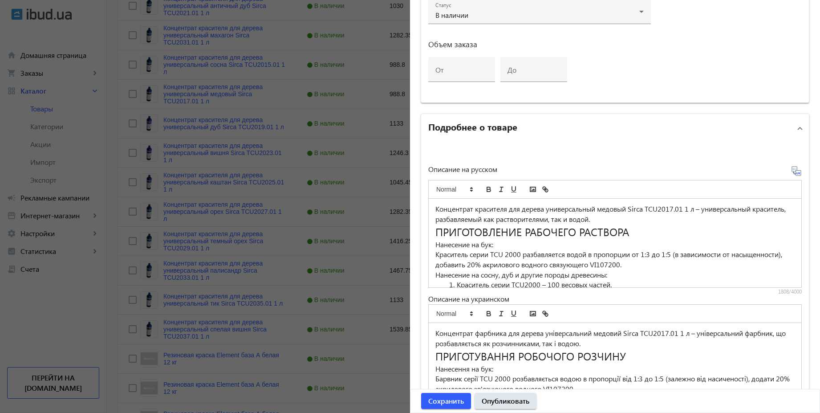
scroll to position [627, 0]
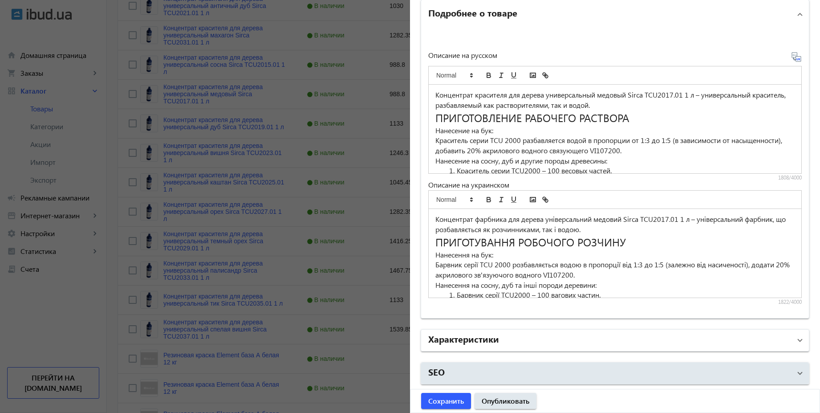
click at [510, 342] on mat-panel-title "Характеристики" at bounding box center [609, 340] width 363 height 16
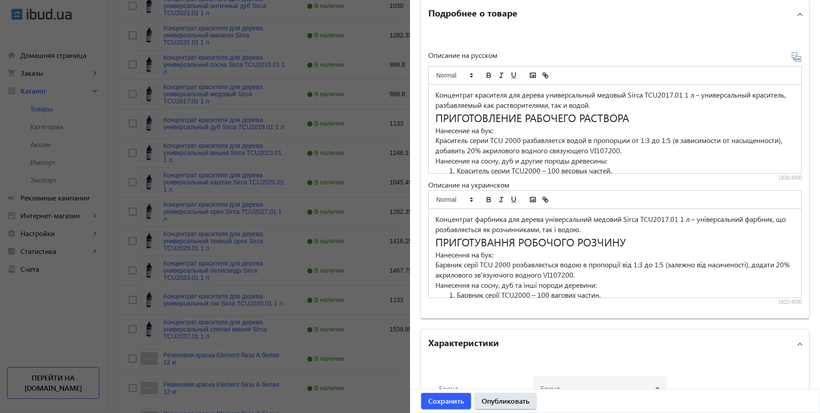
scroll to position [715, 0]
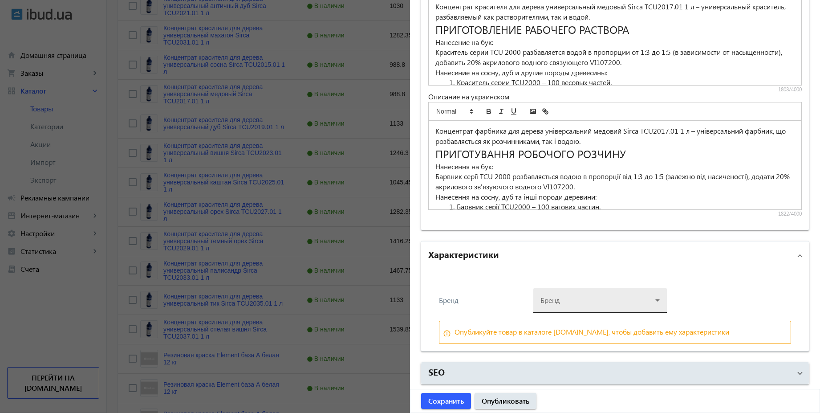
click at [591, 306] on div at bounding box center [600, 297] width 119 height 32
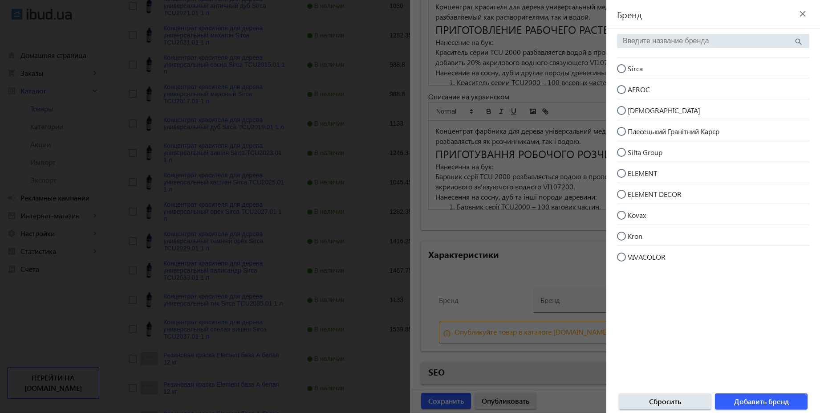
click at [623, 70] on input "Sirca" at bounding box center [626, 73] width 18 height 18
radio input "true"
click at [754, 399] on span "Добавить бренд" at bounding box center [761, 401] width 55 height 10
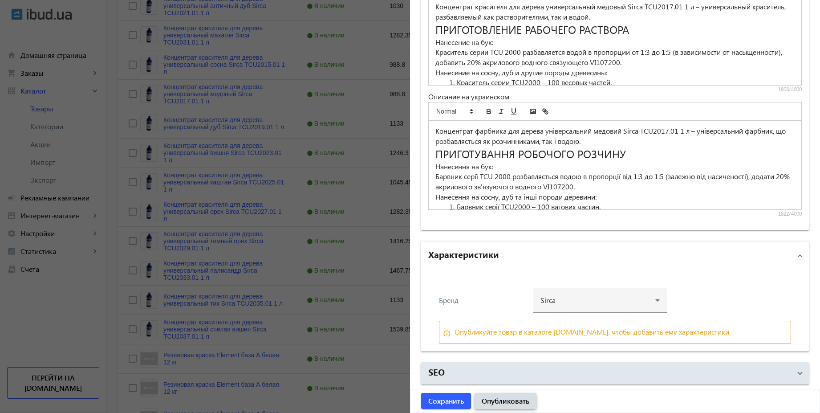
click at [502, 397] on span "Опубликовать" at bounding box center [506, 401] width 48 height 10
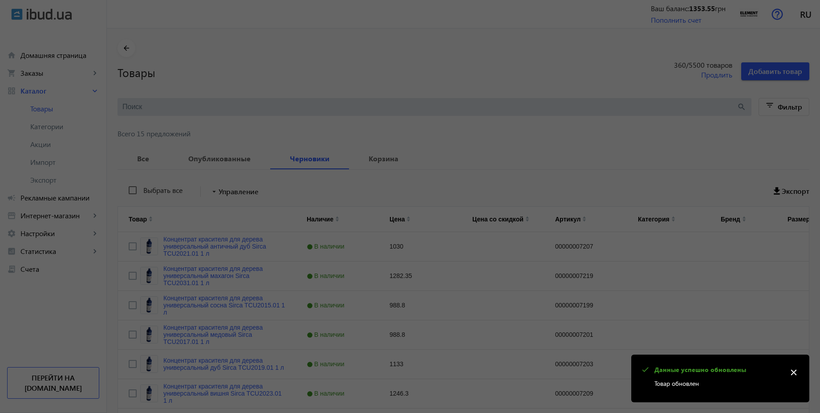
scroll to position [0, 0]
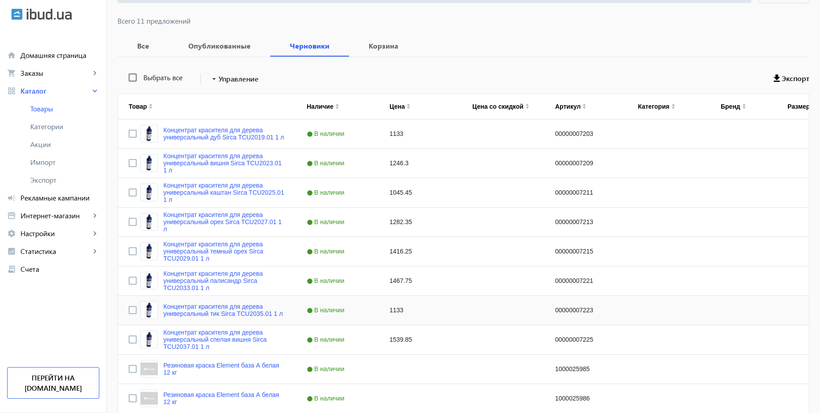
scroll to position [109, 0]
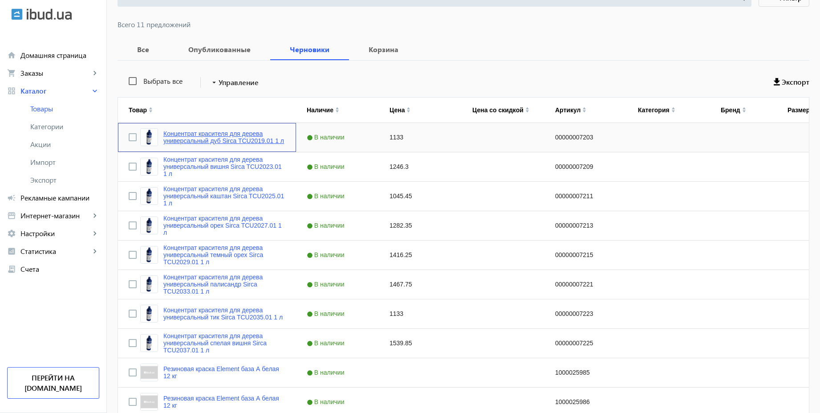
click at [246, 135] on link "Концентрат красителя для дерева универсальный дуб Sirca TCU2019.01 1 л" at bounding box center [224, 137] width 122 height 14
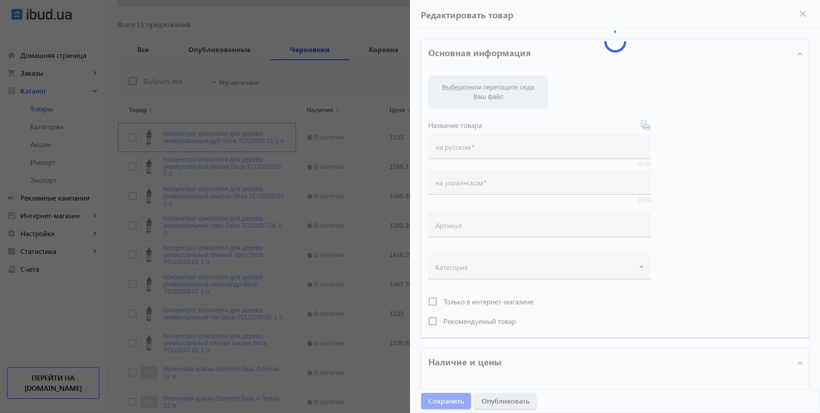
type input "Концентрат красителя для дерева универсальный дуб Sirca TCU2019.01 1 л"
type input "00000007203"
type input "1133"
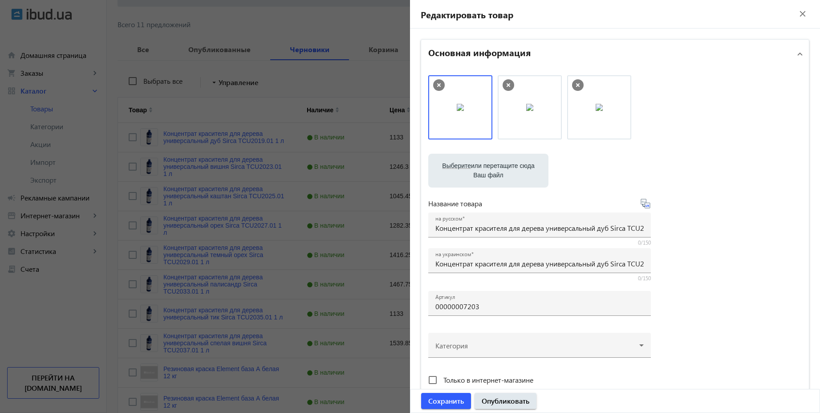
click at [644, 204] on icon at bounding box center [645, 203] width 11 height 11
type input "Концентрат фарбника для дерева універсальний дуб Sirca TCU2019.01 1 л"
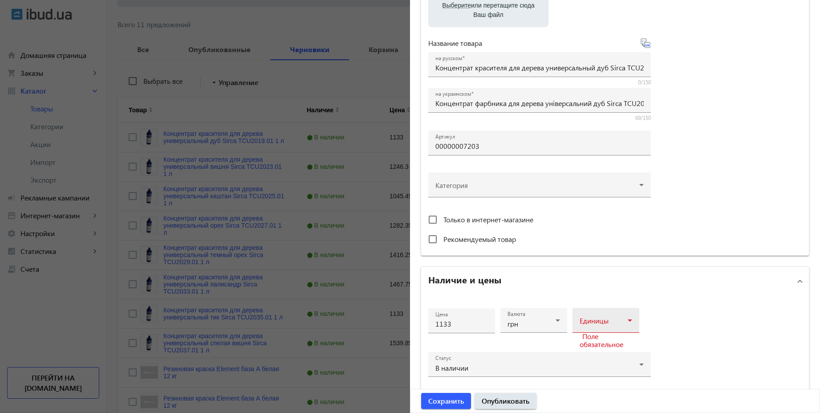
click at [606, 322] on span at bounding box center [604, 323] width 48 height 7
click at [587, 245] on mat-option "шт" at bounding box center [603, 242] width 67 height 21
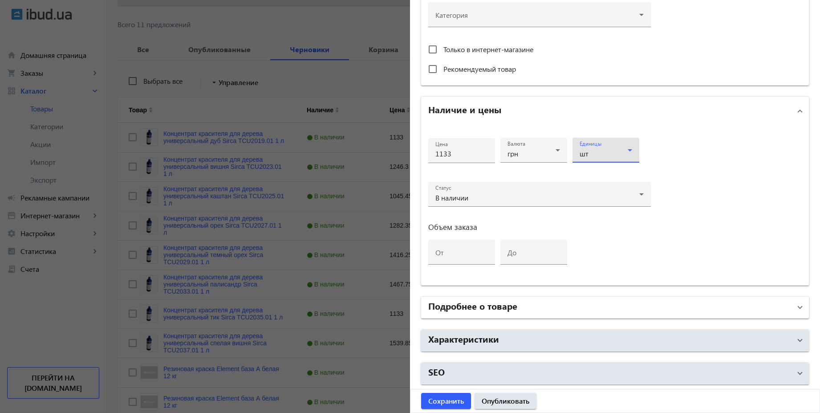
click at [531, 304] on mat-panel-title "Подробнее о товаре" at bounding box center [609, 307] width 363 height 16
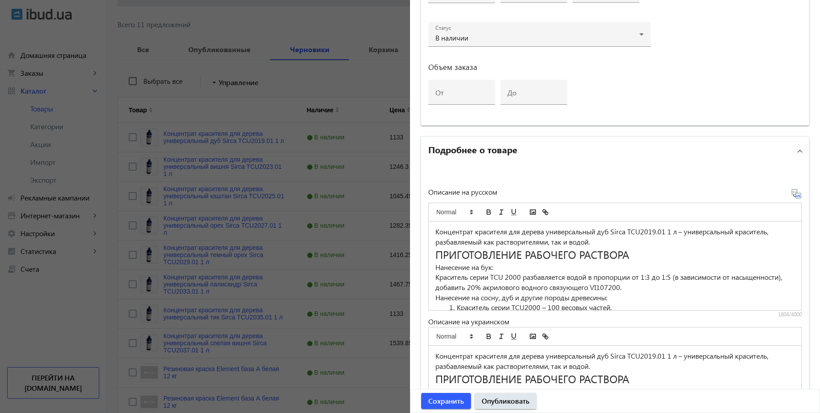
scroll to position [491, 0]
click at [793, 196] on icon at bounding box center [796, 193] width 11 height 11
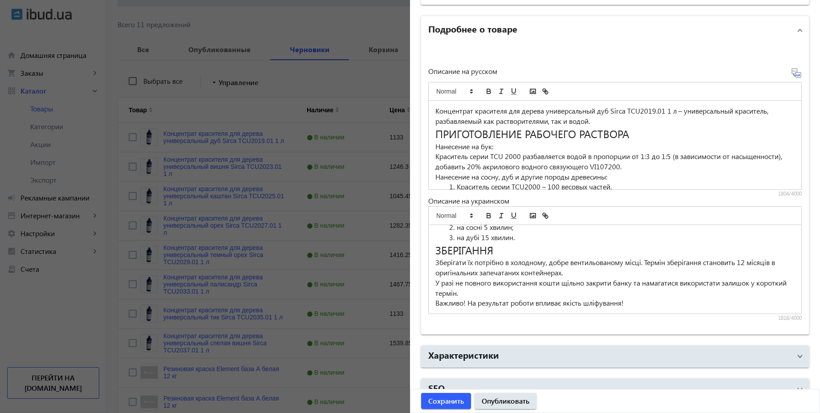
scroll to position [627, 0]
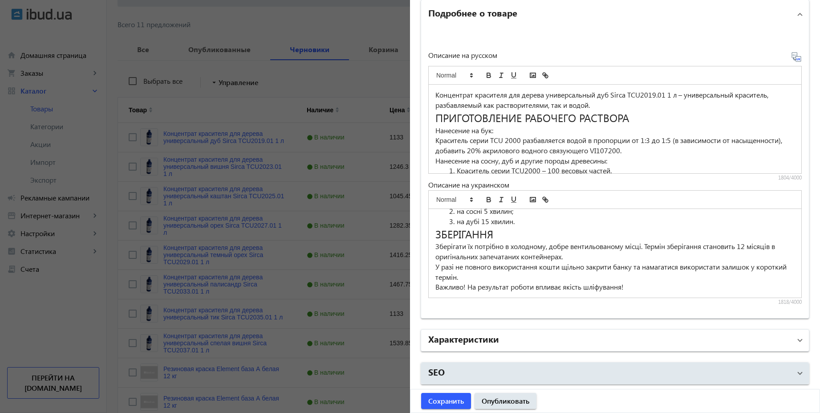
click at [554, 343] on mat-panel-title "Характеристики" at bounding box center [609, 340] width 363 height 16
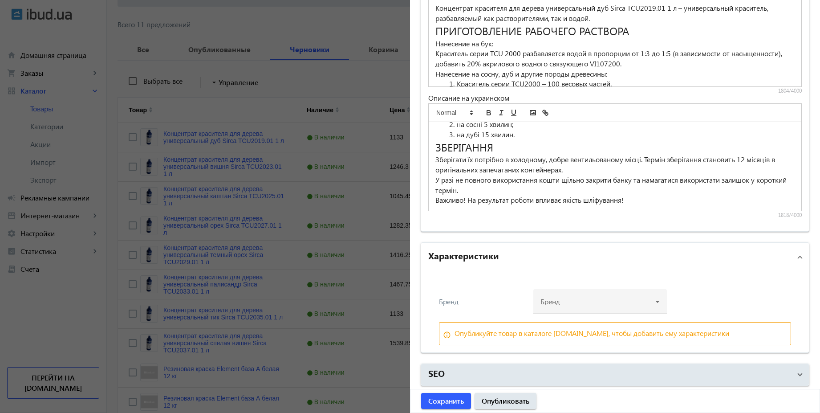
scroll to position [715, 0]
click at [660, 303] on div at bounding box center [660, 303] width 0 height 0
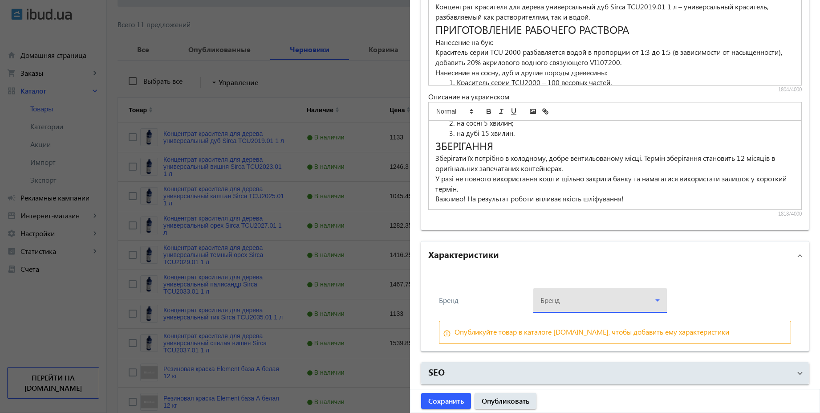
click at [622, 301] on div at bounding box center [600, 297] width 119 height 32
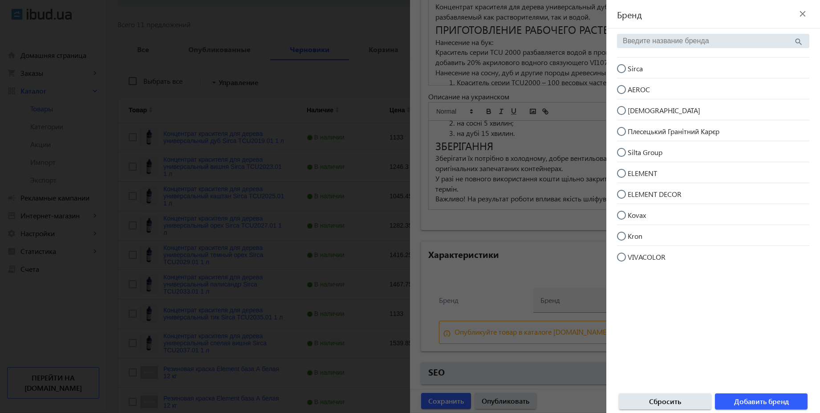
click at [619, 69] on input "Sirca" at bounding box center [626, 73] width 18 height 18
radio input "true"
click at [769, 403] on span "Добавить бренд" at bounding box center [761, 401] width 55 height 10
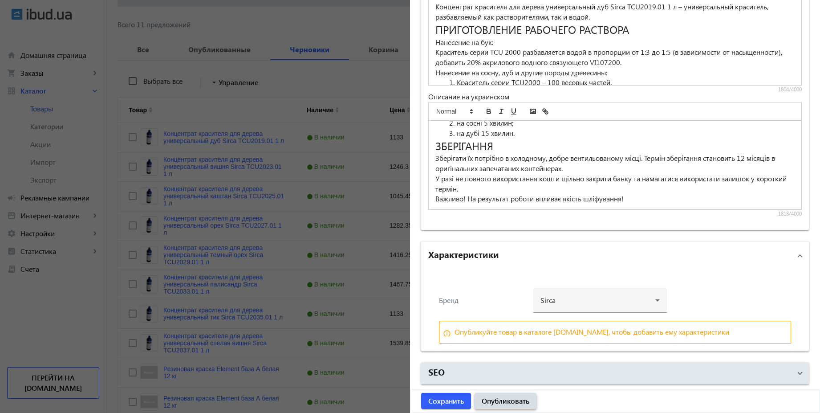
click at [514, 398] on span "Опубликовать" at bounding box center [506, 401] width 48 height 10
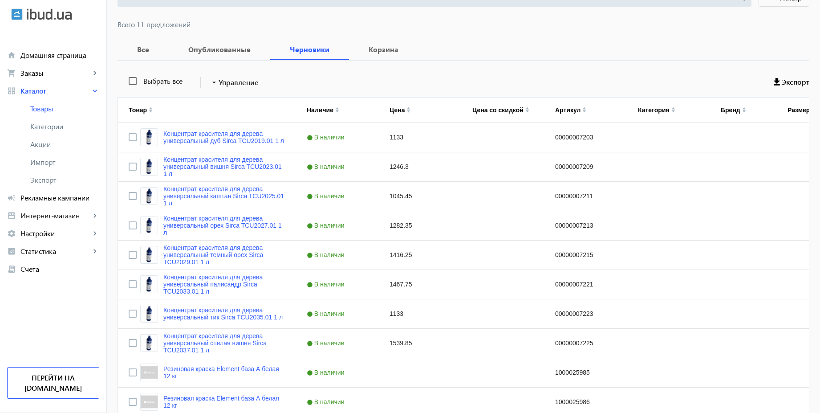
scroll to position [0, 0]
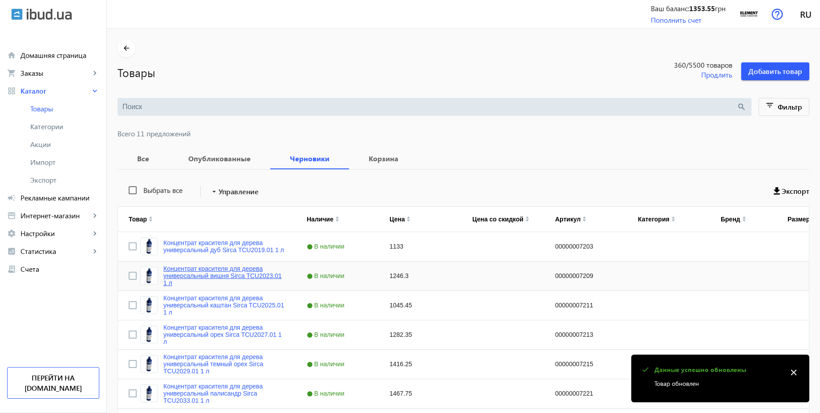
click at [220, 269] on link "Концентрат красителя для дерева универсальный вишня Sirca TCU2023.01 1 л" at bounding box center [224, 275] width 122 height 21
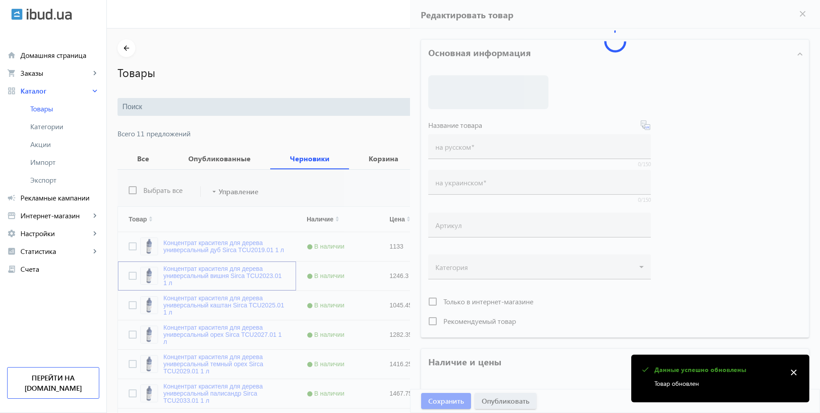
type input "Концентрат красителя для дерева универсальный вишня Sirca TCU2023.01 1 л"
type input "00000007209"
type input "1246.3"
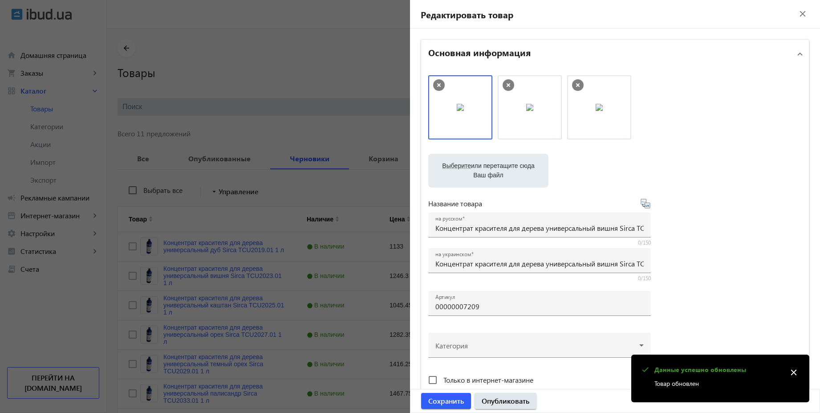
click at [645, 208] on icon at bounding box center [645, 203] width 11 height 11
type input "Концентрат барвника для дерева універсальний вишня Sirca TCU2023.01 1 л"
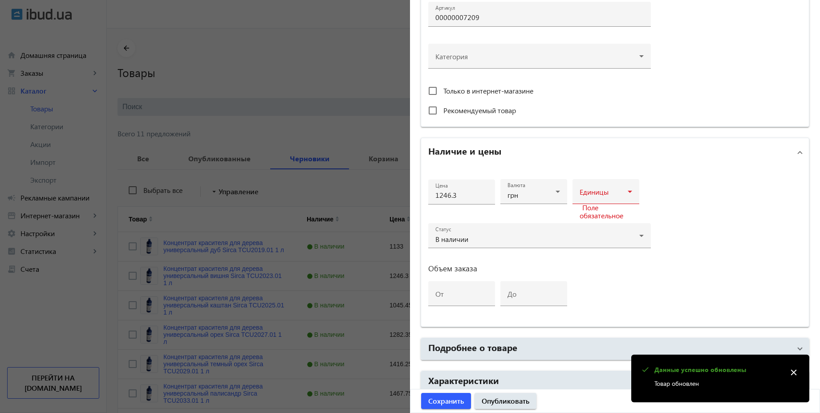
scroll to position [330, 0]
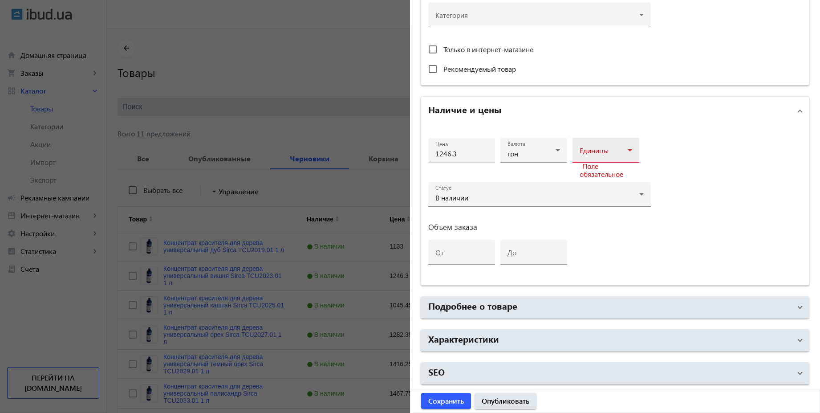
click at [592, 153] on span at bounding box center [604, 153] width 48 height 7
click at [592, 220] on mat-option "шт" at bounding box center [603, 219] width 67 height 21
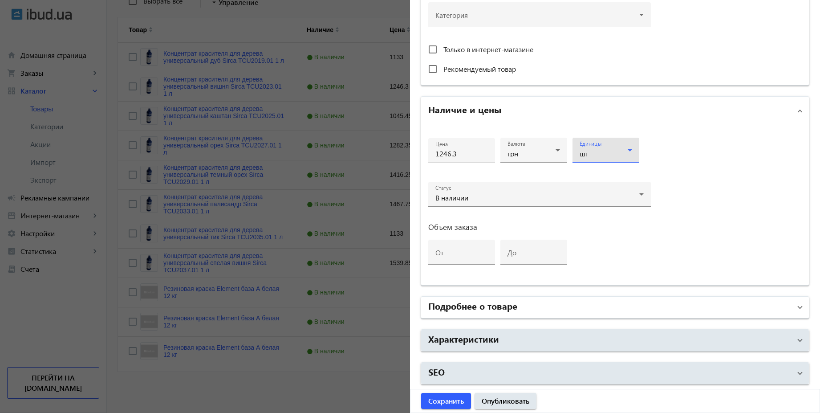
click at [520, 314] on mat-panel-title "Подробнее о товаре" at bounding box center [609, 307] width 363 height 16
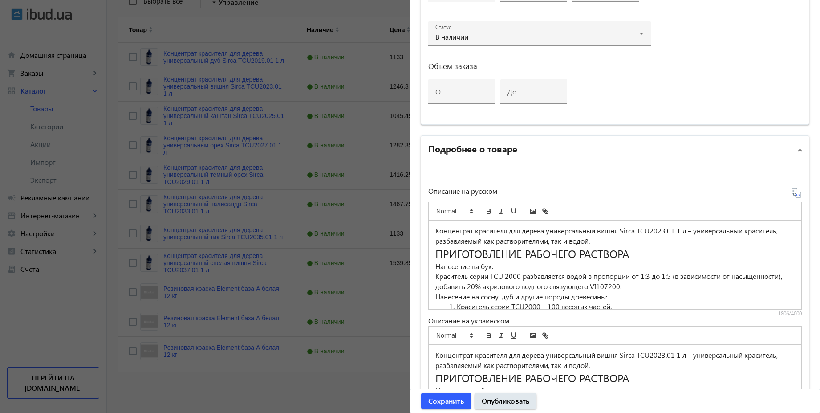
scroll to position [571, 0]
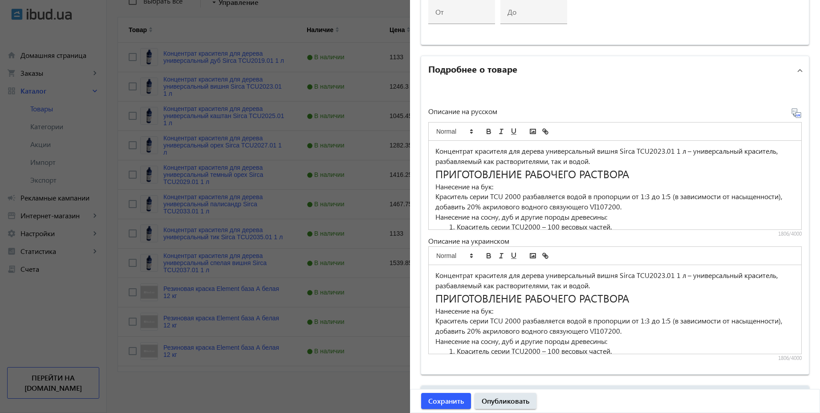
click at [793, 117] on icon at bounding box center [796, 112] width 9 height 9
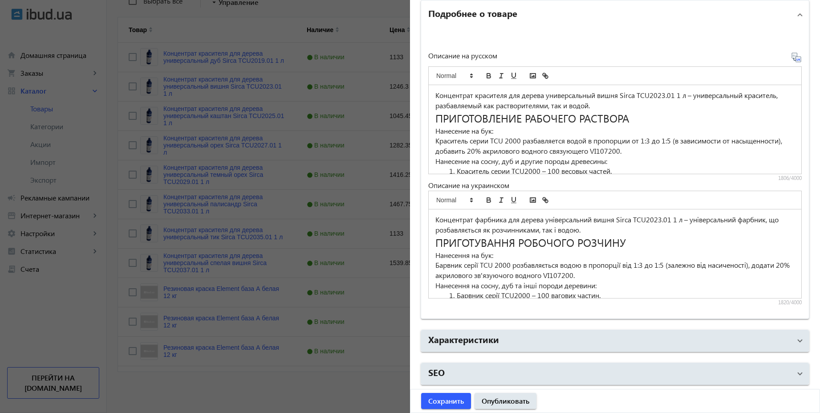
scroll to position [627, 0]
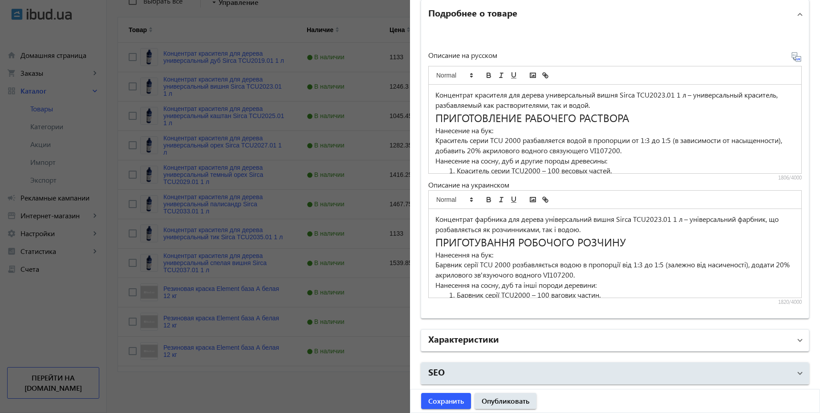
click at [547, 342] on mat-panel-title "Характеристики" at bounding box center [609, 340] width 363 height 16
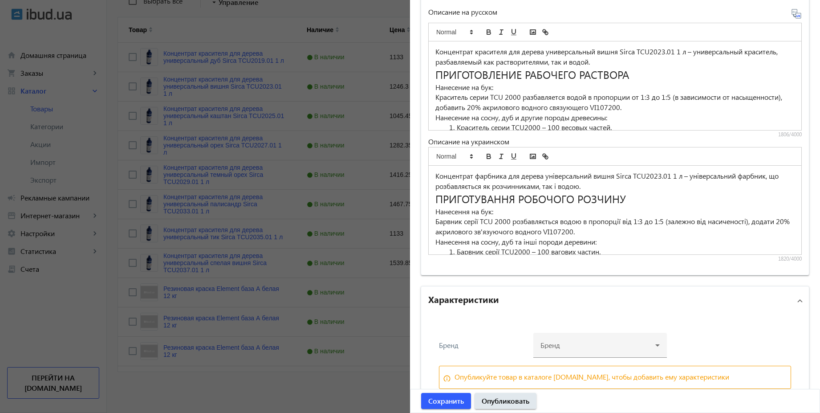
scroll to position [715, 0]
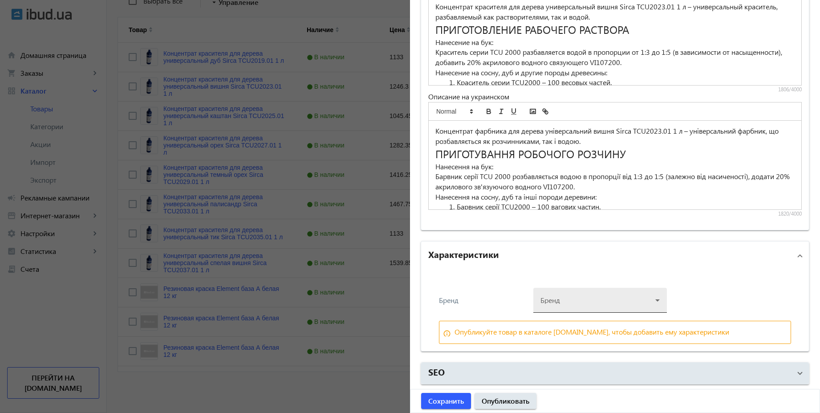
click at [615, 303] on div at bounding box center [600, 297] width 119 height 32
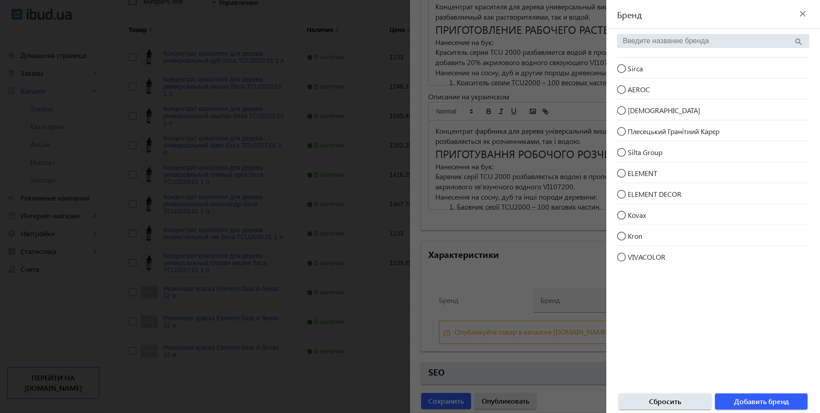
click at [620, 70] on input "Sirca" at bounding box center [626, 73] width 18 height 18
radio input "true"
click at [783, 399] on span "Добавить бренд" at bounding box center [761, 401] width 55 height 10
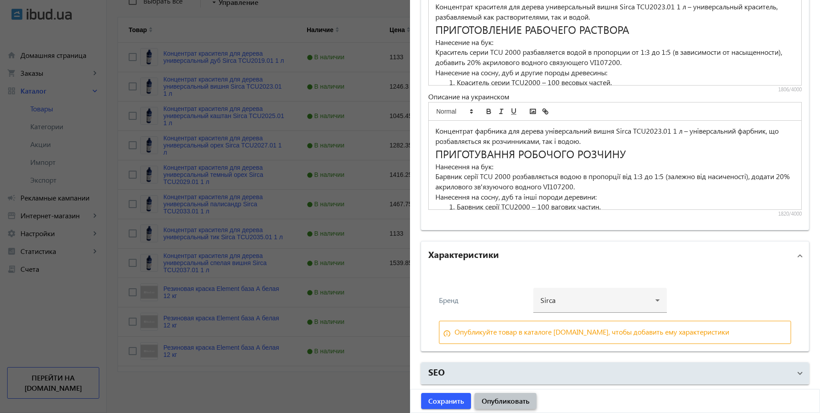
click at [519, 400] on span "Опубликовать" at bounding box center [506, 401] width 48 height 10
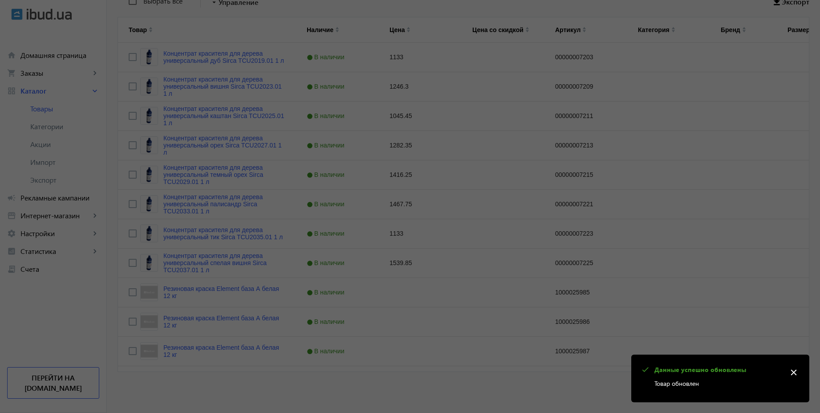
scroll to position [0, 0]
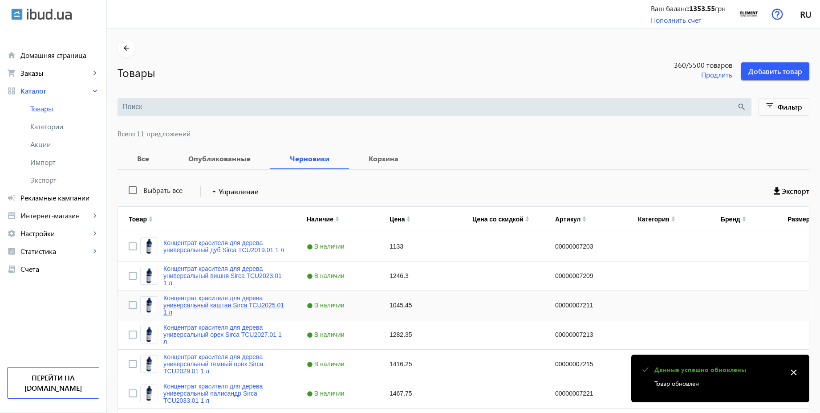
click at [212, 301] on link "Концентрат красителя для дерева универсальный каштан Sirca TCU2025.01 1 л" at bounding box center [224, 304] width 122 height 21
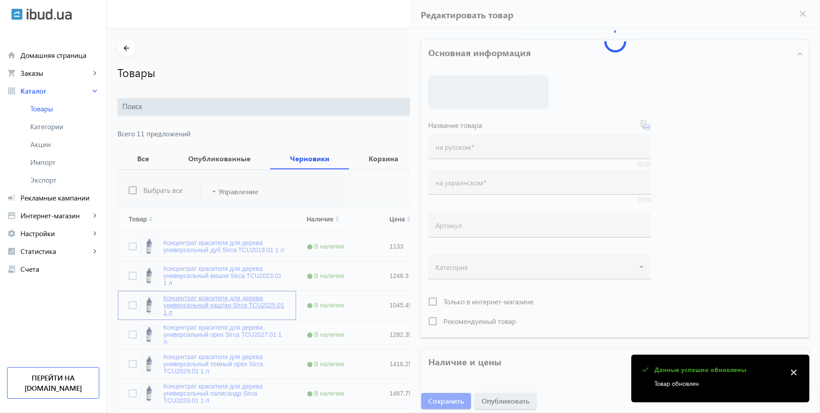
type input "Концентрат красителя для дерева универсальный каштан Sirca TCU2025.01 1 л"
type input "00000007211"
type input "1045.45"
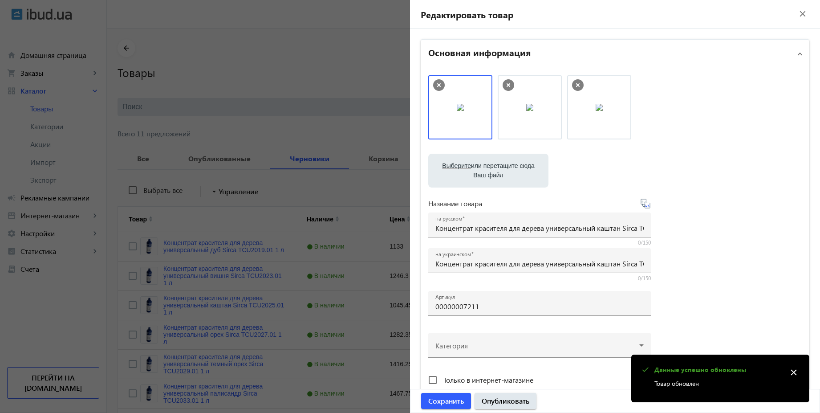
click at [645, 203] on icon at bounding box center [645, 203] width 11 height 11
type input "Концентрат фарбника для дерева універсальний каштан Sirca TCU2025.01 1 л"
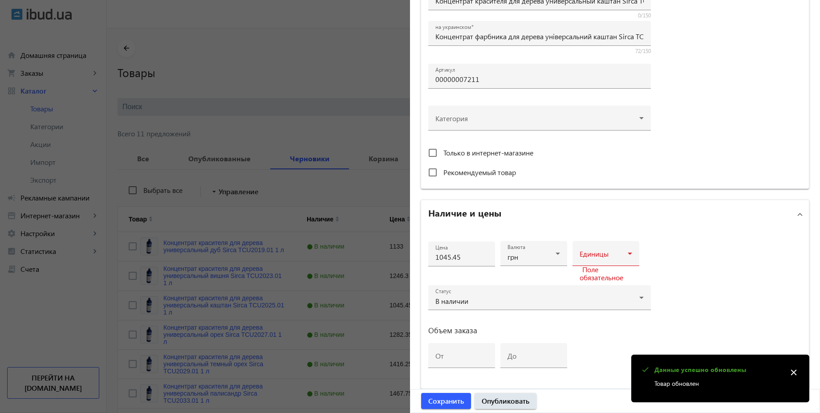
scroll to position [240, 0]
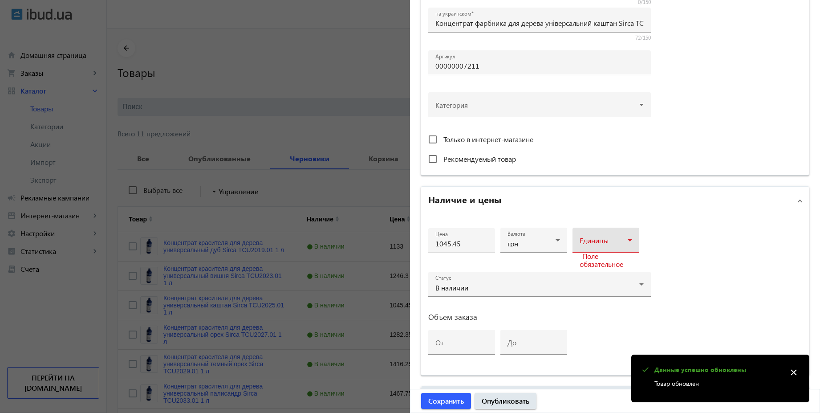
click at [612, 238] on div at bounding box center [606, 243] width 53 height 11
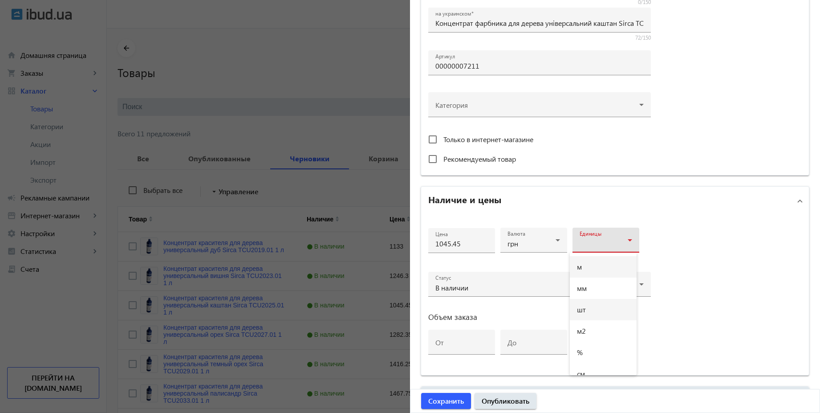
click at [584, 311] on span "шт" at bounding box center [581, 309] width 9 height 7
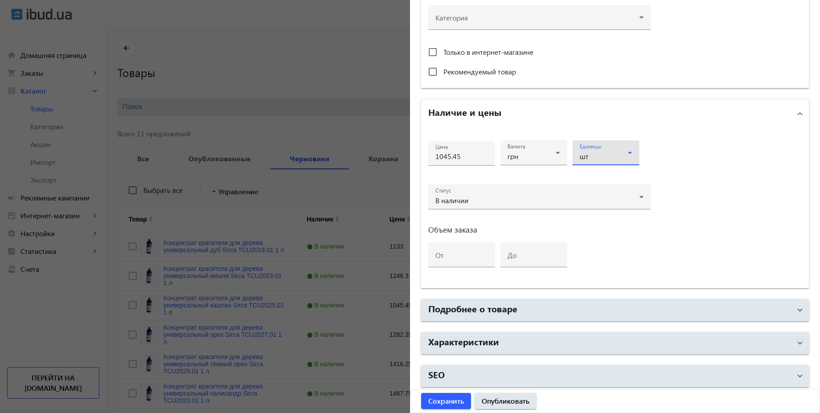
scroll to position [330, 0]
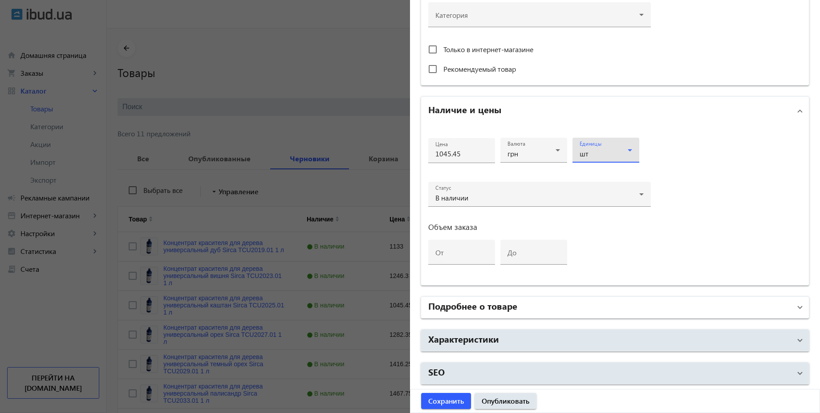
click at [492, 306] on h2 "Подробнее о товаре" at bounding box center [472, 305] width 89 height 12
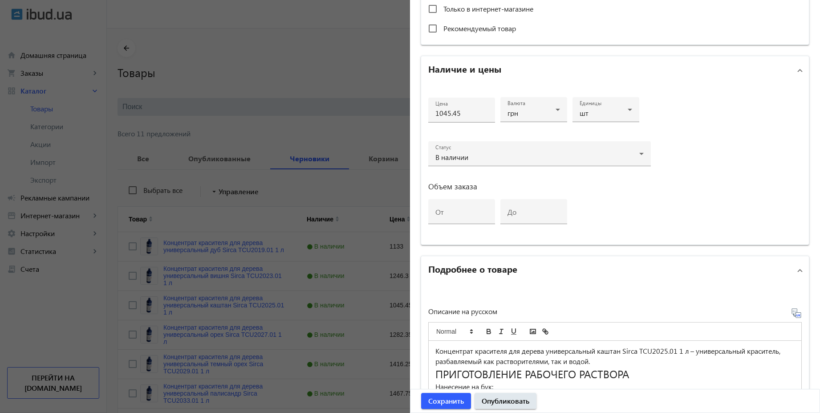
scroll to position [411, 0]
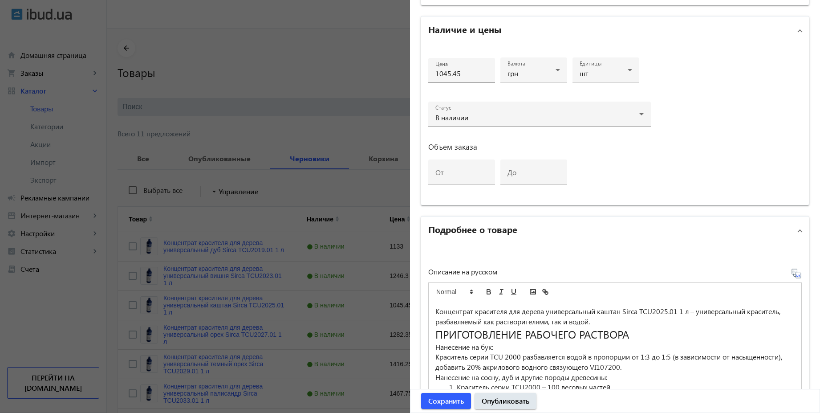
click at [792, 274] on icon at bounding box center [796, 273] width 11 height 11
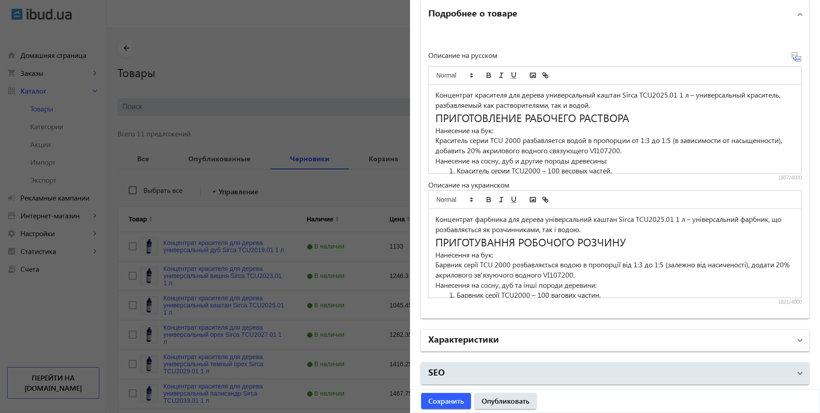
click at [535, 338] on mat-panel-title "Характеристики" at bounding box center [609, 340] width 363 height 16
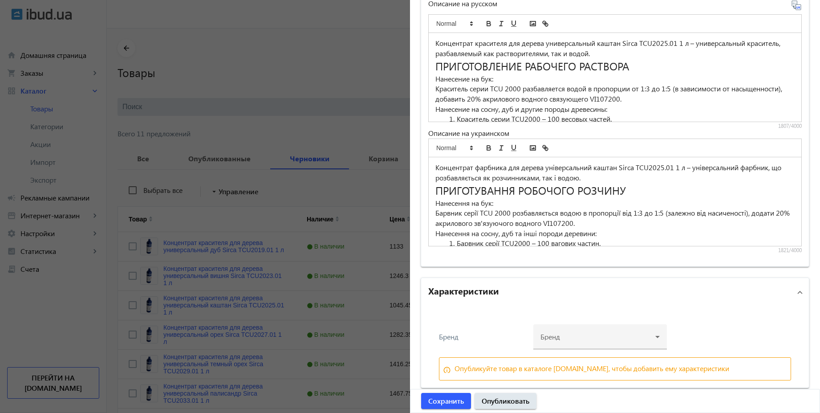
scroll to position [715, 0]
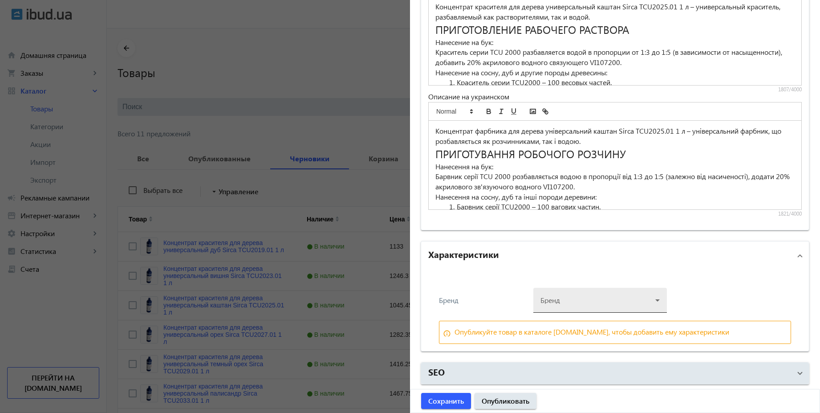
click at [646, 301] on div at bounding box center [600, 297] width 119 height 32
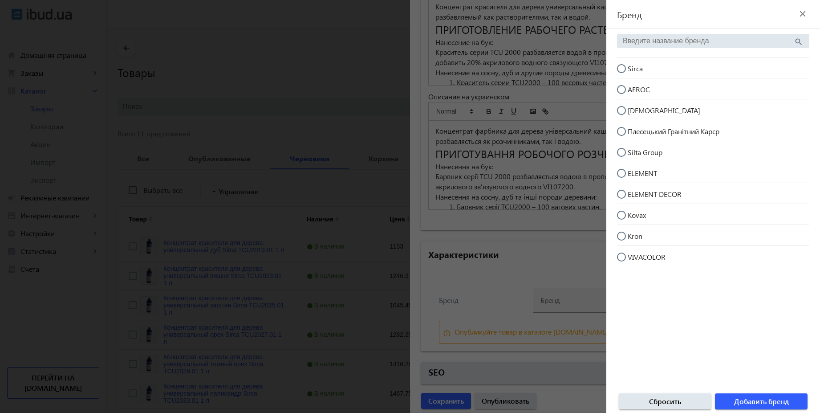
click at [622, 71] on input "Sirca" at bounding box center [626, 73] width 18 height 18
radio input "true"
click at [760, 403] on span "Добавить бренд" at bounding box center [761, 401] width 55 height 10
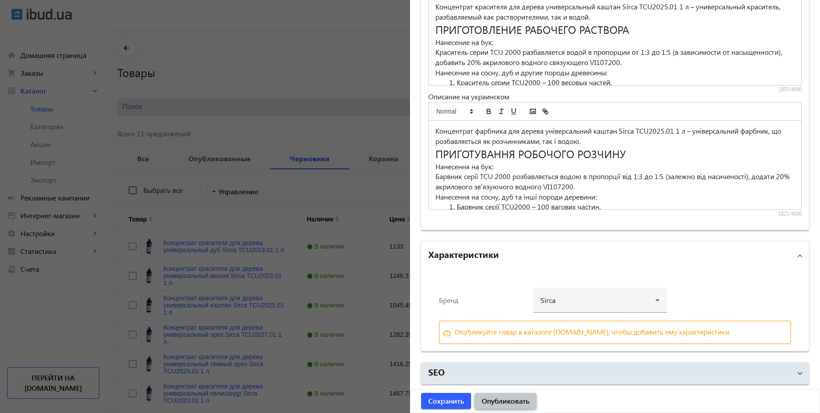
click at [523, 402] on span "Опубликовать" at bounding box center [506, 401] width 48 height 10
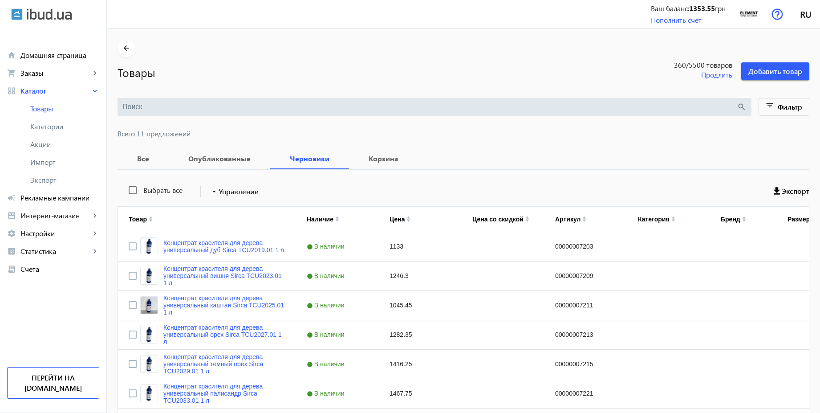
scroll to position [0, 0]
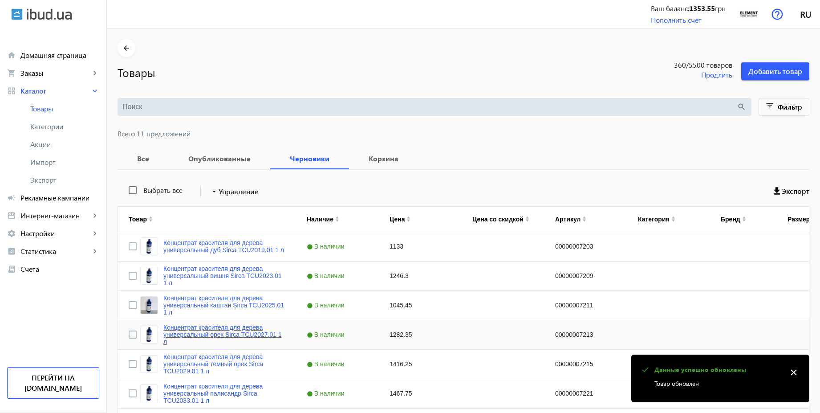
click at [216, 330] on link "Концентрат красителя для дерева универсальный орех Sirca TCU2027.01 1 л" at bounding box center [224, 334] width 122 height 21
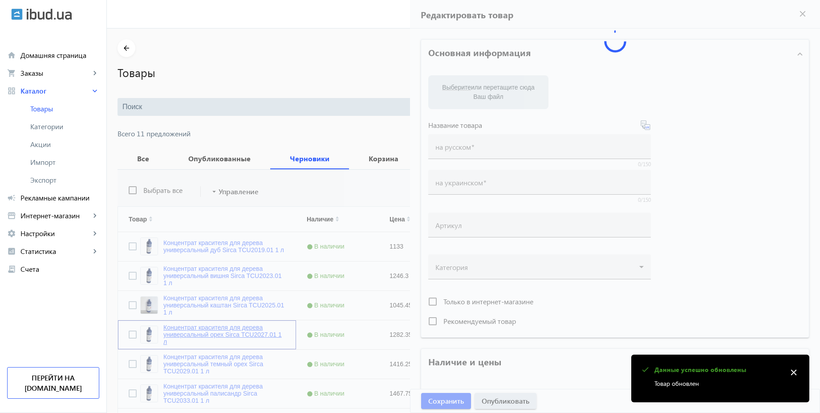
type input "Концентрат красителя для дерева универсальный орех Sirca TCU2027.01 1 л"
type input "00000007213"
type input "1282.35"
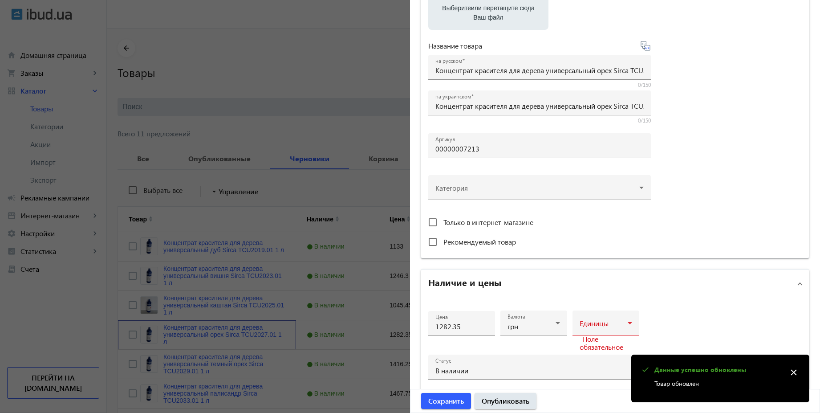
scroll to position [160, 0]
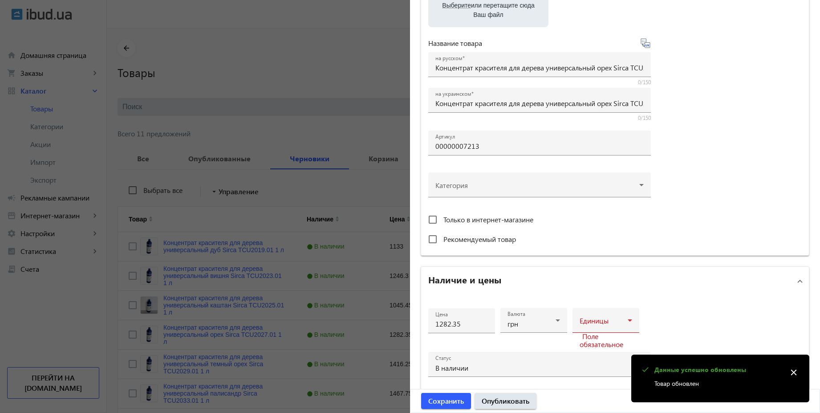
click at [646, 45] on icon at bounding box center [645, 43] width 11 height 11
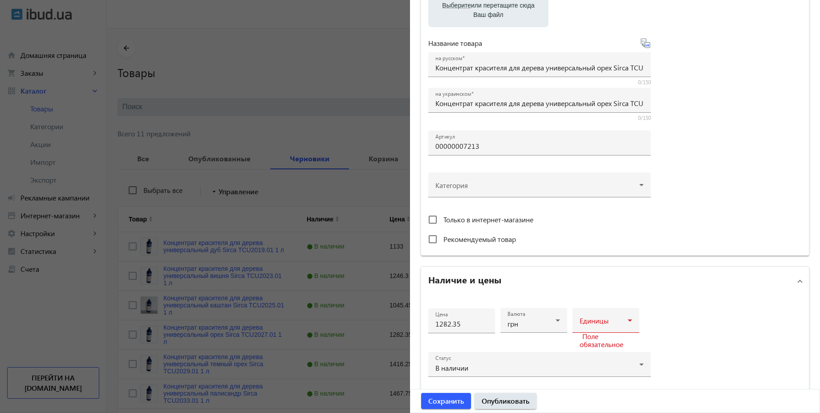
type input "Концентрат барвника для дерева універсальний горіх Sirca TCU2027.01 1 л"
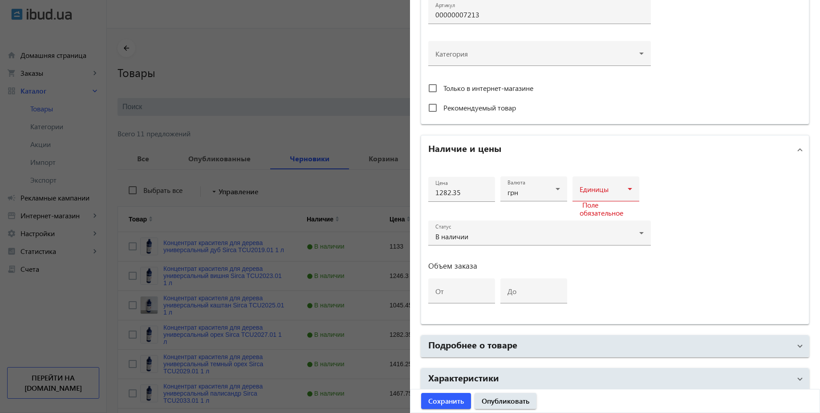
scroll to position [321, 0]
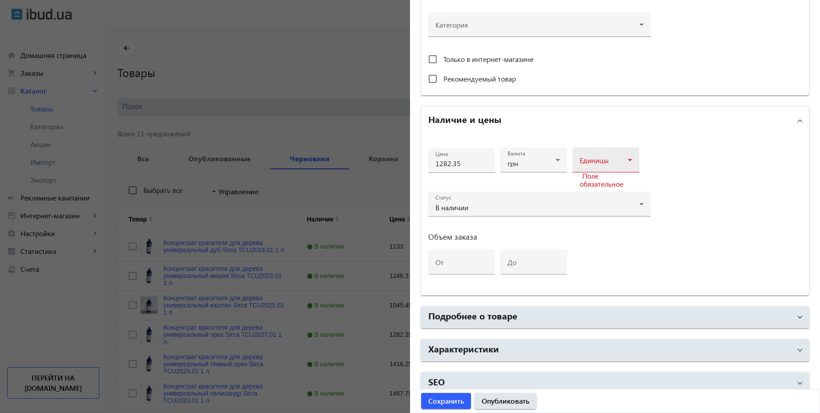
click at [612, 158] on div at bounding box center [606, 163] width 53 height 11
click at [581, 228] on span "шт" at bounding box center [581, 229] width 9 height 7
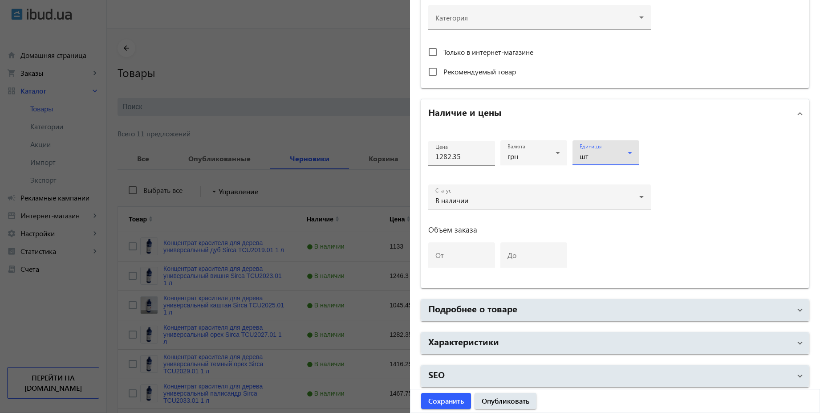
scroll to position [330, 0]
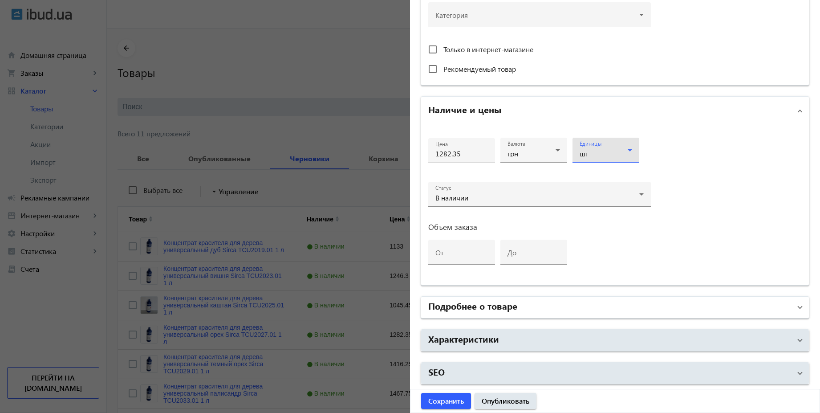
click at [533, 314] on mat-panel-title "Подробнее о товаре" at bounding box center [609, 307] width 363 height 16
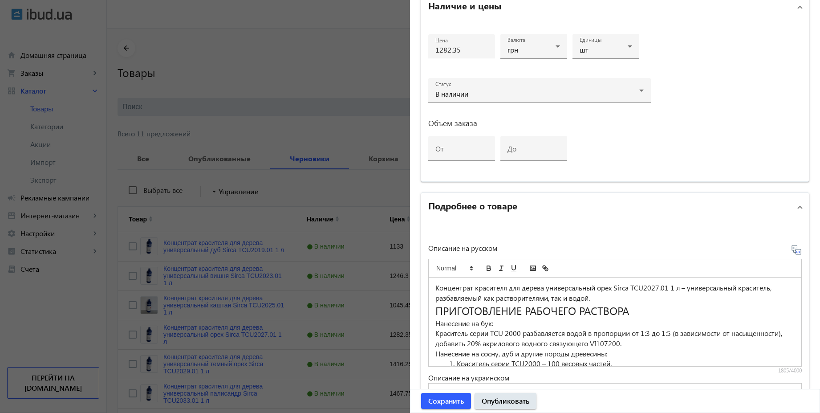
scroll to position [491, 0]
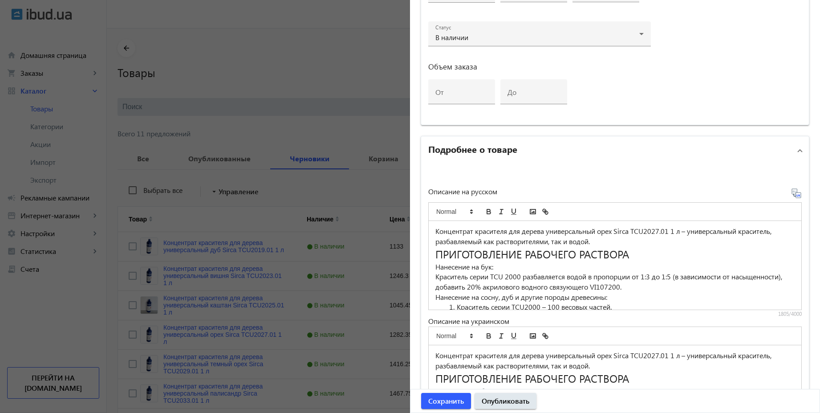
click at [794, 196] on icon at bounding box center [796, 193] width 11 height 11
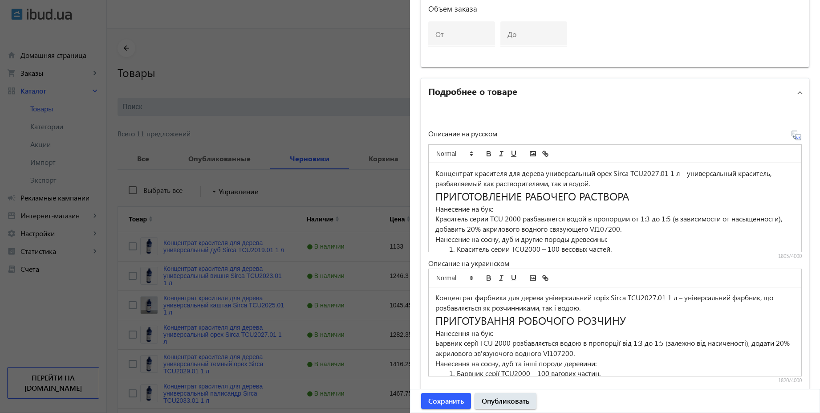
scroll to position [627, 0]
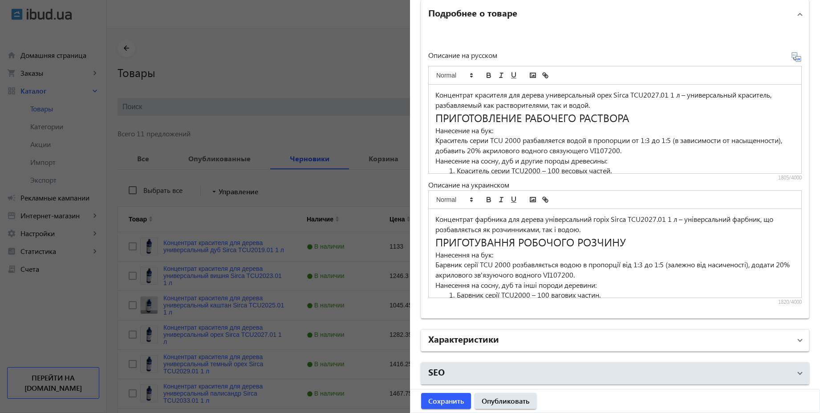
click at [554, 343] on mat-panel-title "Характеристики" at bounding box center [609, 340] width 363 height 16
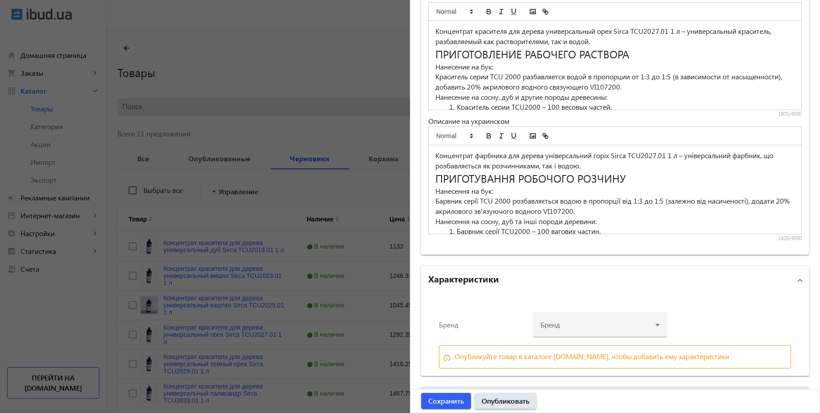
scroll to position [715, 0]
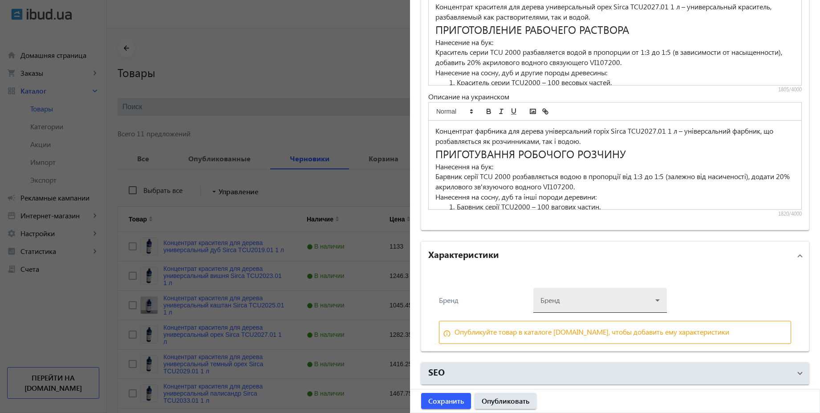
click at [597, 307] on div at bounding box center [600, 297] width 119 height 32
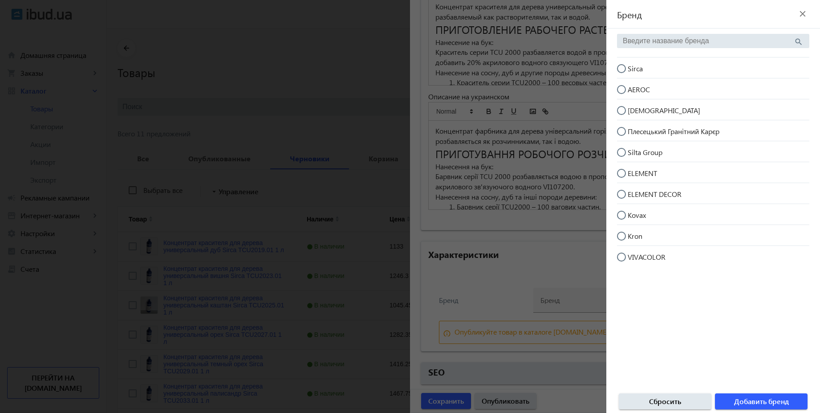
click at [623, 69] on input "Sirca" at bounding box center [626, 73] width 18 height 18
radio input "true"
click at [748, 398] on span "Добавить бренд" at bounding box center [761, 401] width 55 height 10
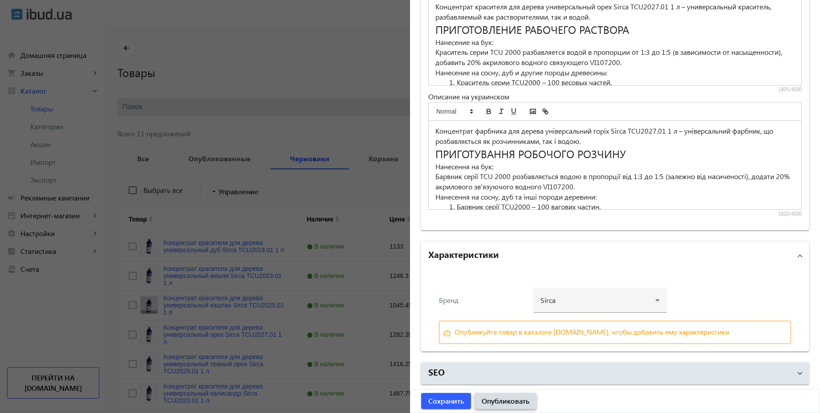
click at [514, 401] on span "Опубликовать" at bounding box center [506, 401] width 48 height 10
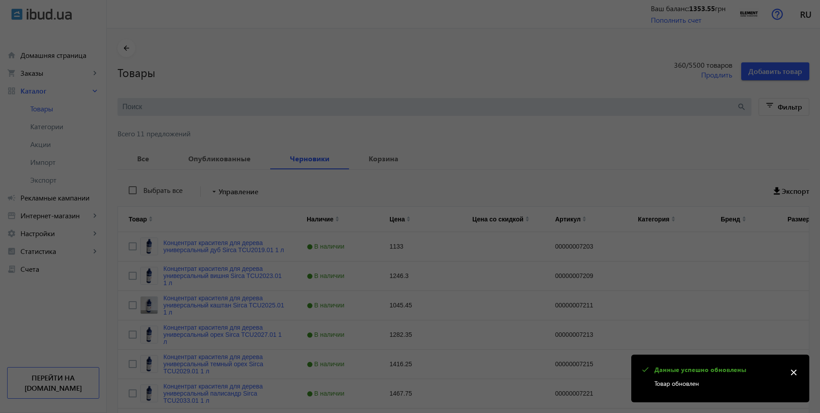
scroll to position [0, 0]
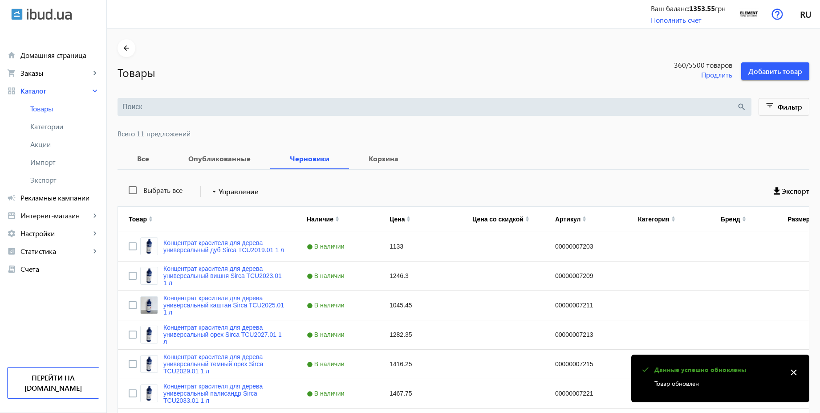
click at [235, 363] on link "Концентрат красителя для дерева универсальный темный орех Sirca TCU2029.01 1 л" at bounding box center [224, 363] width 122 height 21
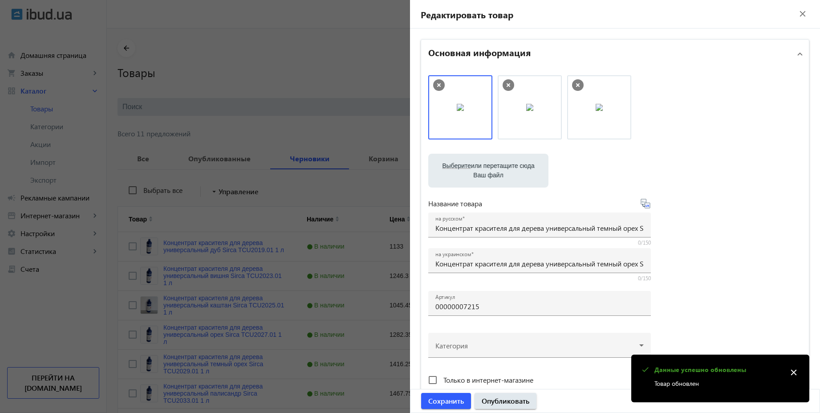
click at [645, 204] on icon at bounding box center [645, 203] width 11 height 11
type input "Концентрат фарбника для дерева універсальний темний горіх Sirca TCU2029.01 1 л"
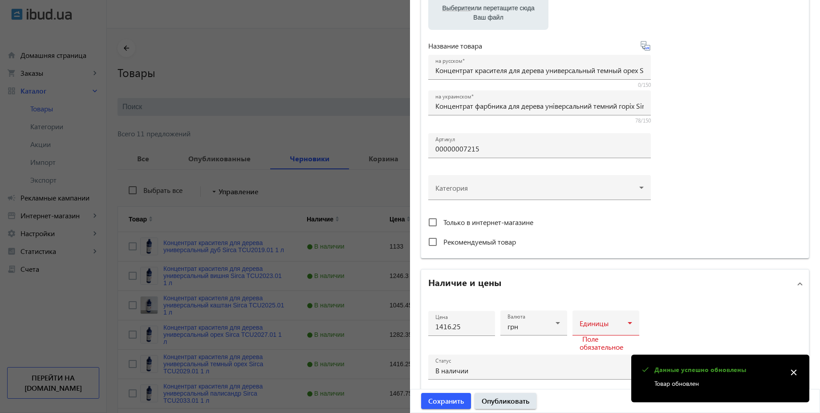
scroll to position [160, 0]
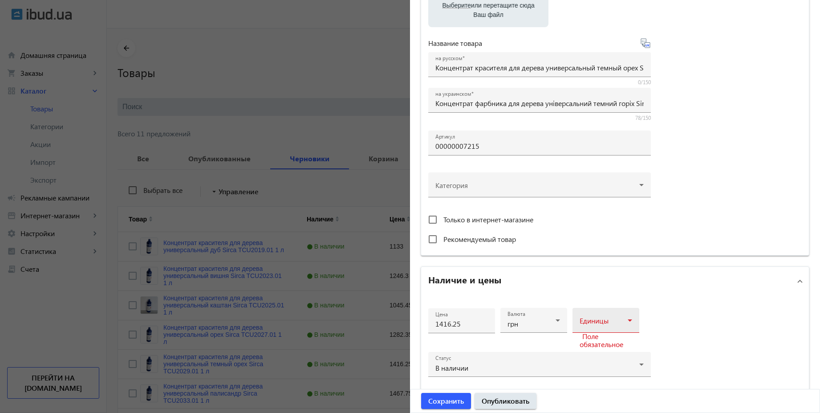
click at [595, 320] on span at bounding box center [604, 323] width 48 height 7
click at [592, 242] on mat-option "шт" at bounding box center [603, 242] width 67 height 21
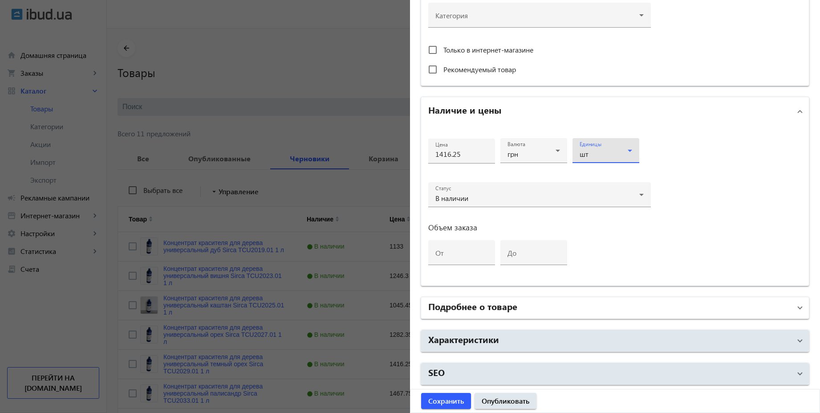
scroll to position [330, 0]
click at [464, 308] on h2 "Подробнее о товаре" at bounding box center [472, 305] width 89 height 12
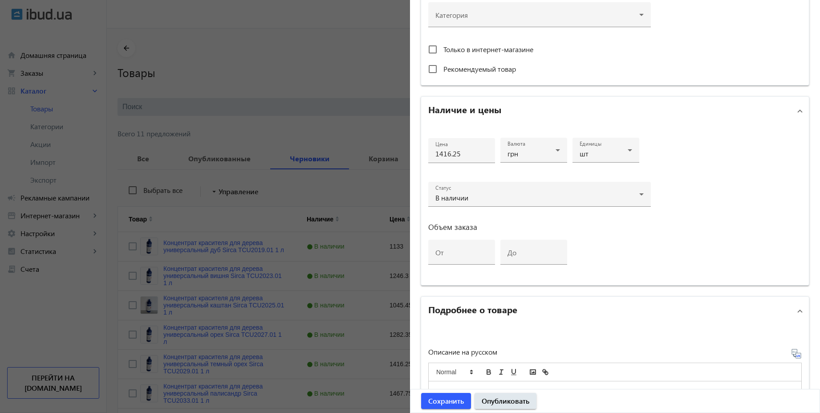
scroll to position [411, 0]
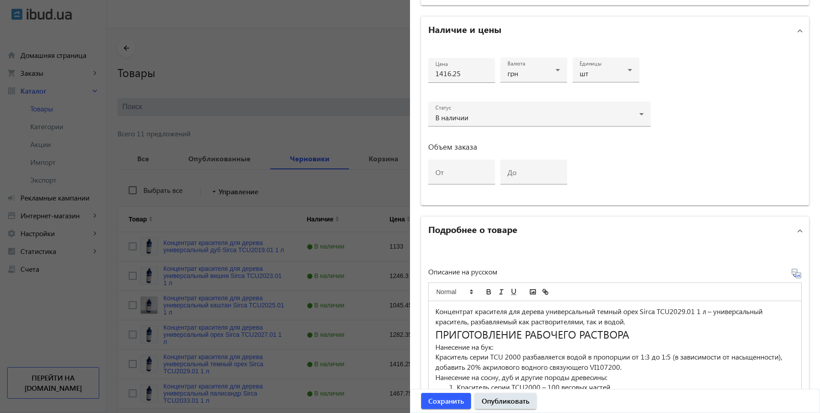
click at [793, 274] on icon at bounding box center [796, 273] width 11 height 11
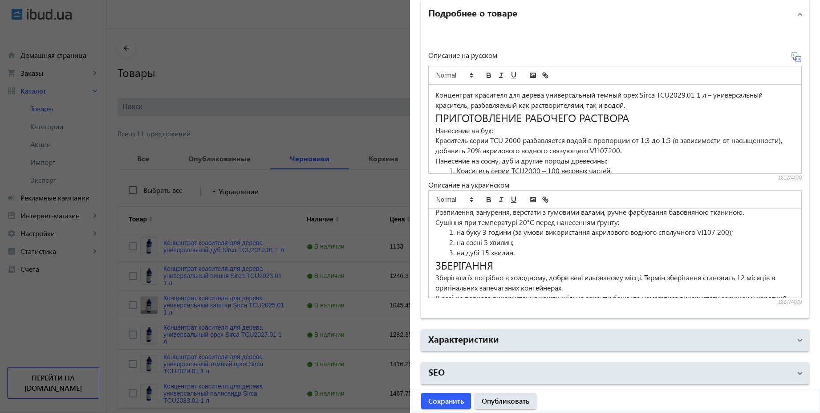
scroll to position [240, 0]
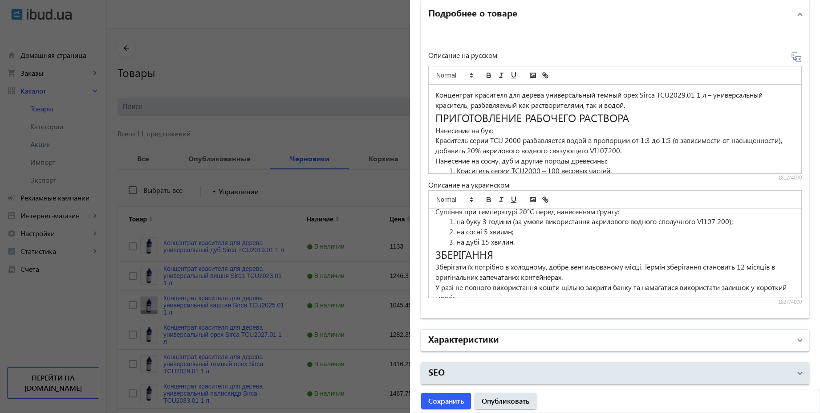
click at [525, 342] on mat-panel-title "Характеристики" at bounding box center [609, 340] width 363 height 16
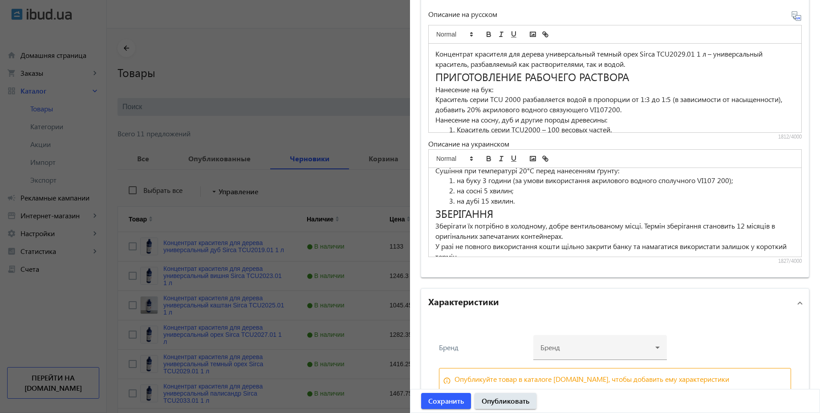
scroll to position [715, 0]
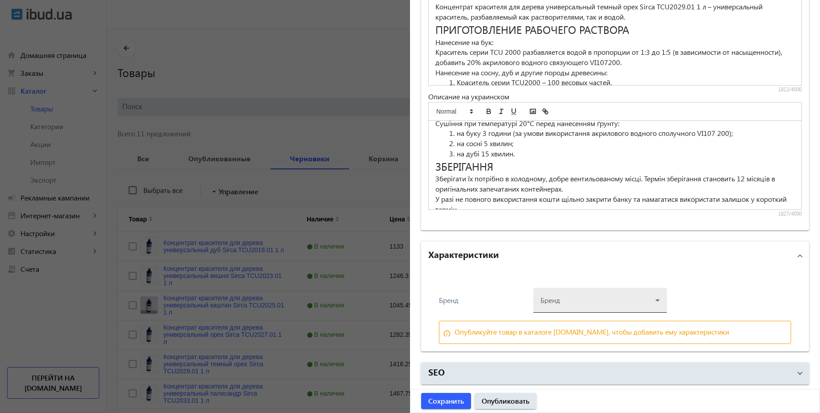
click at [579, 292] on div at bounding box center [600, 297] width 119 height 32
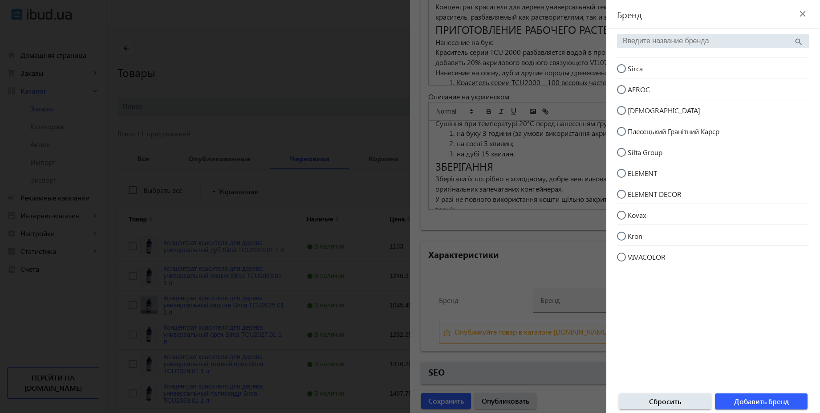
click at [621, 70] on input "Sirca" at bounding box center [626, 73] width 18 height 18
radio input "true"
click at [749, 401] on span "Добавить бренд" at bounding box center [761, 401] width 55 height 10
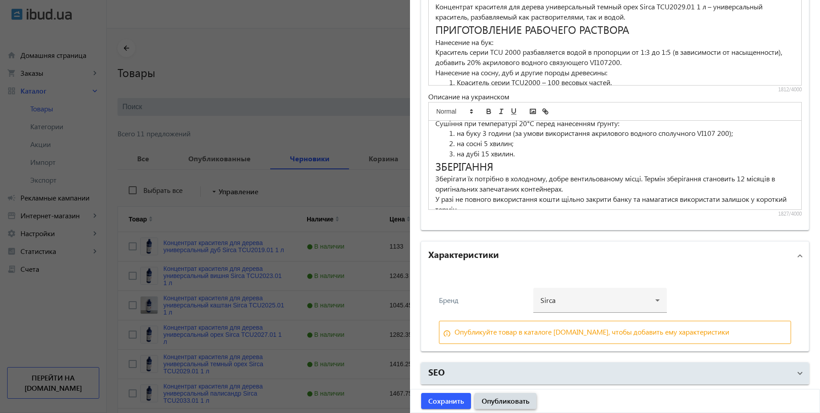
click at [518, 402] on span "Опубликовать" at bounding box center [506, 401] width 48 height 10
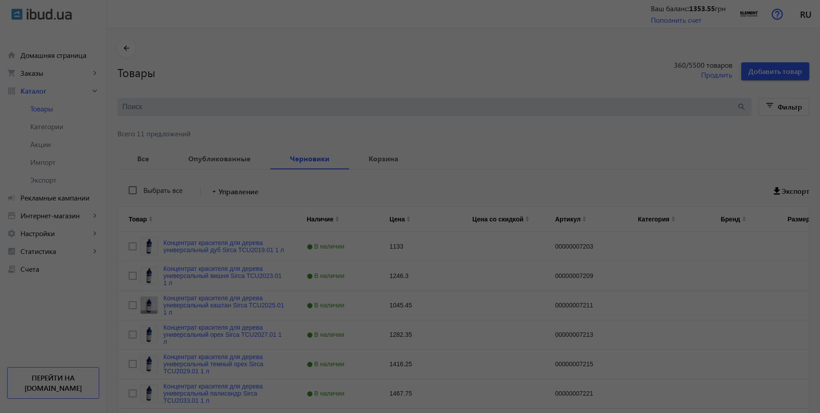
scroll to position [0, 0]
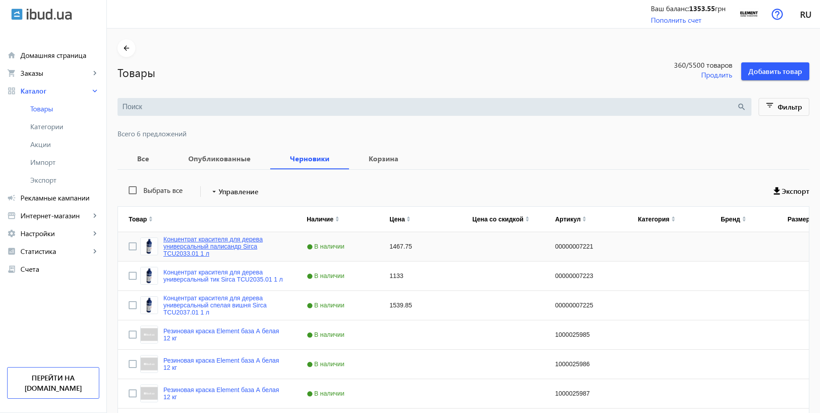
click at [224, 240] on link "Концентрат красителя для дерева универсальный палисандр Sirca TCU2033.01 1 л" at bounding box center [224, 246] width 122 height 21
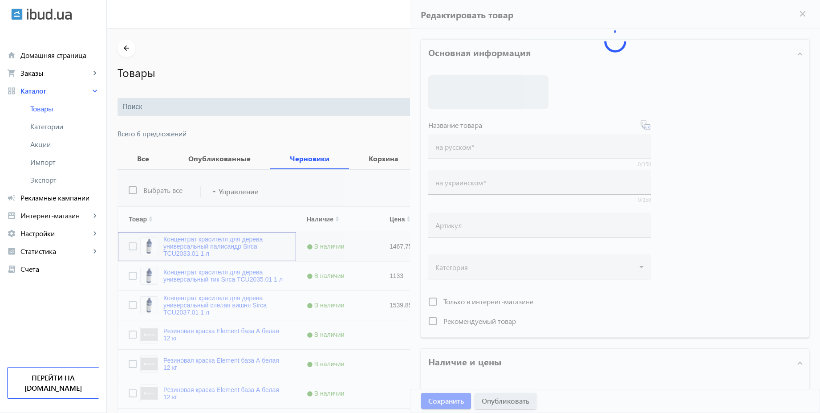
type input "Концентрат красителя для дерева универсальный палисандр Sirca TCU2033.01 1 л"
type input "00000007221"
type input "1467.75"
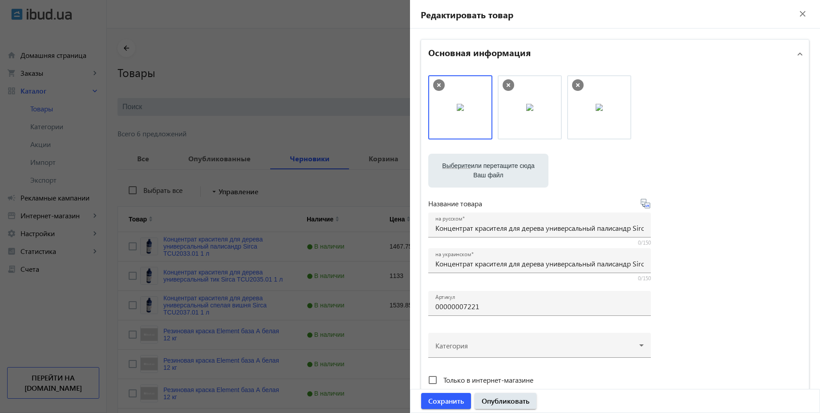
click at [648, 206] on icon at bounding box center [649, 205] width 2 height 2
type input "Концентрат фарбника для дерева універсальний палісандр Sirca TCU2033.01 1 л"
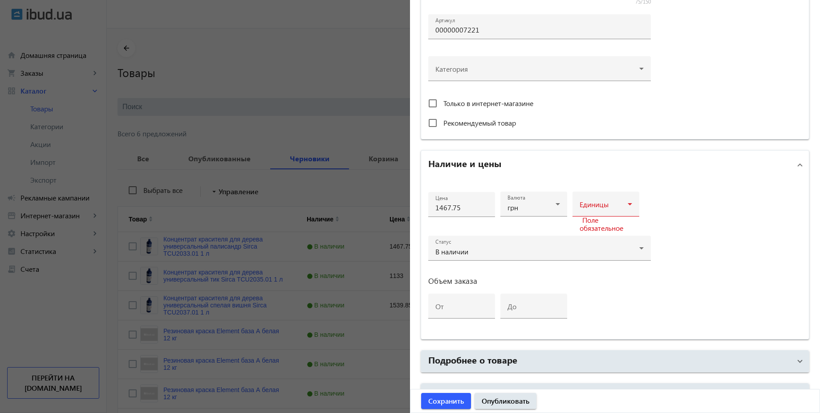
scroll to position [321, 0]
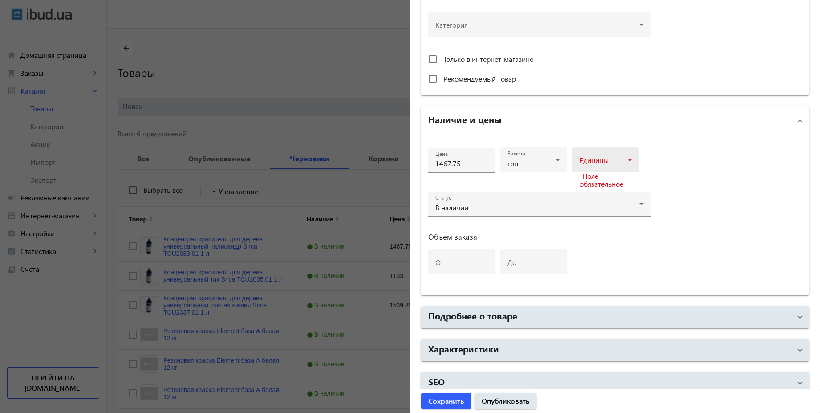
click at [597, 162] on span at bounding box center [604, 163] width 48 height 7
click at [591, 228] on mat-option "шт" at bounding box center [603, 229] width 67 height 21
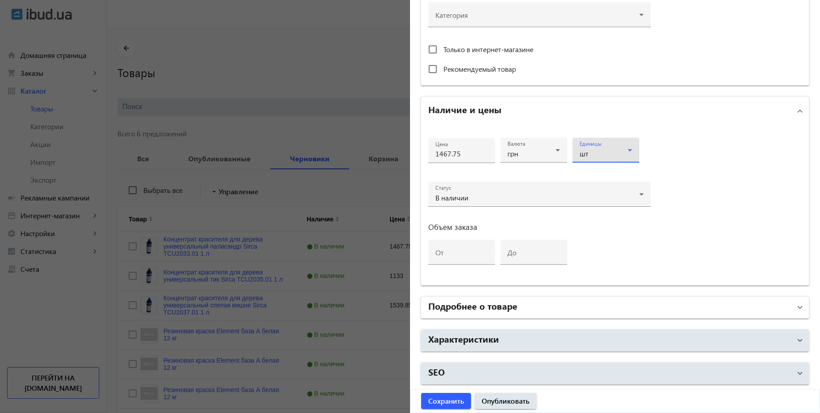
click at [576, 308] on mat-panel-title "Подробнее о товаре" at bounding box center [609, 307] width 363 height 16
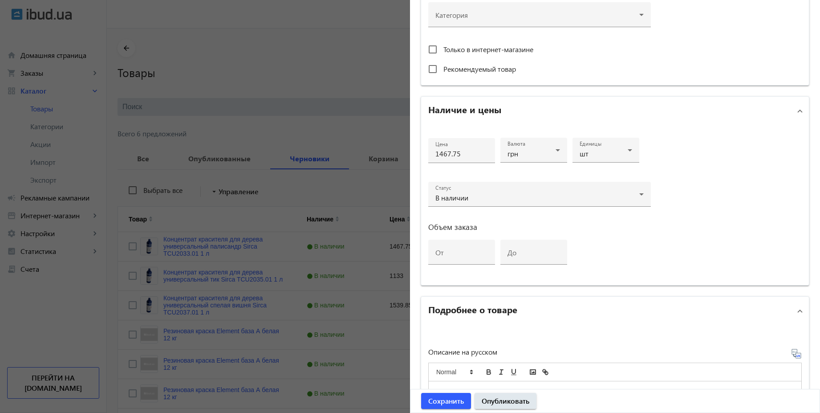
scroll to position [571, 0]
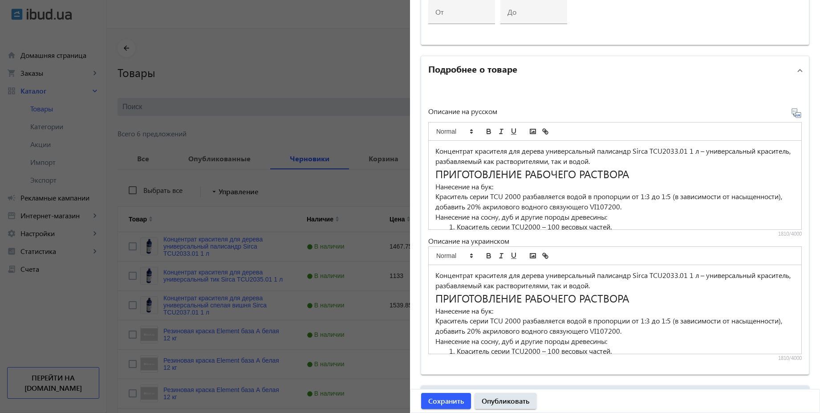
click at [799, 115] on icon at bounding box center [800, 115] width 2 height 2
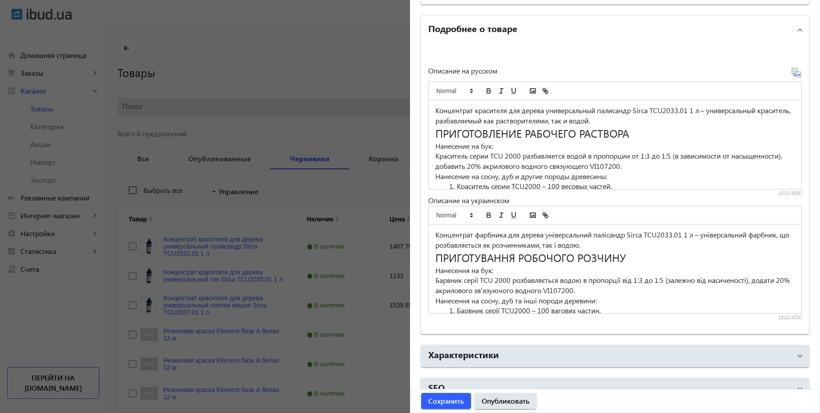
scroll to position [627, 0]
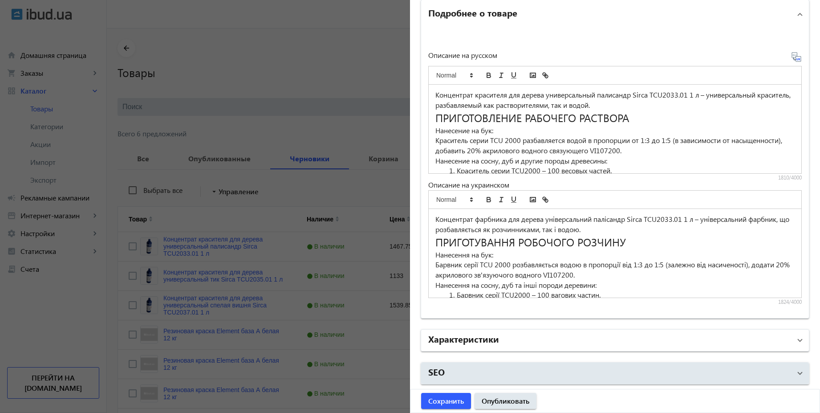
click at [563, 341] on mat-panel-title "Характеристики" at bounding box center [609, 340] width 363 height 16
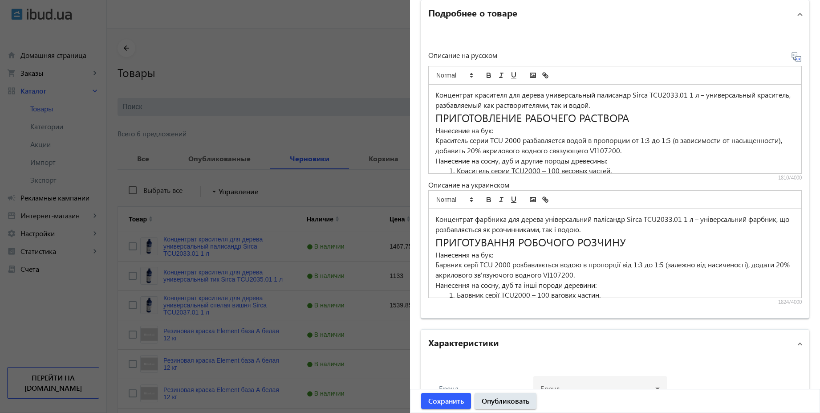
scroll to position [715, 0]
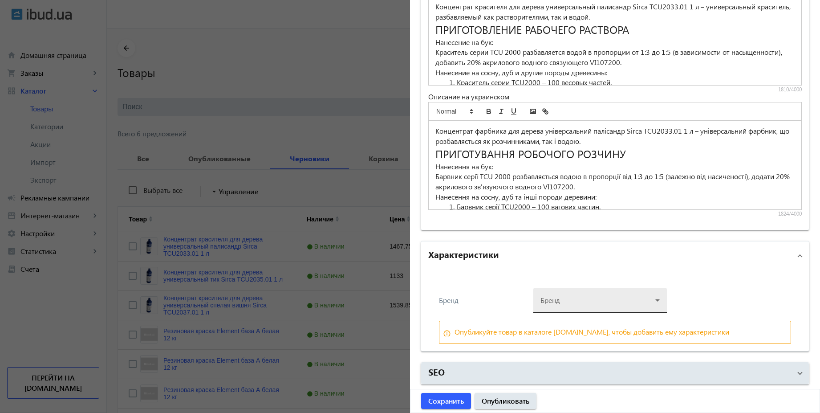
click at [586, 308] on div at bounding box center [600, 297] width 119 height 32
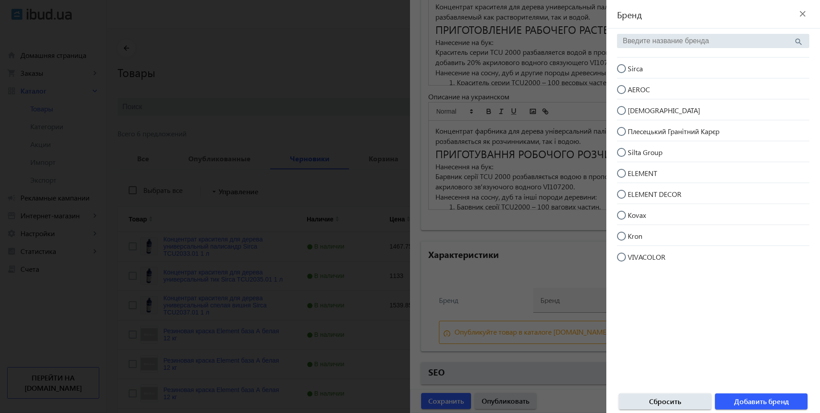
click at [619, 72] on input "Sirca" at bounding box center [626, 73] width 18 height 18
radio input "true"
click at [794, 401] on span "button" at bounding box center [761, 401] width 93 height 21
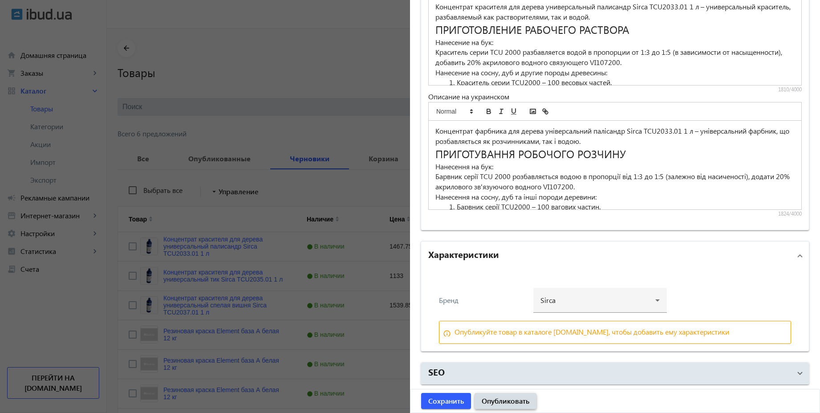
click at [520, 397] on span "Опубликовать" at bounding box center [506, 401] width 48 height 10
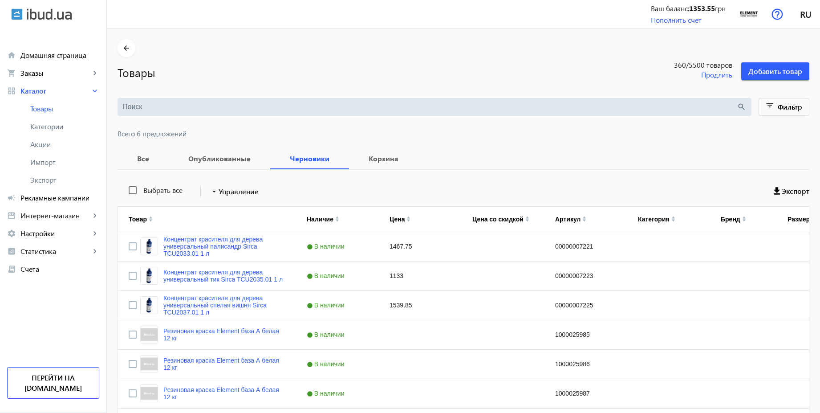
scroll to position [0, 0]
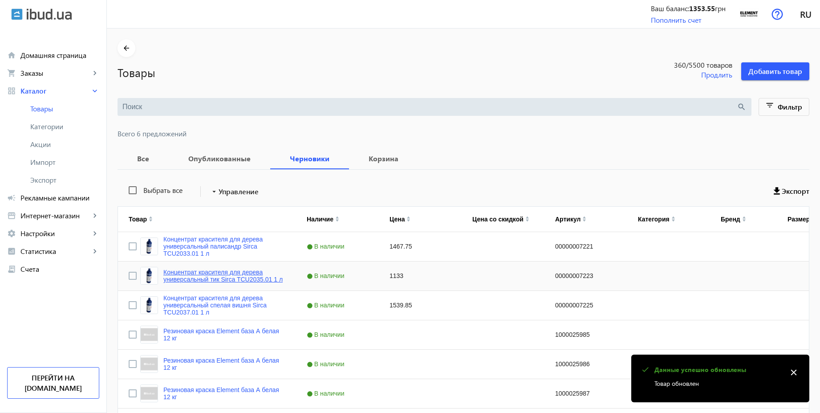
click at [222, 271] on link "Концентрат красителя для дерева универсальный тик Sirca TCU2035.01 1 л" at bounding box center [224, 276] width 122 height 14
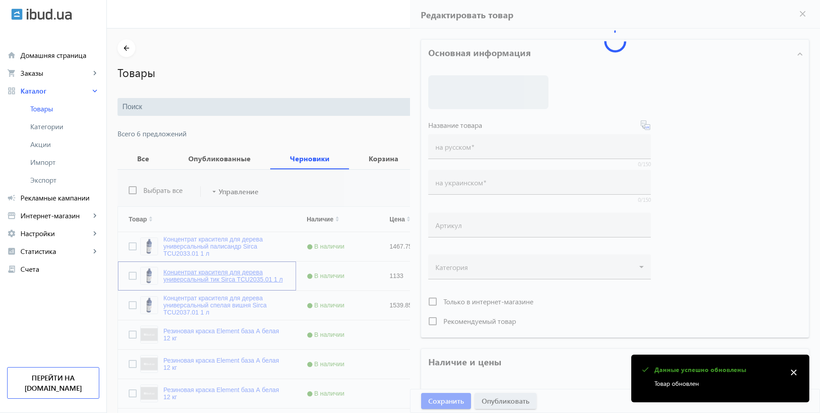
type input "Концентрат красителя для дерева универсальный тик Sirca TCU2035.01 1 л"
type input "00000007223"
type input "1133"
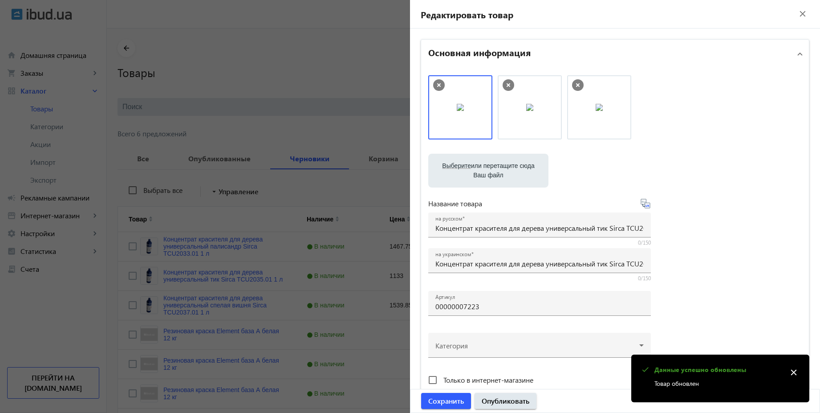
click at [647, 205] on icon at bounding box center [645, 203] width 11 height 11
type input "Концентрат барвника для дерева універсальний тик Sirca TCU2035.01 1 л"
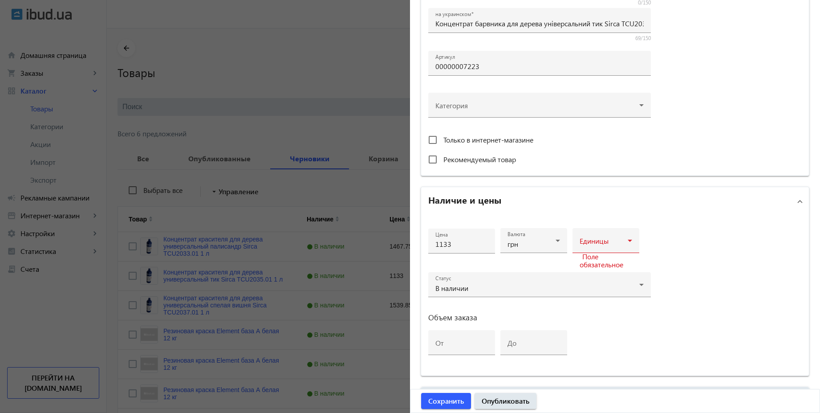
scroll to position [240, 0]
click at [617, 238] on div at bounding box center [606, 243] width 53 height 11
click at [590, 309] on mat-option "шт" at bounding box center [603, 309] width 67 height 21
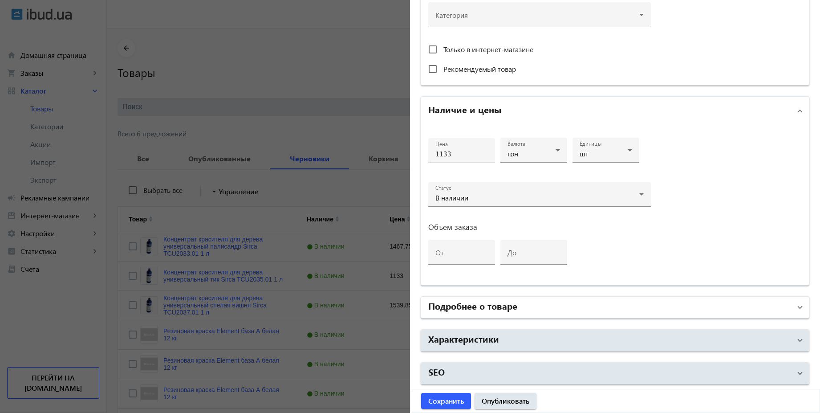
click at [619, 314] on mat-panel-title "Подробнее о товаре" at bounding box center [609, 307] width 363 height 16
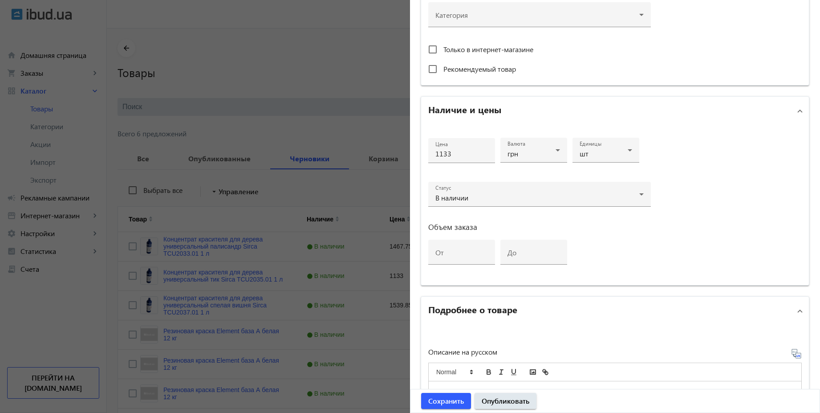
scroll to position [571, 0]
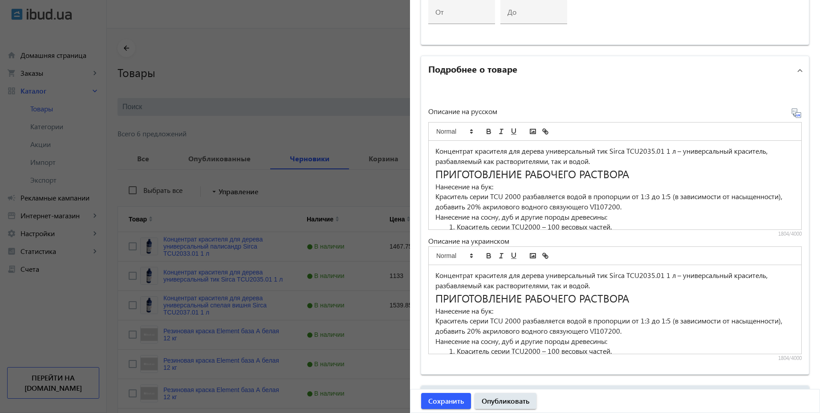
click at [797, 114] on icon at bounding box center [798, 115] width 2 height 2
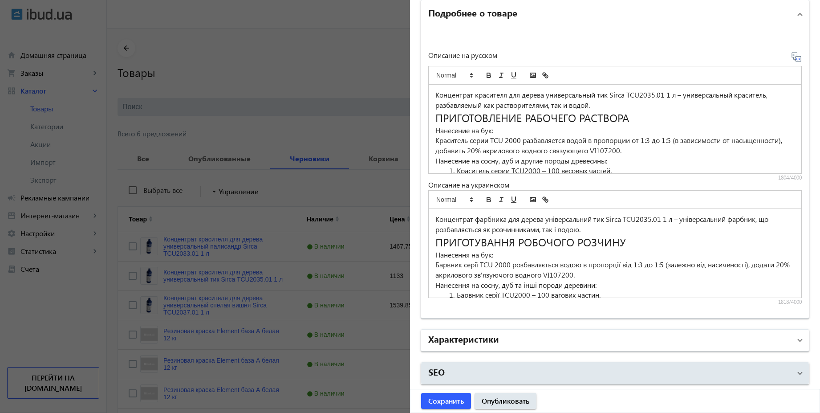
click at [549, 339] on mat-panel-title "Характеристики" at bounding box center [609, 340] width 363 height 16
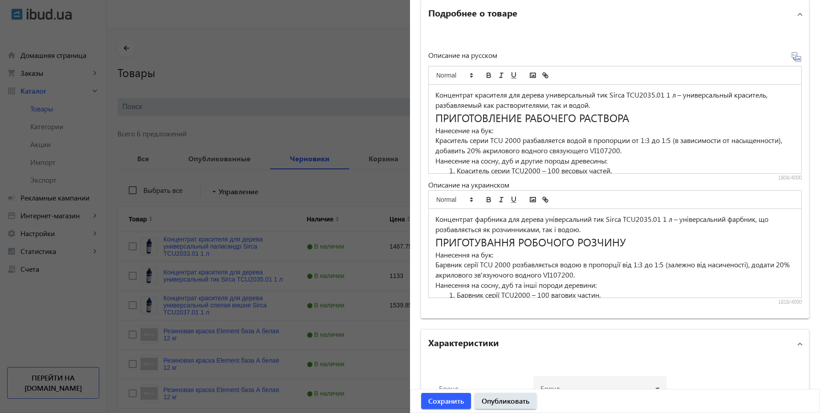
scroll to position [715, 0]
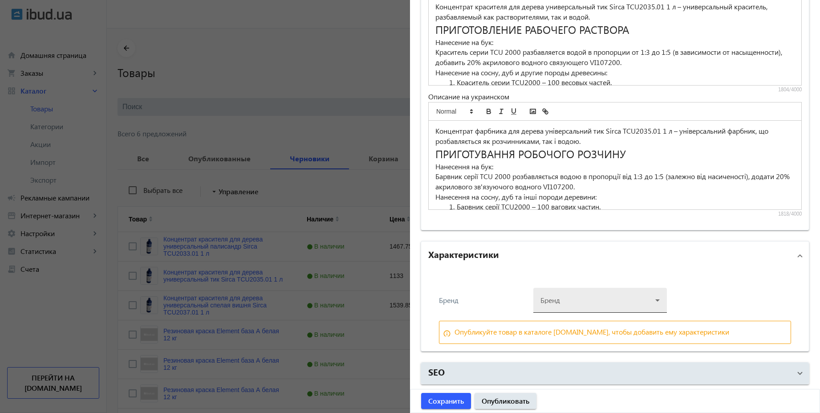
click at [602, 305] on div at bounding box center [600, 297] width 119 height 32
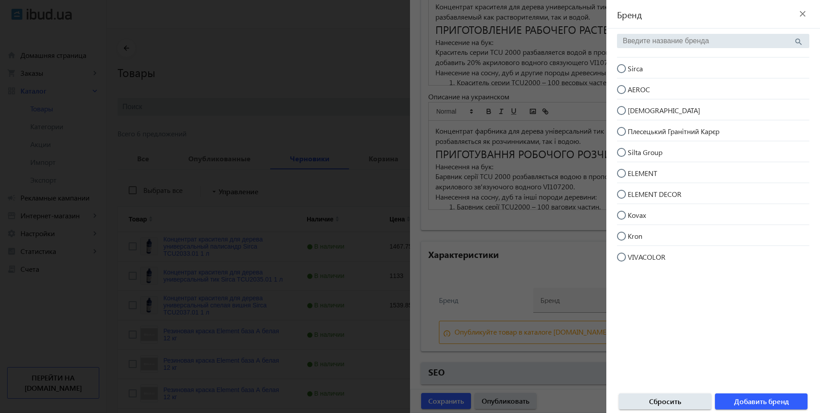
click at [622, 68] on input "Sirca" at bounding box center [626, 73] width 18 height 18
radio input "true"
click at [756, 411] on span "button" at bounding box center [761, 401] width 93 height 21
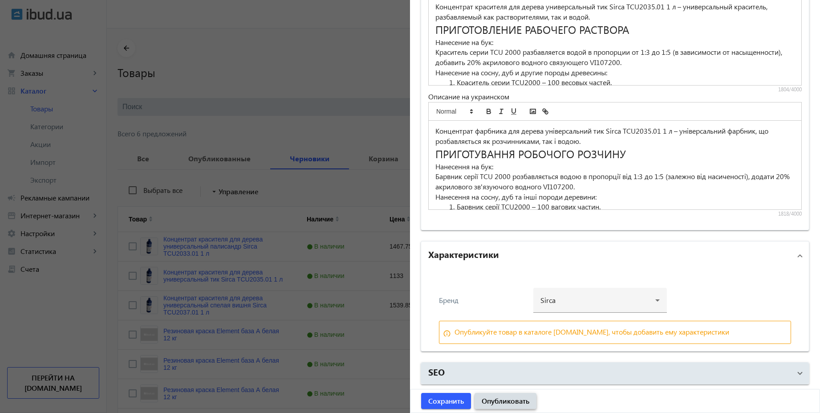
click at [510, 398] on span "Опубликовать" at bounding box center [506, 401] width 48 height 10
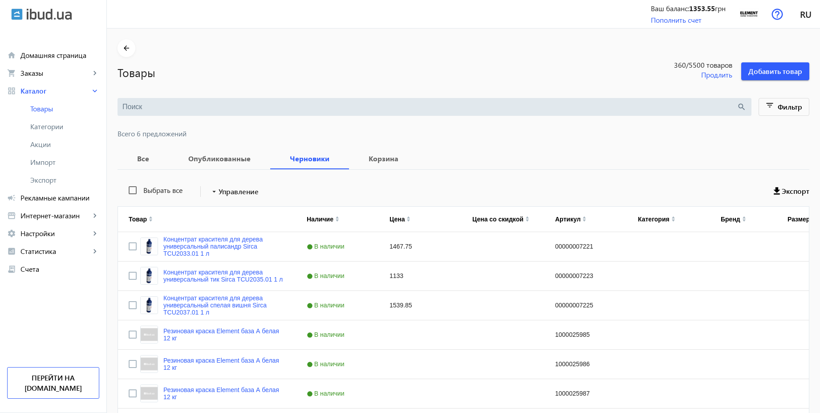
scroll to position [0, 0]
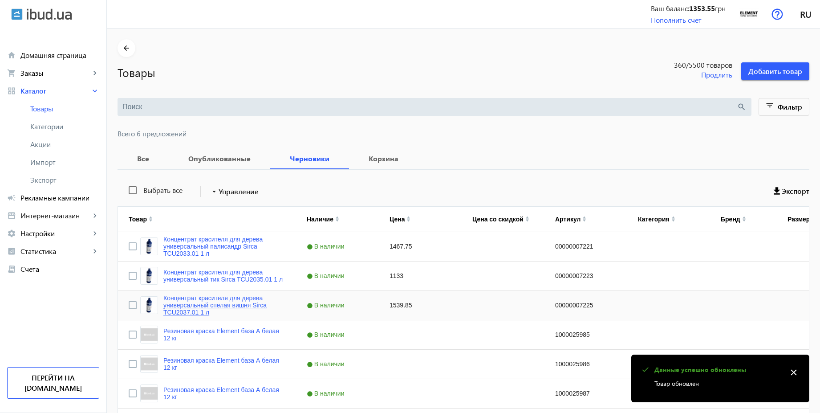
click at [229, 299] on link "Концентрат красителя для дерева универсальный спелая вишня Sirca TCU2037.01 1 л" at bounding box center [224, 304] width 122 height 21
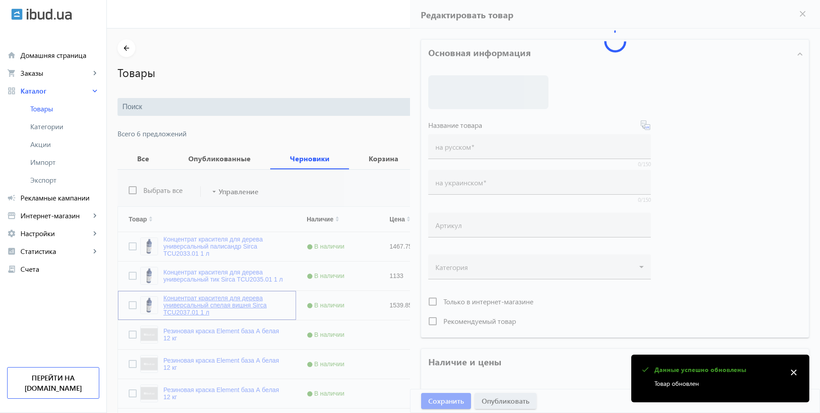
type input "Концентрат красителя для дерева универсальный спелая вишня Sirca TCU2037.01 1 л"
type input "00000007225"
type input "1539.85"
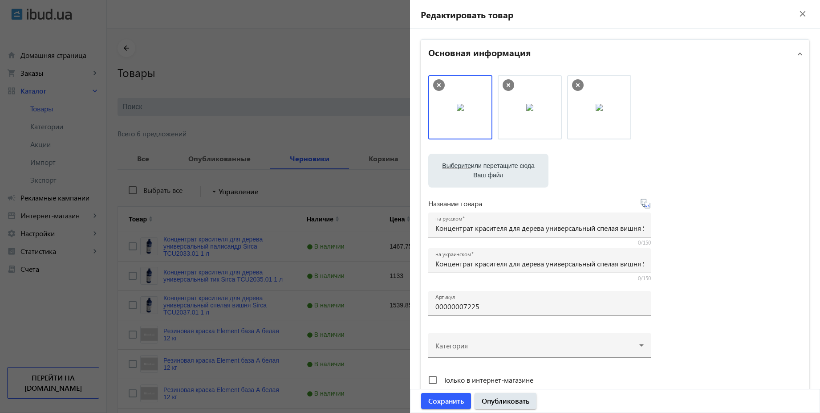
click at [645, 208] on icon at bounding box center [645, 203] width 11 height 11
type input "Концентрат барвника для дерева універсальний стигла вишня Sirca TCU2037.01 1 л"
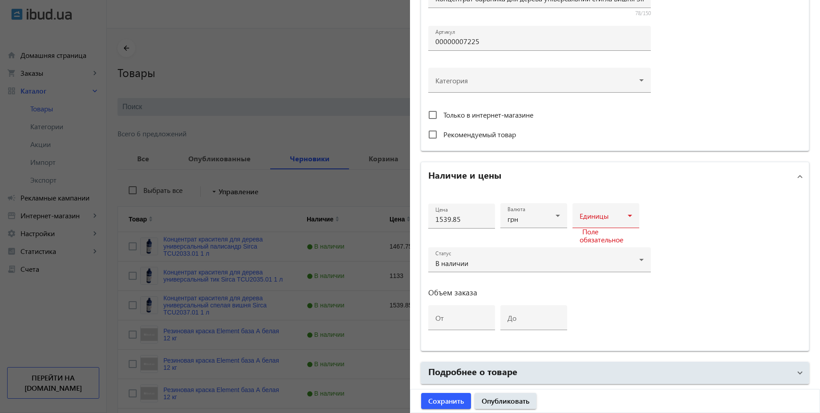
scroll to position [321, 0]
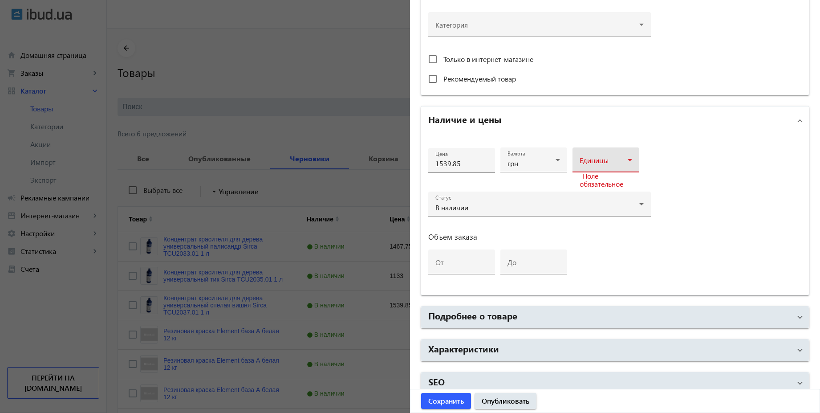
click at [611, 163] on span at bounding box center [604, 163] width 48 height 7
click at [582, 226] on span "шт" at bounding box center [581, 229] width 9 height 7
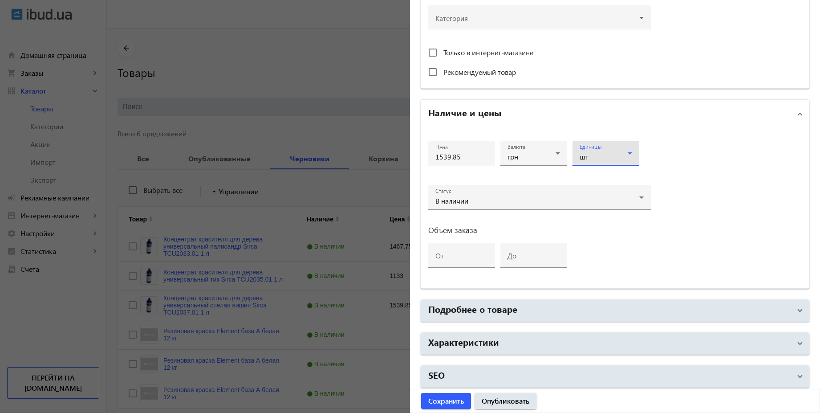
scroll to position [330, 0]
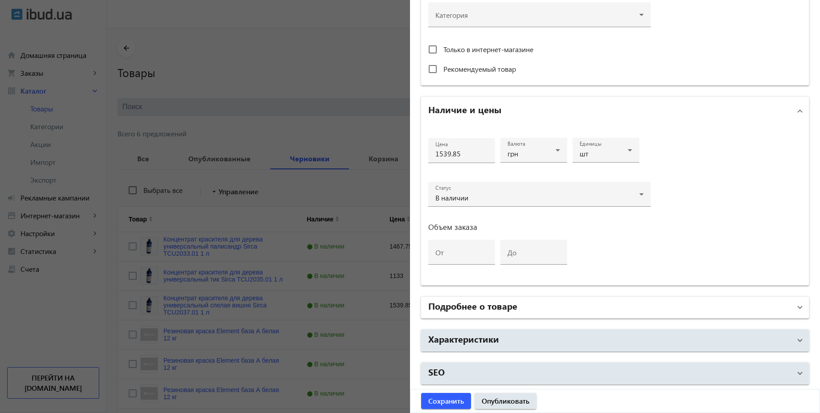
click at [537, 311] on mat-panel-title "Подробнее о товаре" at bounding box center [609, 307] width 363 height 16
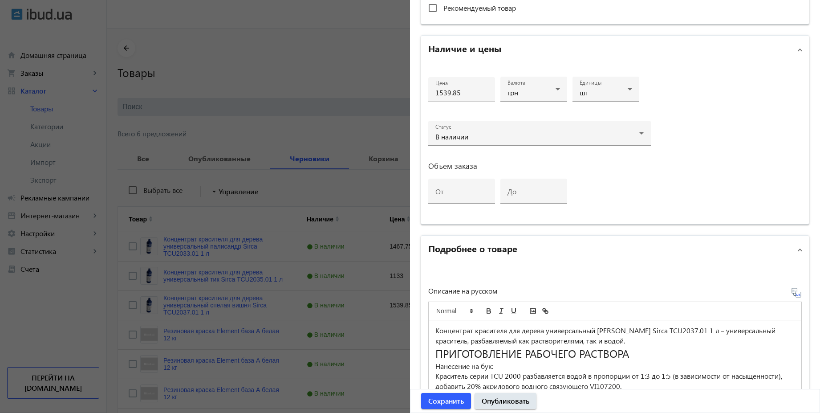
scroll to position [411, 0]
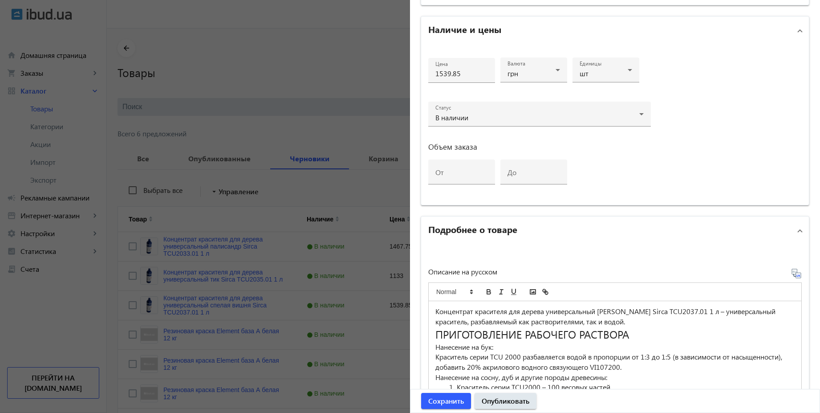
click at [797, 275] on icon at bounding box center [798, 275] width 2 height 2
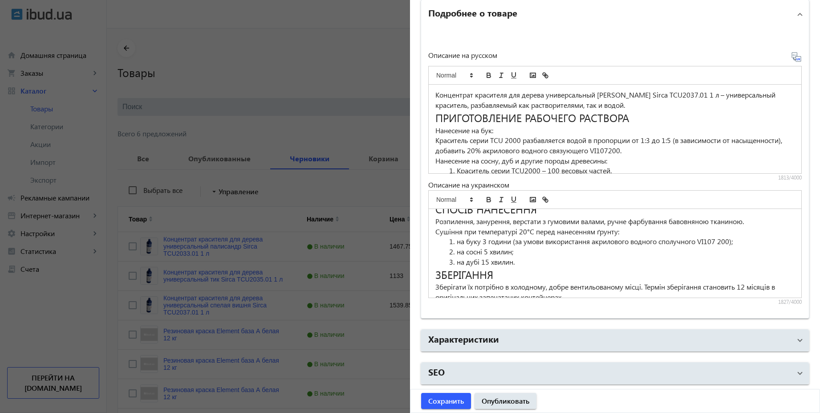
scroll to position [271, 0]
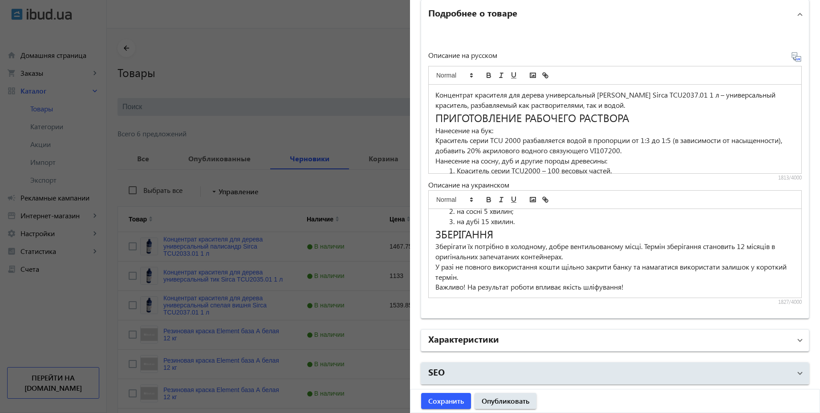
click at [537, 336] on mat-panel-title "Характеристики" at bounding box center [609, 340] width 363 height 16
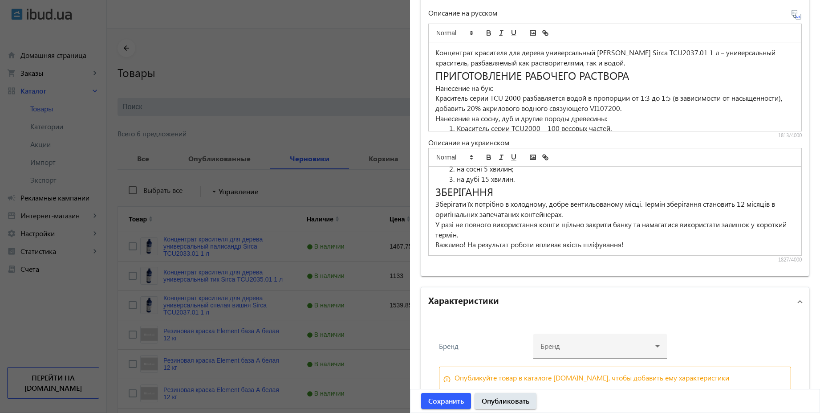
scroll to position [715, 0]
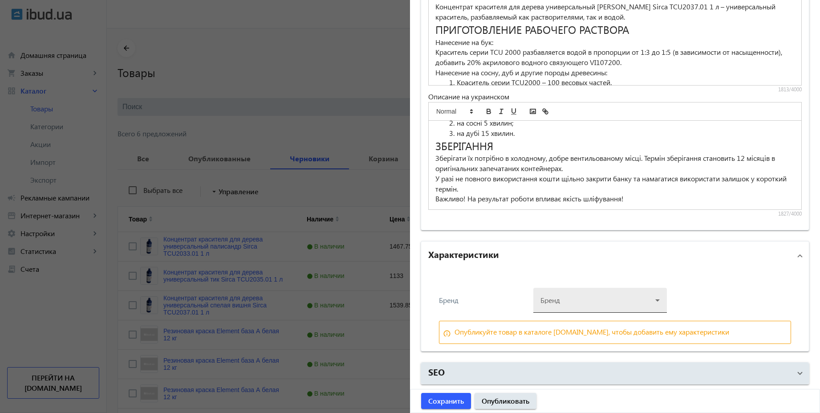
click at [622, 301] on div at bounding box center [600, 297] width 119 height 32
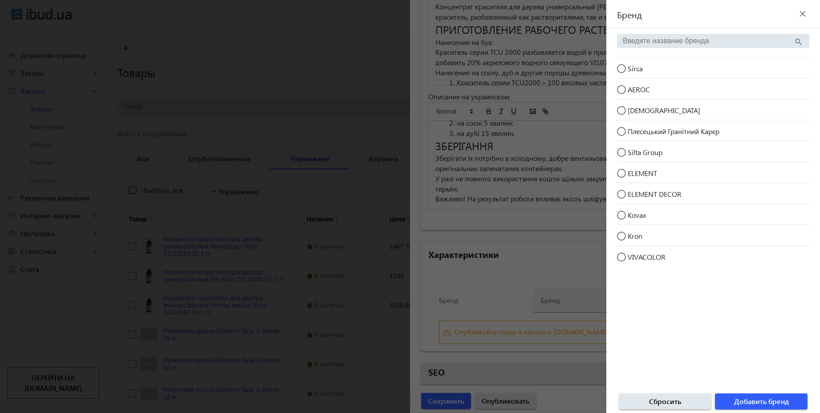
click at [620, 69] on input "Sirca" at bounding box center [626, 73] width 18 height 18
radio input "true"
click at [763, 398] on span "Добавить бренд" at bounding box center [761, 401] width 55 height 10
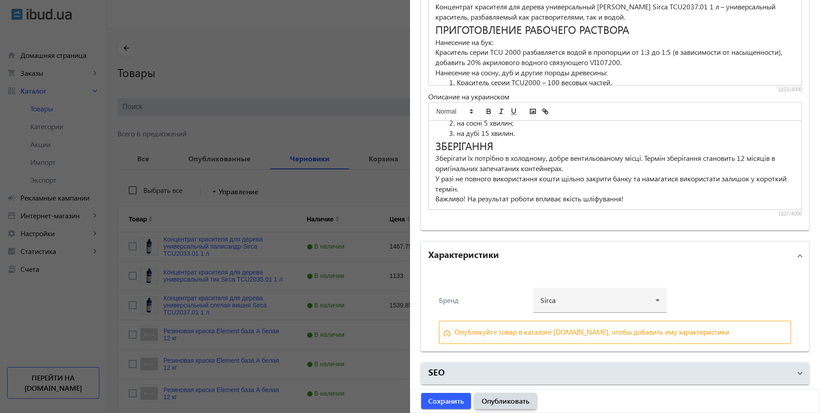
click at [520, 407] on span "submit" at bounding box center [506, 400] width 62 height 21
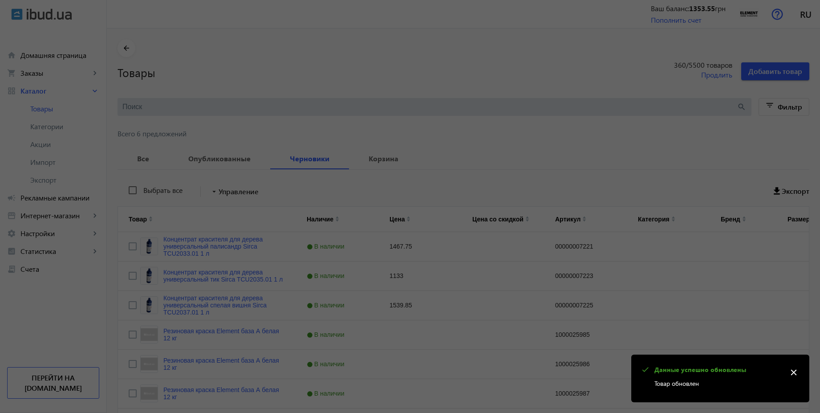
scroll to position [0, 0]
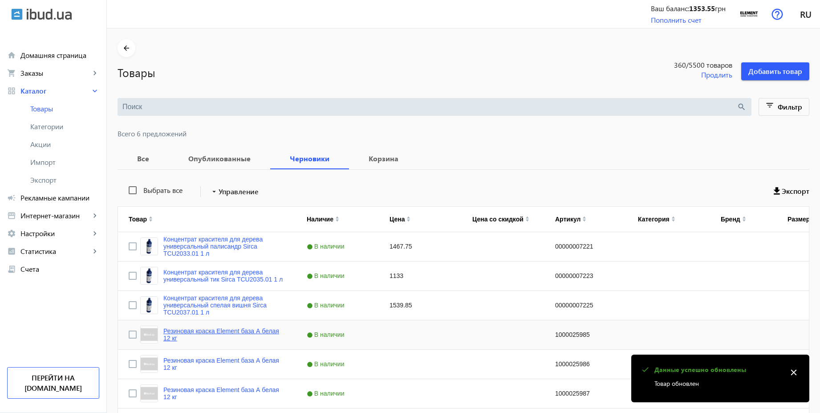
click at [257, 331] on link "Резиновая краска Element база А белая 12 кг" at bounding box center [224, 334] width 122 height 14
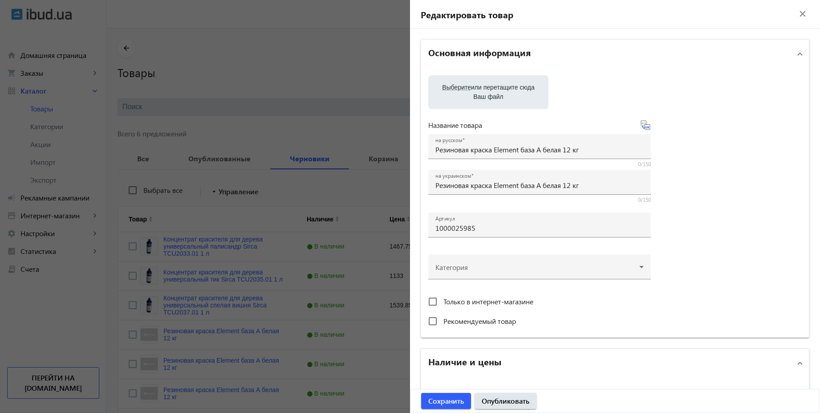
click at [347, 77] on div at bounding box center [410, 206] width 820 height 413
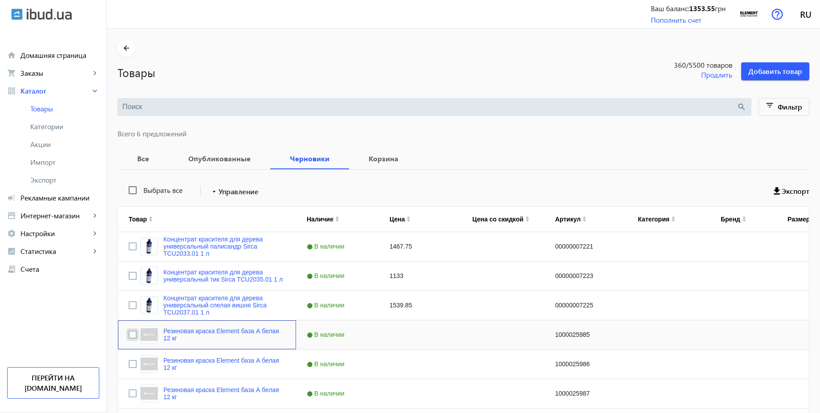
click at [129, 336] on input "Press Space to toggle row selection (unchecked)" at bounding box center [133, 334] width 8 height 8
checkbox input "true"
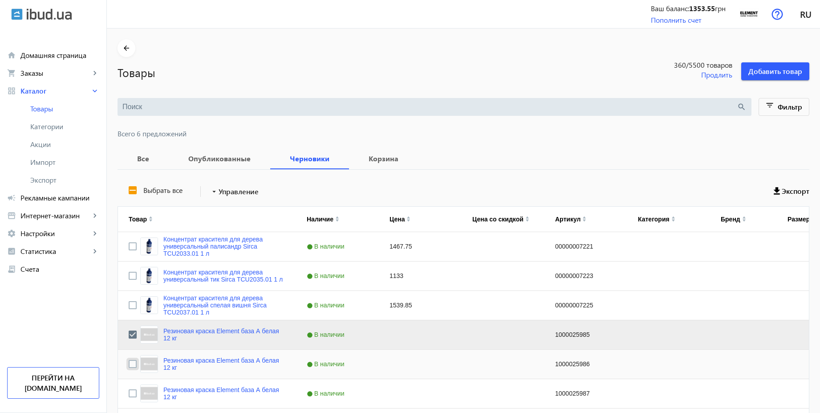
click at [129, 362] on input "Press Space to toggle row selection (unchecked)" at bounding box center [133, 364] width 8 height 8
checkbox input "true"
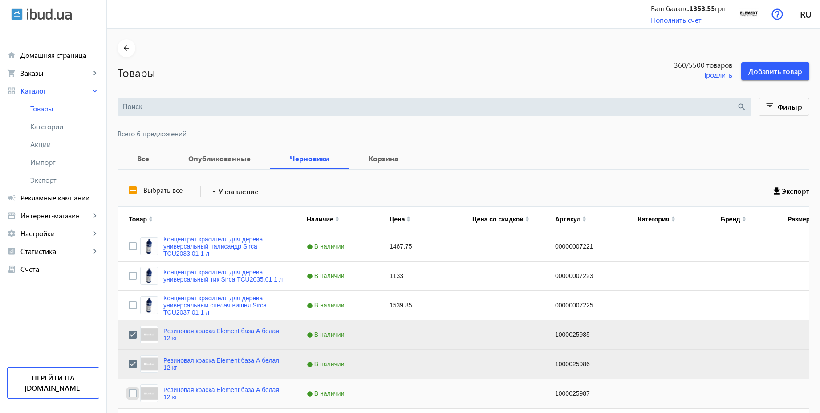
click at [129, 391] on input "Press Space to toggle row selection (unchecked)" at bounding box center [133, 393] width 8 height 8
checkbox input "true"
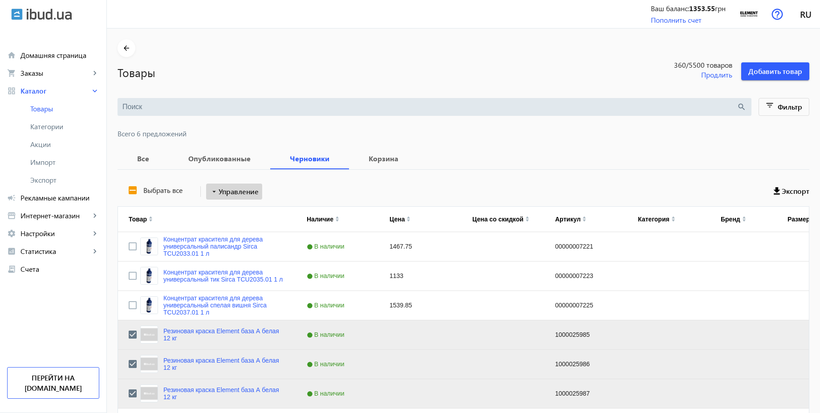
click at [211, 190] on mat-icon "arrow_drop_down" at bounding box center [214, 191] width 9 height 9
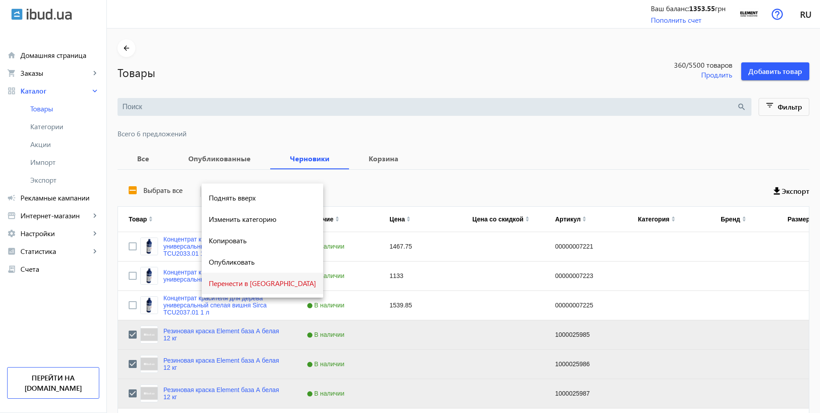
click at [245, 282] on span "Перенести в корзину" at bounding box center [262, 283] width 107 height 7
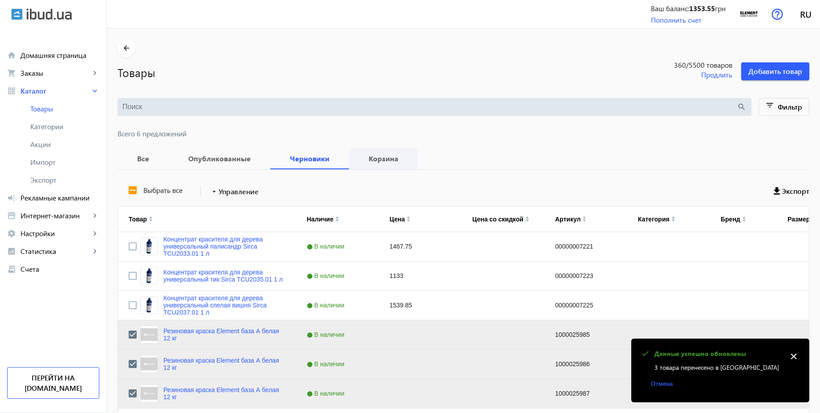
click at [383, 159] on b "Корзина" at bounding box center [384, 158] width 48 height 7
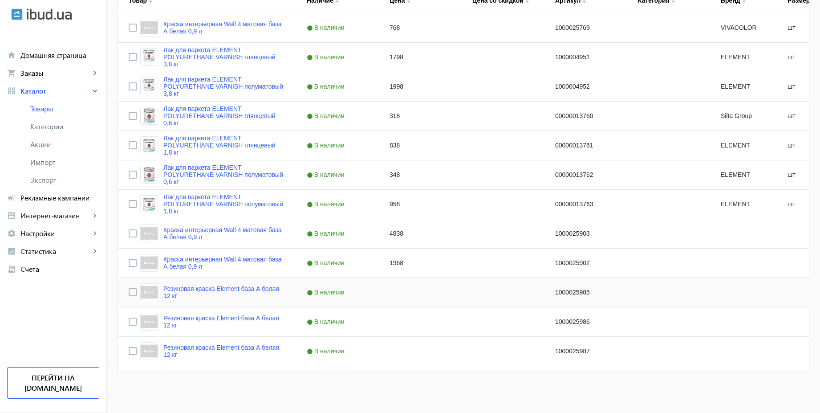
scroll to position [58, 0]
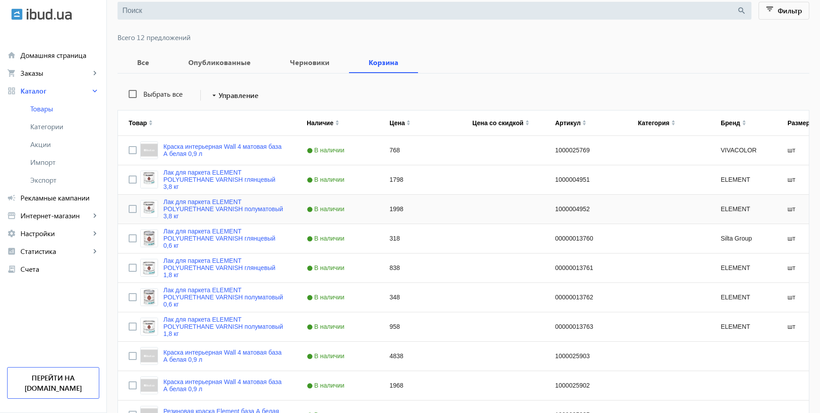
scroll to position [219, 0]
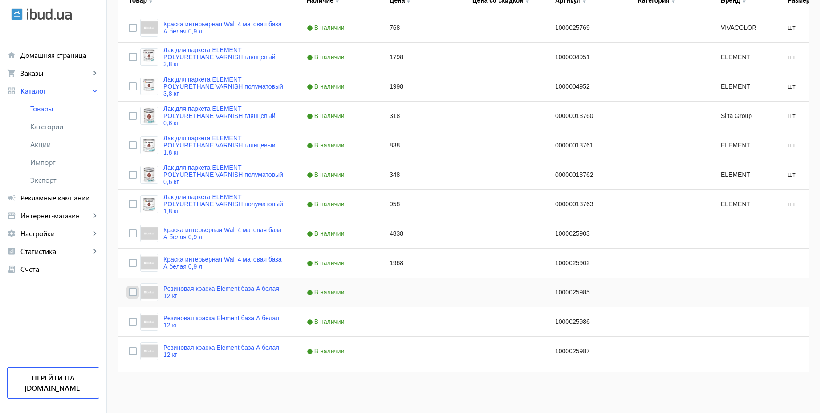
click at [129, 292] on input "Press Space to toggle row selection (unchecked)" at bounding box center [133, 292] width 8 height 8
checkbox input "true"
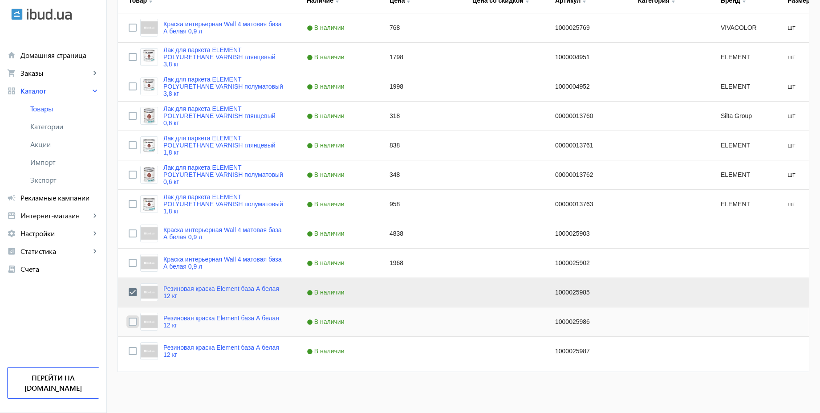
click at [130, 324] on input "Press Space to toggle row selection (unchecked)" at bounding box center [133, 321] width 8 height 8
checkbox input "true"
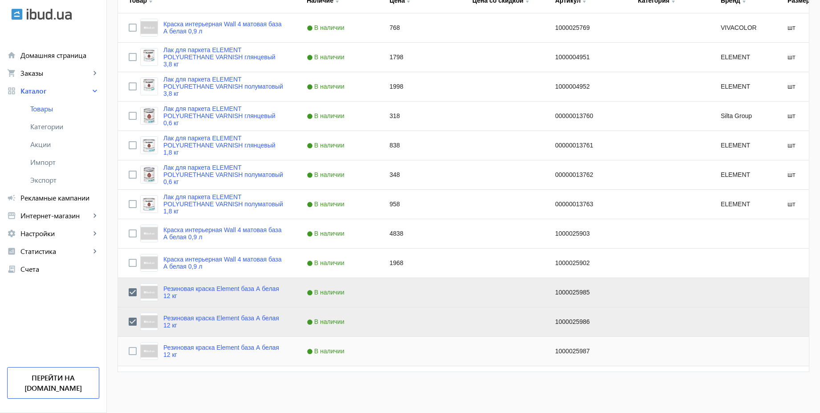
click at [129, 355] on div "Press SPACE to select this row." at bounding box center [133, 351] width 8 height 21
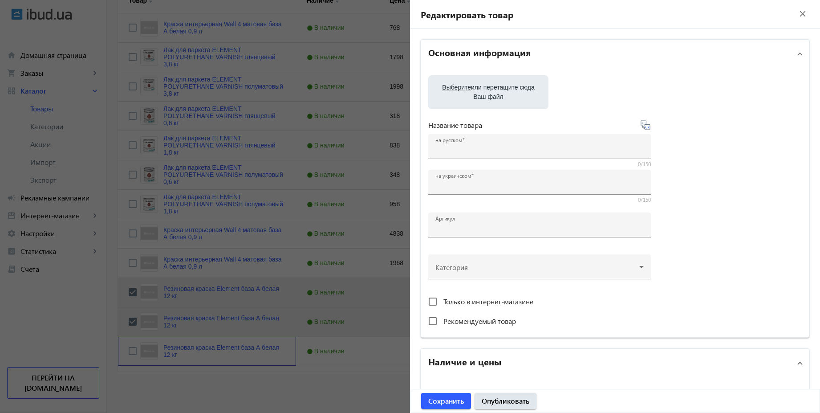
type input "Резиновая краска Element база А белая 12 кг"
type input "1000025987"
click at [130, 350] on div at bounding box center [410, 206] width 820 height 413
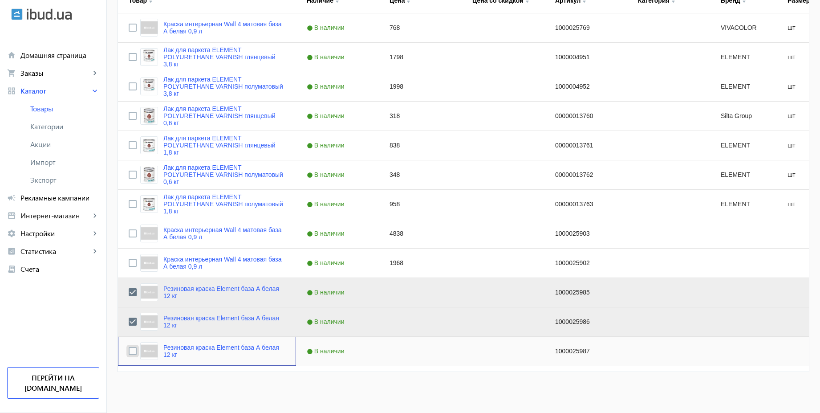
click at [129, 352] on input "Press Space to toggle row selection (unchecked)" at bounding box center [133, 351] width 8 height 8
checkbox input "true"
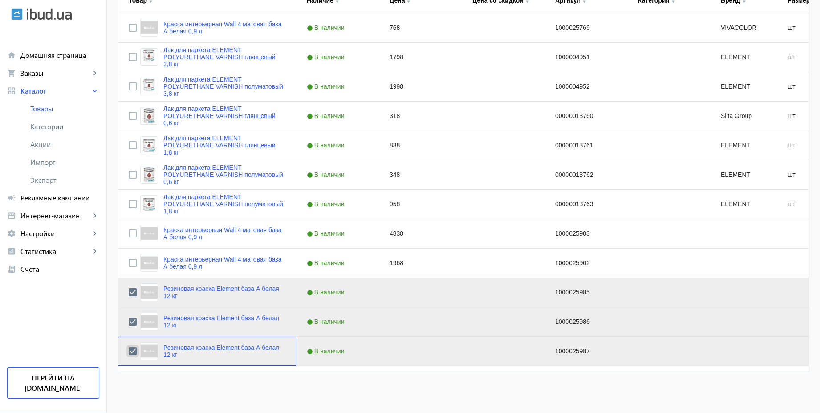
scroll to position [0, 0]
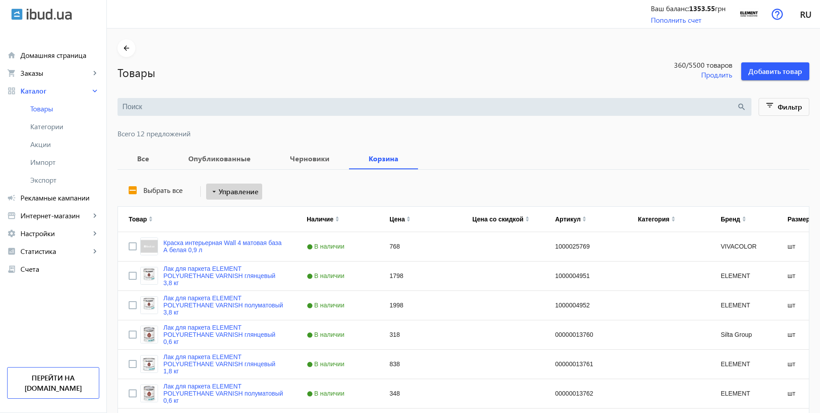
click at [240, 189] on span "Управление" at bounding box center [239, 191] width 40 height 11
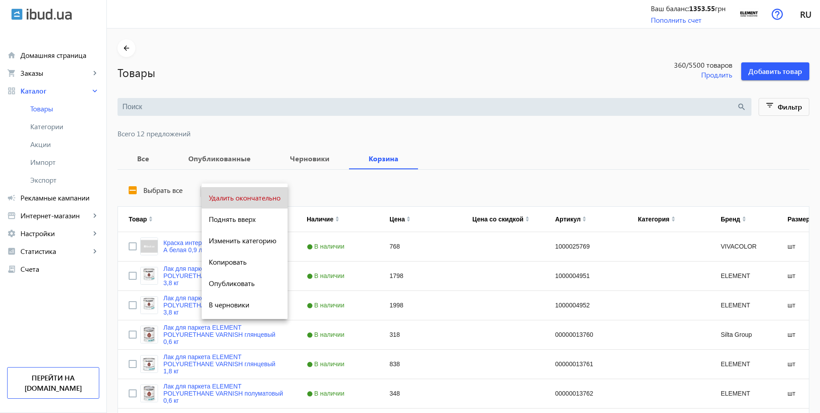
click at [252, 199] on span "Удалить окончательно" at bounding box center [245, 197] width 72 height 7
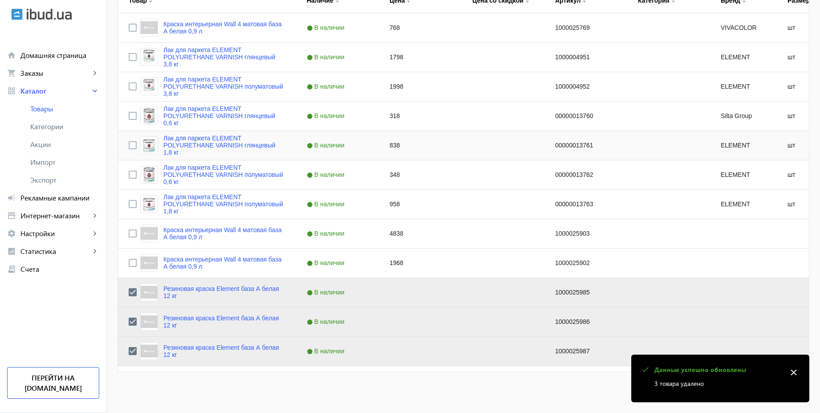
scroll to position [138, 0]
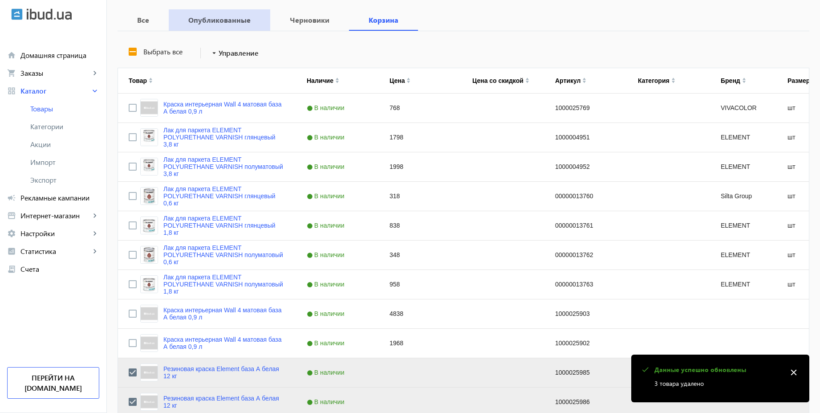
click at [218, 19] on b "Опубликованные" at bounding box center [219, 19] width 80 height 7
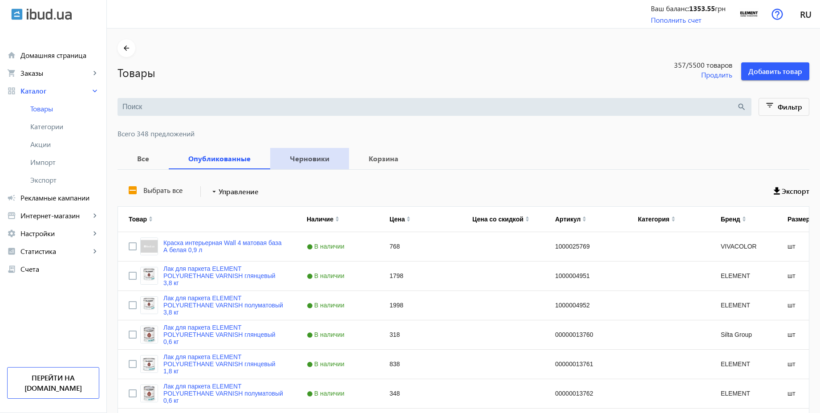
click at [307, 156] on b "Черновики" at bounding box center [309, 158] width 57 height 7
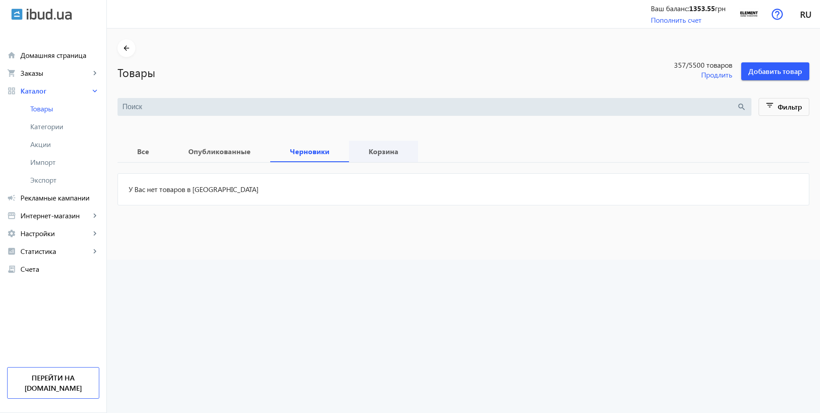
click at [395, 149] on b "Корзина" at bounding box center [384, 151] width 48 height 7
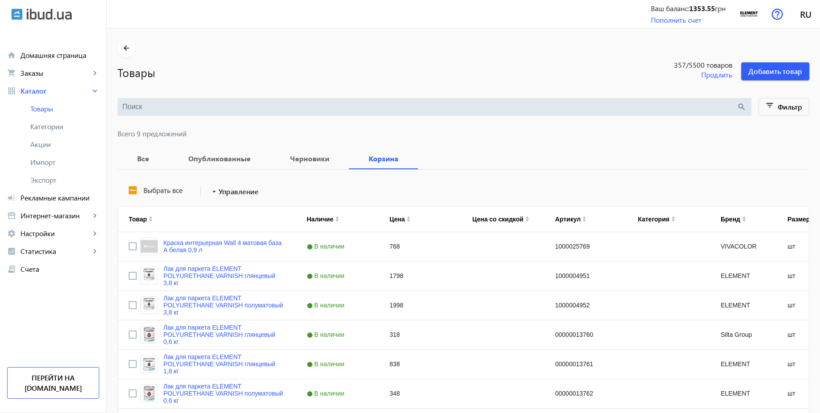
scroll to position [130, 0]
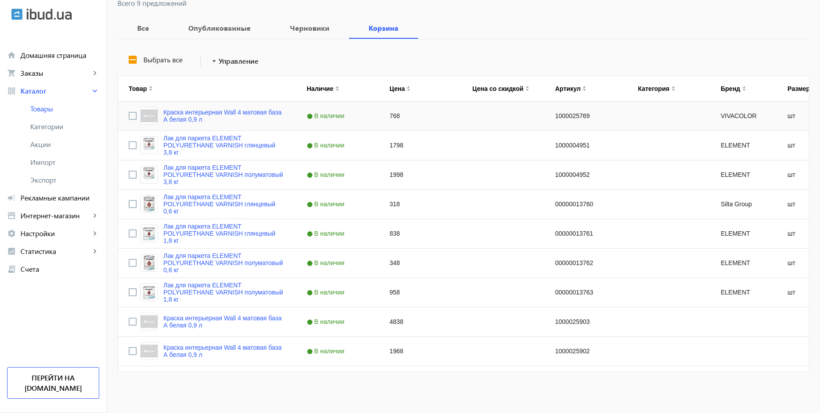
click at [735, 115] on div "VIVACOLOR" at bounding box center [743, 116] width 67 height 29
drag, startPoint x: 754, startPoint y: 115, endPoint x: 715, endPoint y: 115, distance: 39.2
click at [715, 115] on div "VIVACOLOR" at bounding box center [743, 116] width 67 height 29
click at [257, 316] on link "Краска интерьерная Wall 4 матовая база А белая 0,9 л" at bounding box center [224, 321] width 122 height 14
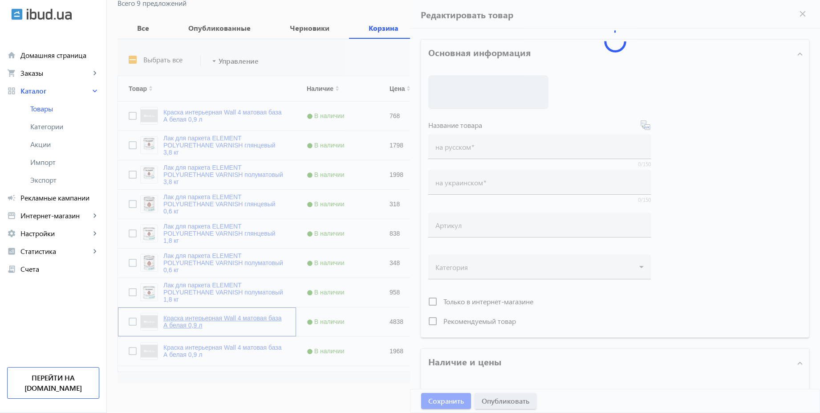
type input "Краска интерьерная Wall 4 матовая база А белая 0,9 л"
type input "1000025903"
type input "4838"
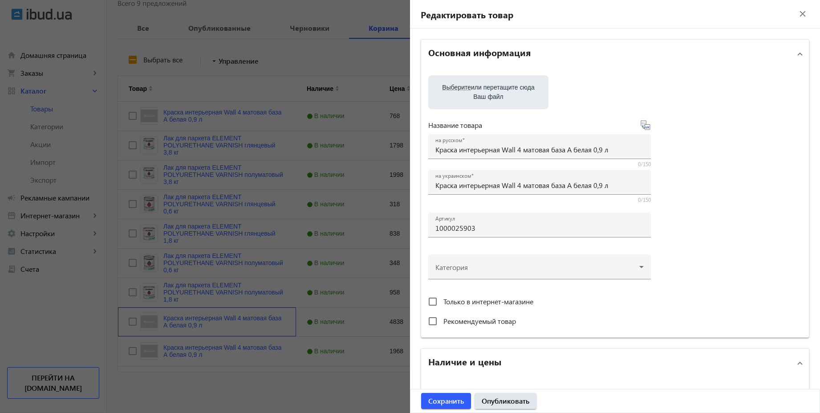
scroll to position [252, 0]
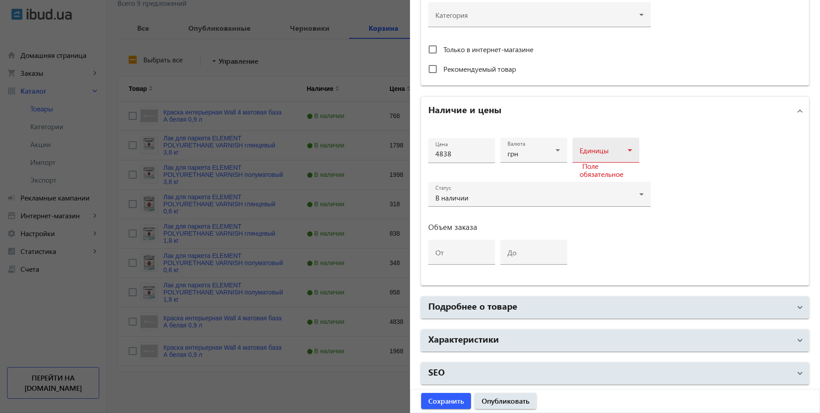
click at [595, 144] on div "Единицы" at bounding box center [606, 150] width 53 height 25
click at [584, 218] on span "шт" at bounding box center [581, 219] width 9 height 7
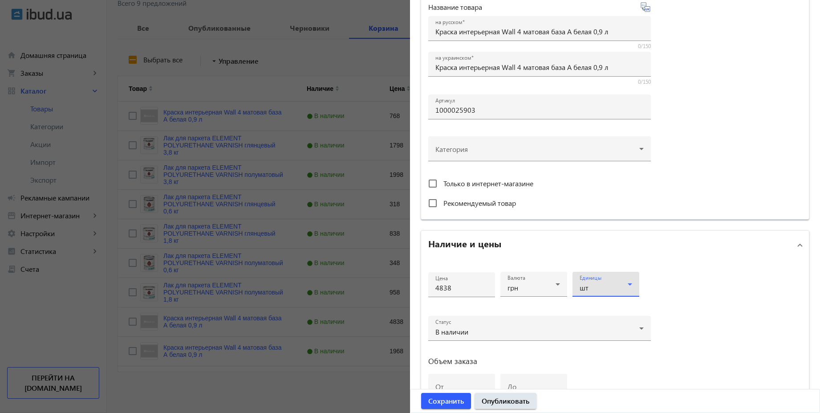
scroll to position [92, 0]
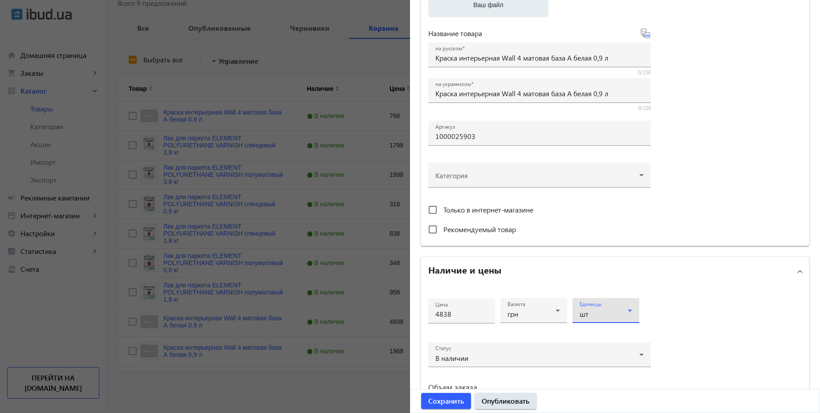
click at [647, 35] on icon at bounding box center [645, 33] width 11 height 11
type input "Фарба інтер'єрна Wall 4 матова база А біла 0,9 л"
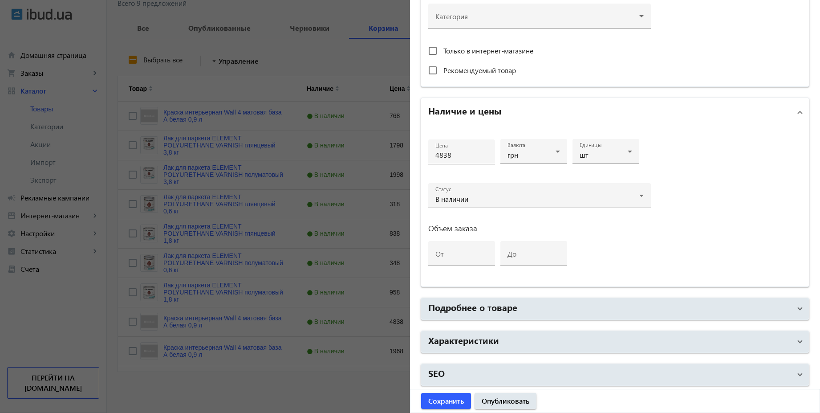
scroll to position [252, 0]
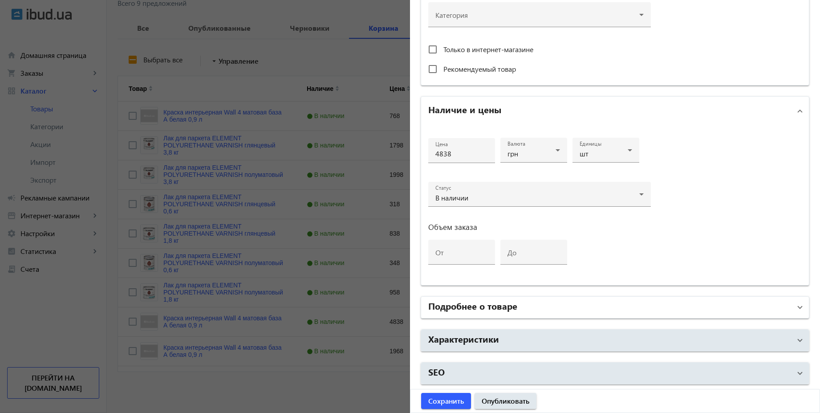
click at [537, 313] on mat-panel-title "Подробнее о товаре" at bounding box center [609, 307] width 363 height 16
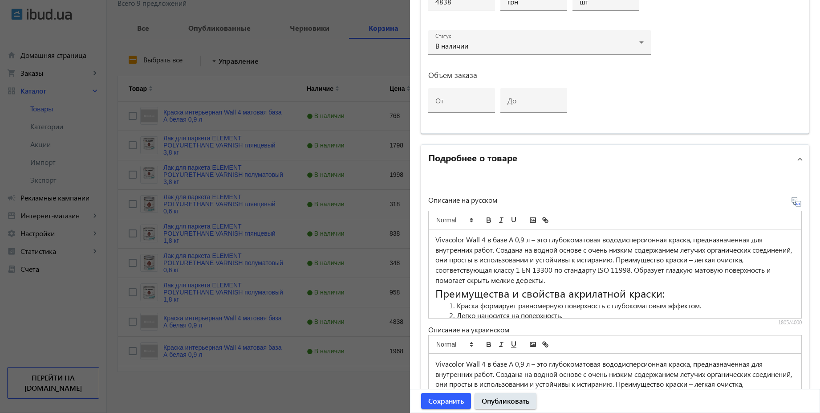
scroll to position [549, 0]
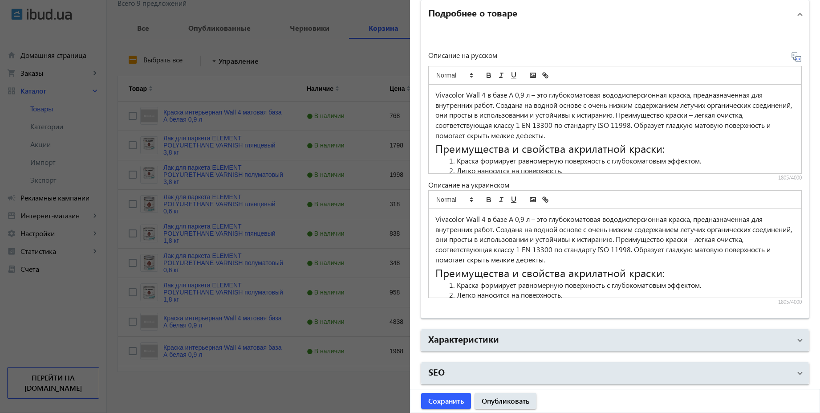
click at [794, 58] on icon at bounding box center [796, 57] width 11 height 11
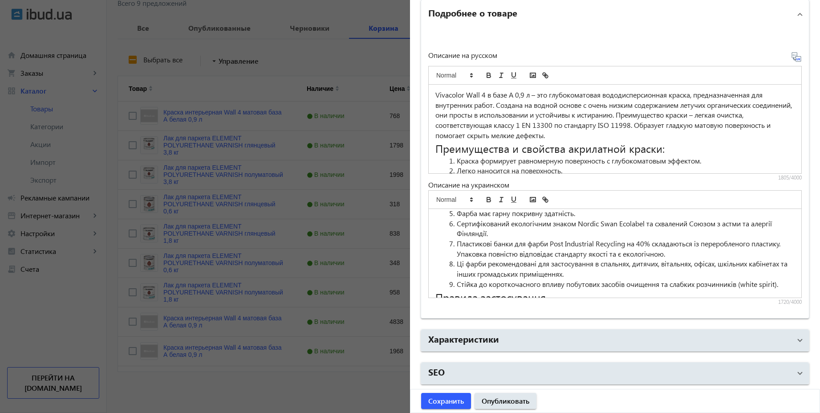
scroll to position [160, 0]
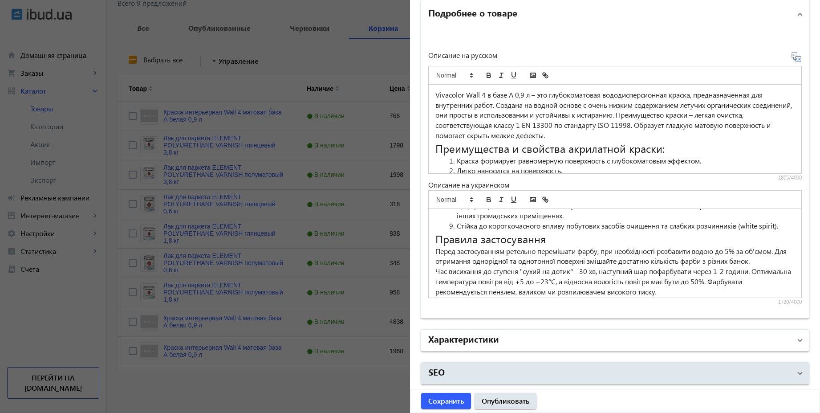
click at [495, 336] on h2 "Характеристики" at bounding box center [463, 338] width 71 height 12
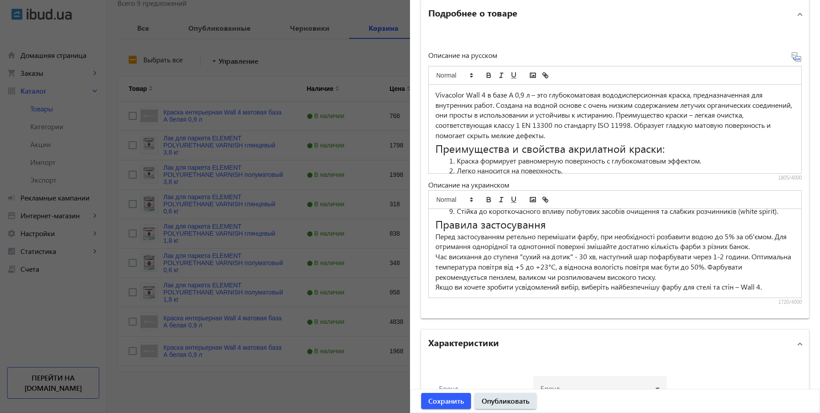
scroll to position [185, 0]
click at [599, 383] on div at bounding box center [600, 385] width 119 height 32
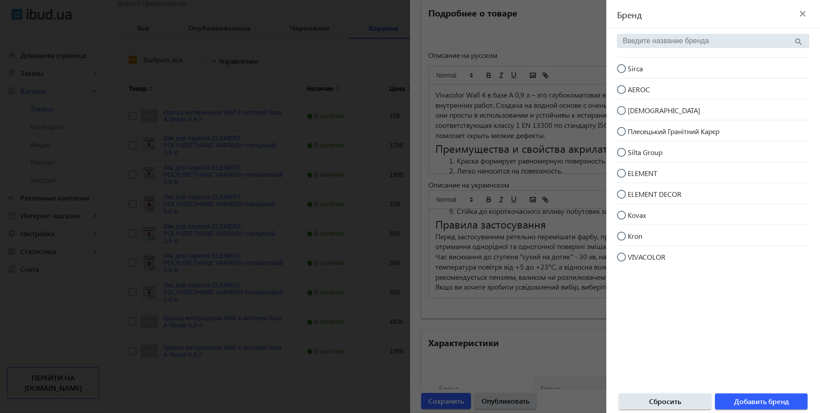
click at [658, 38] on input "search" at bounding box center [708, 41] width 171 height 8
click at [641, 260] on span "VIVACOLOR" at bounding box center [647, 256] width 38 height 9
click at [635, 260] on input "VIVACOLOR" at bounding box center [626, 261] width 18 height 18
radio input "true"
click at [739, 398] on span "Добавить бренд" at bounding box center [761, 401] width 55 height 10
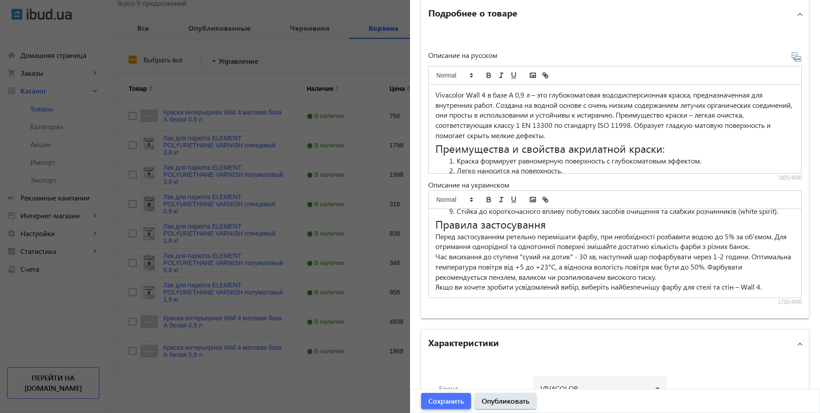
click at [453, 400] on span "Сохранить" at bounding box center [446, 401] width 36 height 10
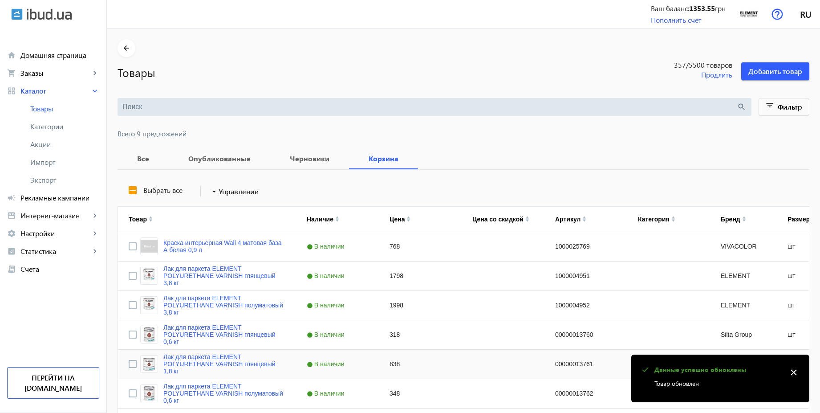
scroll to position [130, 0]
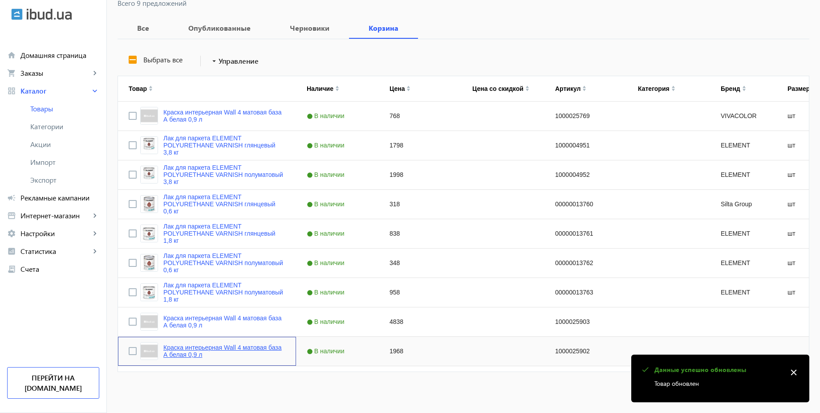
click at [238, 350] on link "Краска интерьерная Wall 4 матовая база А белая 0,9 л" at bounding box center [224, 351] width 122 height 14
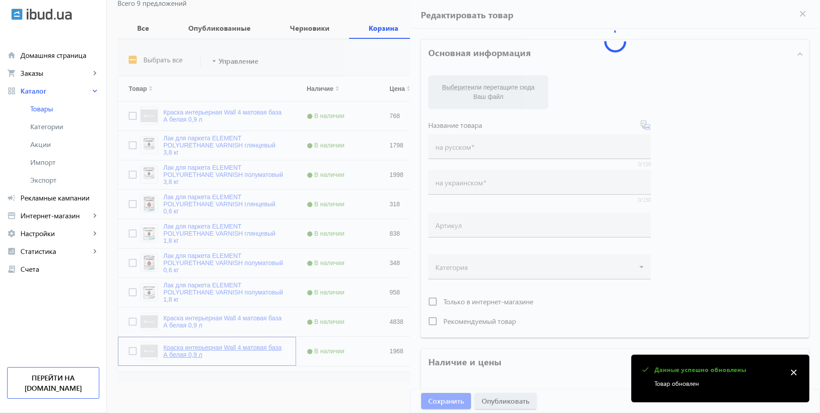
type input "Краска интерьерная Wall 4 матовая база А белая 0,9 л"
type input "1000025902"
type input "1968"
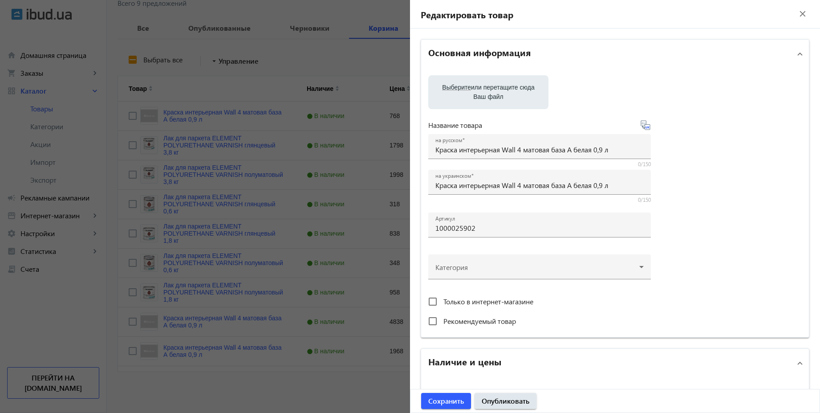
click at [645, 129] on icon at bounding box center [645, 125] width 11 height 11
type input "Фарба інтер'єрна Wall 4 матова база А біла 0,9 л"
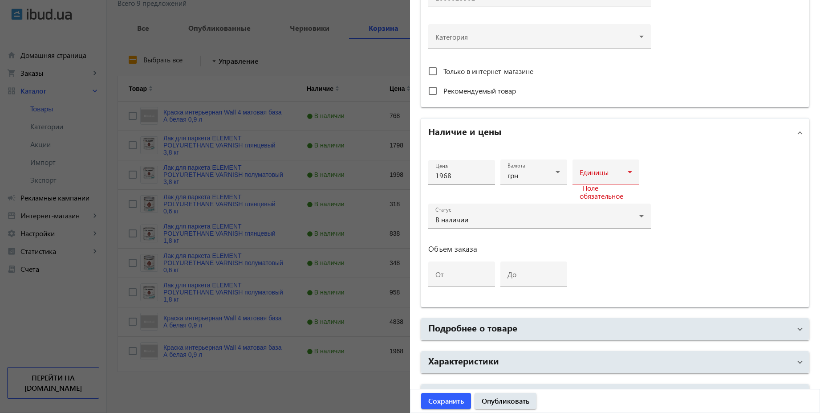
scroll to position [240, 0]
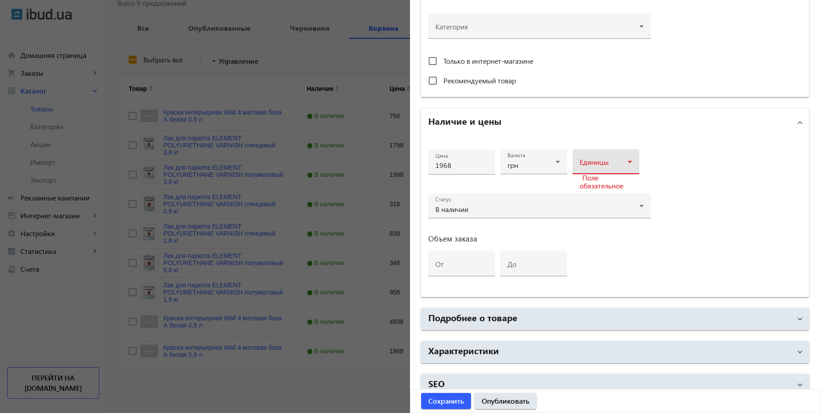
click at [623, 167] on span at bounding box center [604, 165] width 48 height 7
click at [328, 407] on div at bounding box center [410, 206] width 820 height 413
click at [318, 389] on div at bounding box center [410, 206] width 820 height 413
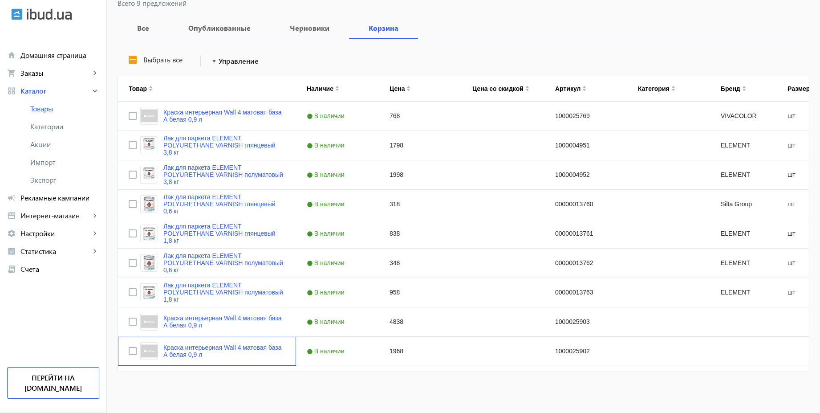
scroll to position [0, 0]
click at [131, 56] on input "Выбрать все" at bounding box center [133, 60] width 18 height 18
checkbox input "true"
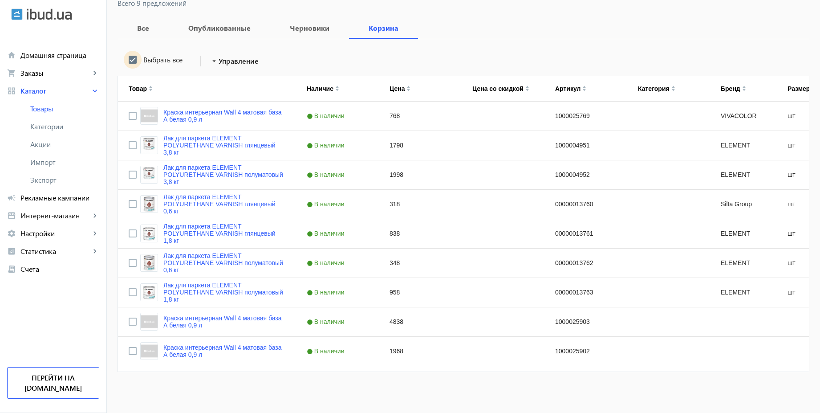
checkbox input "true"
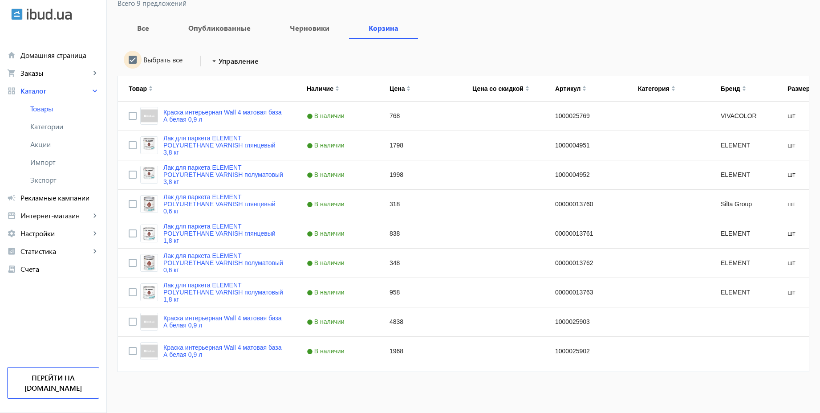
checkbox input "true"
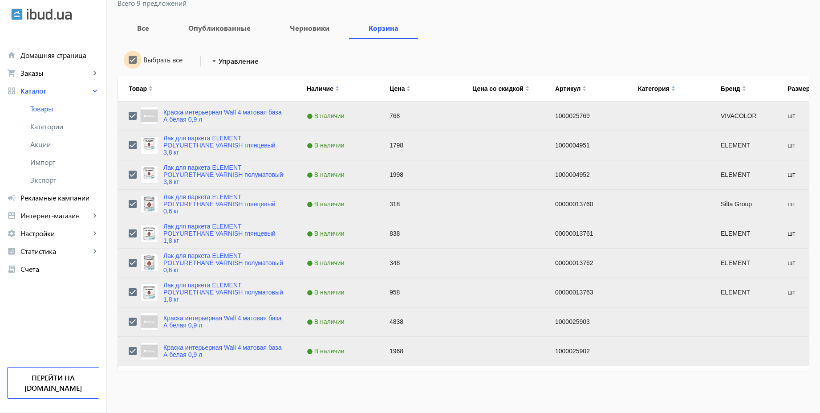
click at [129, 57] on input "Выбрать все" at bounding box center [133, 60] width 18 height 18
checkbox input "false"
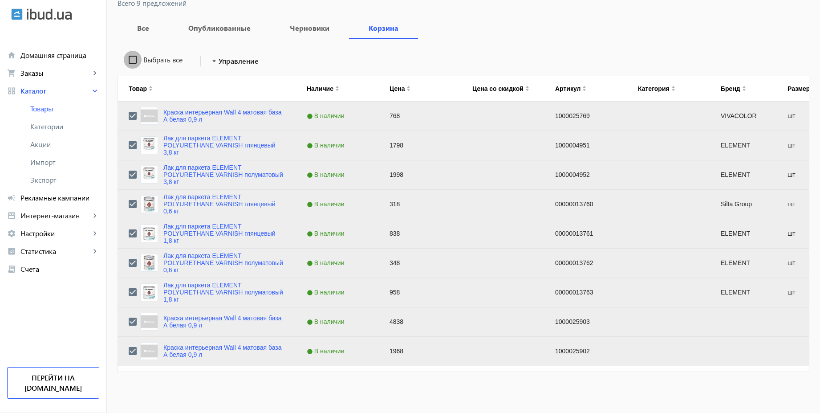
checkbox input "false"
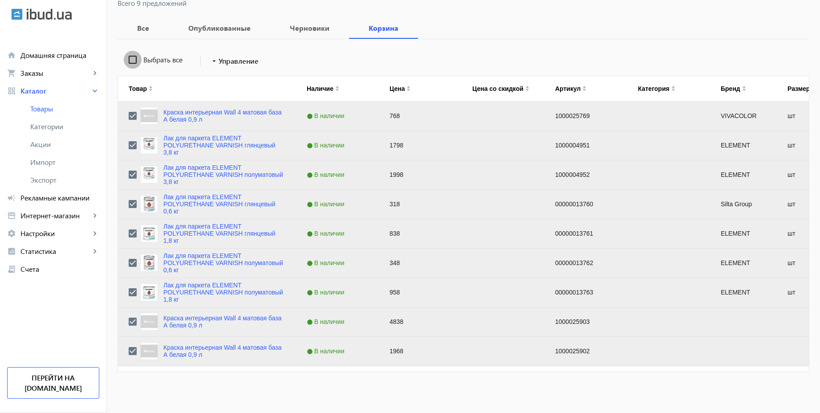
checkbox input "false"
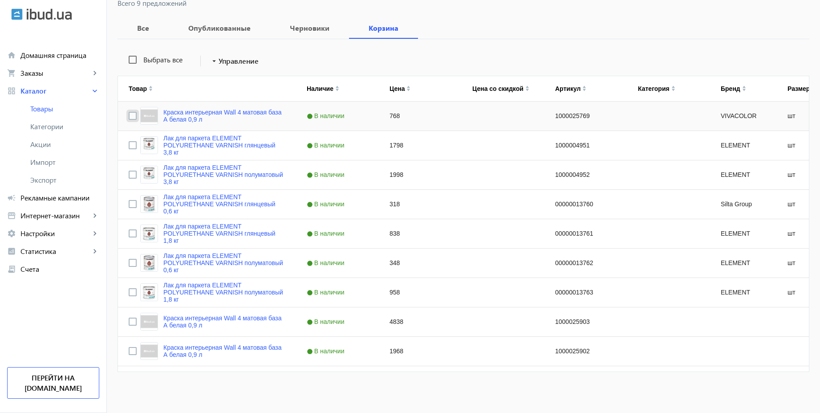
click at [129, 114] on input "Press Space to toggle row selection (unchecked)" at bounding box center [133, 116] width 8 height 8
checkbox input "true"
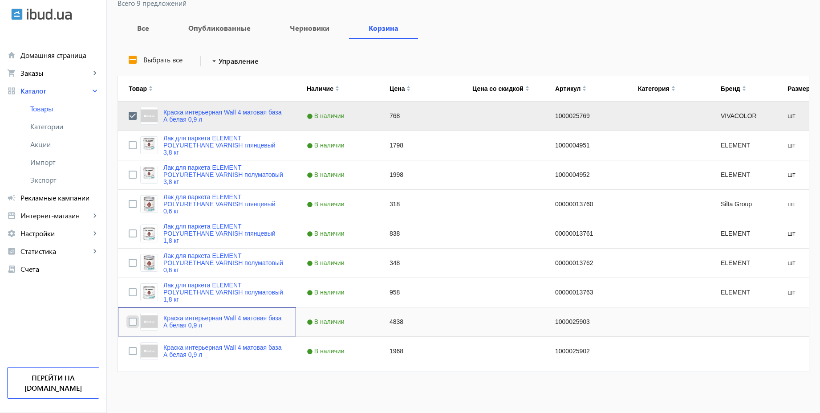
click at [129, 320] on input "Press Space to toggle row selection (unchecked)" at bounding box center [133, 321] width 8 height 8
checkbox input "true"
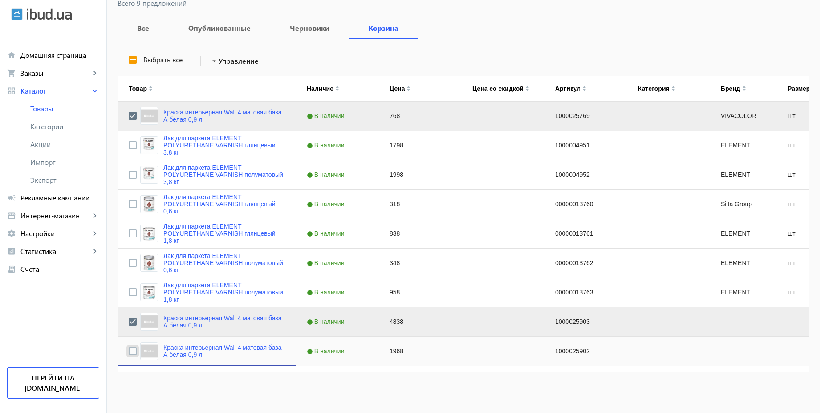
click at [129, 352] on input "Press Space to toggle row selection (unchecked)" at bounding box center [133, 351] width 8 height 8
checkbox input "true"
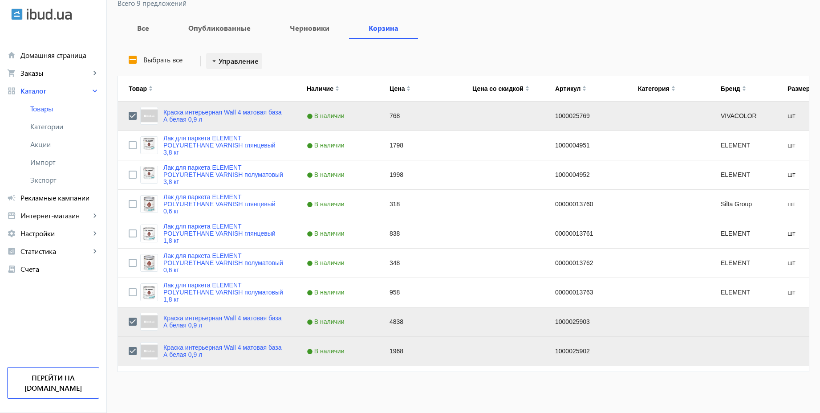
click at [249, 61] on span "Управление" at bounding box center [239, 61] width 40 height 11
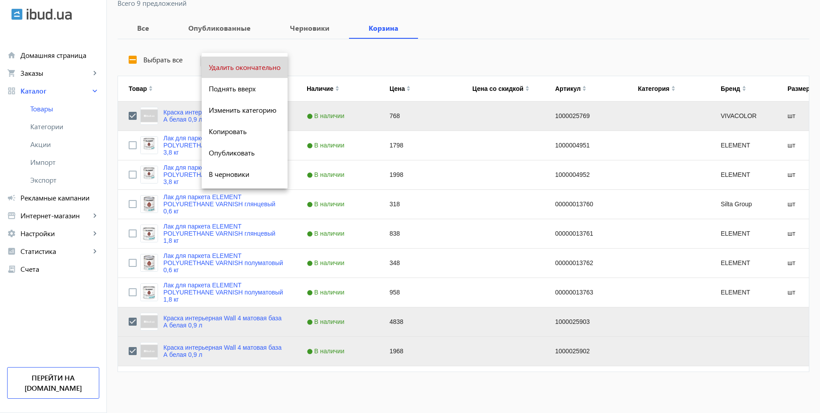
click at [248, 68] on span "Удалить окончательно" at bounding box center [245, 67] width 72 height 7
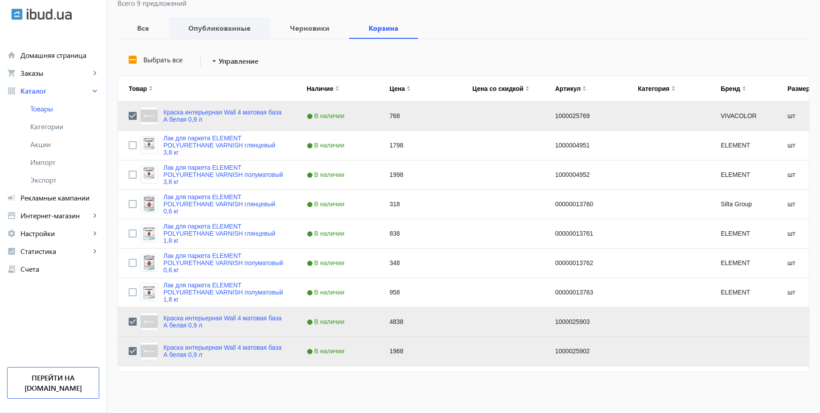
click at [236, 24] on b "Опубликованные" at bounding box center [219, 27] width 80 height 7
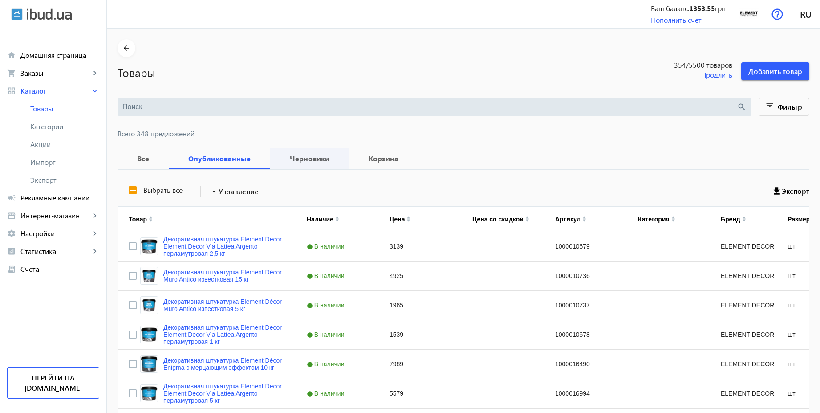
click at [305, 150] on span "Черновики" at bounding box center [309, 158] width 57 height 21
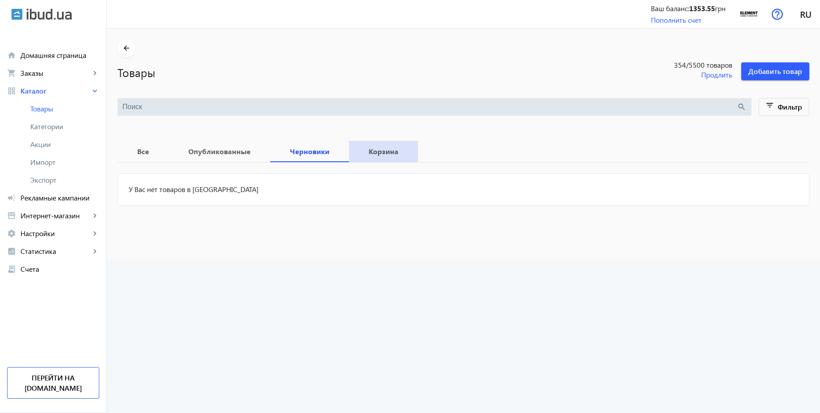
click at [370, 159] on span "Корзина" at bounding box center [384, 151] width 48 height 21
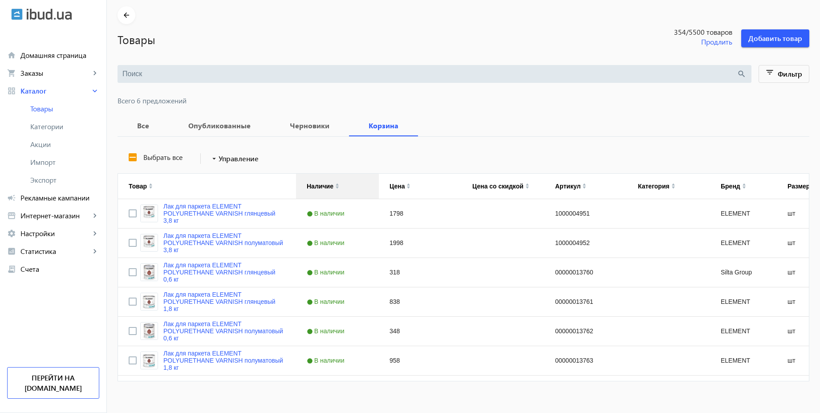
scroll to position [42, 0]
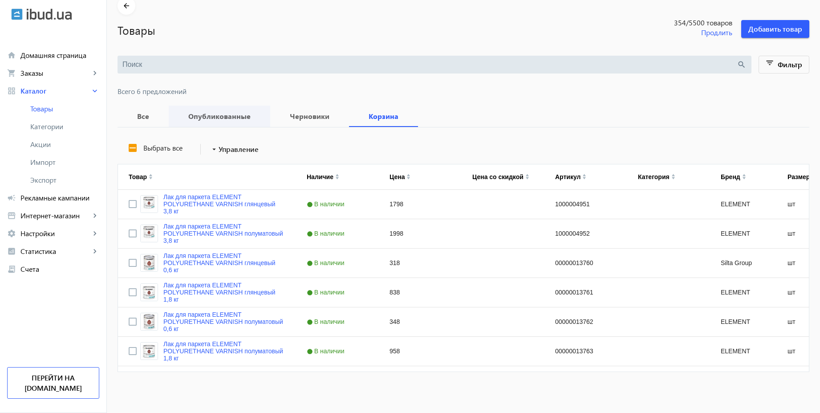
click at [233, 116] on b "Опубликованные" at bounding box center [219, 116] width 80 height 7
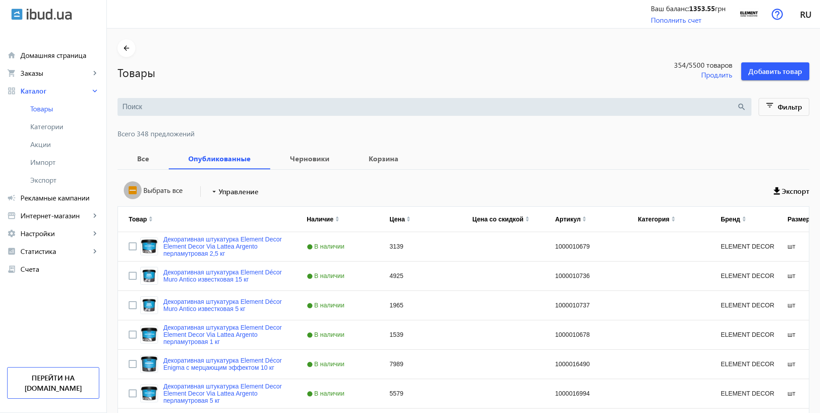
click at [124, 193] on input "Выбрать все" at bounding box center [133, 190] width 18 height 18
checkbox input "true"
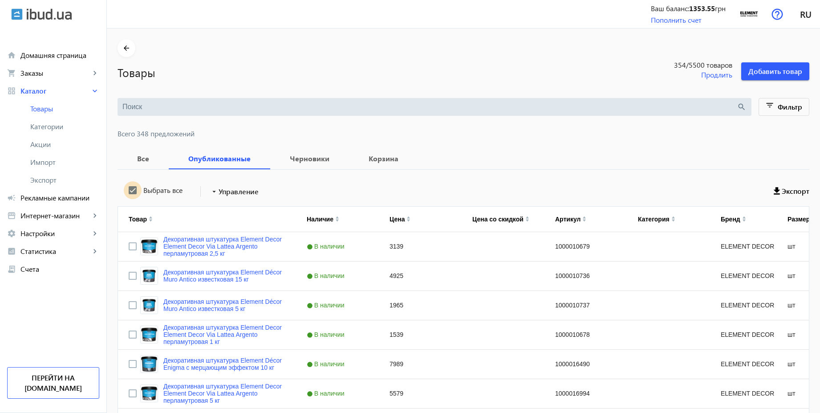
checkbox input "true"
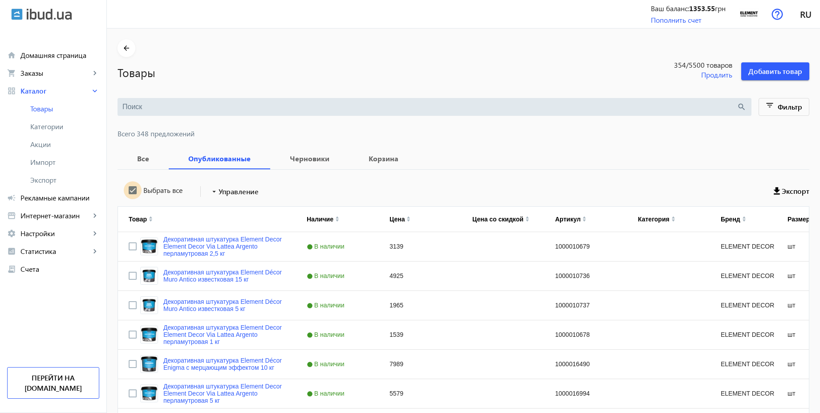
checkbox input "true"
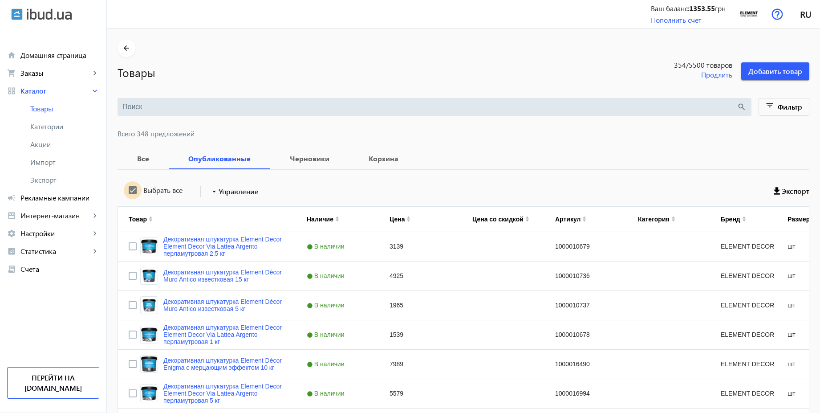
checkbox input "true"
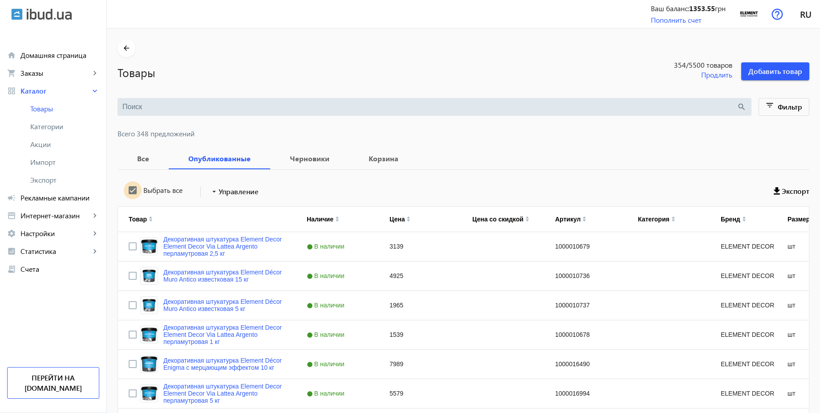
checkbox input "true"
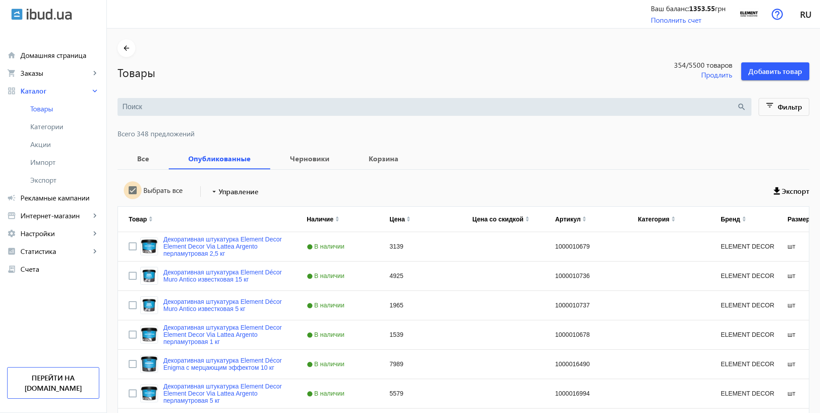
checkbox input "true"
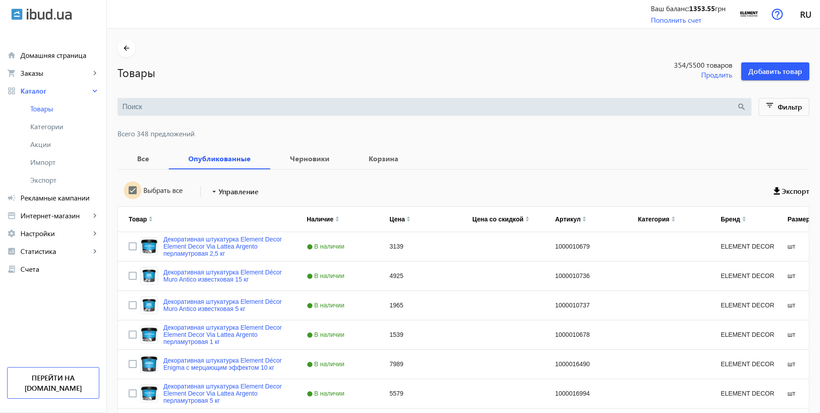
checkbox input "true"
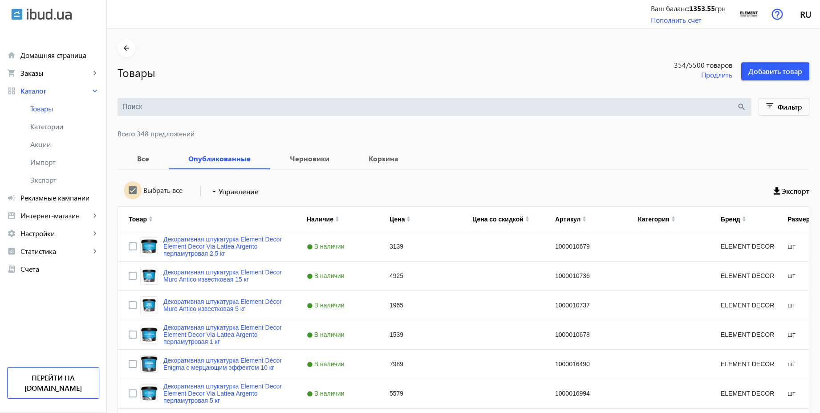
checkbox input "true"
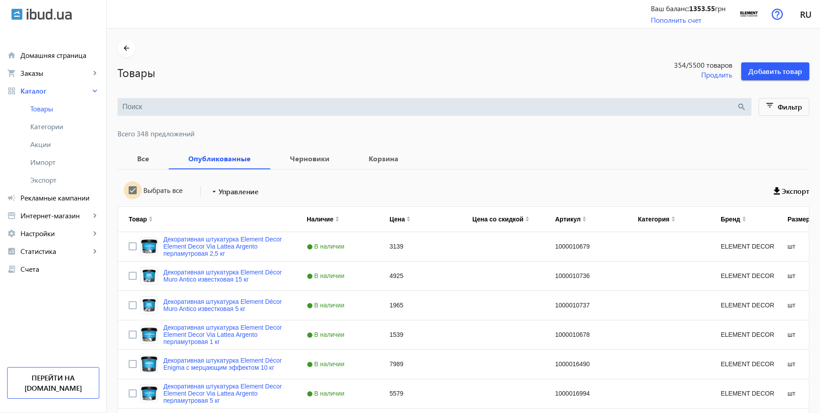
checkbox input "true"
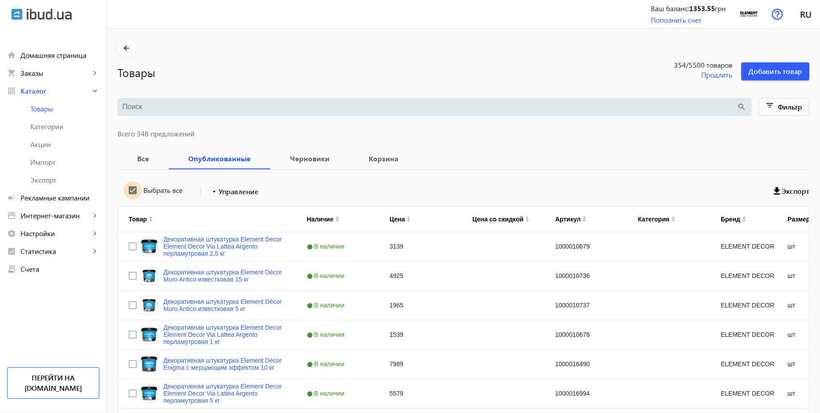
checkbox input "true"
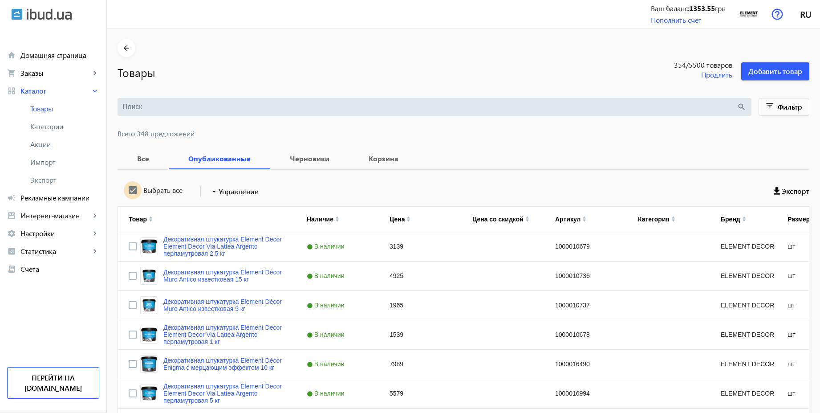
checkbox input "true"
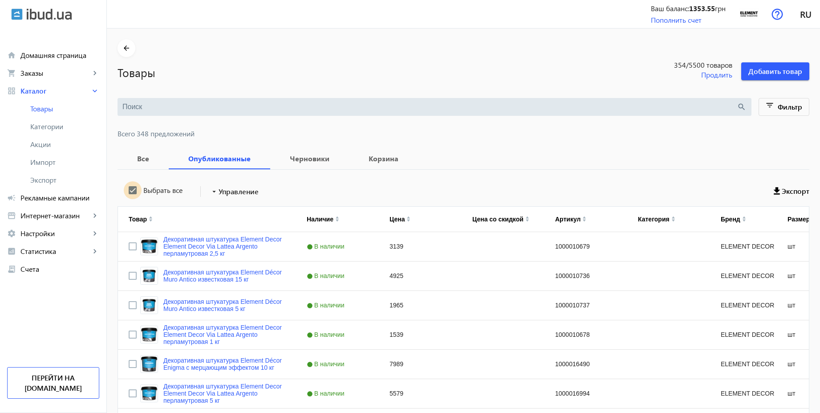
checkbox input "true"
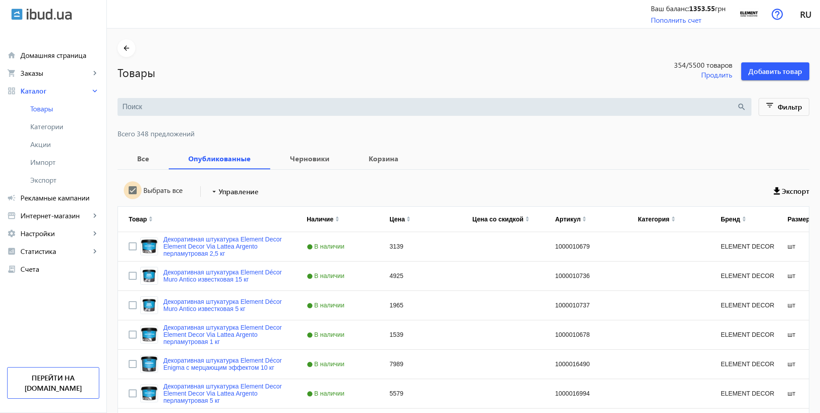
checkbox input "true"
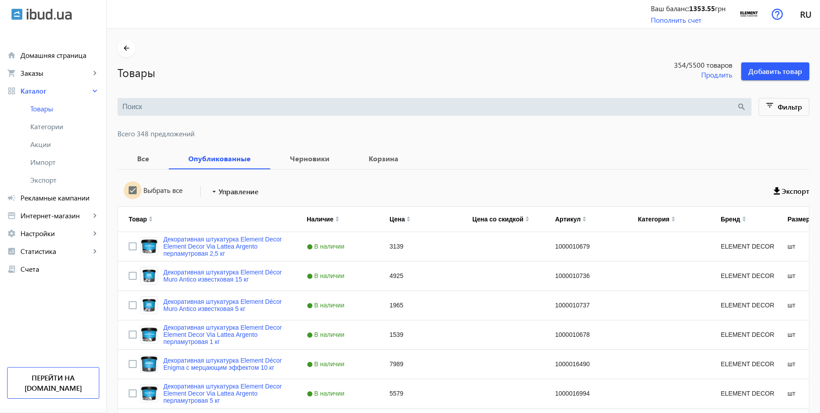
checkbox input "true"
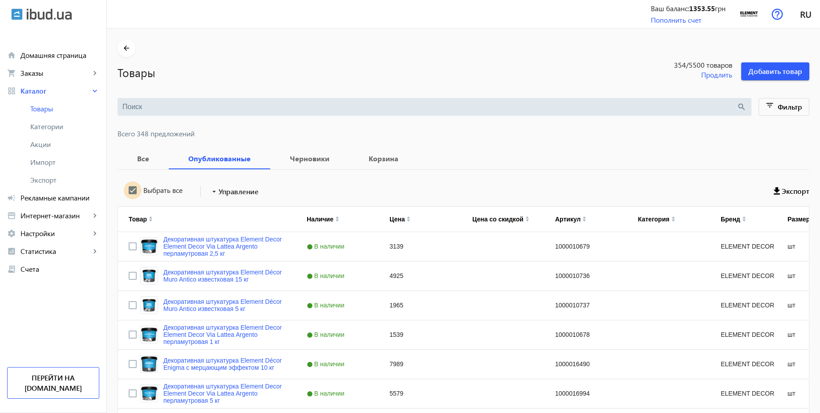
checkbox input "true"
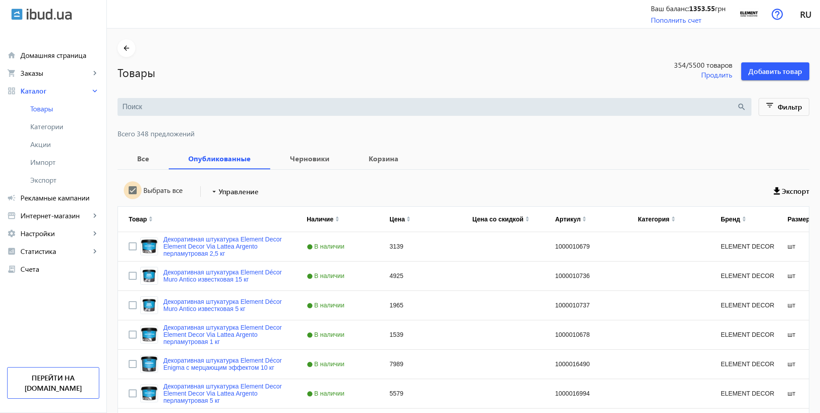
checkbox input "true"
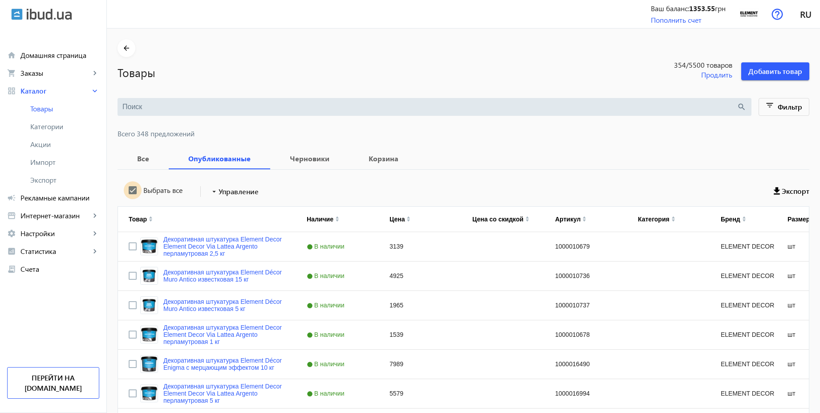
checkbox input "true"
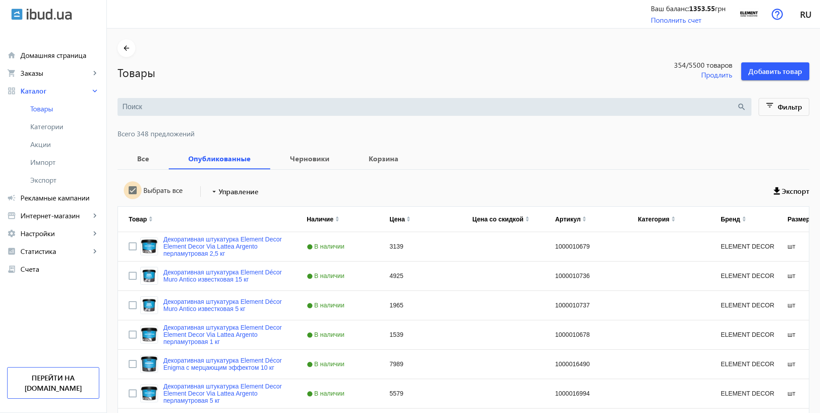
checkbox input "true"
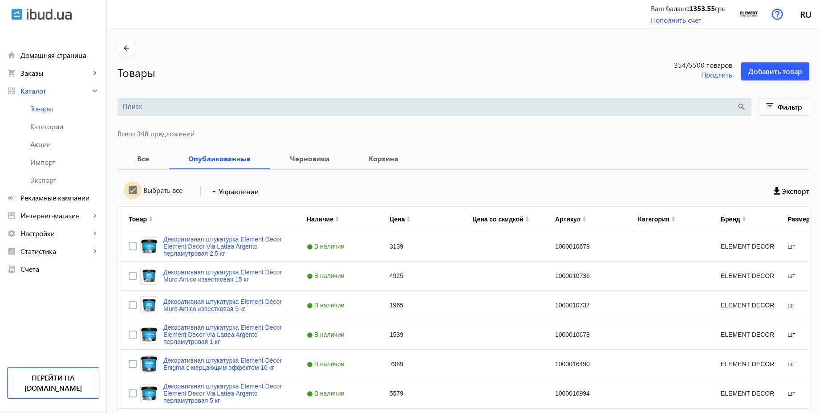
checkbox input "true"
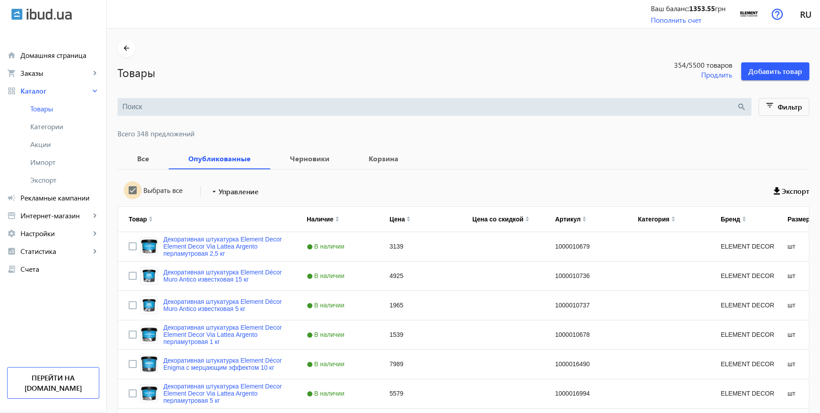
checkbox input "true"
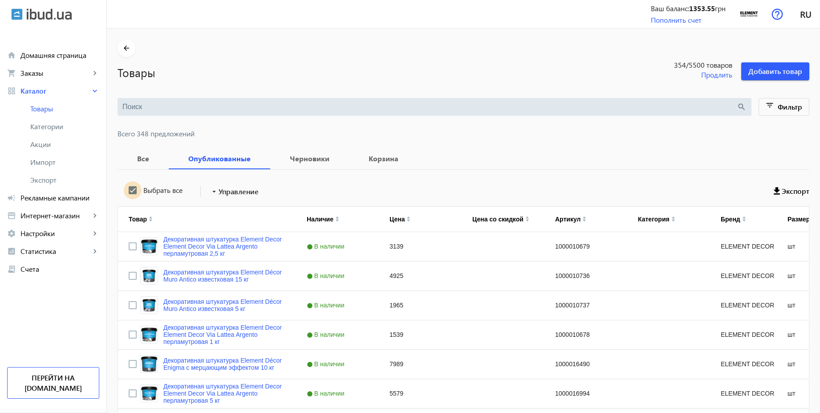
checkbox input "true"
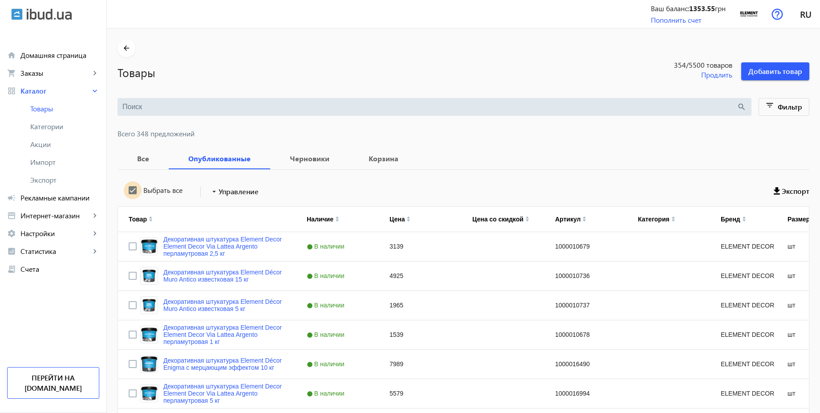
checkbox input "true"
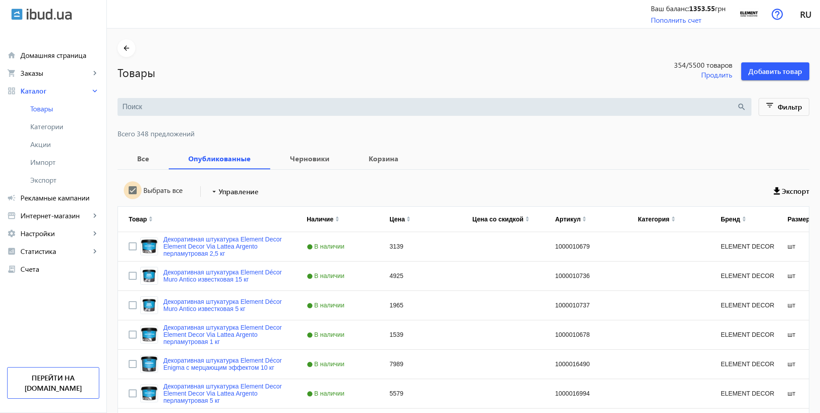
checkbox input "true"
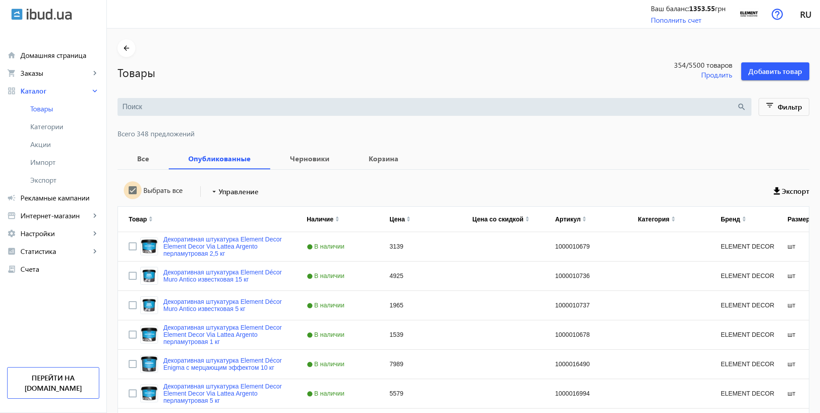
checkbox input "true"
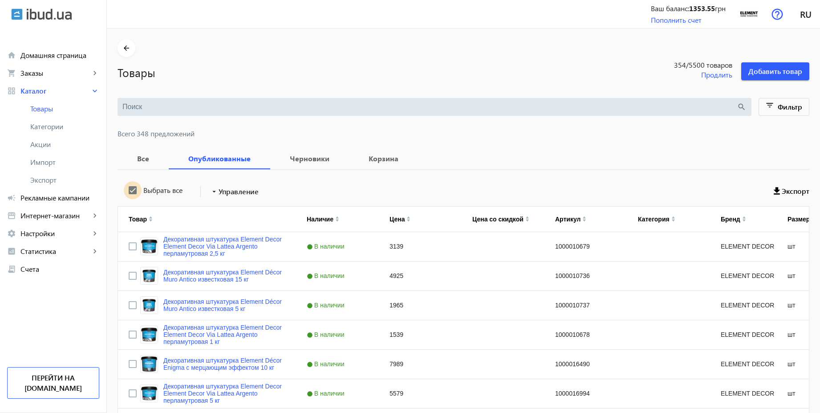
checkbox input "true"
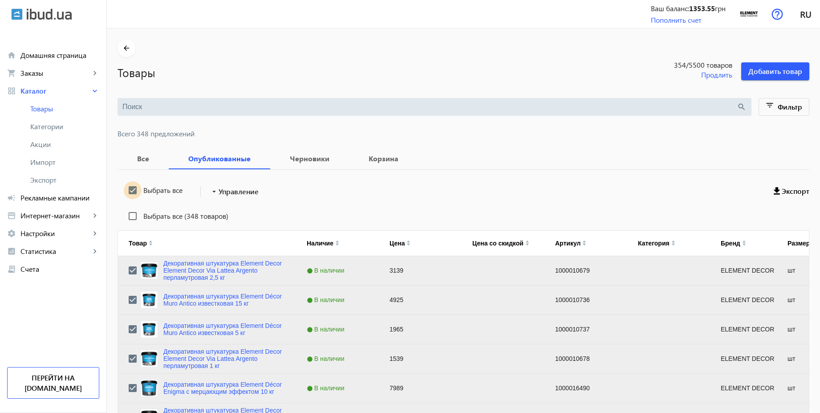
click at [124, 193] on input "Выбрать все" at bounding box center [133, 190] width 18 height 18
checkbox input "false"
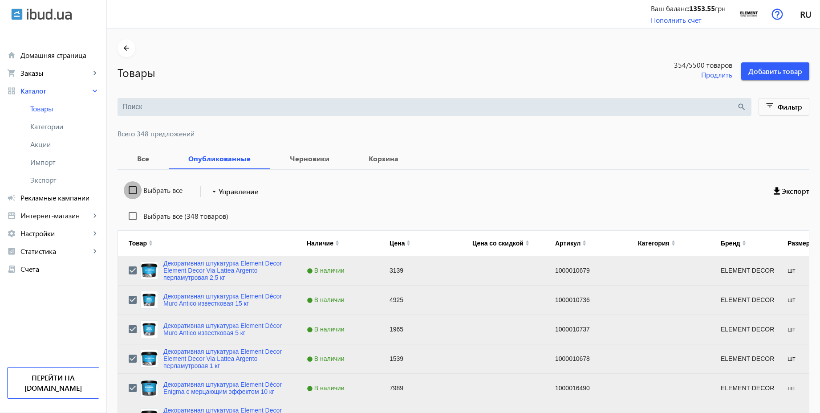
checkbox input "false"
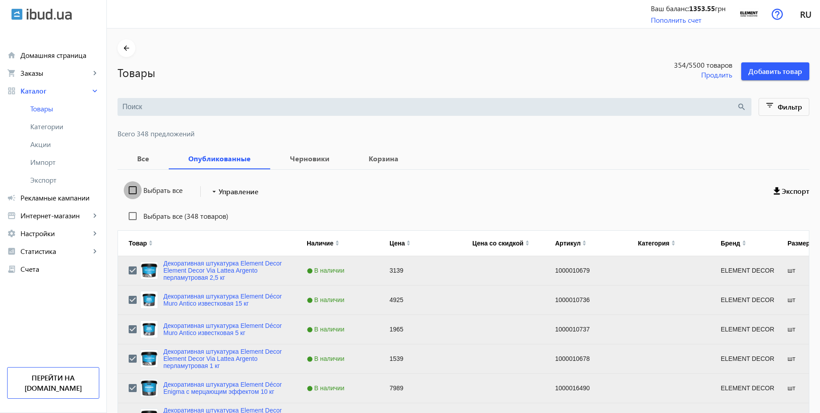
checkbox input "false"
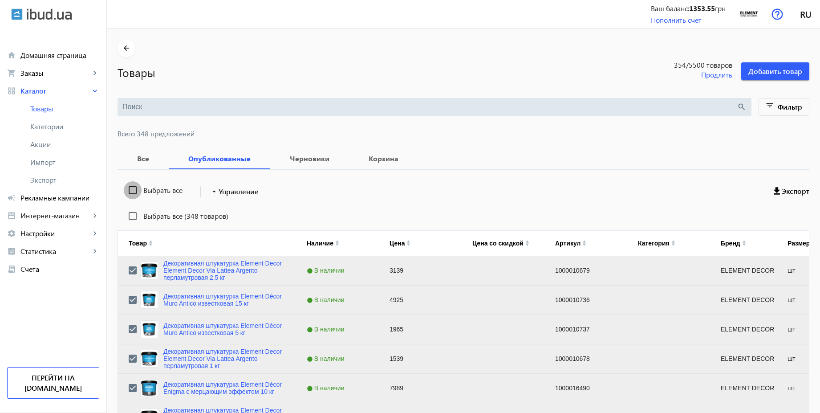
checkbox input "false"
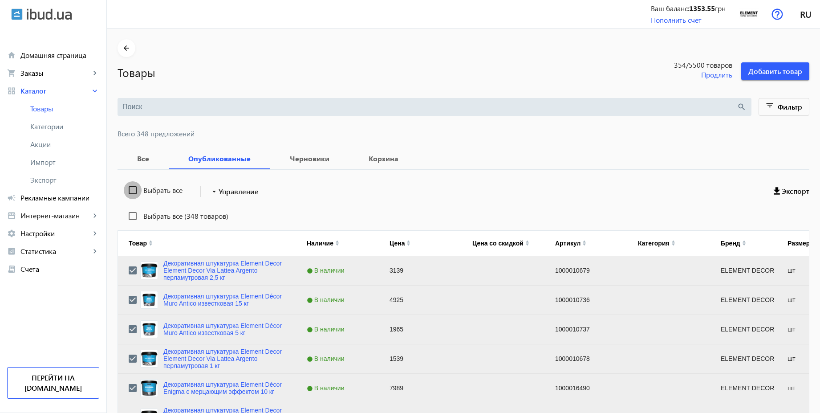
checkbox input "false"
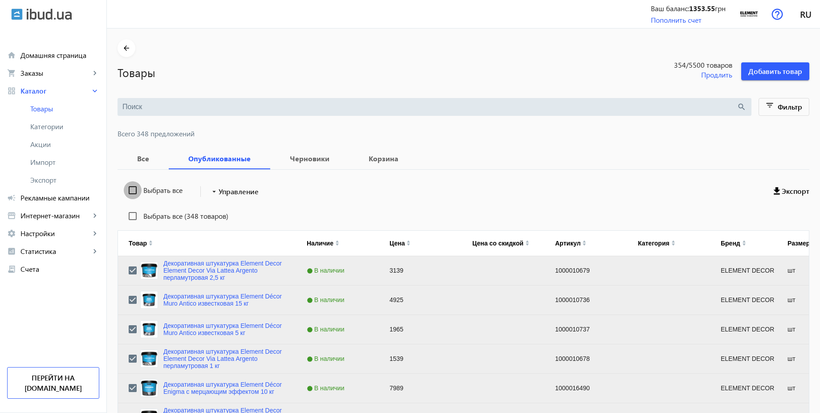
checkbox input "false"
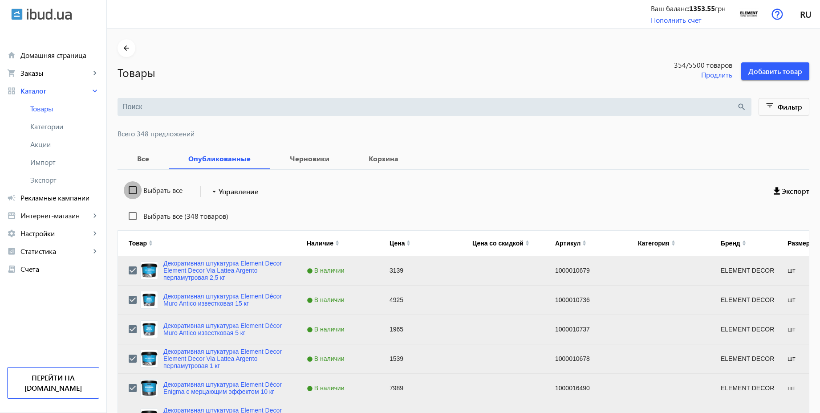
checkbox input "false"
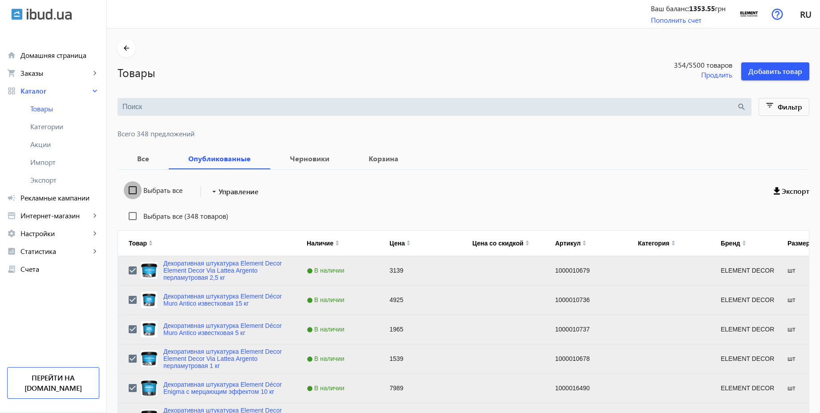
checkbox input "false"
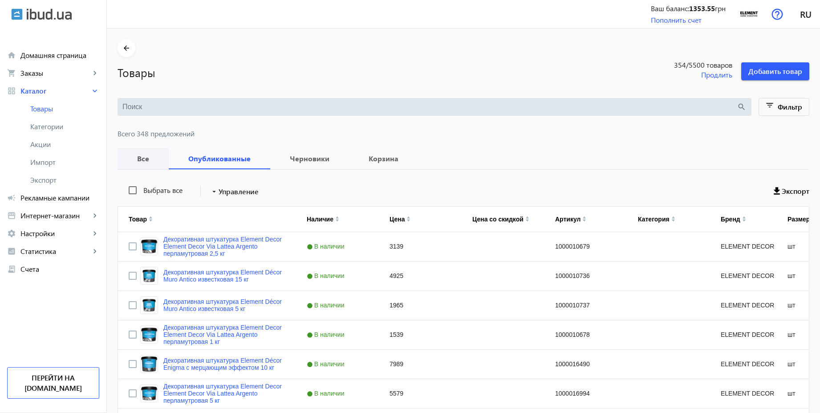
click at [136, 160] on b "Все" at bounding box center [143, 158] width 30 height 7
click at [794, 16] on span at bounding box center [806, 14] width 28 height 21
click at [789, 56] on span "Українська" at bounding box center [794, 58] width 35 height 11
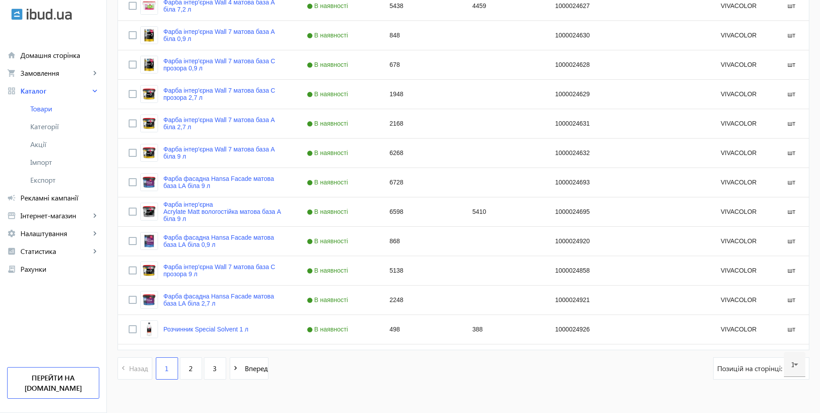
scroll to position [3398, 0]
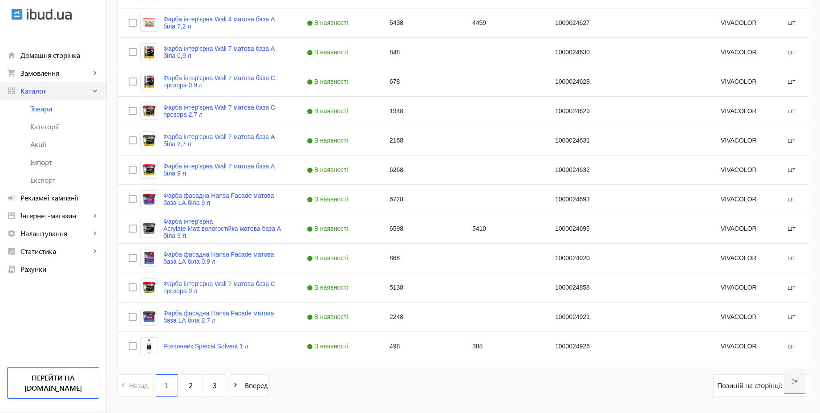
click at [34, 88] on span "Каталог" at bounding box center [55, 90] width 70 height 9
click at [37, 76] on span "Замовлення" at bounding box center [55, 73] width 70 height 9
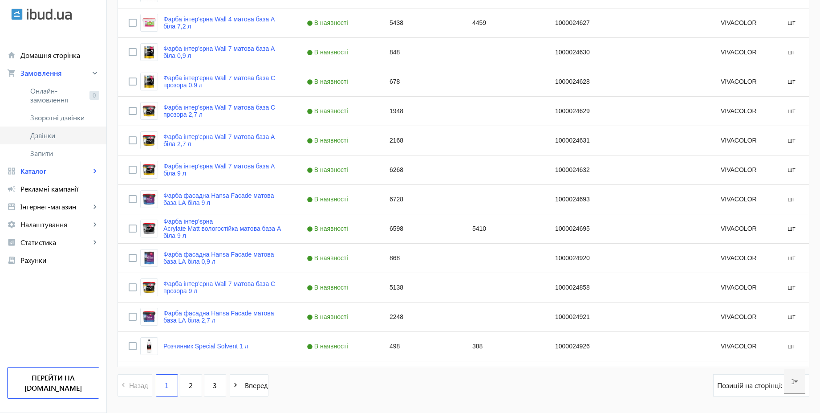
click at [59, 139] on span "Дзвінки" at bounding box center [64, 135] width 69 height 9
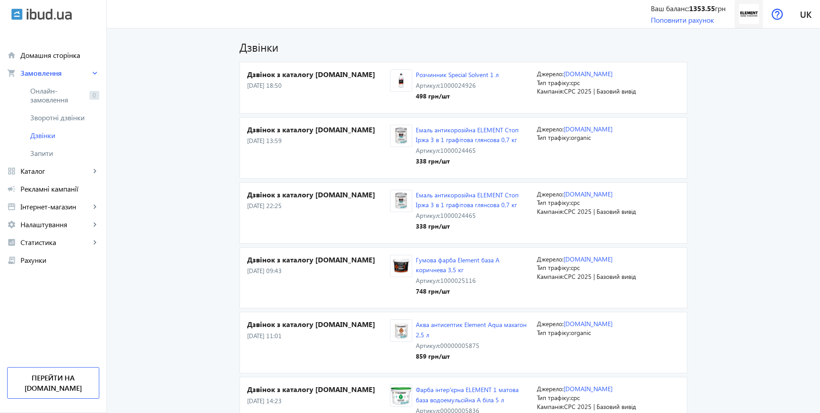
click at [747, 18] on img at bounding box center [749, 14] width 20 height 20
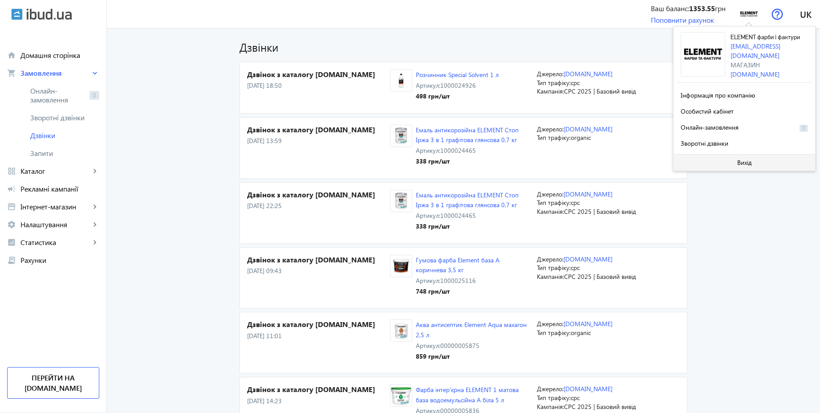
click at [747, 159] on span "Вихід" at bounding box center [744, 162] width 15 height 7
